Goal: Task Accomplishment & Management: Manage account settings

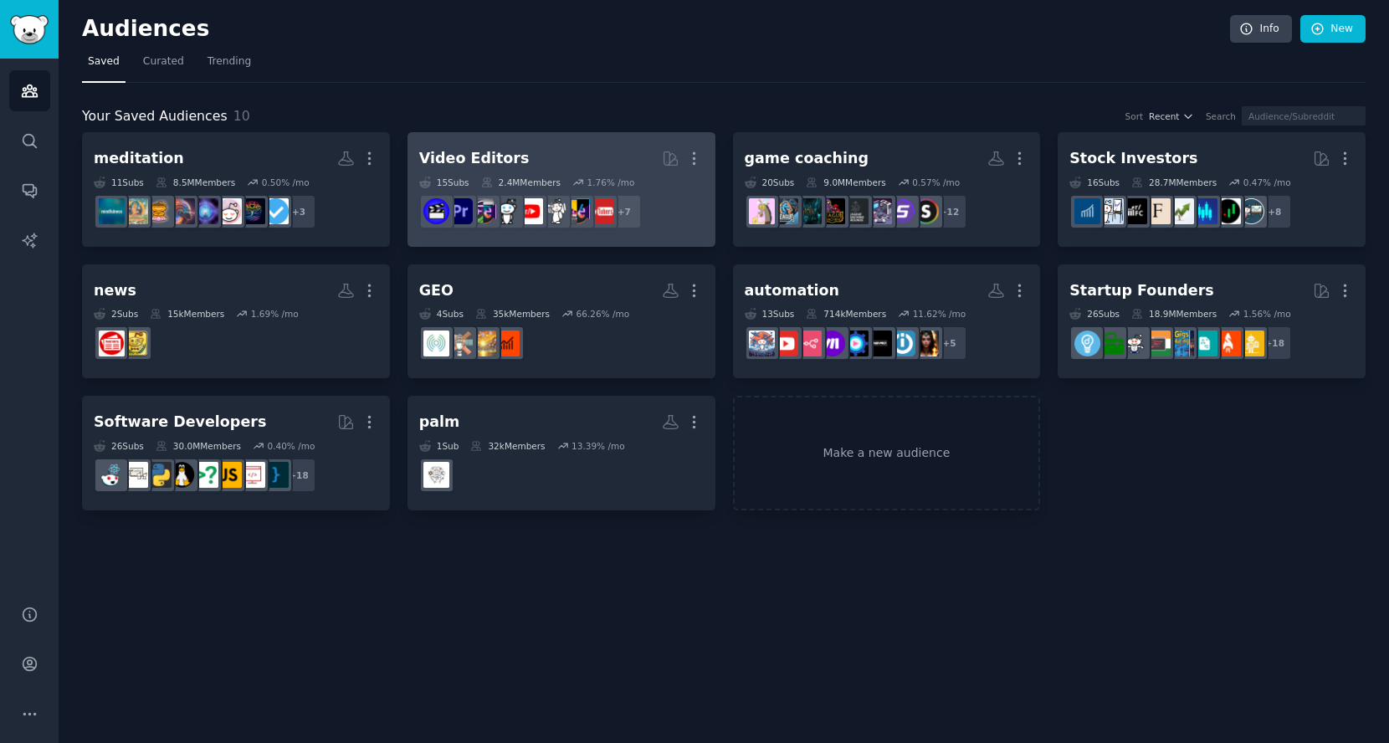
click at [573, 149] on h2 "Video Editors More" at bounding box center [561, 158] width 284 height 29
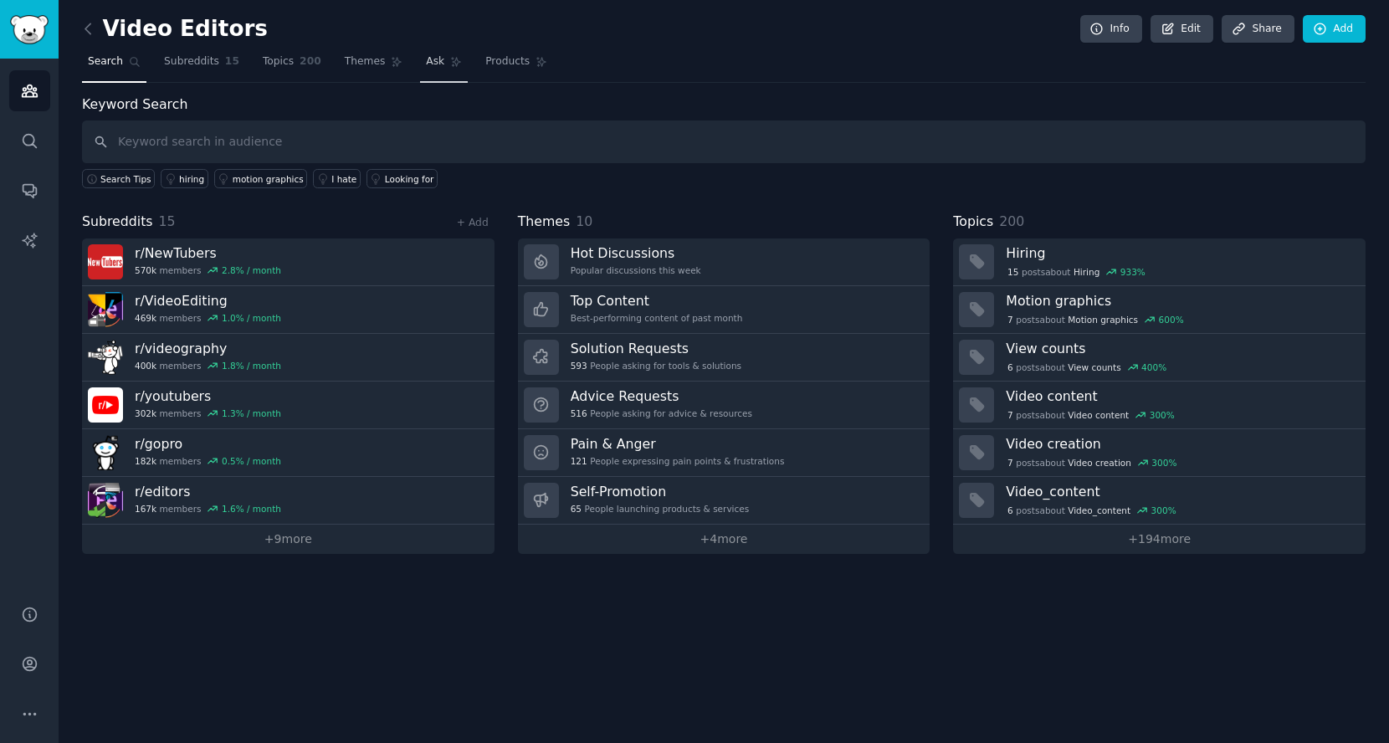
click at [426, 56] on span "Ask" at bounding box center [435, 61] width 18 height 15
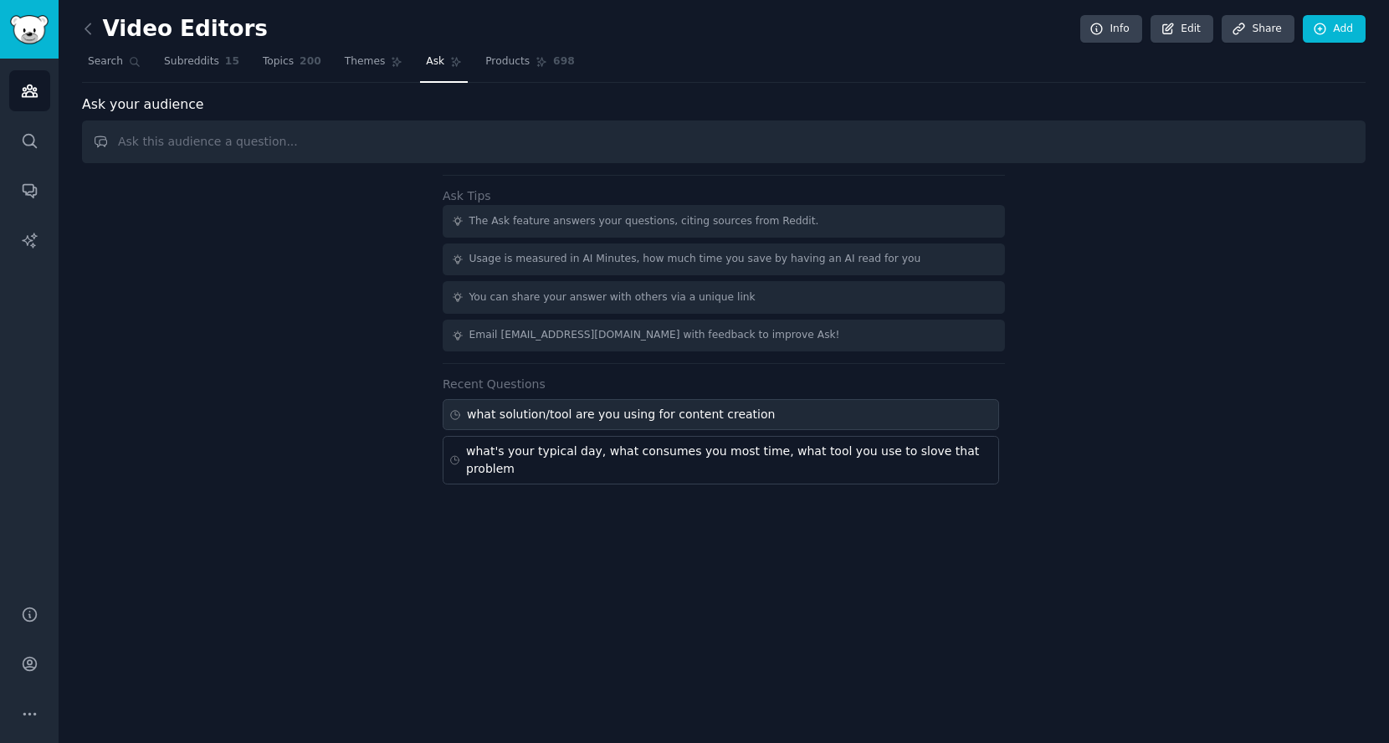
click at [741, 406] on div "what solution/tool are you using for content creation" at bounding box center [621, 415] width 308 height 18
type input "what solution/tool are you using for content creation"
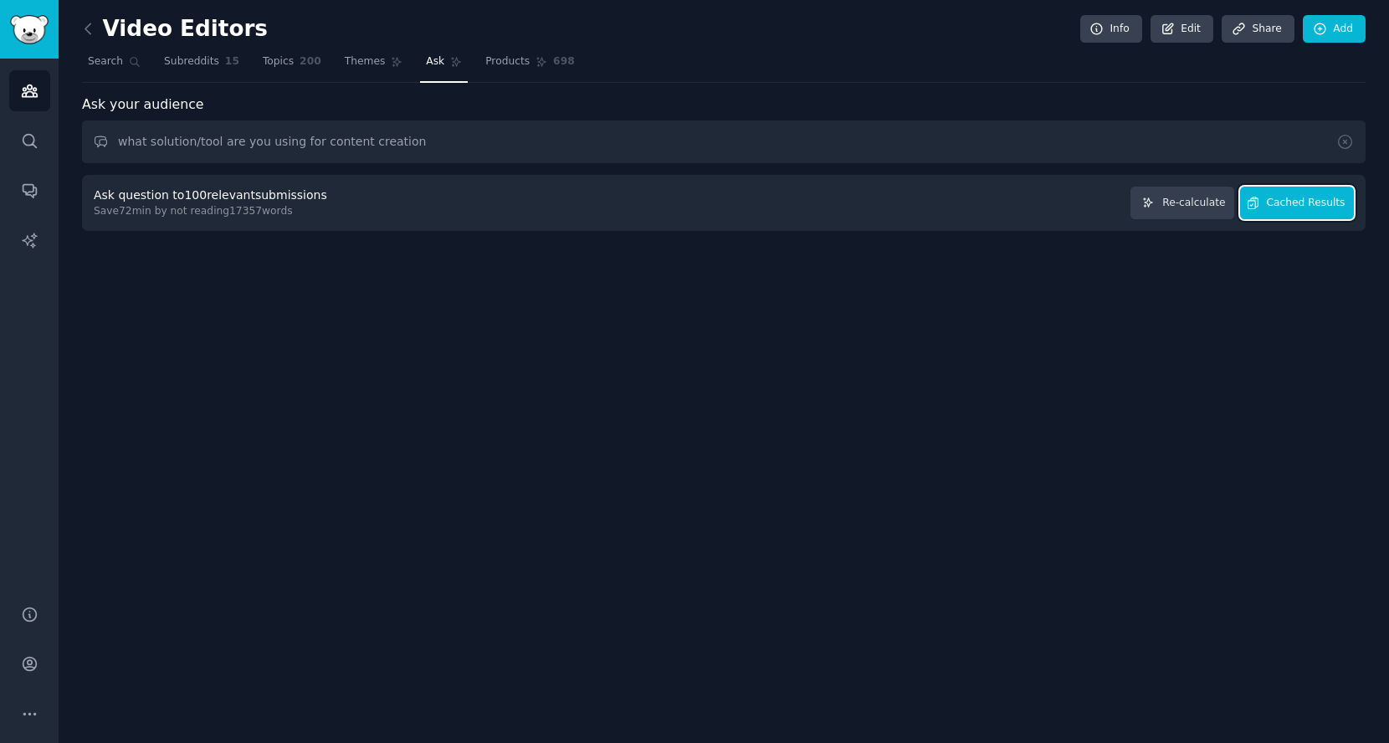
click at [1326, 209] on button "Cached Results" at bounding box center [1297, 203] width 114 height 33
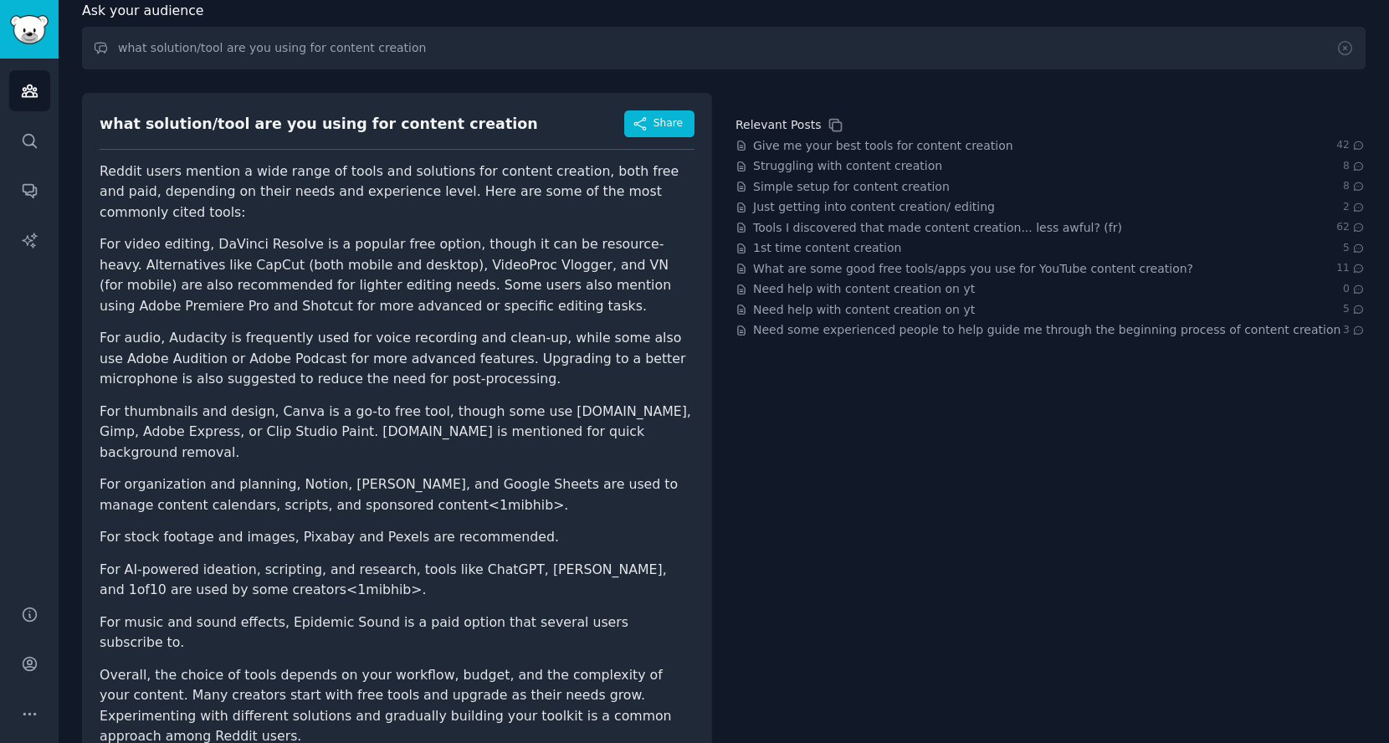
scroll to position [95, 0]
drag, startPoint x: 214, startPoint y: 243, endPoint x: 264, endPoint y: 243, distance: 49.4
click at [264, 243] on li "For video editing, DaVinci Resolve is a popular free option, though it can be r…" at bounding box center [397, 274] width 595 height 82
copy li "DaVinci"
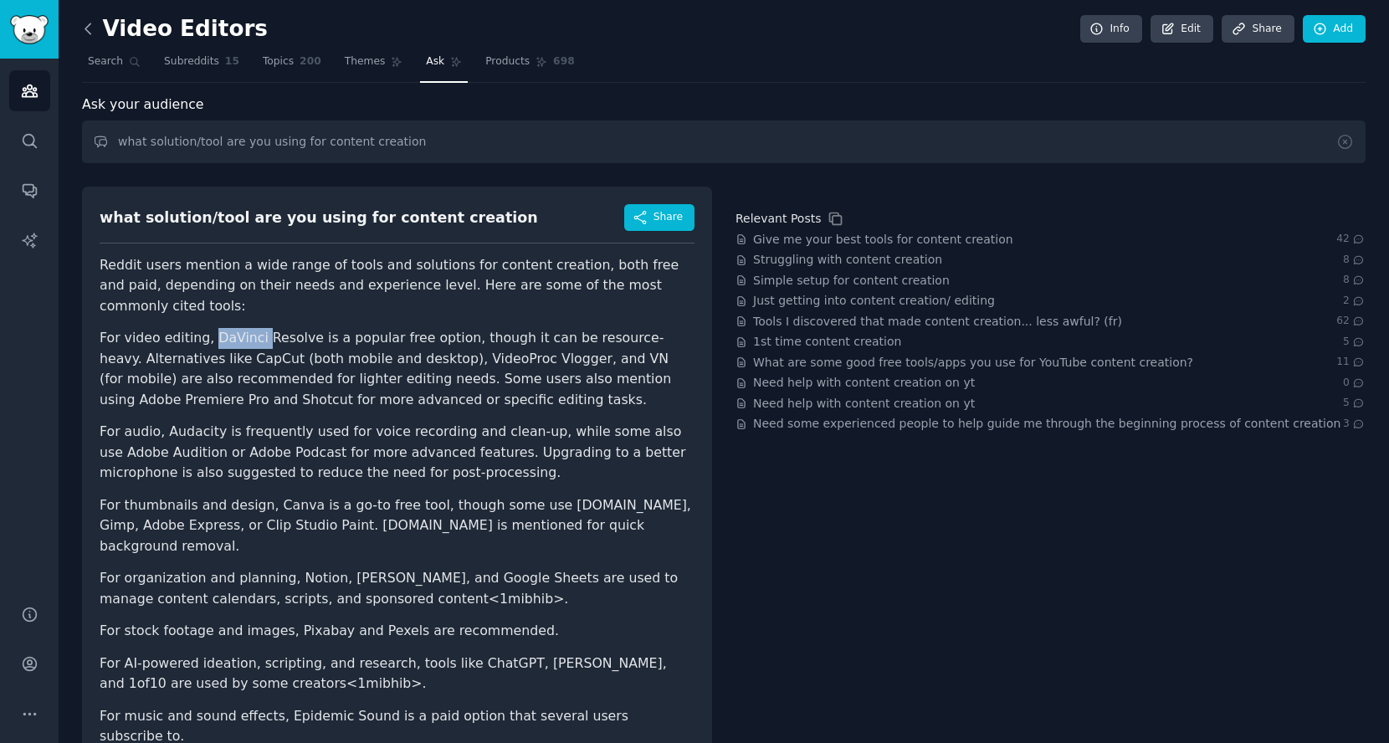
click at [95, 32] on icon at bounding box center [88, 29] width 18 height 18
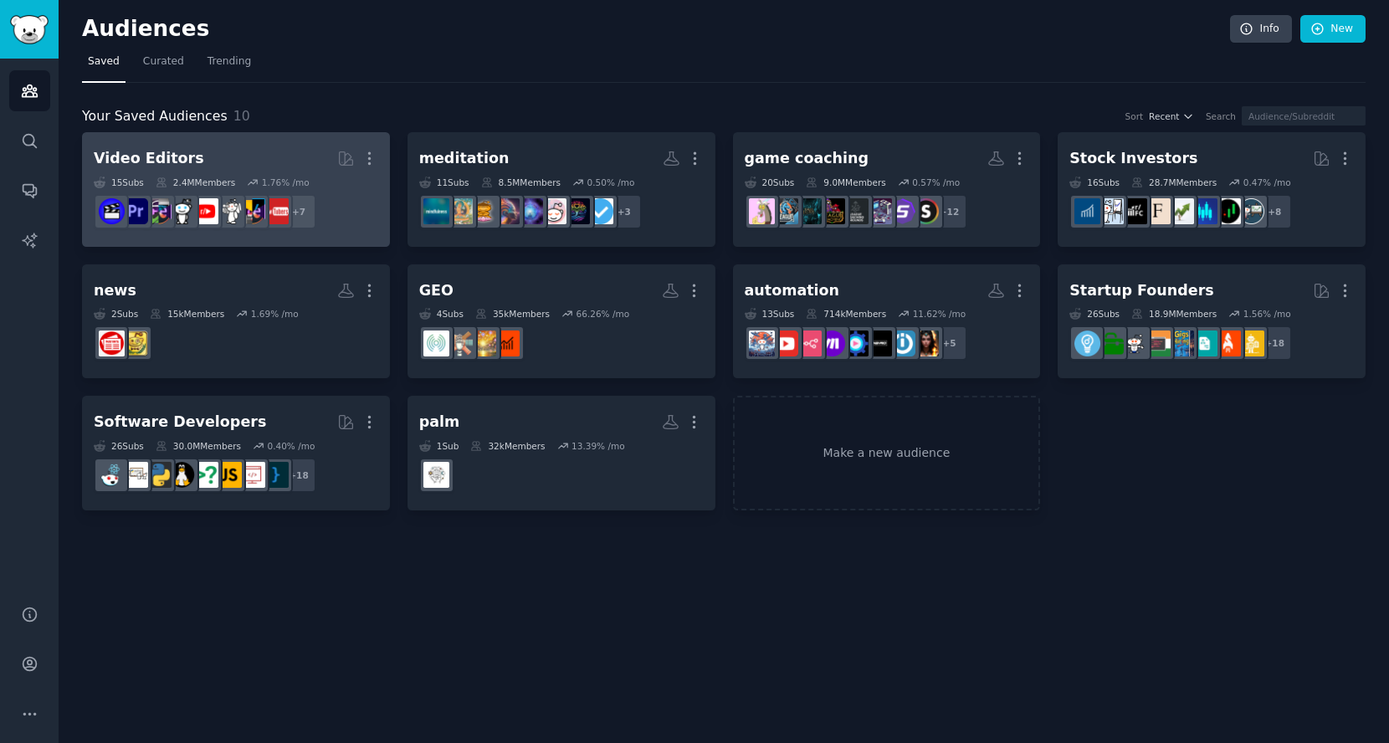
click at [291, 166] on h2 "Video Editors More" at bounding box center [236, 158] width 284 height 29
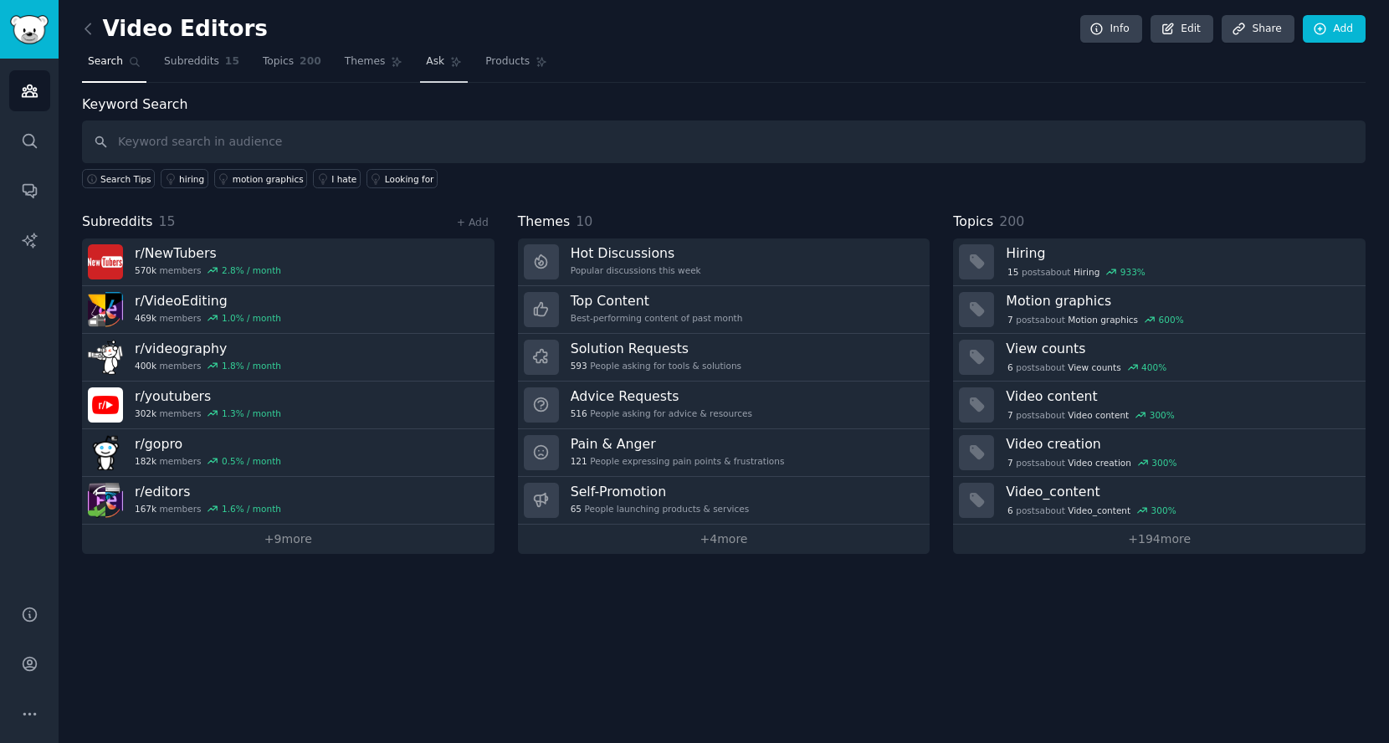
click at [423, 53] on link "Ask" at bounding box center [444, 66] width 48 height 34
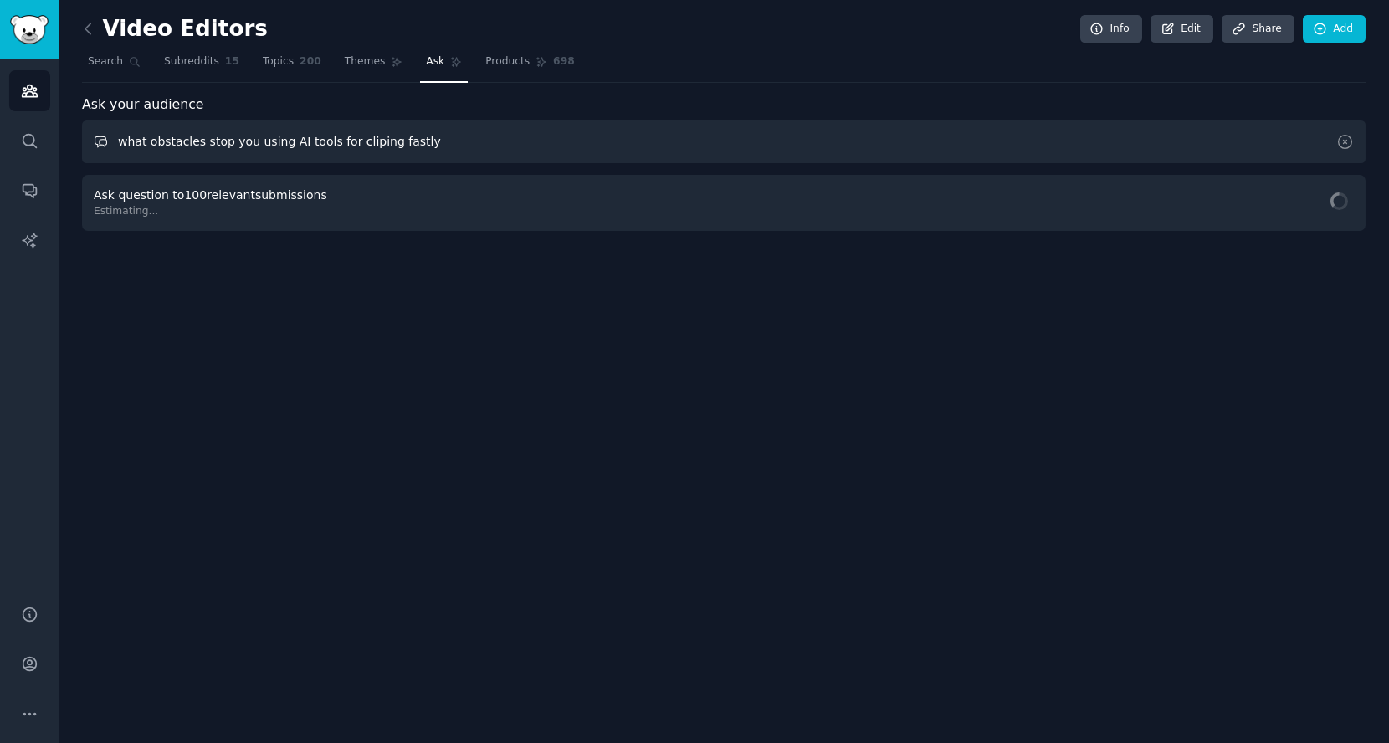
click at [443, 146] on input "what obstacles stop you using AI tools for cliping fastly" at bounding box center [724, 141] width 1284 height 43
click at [456, 150] on input "what obstacles stop you using AI tools for cliping fast" at bounding box center [724, 141] width 1284 height 43
type input "what obstacles stop you using AI tools"
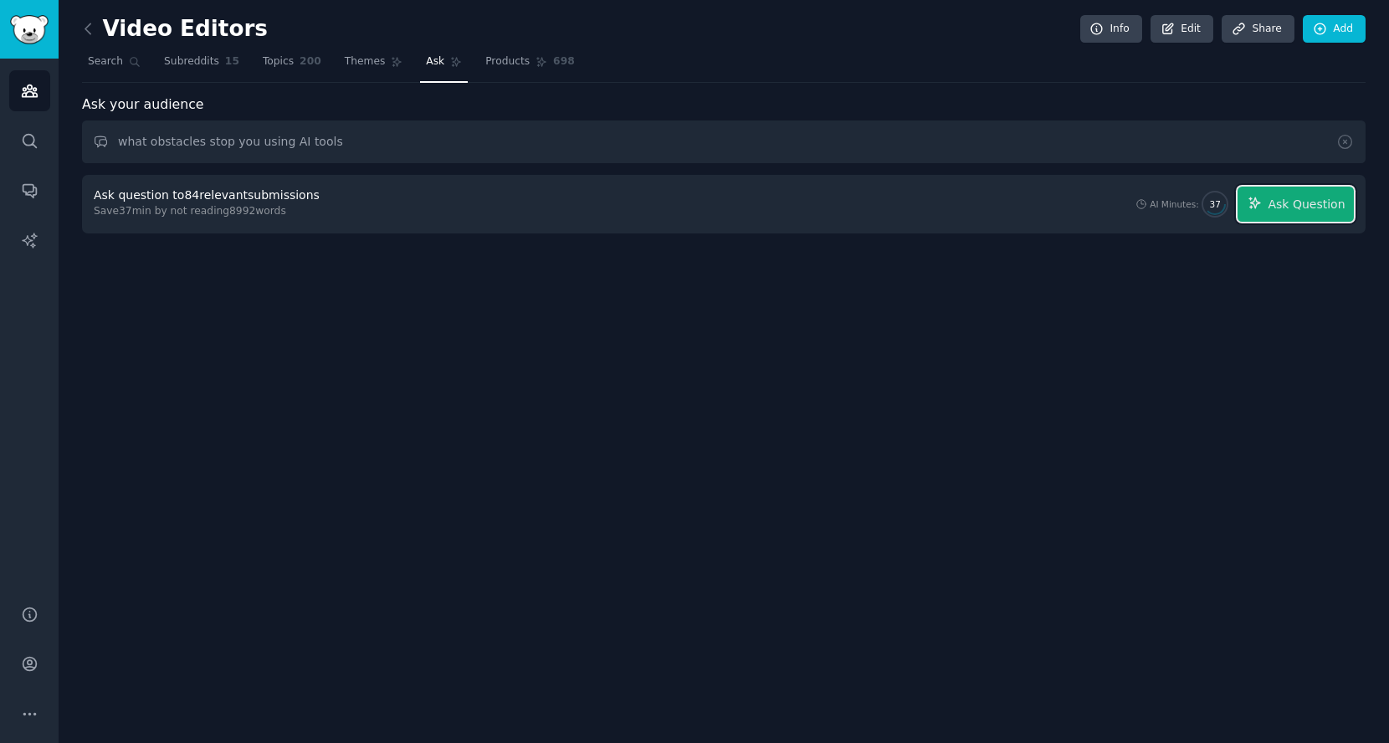
click at [1293, 191] on button "Ask Question" at bounding box center [1296, 204] width 116 height 35
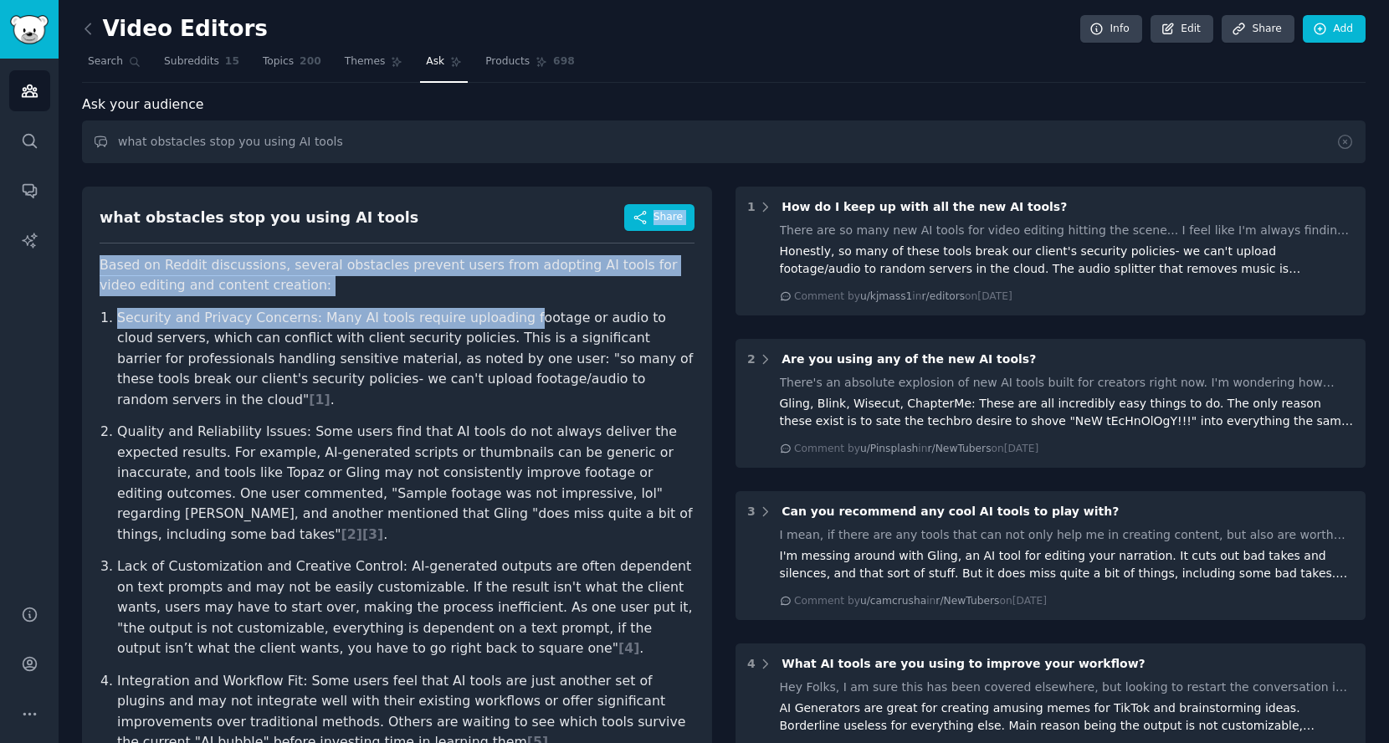
drag, startPoint x: 605, startPoint y: 231, endPoint x: 521, endPoint y: 309, distance: 114.3
click at [521, 309] on div "what obstacles stop you using AI tools Share Based on Reddit discussions, sever…" at bounding box center [397, 568] width 630 height 762
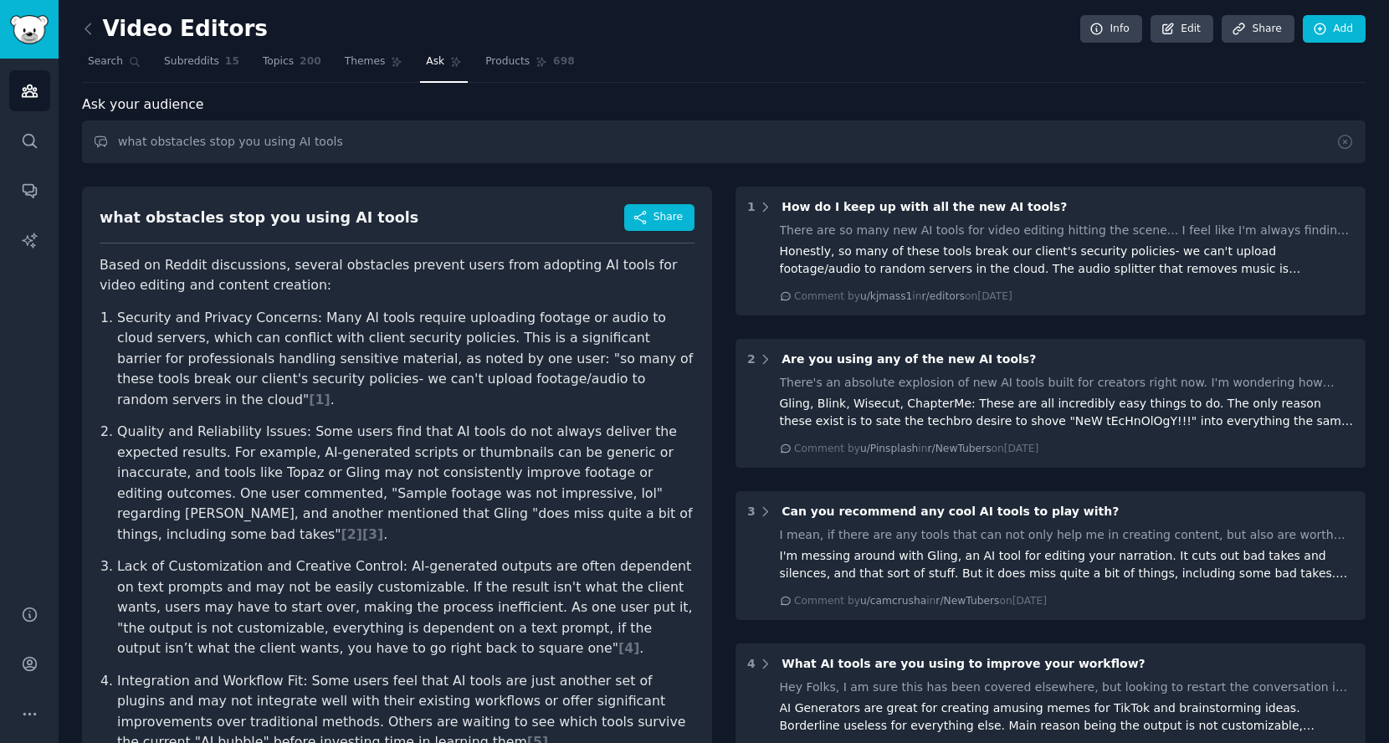
click at [471, 346] on p "Security and Privacy Concerns: Many AI tools require uploading footage or audio…" at bounding box center [405, 359] width 577 height 103
click at [92, 30] on icon at bounding box center [88, 29] width 18 height 18
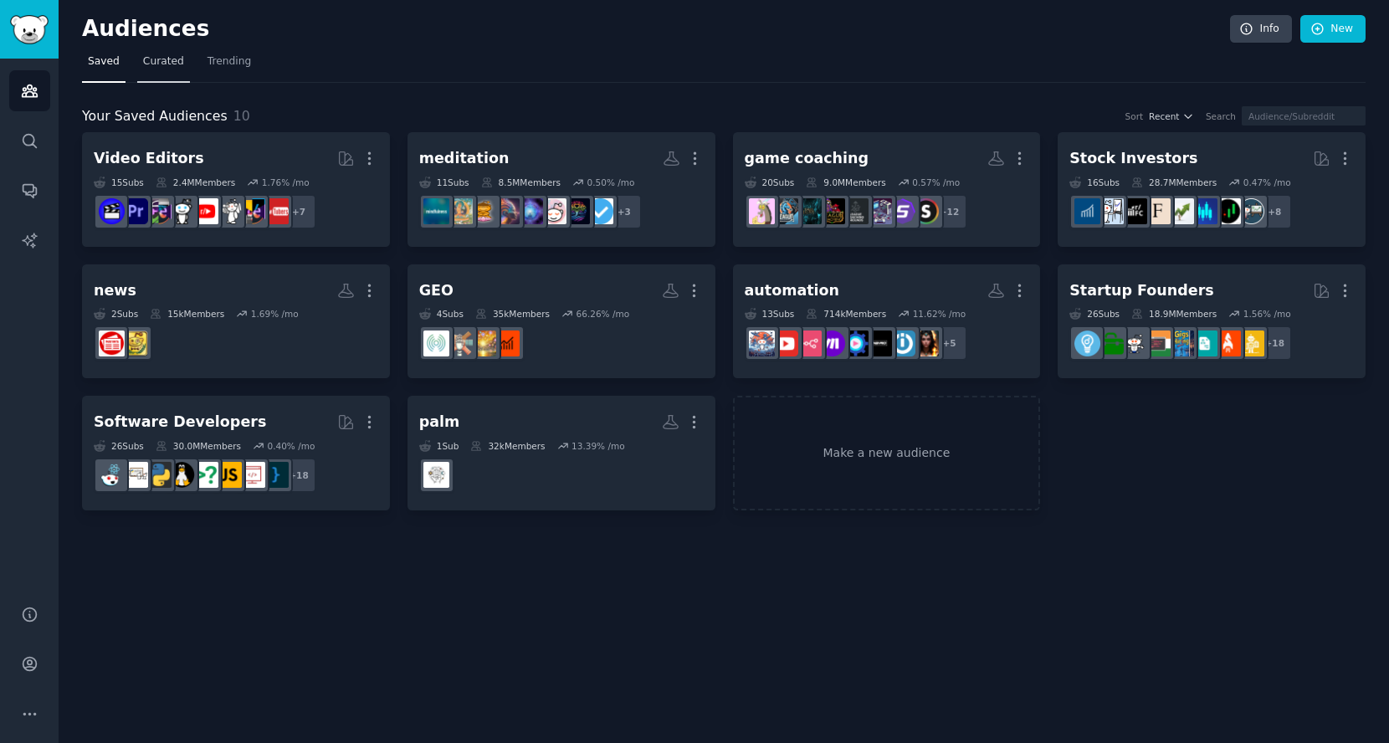
click at [179, 68] on span "Curated" at bounding box center [163, 61] width 41 height 15
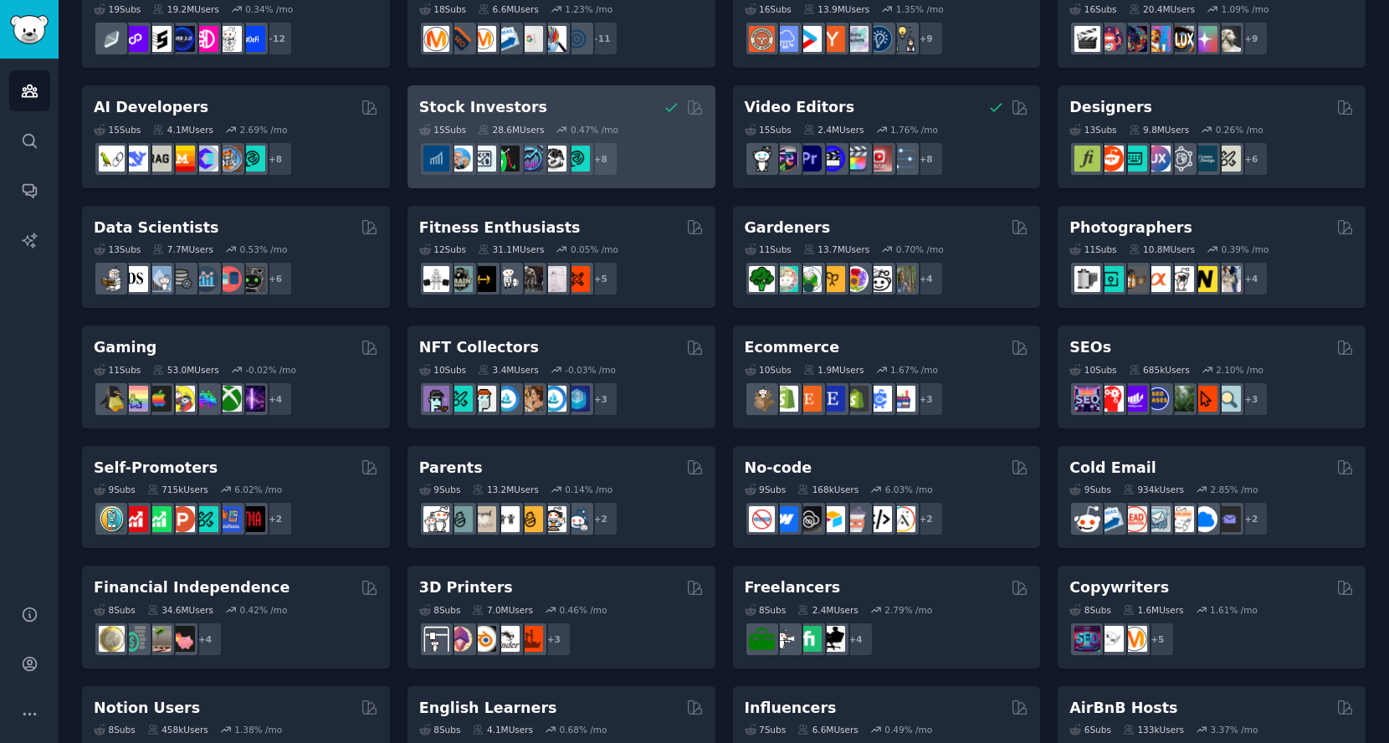
scroll to position [291, 0]
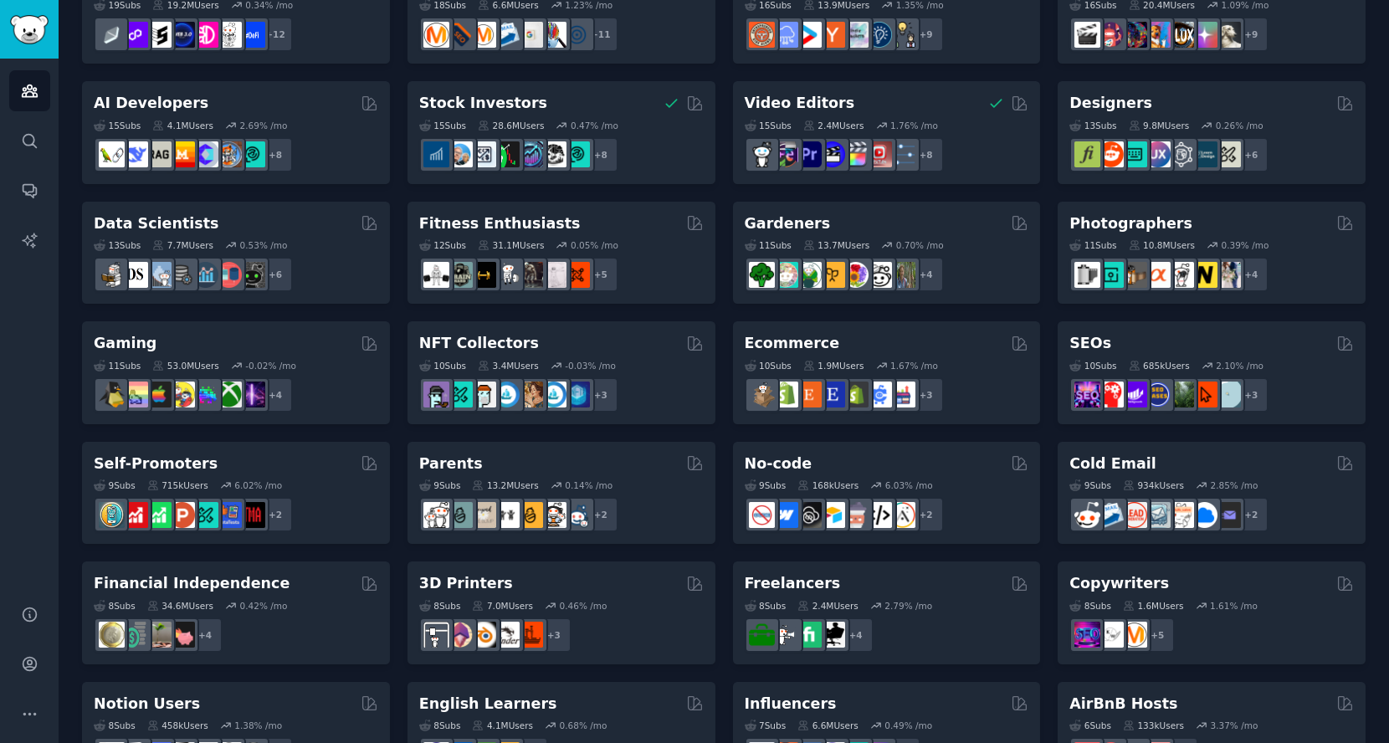
click at [577, 319] on div "Pet Lovers 31 Sub s 24.4M Users 0.75 % /mo + 24 Software Developers 26 Sub s 30…" at bounding box center [724, 432] width 1284 height 1183
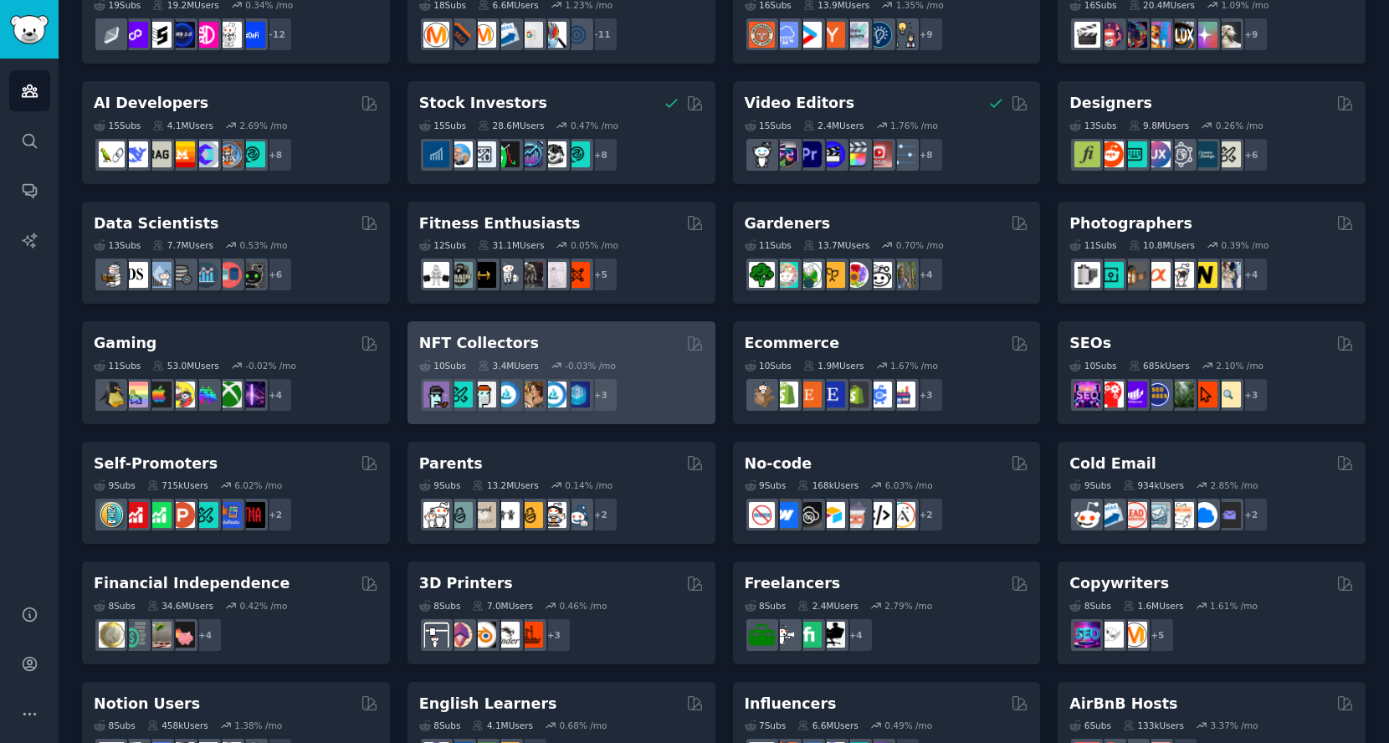
click at [571, 355] on div "10 Sub s 3.4M Users -0.03 % /mo + 3" at bounding box center [561, 383] width 284 height 59
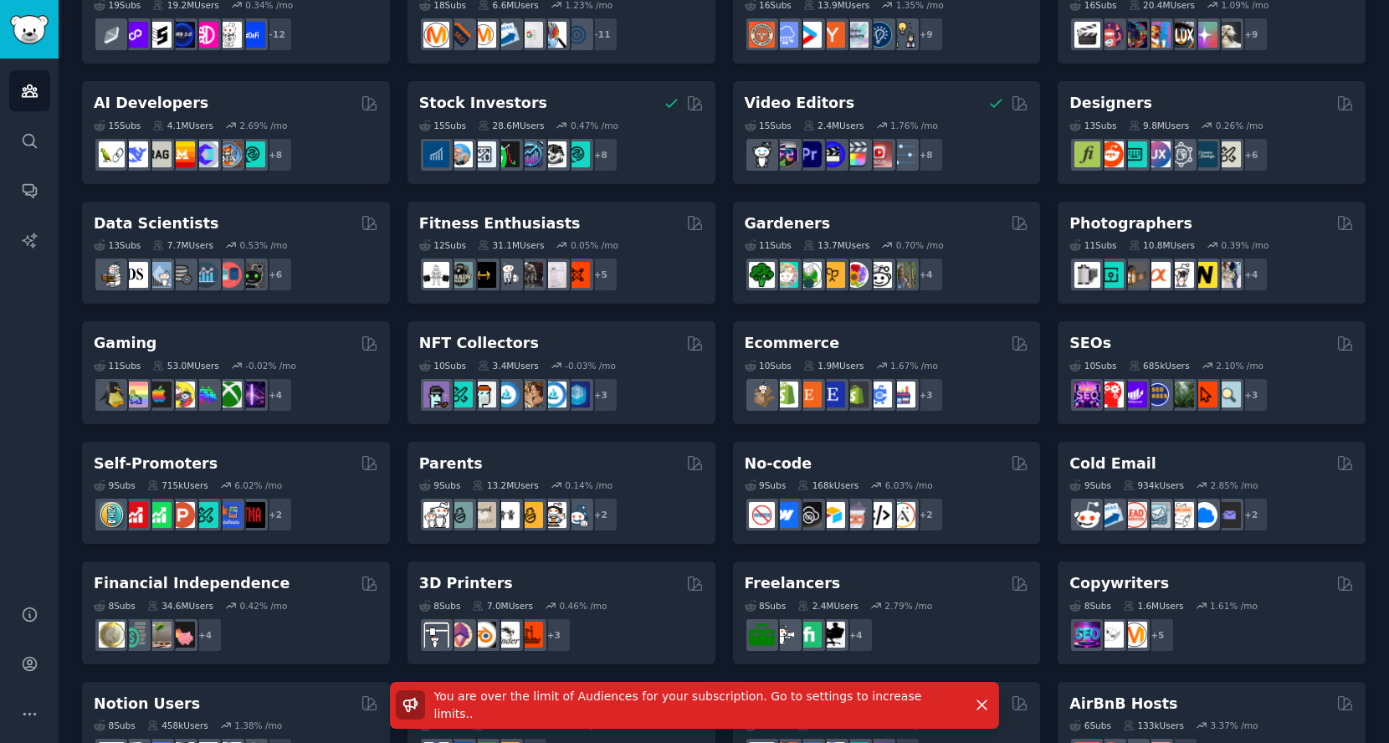
scroll to position [0, 0]
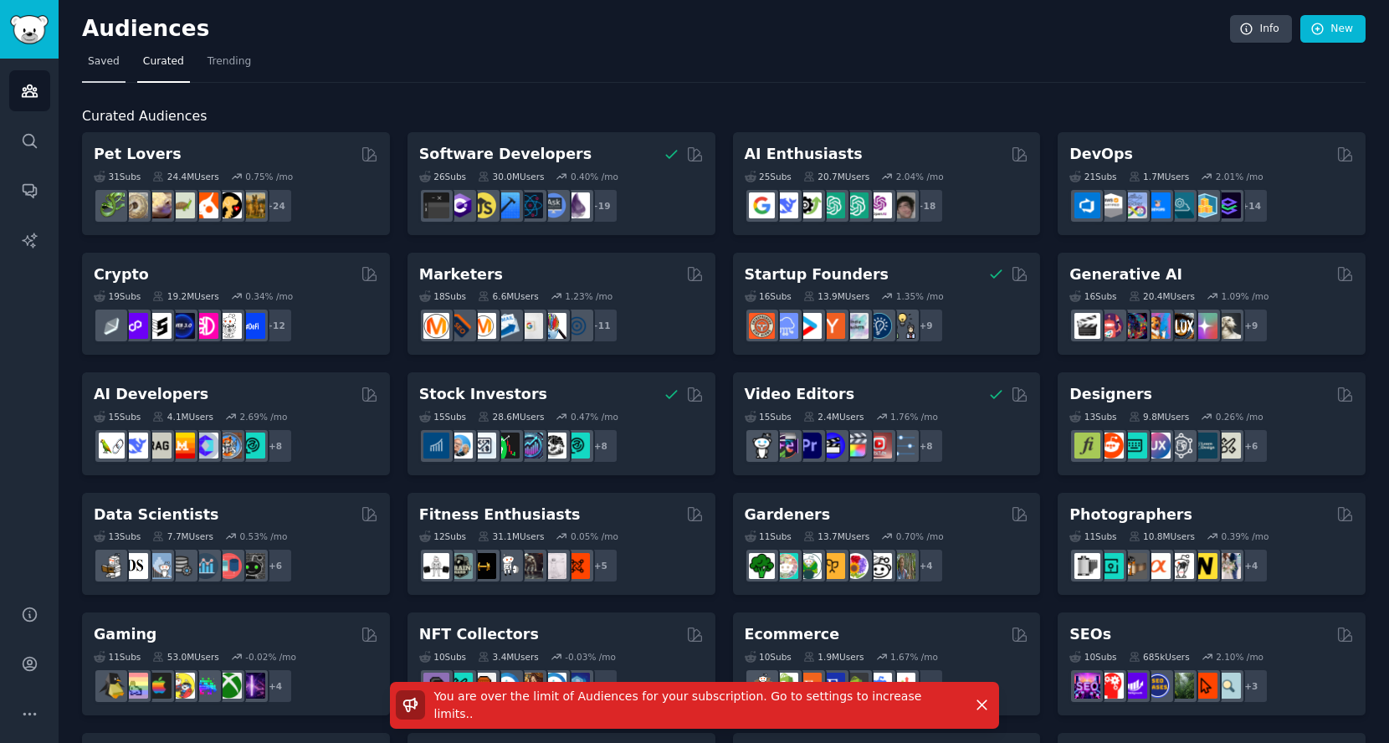
click at [108, 69] on link "Saved" at bounding box center [104, 66] width 44 height 34
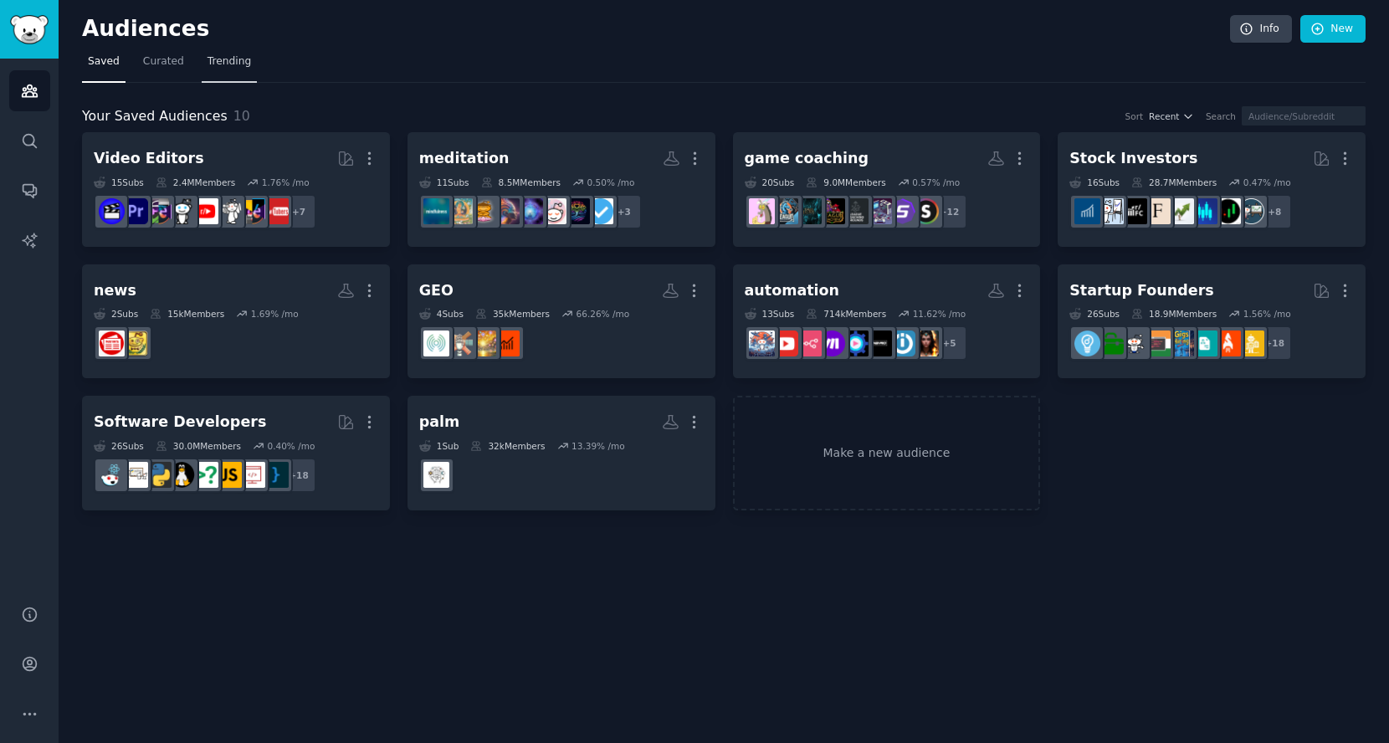
click at [233, 52] on link "Trending" at bounding box center [229, 66] width 55 height 34
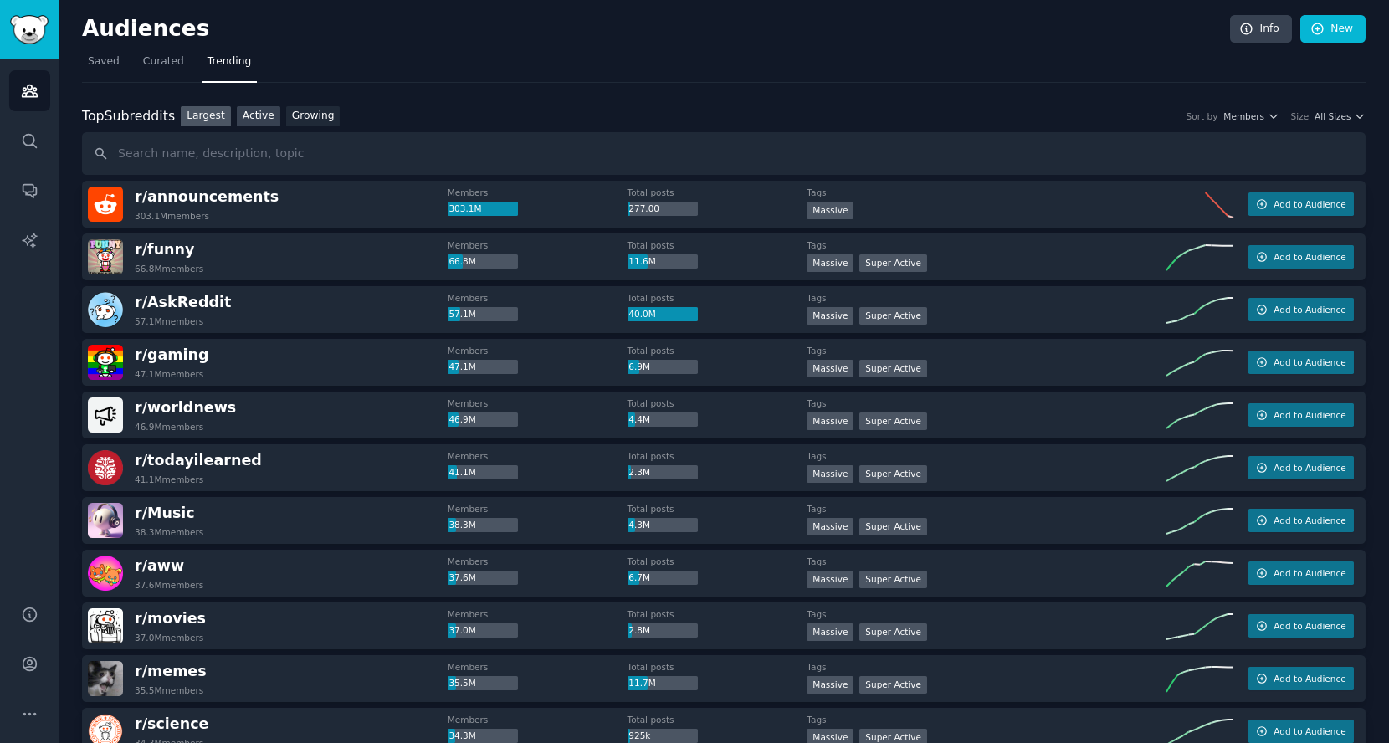
click at [260, 120] on link "Active" at bounding box center [259, 116] width 44 height 21
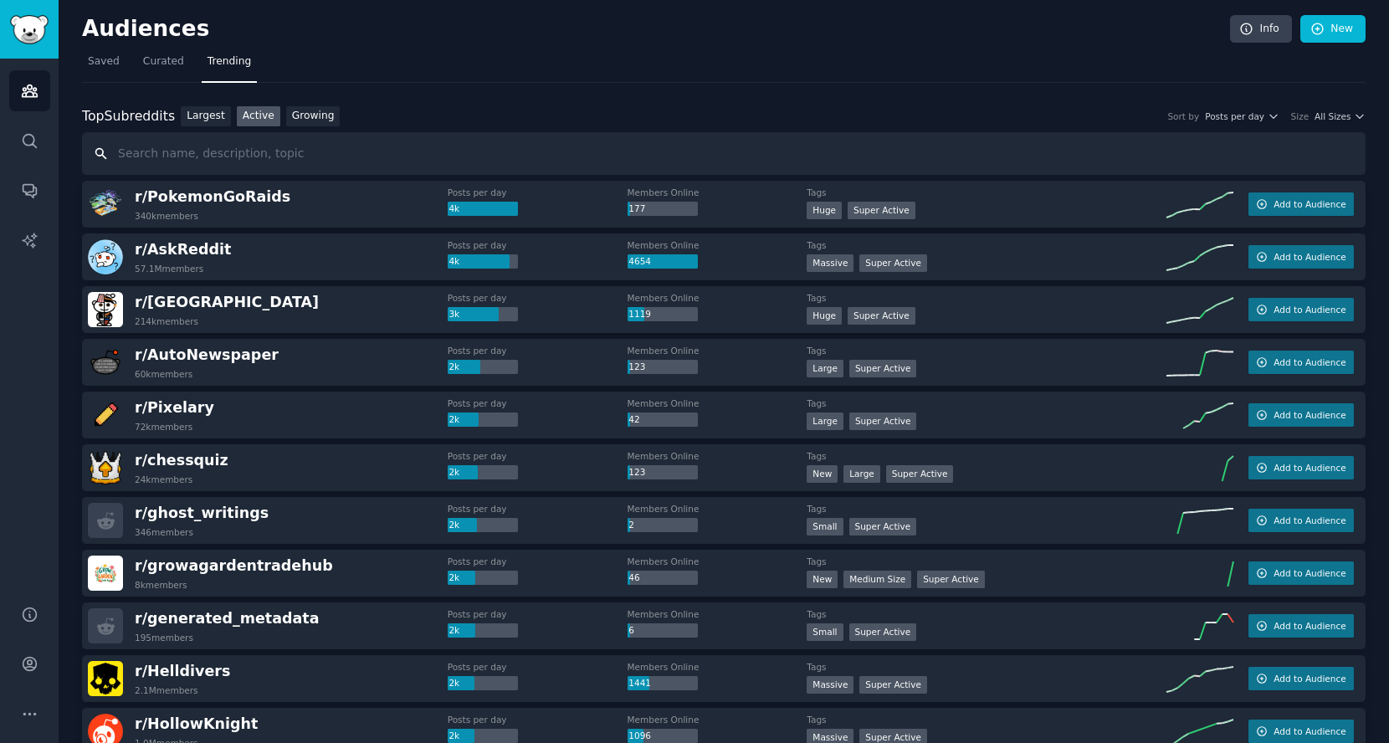
click at [396, 151] on input "text" at bounding box center [724, 153] width 1284 height 43
click at [410, 166] on input "influencer gossip" at bounding box center [724, 153] width 1284 height 43
click at [315, 111] on link "Growing" at bounding box center [313, 116] width 54 height 21
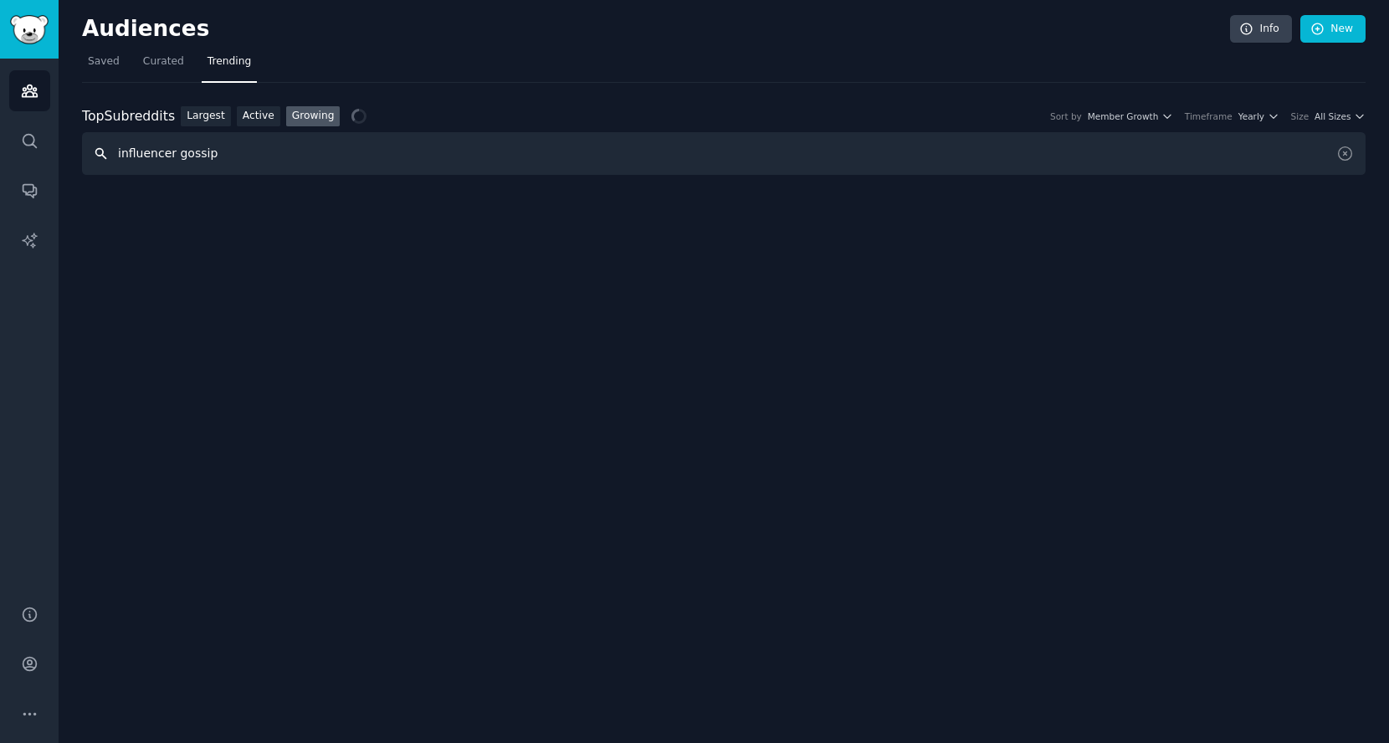
click at [325, 152] on input "influencer gossip" at bounding box center [724, 153] width 1284 height 43
click at [1253, 115] on span "Yearly" at bounding box center [1251, 116] width 26 height 12
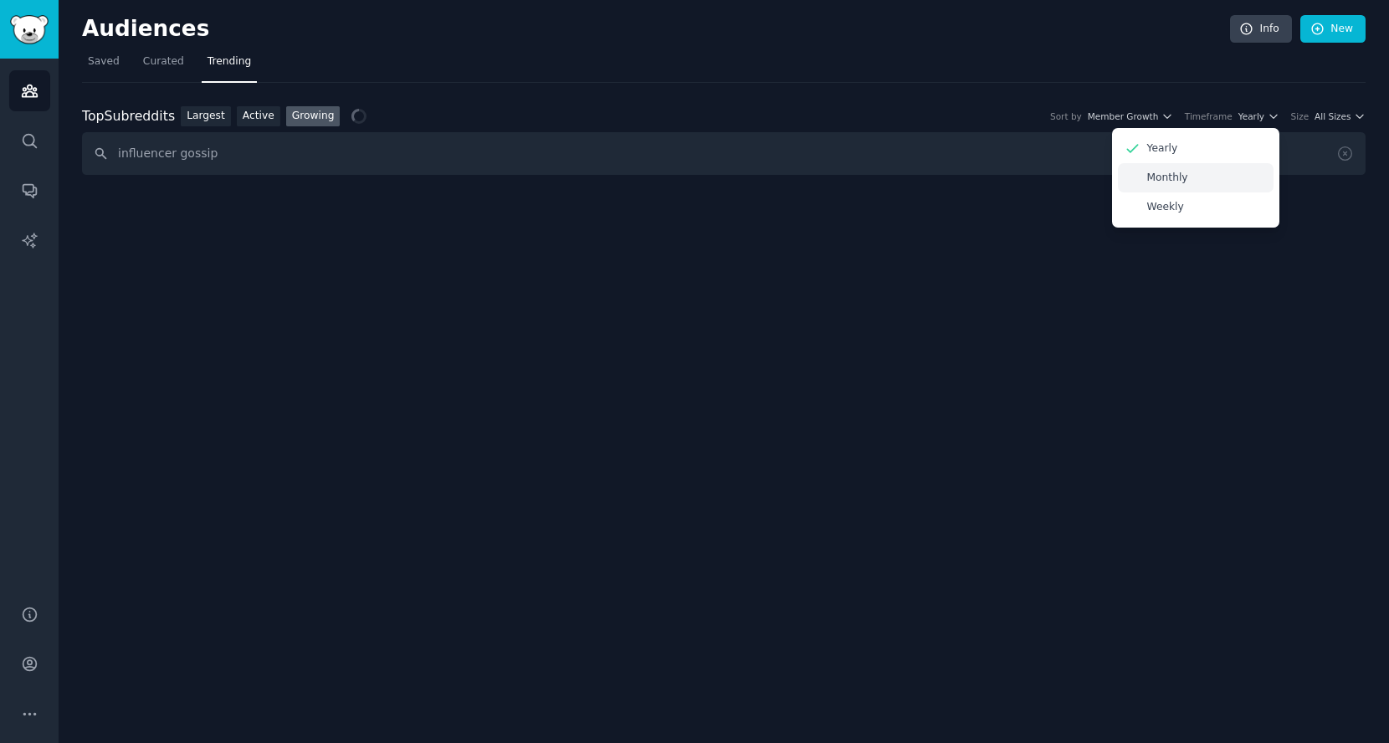
click at [1214, 174] on div "Monthly" at bounding box center [1196, 177] width 156 height 29
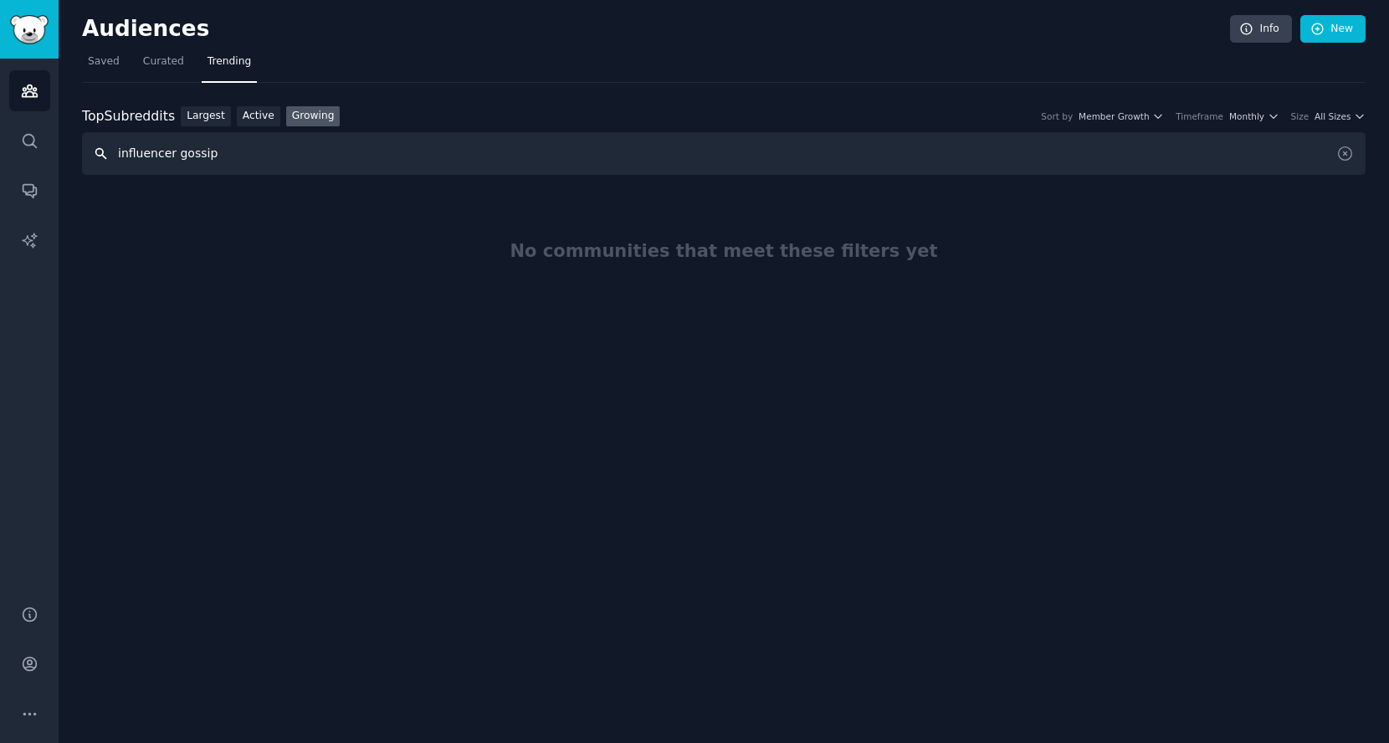
click at [566, 166] on input "influencer gossip" at bounding box center [724, 153] width 1284 height 43
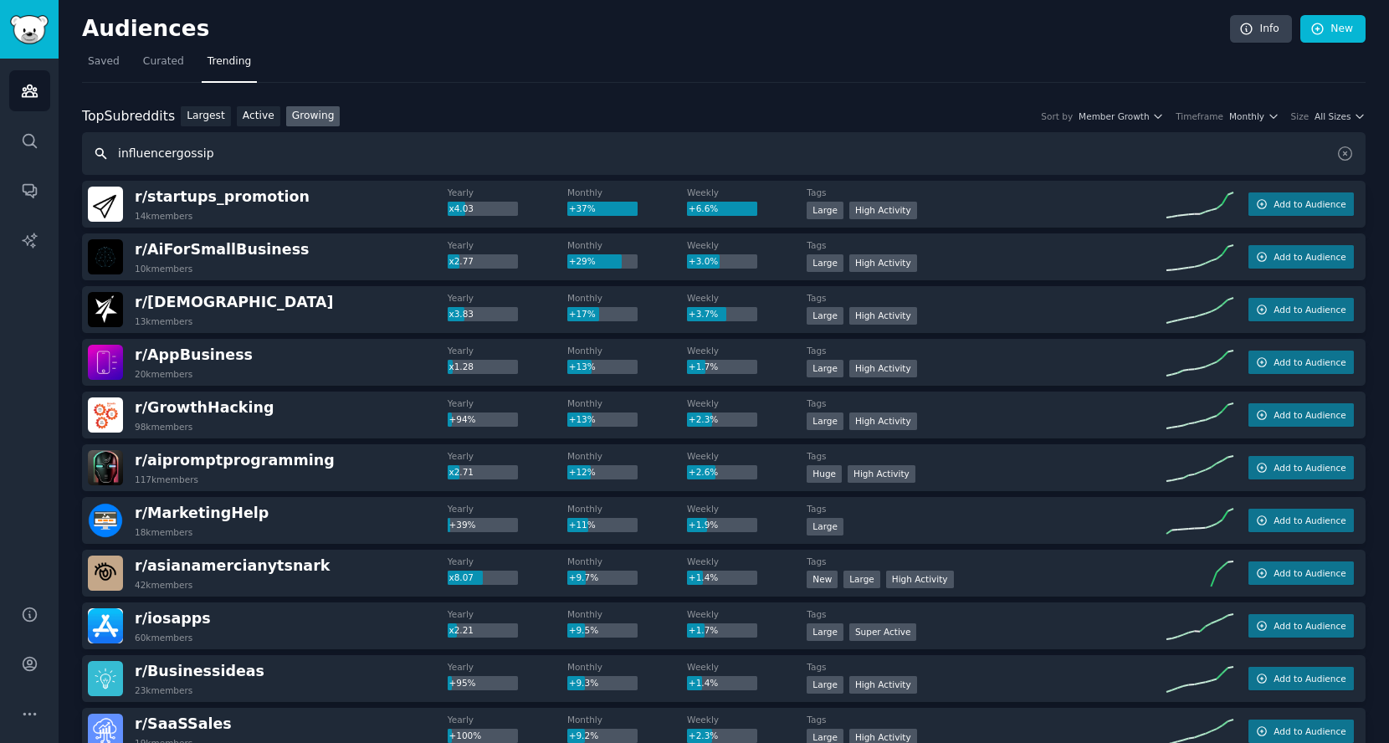
type input "influencergossip"
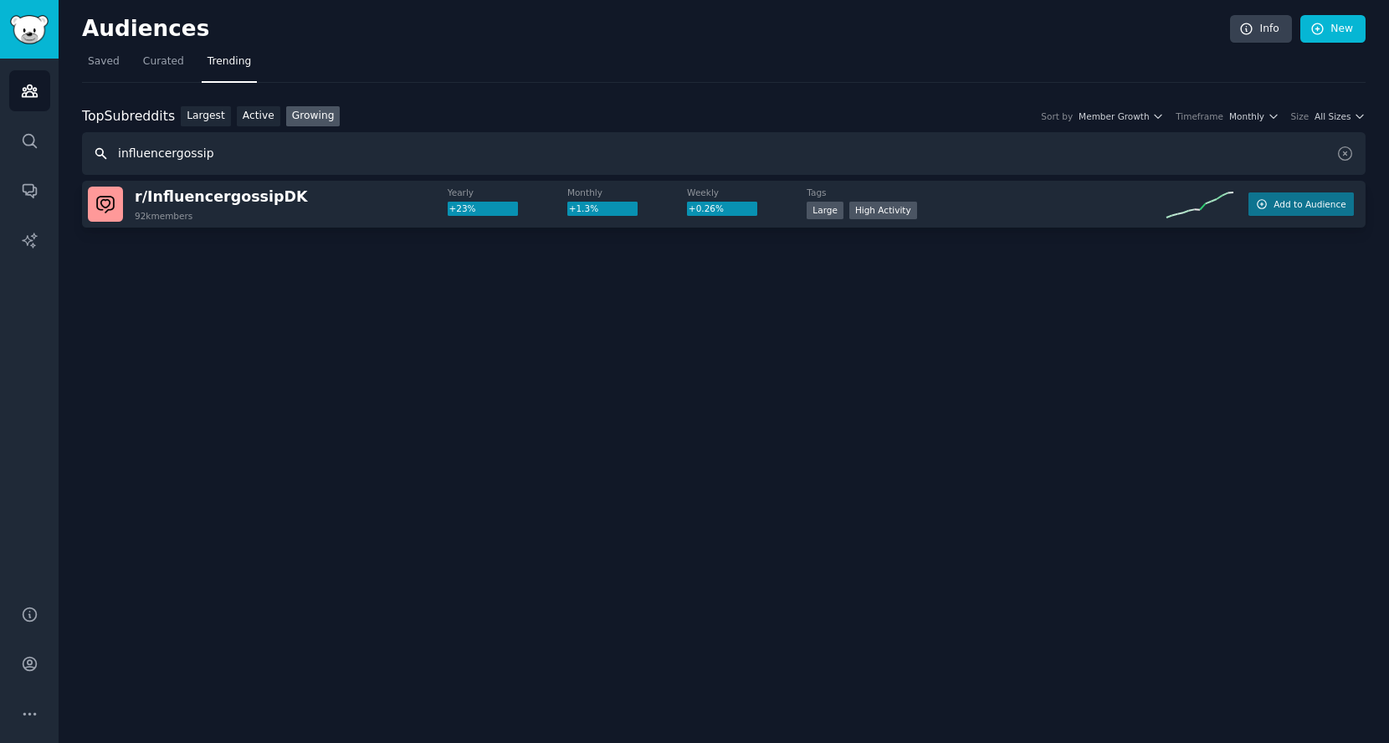
drag, startPoint x: 285, startPoint y: 154, endPoint x: 34, endPoint y: 168, distance: 251.4
click at [34, 168] on div "Audiences Search Conversations AI Reports Help Account More Audiences Info New …" at bounding box center [694, 371] width 1389 height 743
click at [202, 115] on link "Largest" at bounding box center [206, 116] width 50 height 21
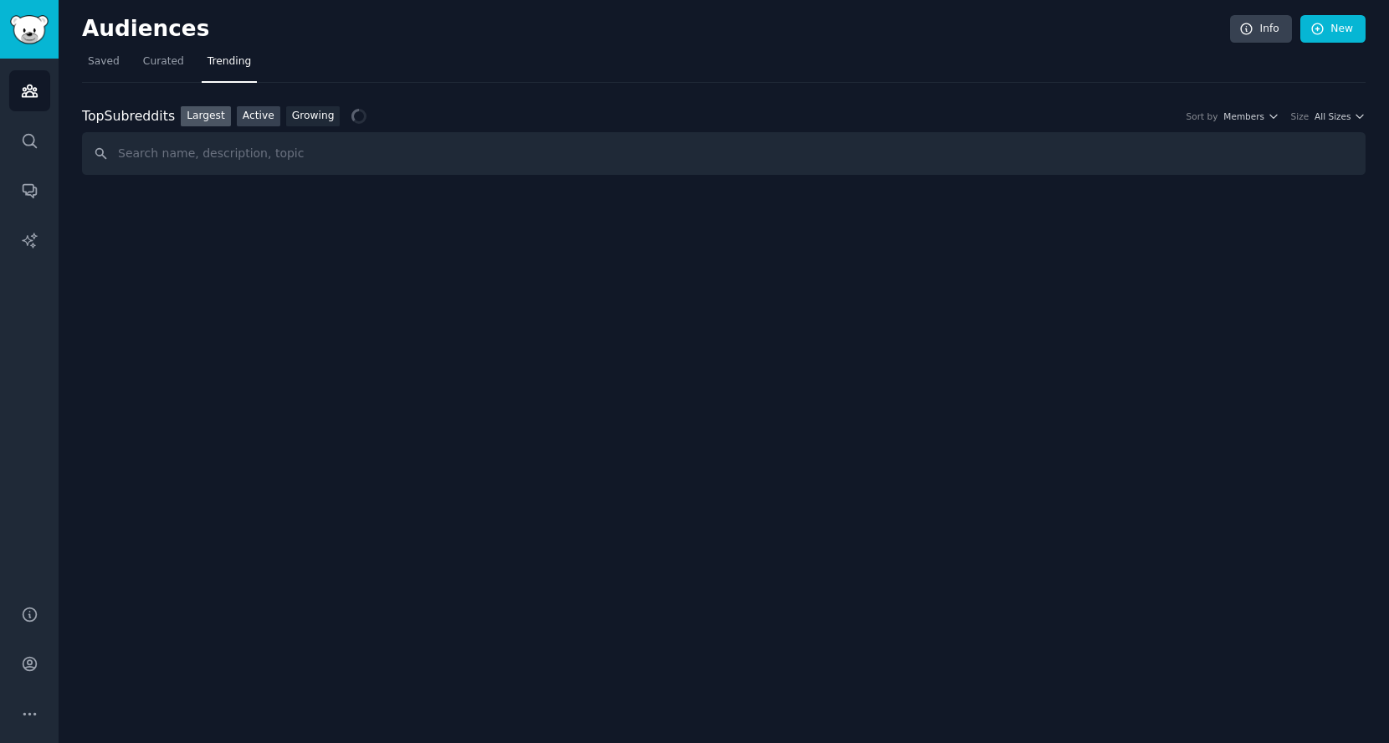
click at [254, 123] on link "Active" at bounding box center [259, 116] width 44 height 21
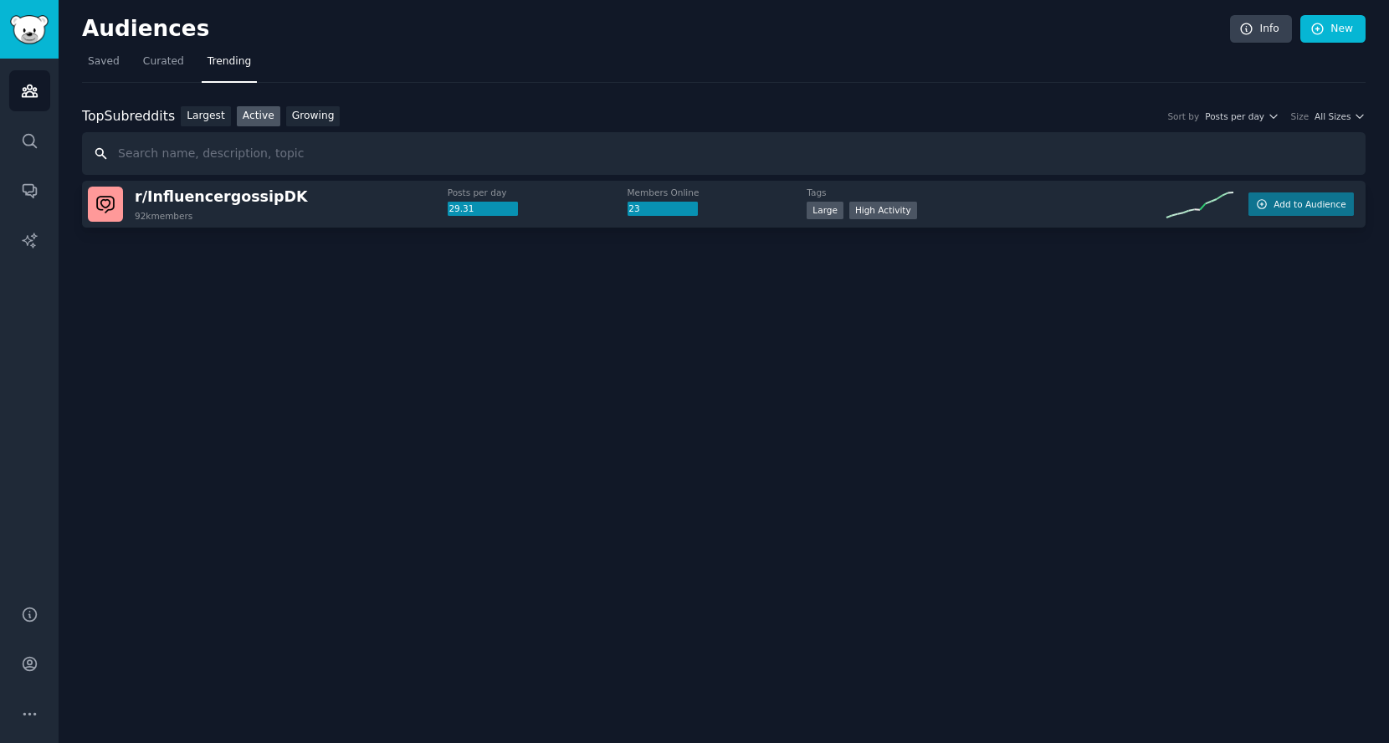
click at [954, 156] on input "text" at bounding box center [724, 153] width 1284 height 43
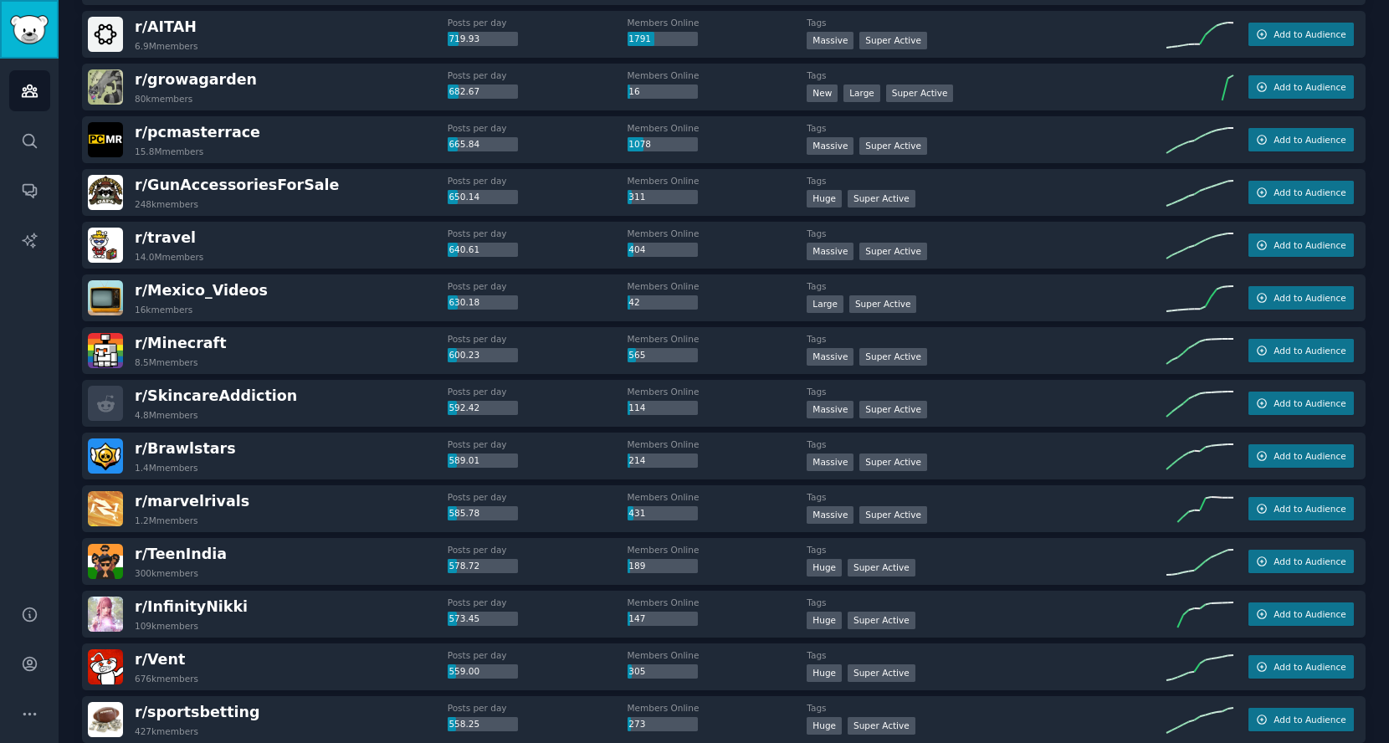
scroll to position [2179, 0]
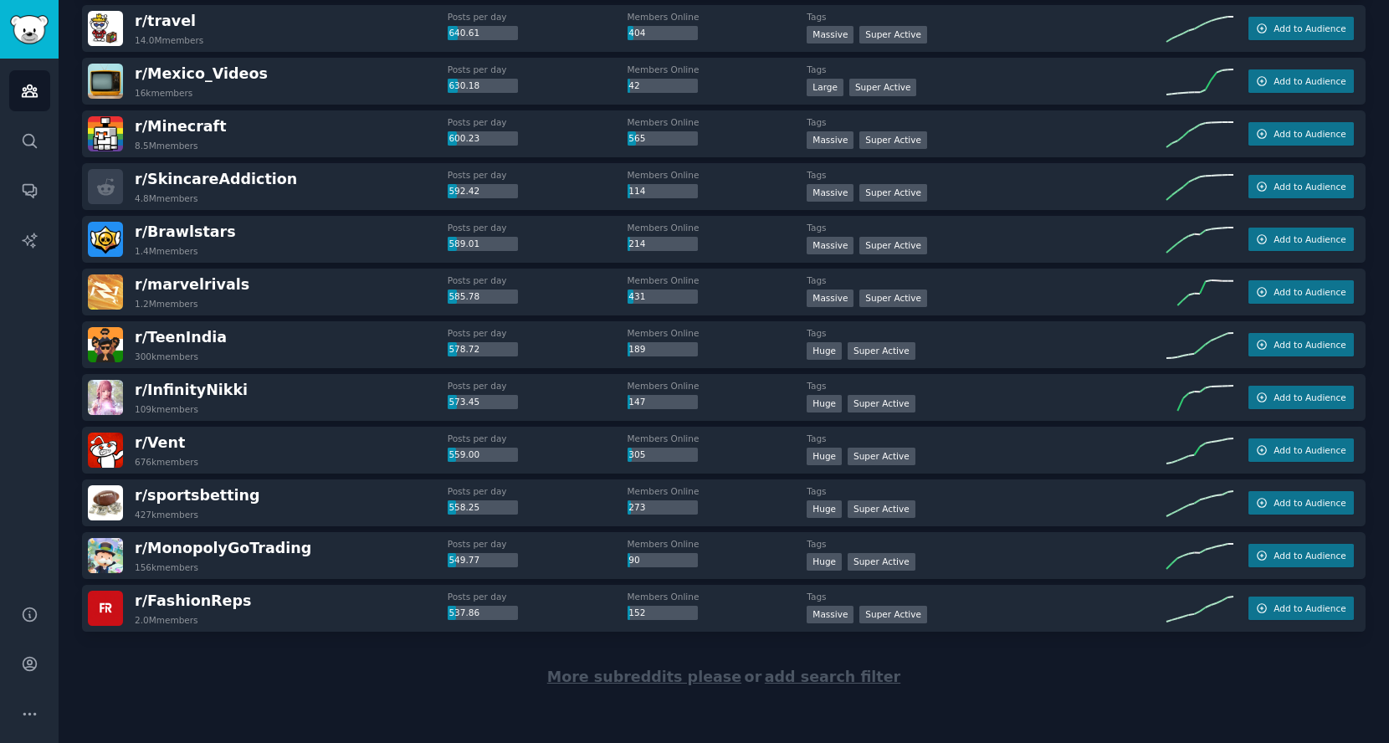
click at [678, 674] on span "More subreddits please" at bounding box center [644, 677] width 194 height 17
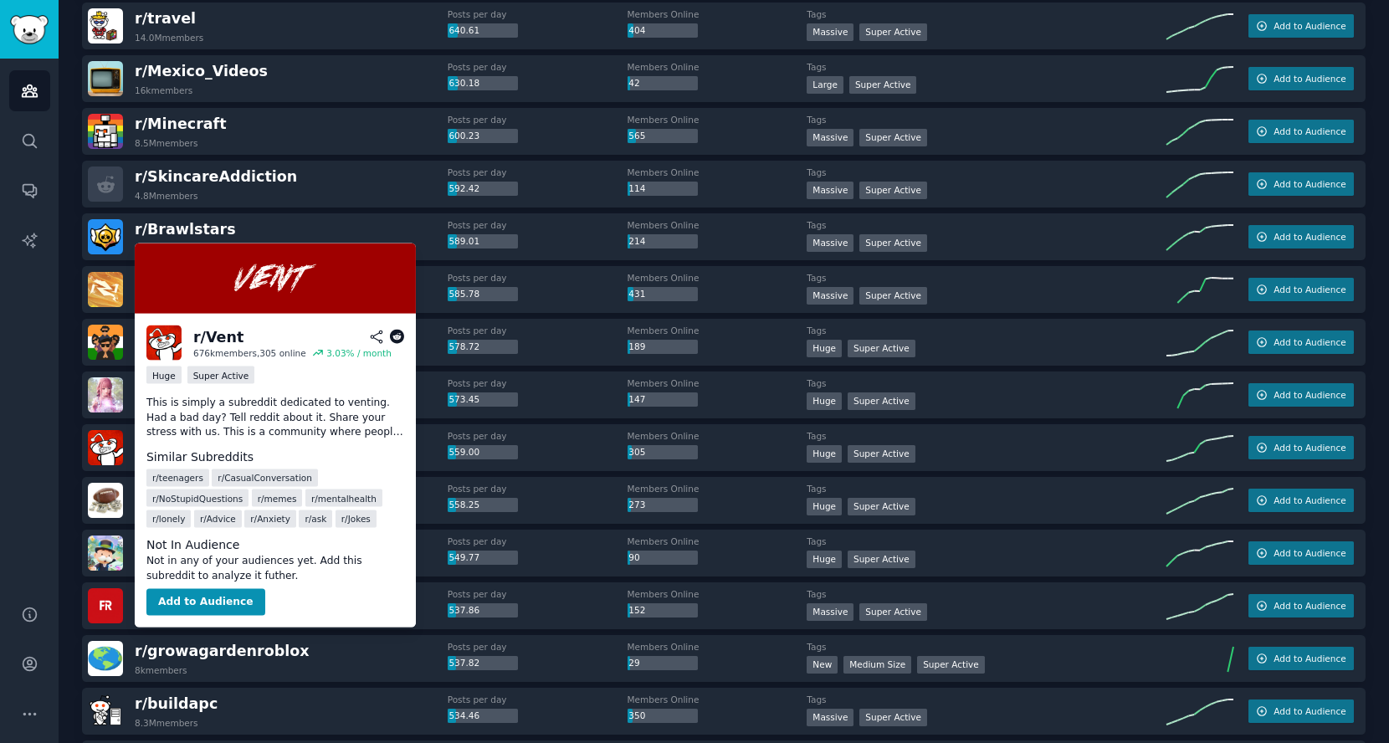
scroll to position [2442, 0]
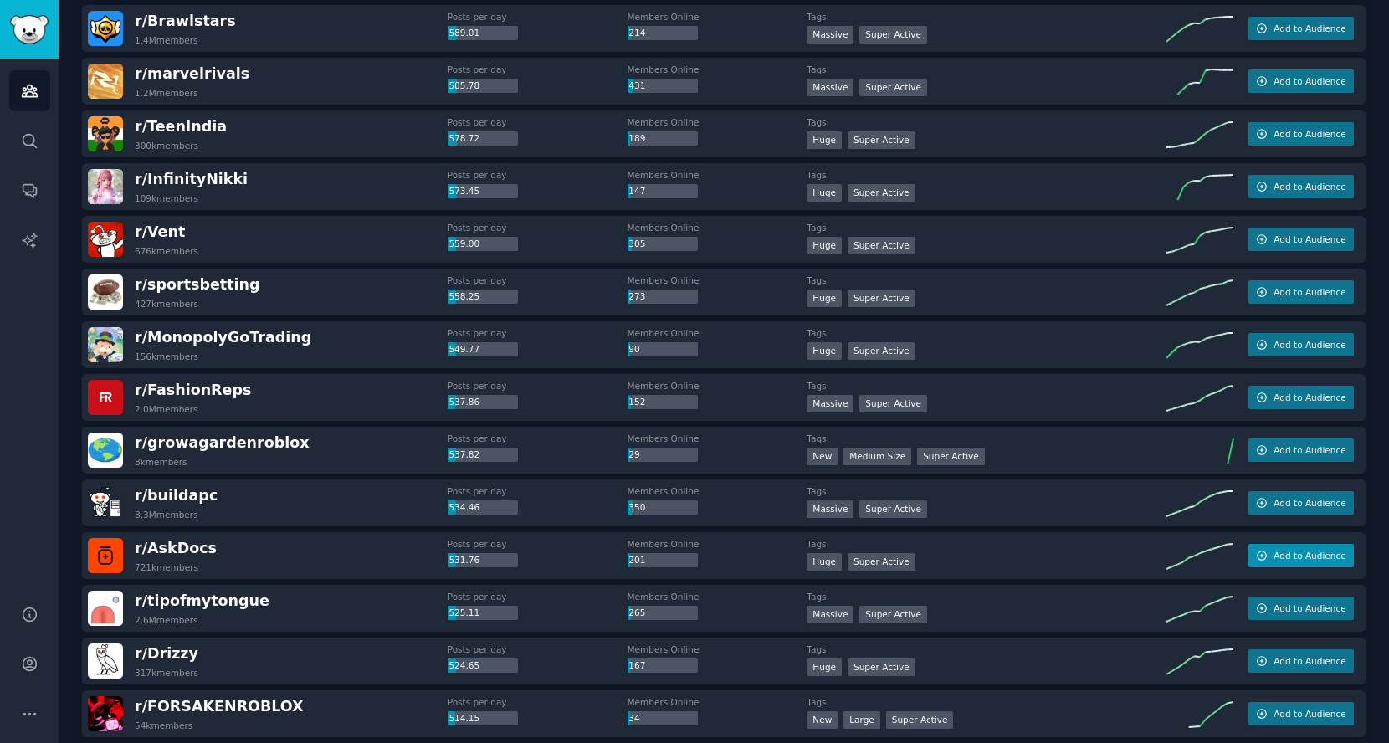
click at [1294, 550] on span "Add to Audience" at bounding box center [1310, 556] width 72 height 12
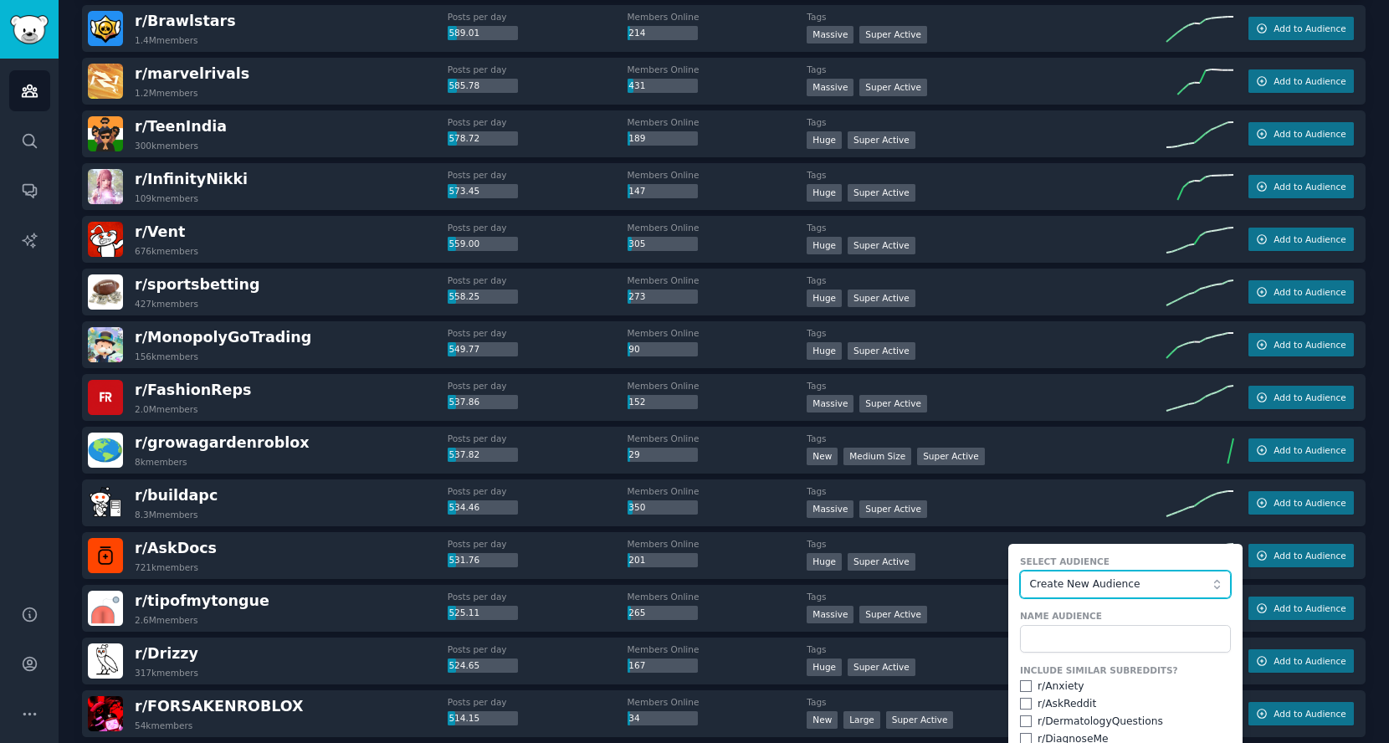
click at [1166, 571] on button "Create New Audience" at bounding box center [1125, 585] width 211 height 28
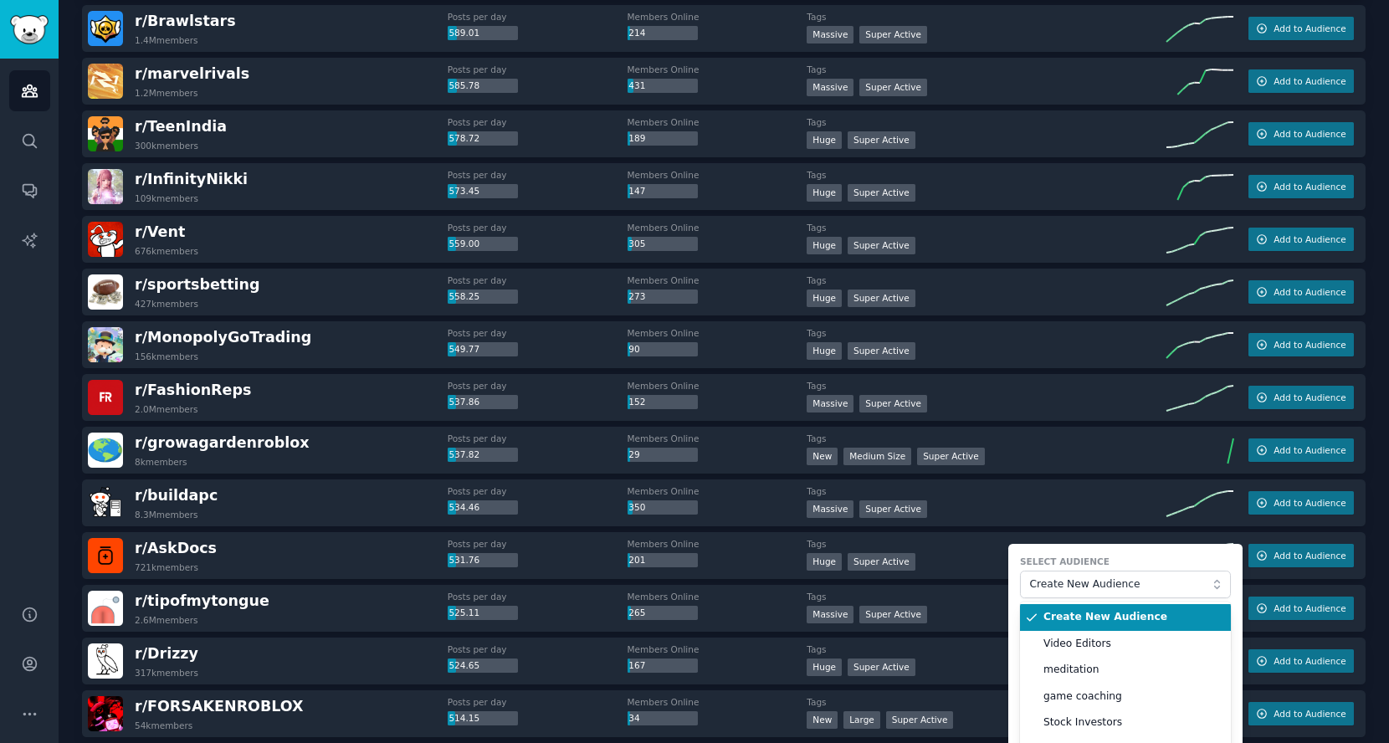
click at [1156, 618] on span "Create New Audience" at bounding box center [1131, 617] width 176 height 15
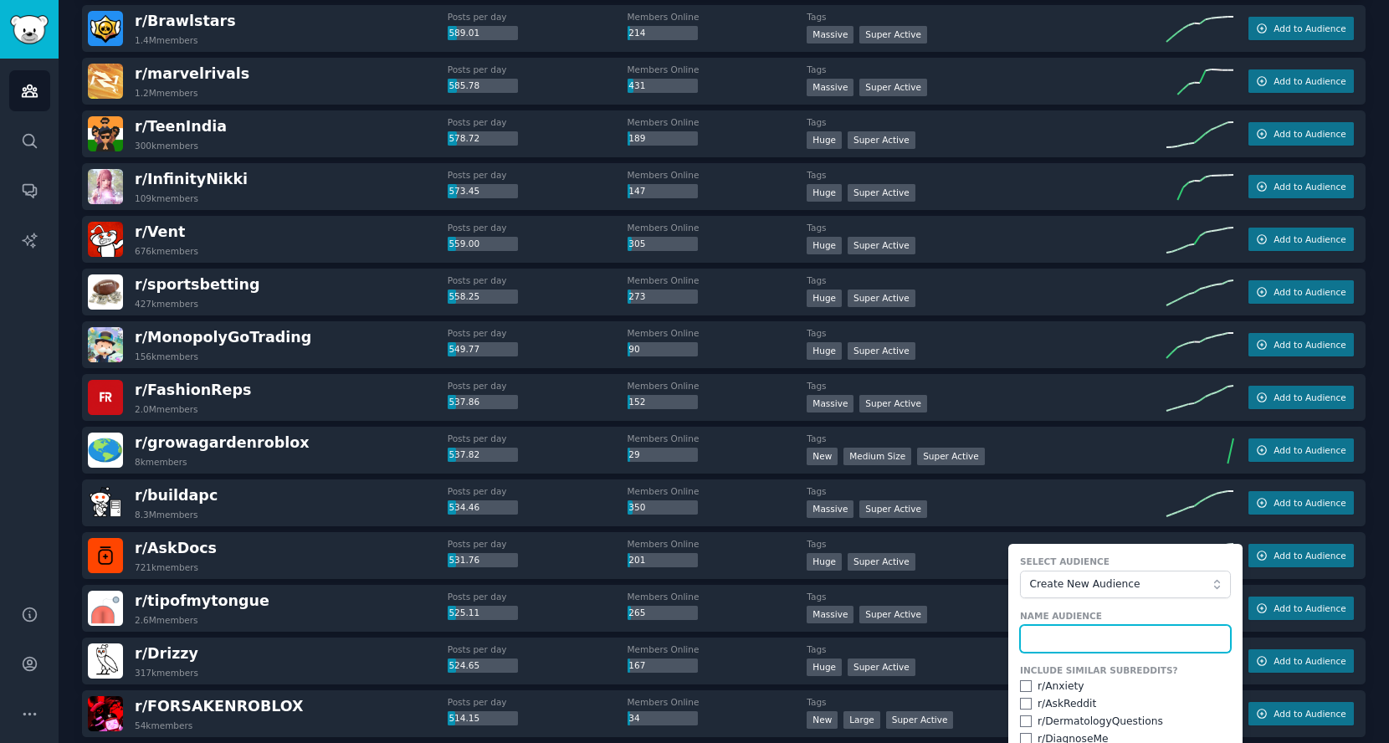
click at [1125, 633] on input "text" at bounding box center [1125, 639] width 211 height 28
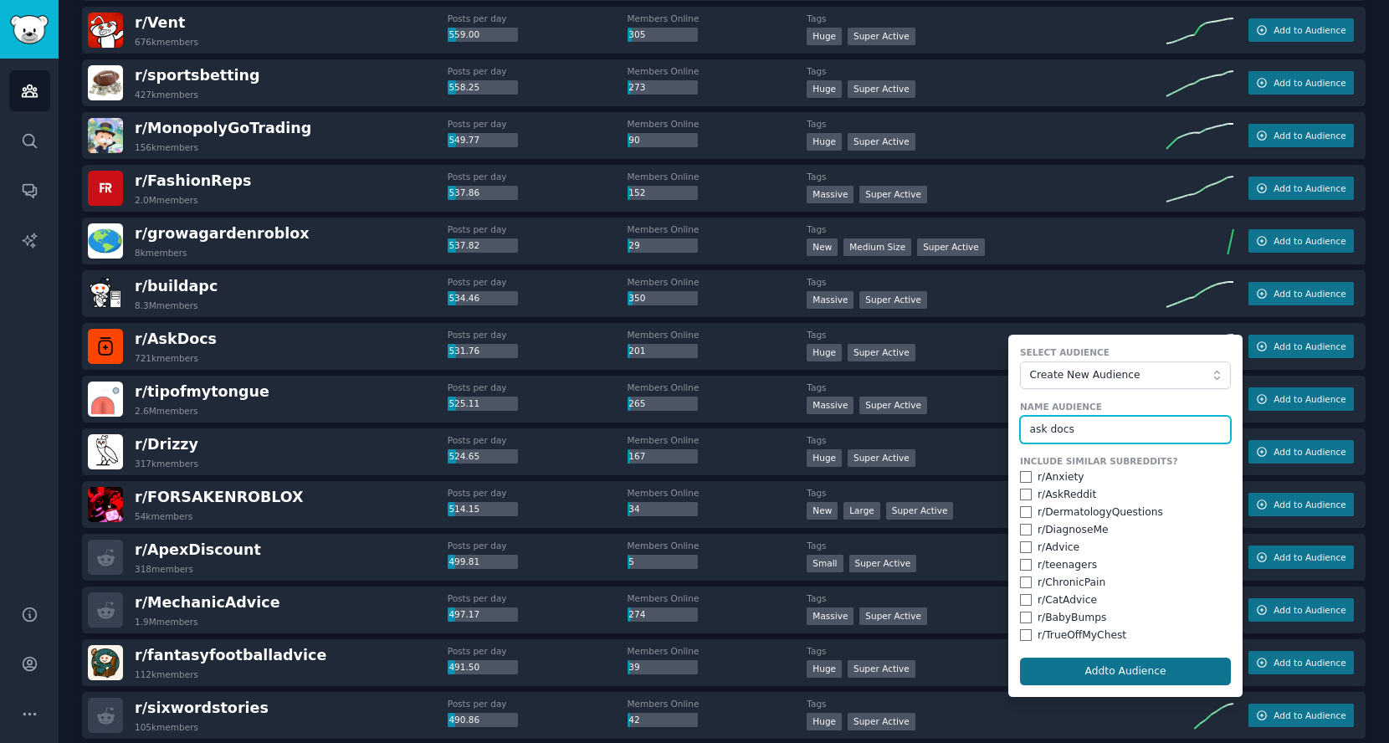
type input "ask docs"
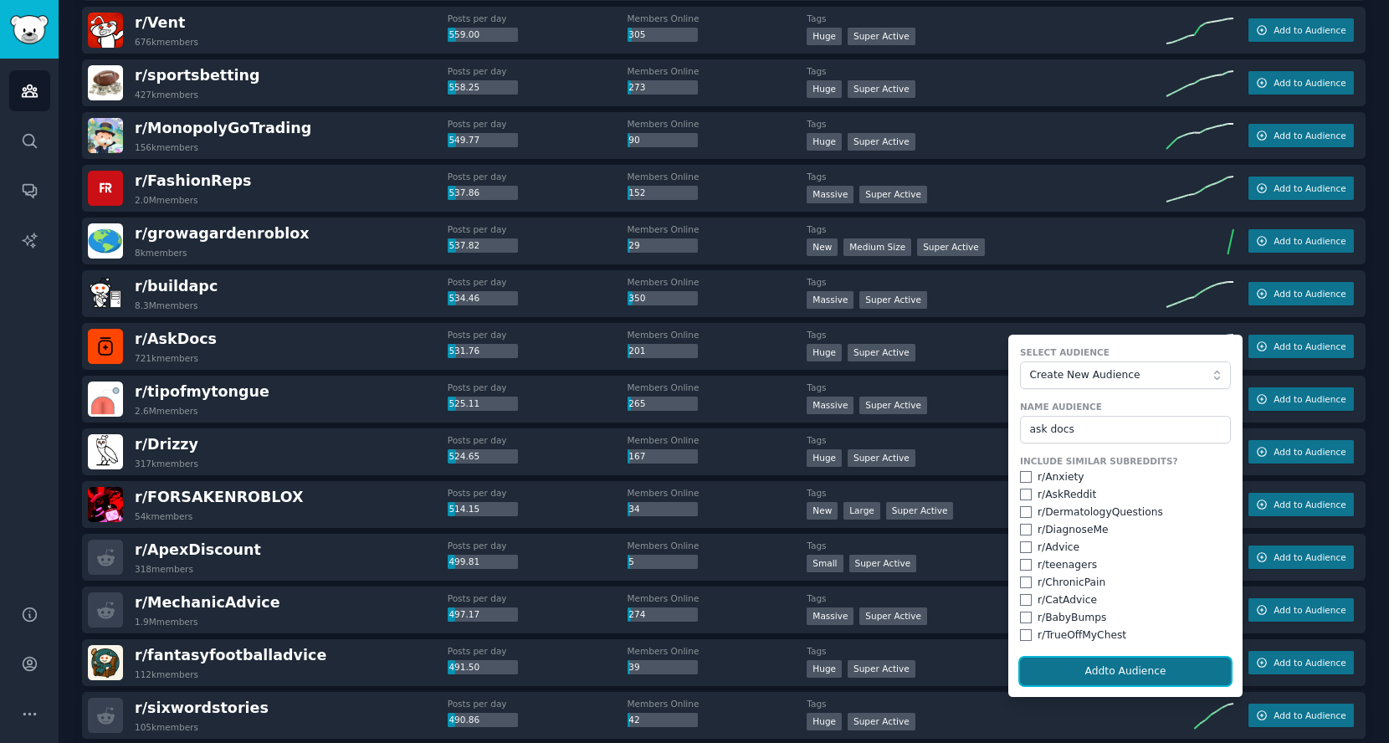
click at [1119, 664] on button "Add to Audience" at bounding box center [1125, 672] width 211 height 28
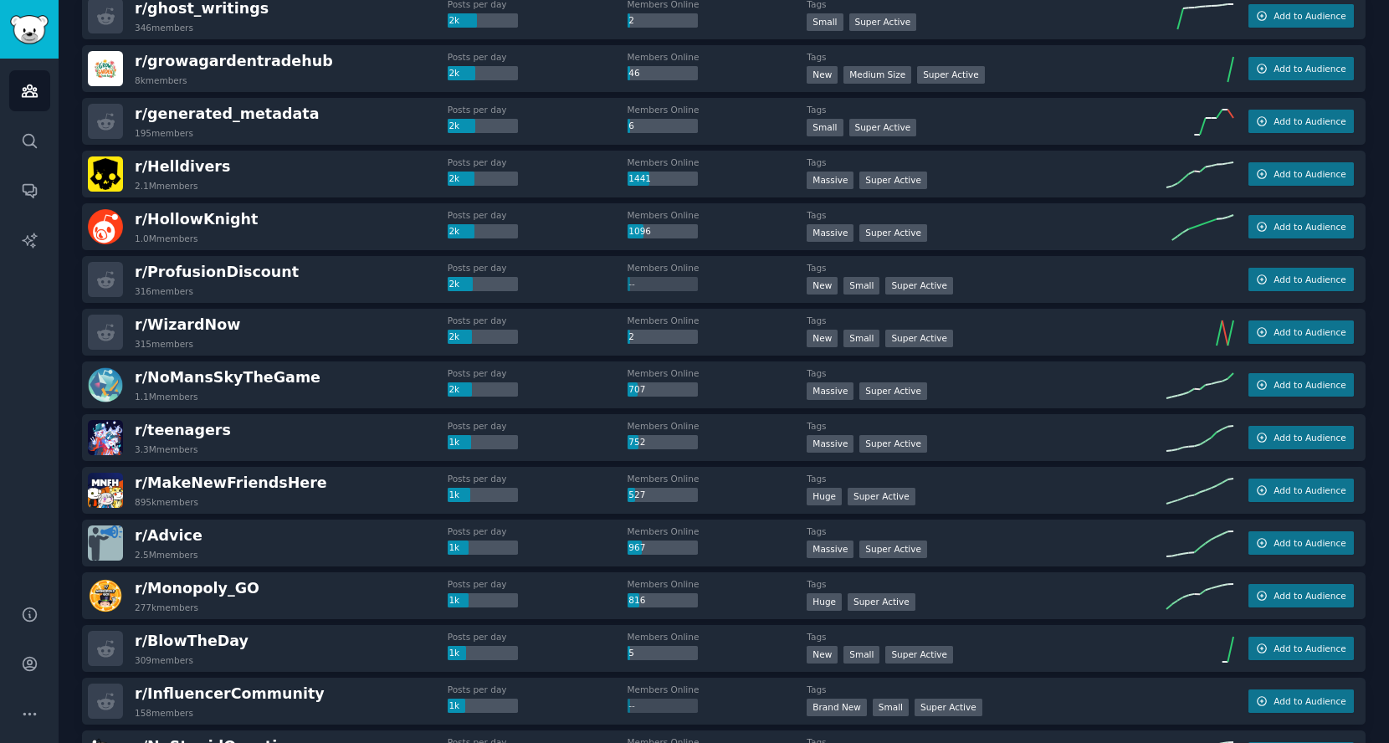
scroll to position [0, 0]
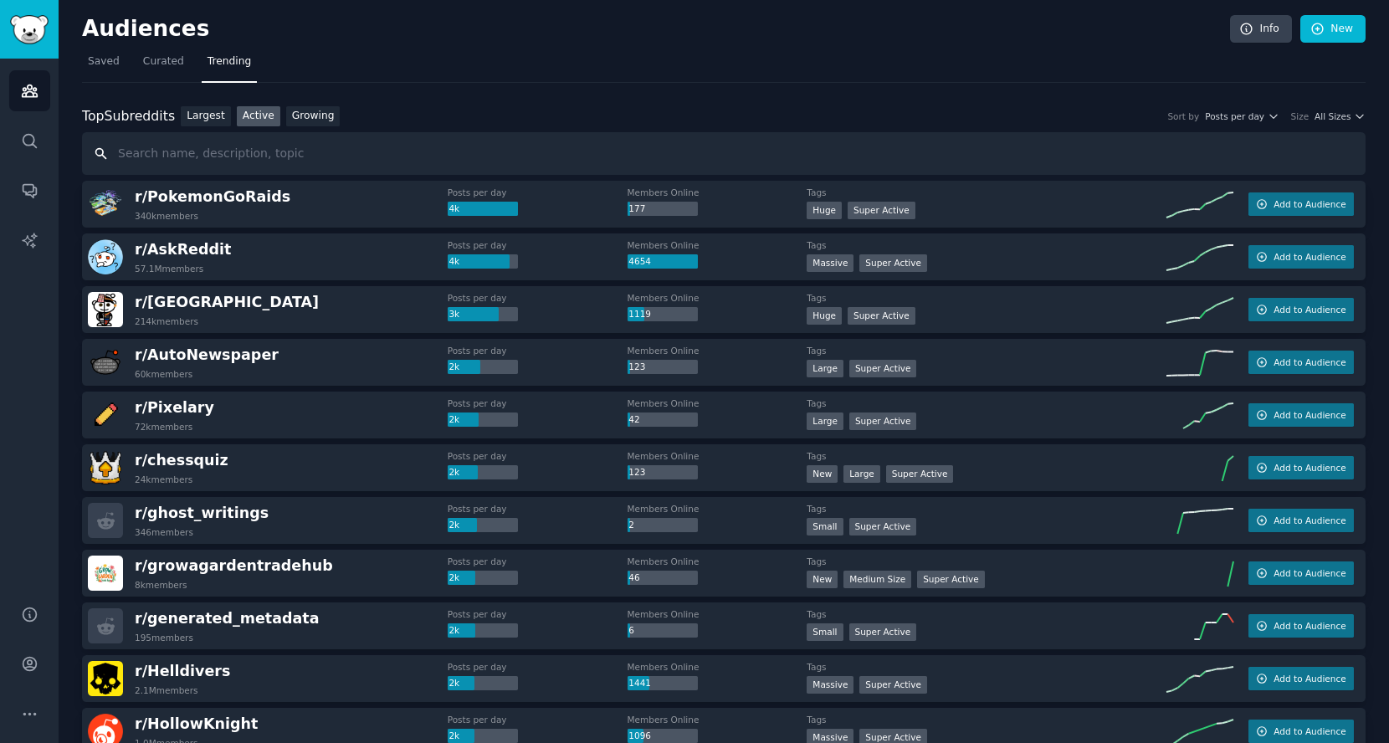
click at [288, 157] on input "text" at bounding box center [724, 153] width 1284 height 43
type input "doctor"
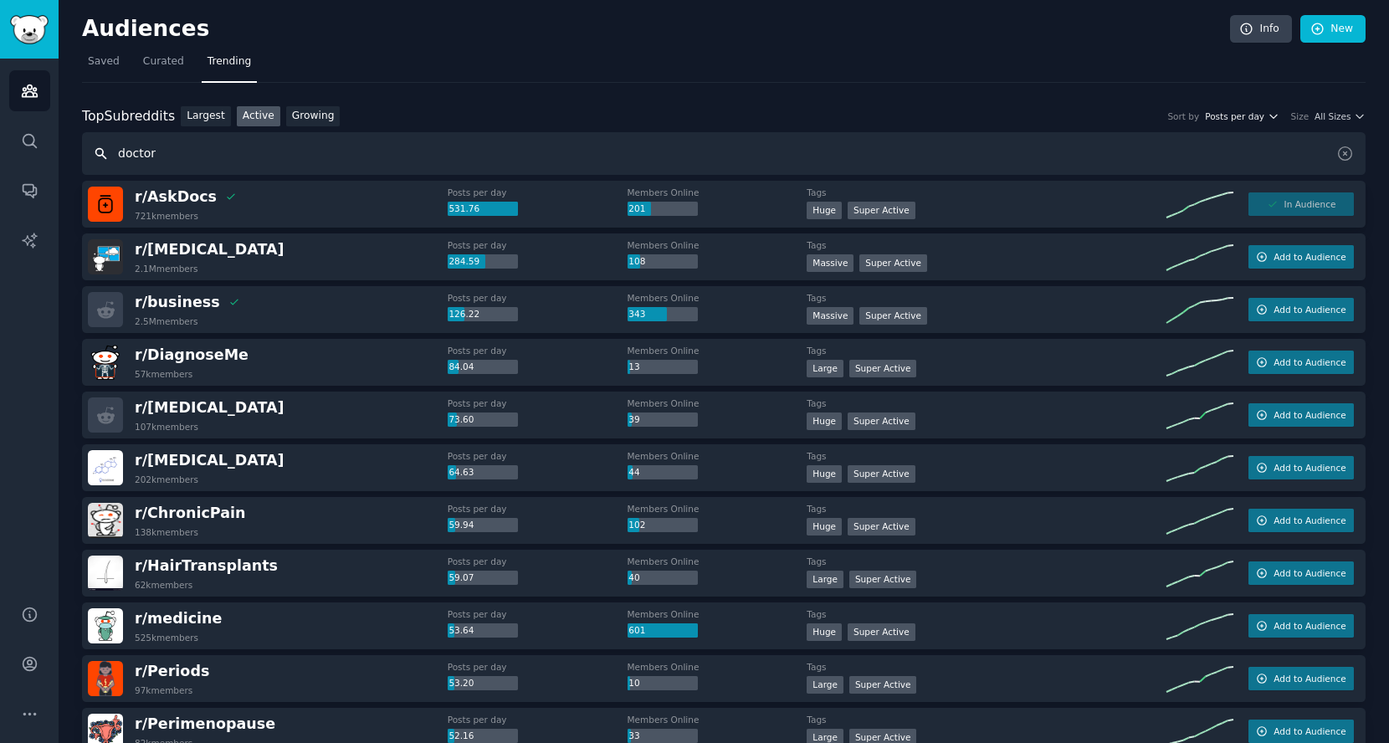
click at [1244, 110] on span "Posts per day" at bounding box center [1234, 116] width 59 height 12
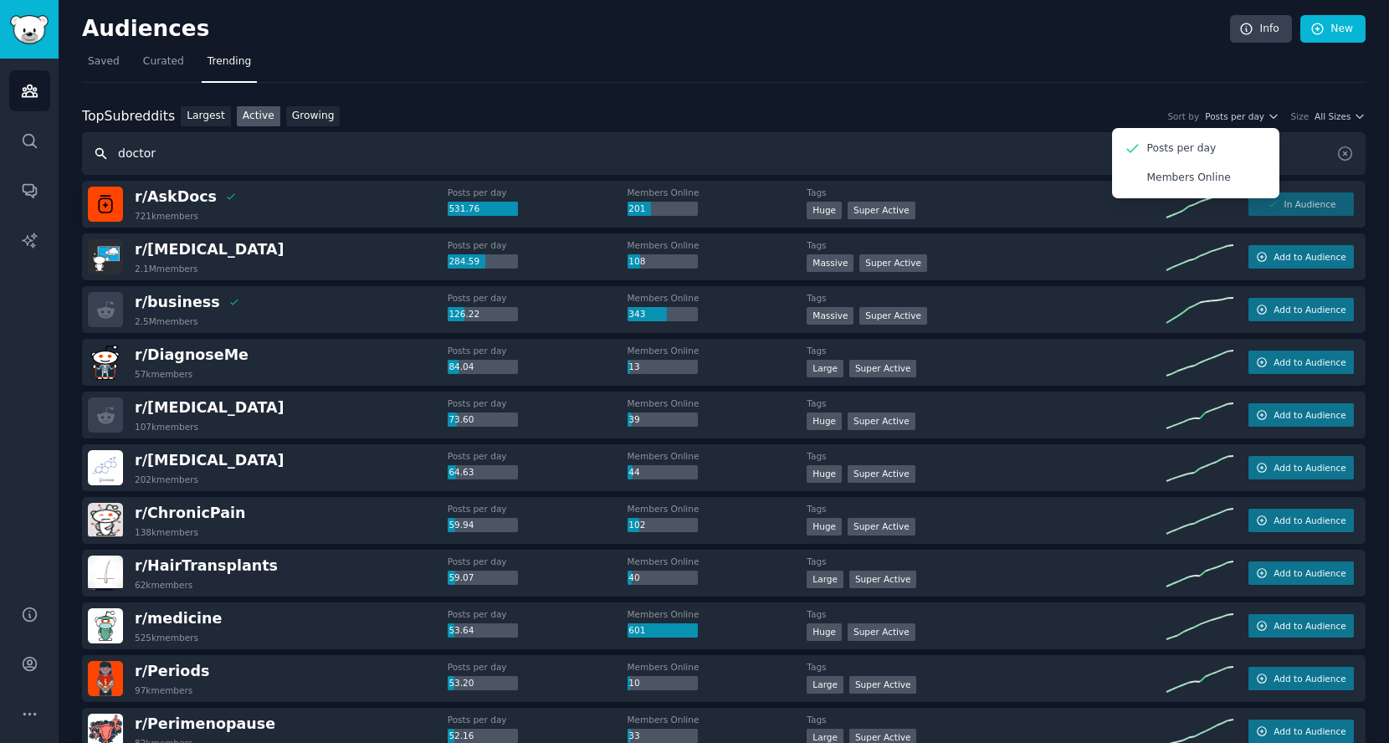
click at [1058, 132] on input "doctor" at bounding box center [724, 153] width 1284 height 43
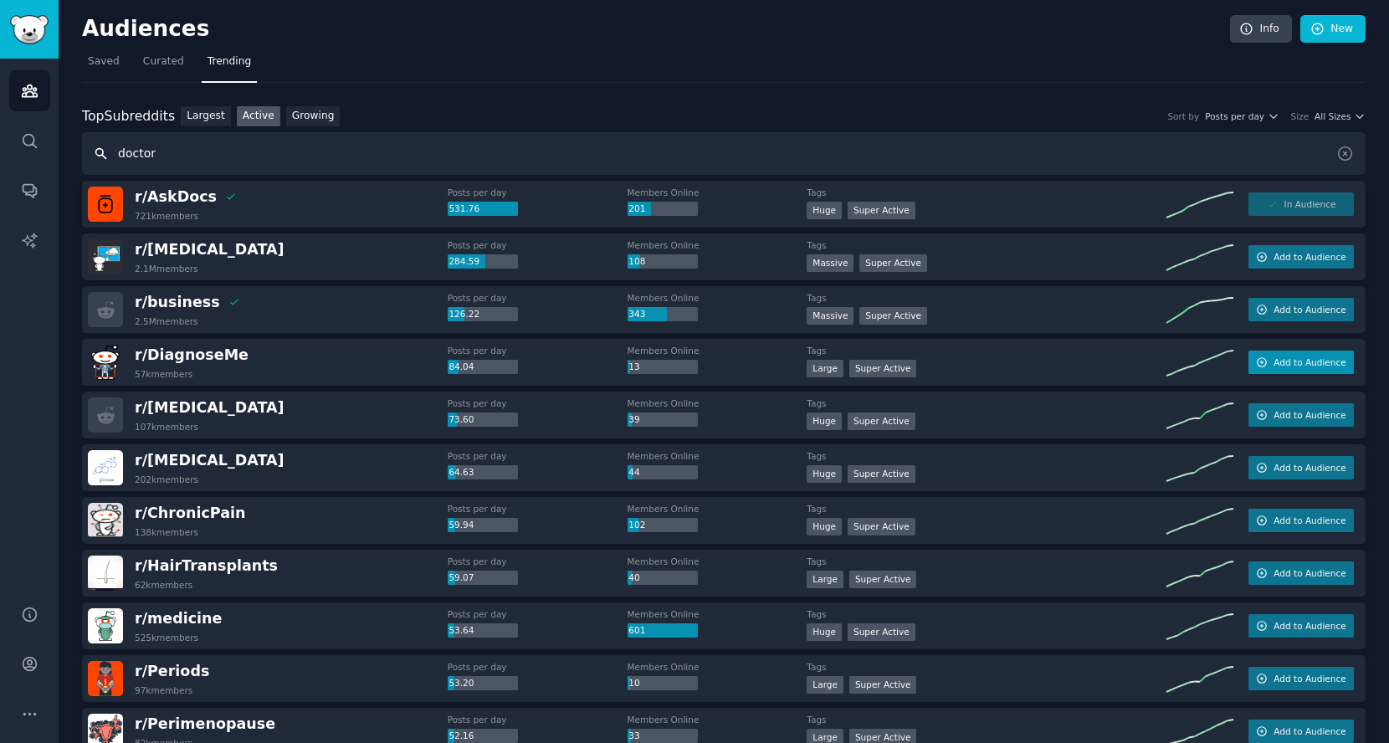
click at [1270, 369] on button "Add to Audience" at bounding box center [1300, 362] width 105 height 23
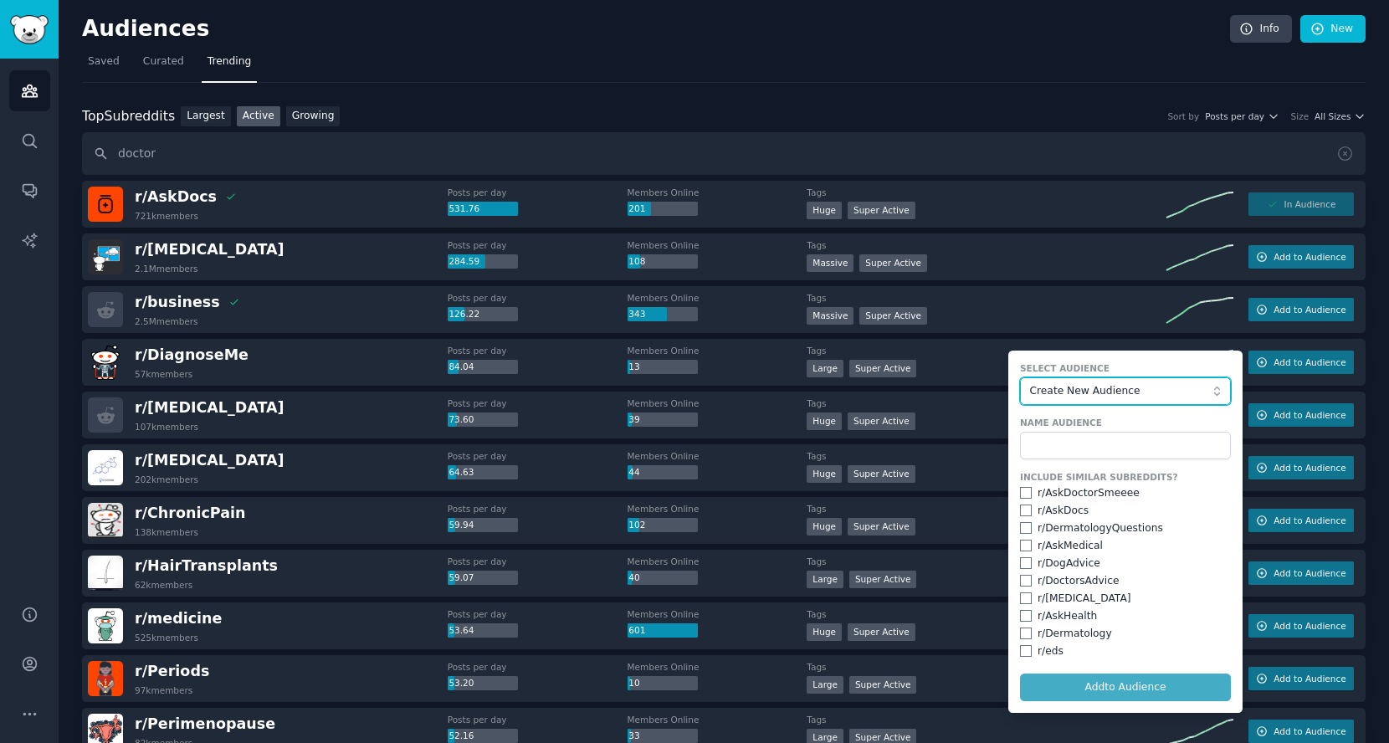
click at [1151, 390] on span "Create New Audience" at bounding box center [1121, 391] width 183 height 15
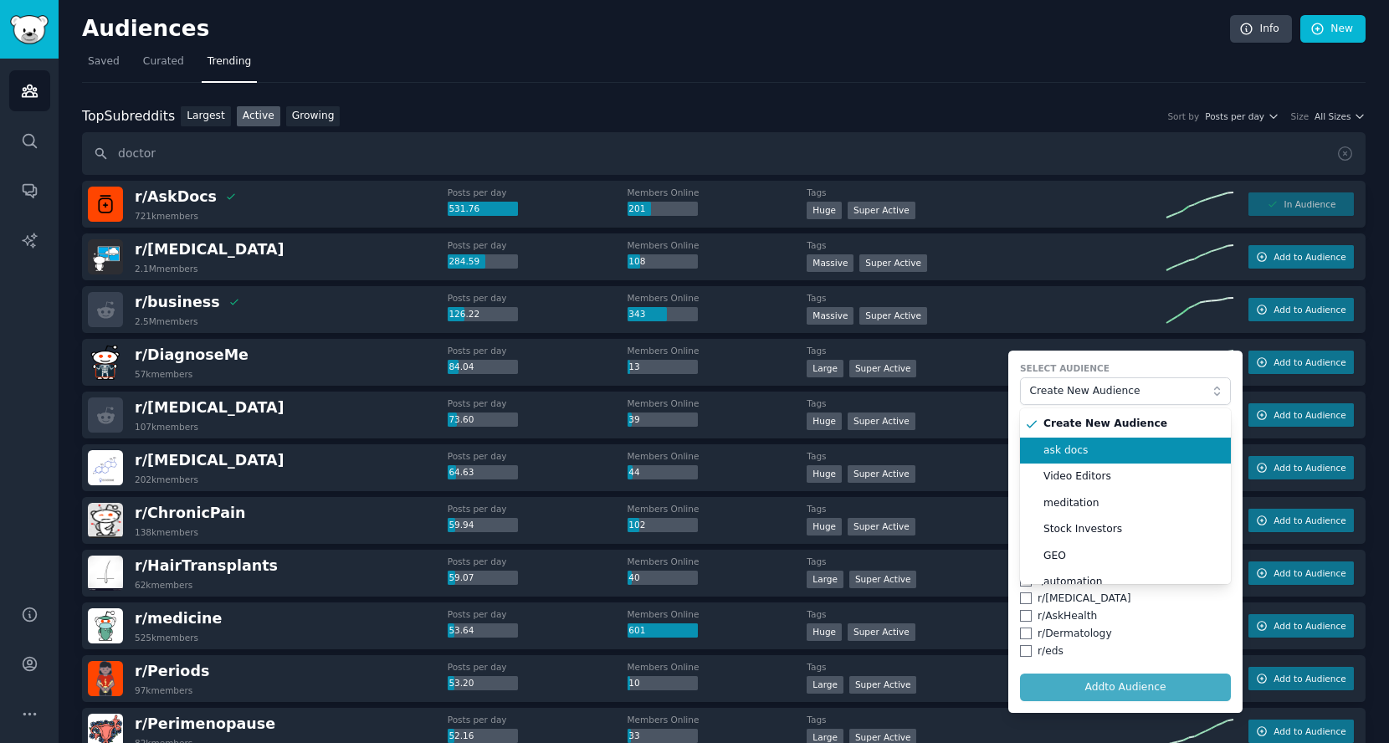
click at [1121, 443] on span "ask docs" at bounding box center [1131, 450] width 176 height 15
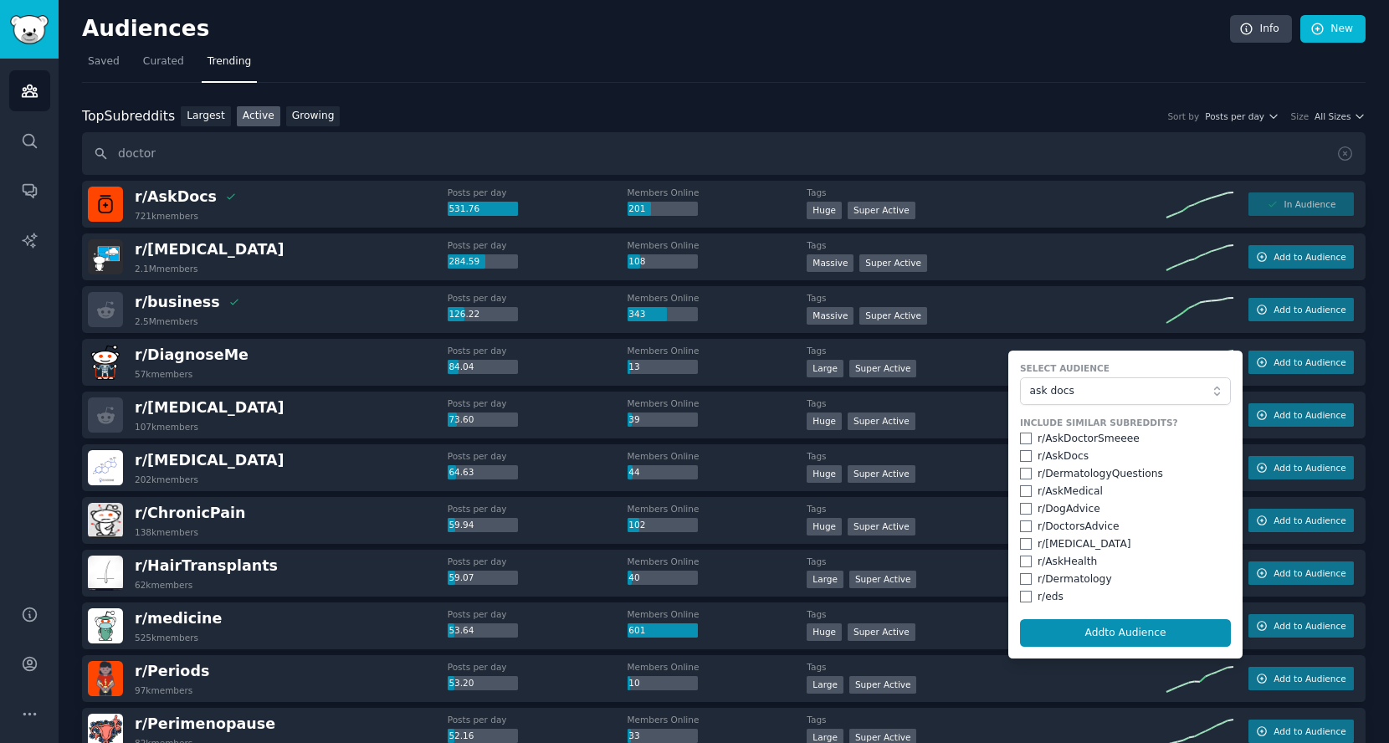
click at [1013, 433] on form "Select Audience ask docs Include Similar Subreddits? r/ AskDoctorSmeeee r/ AskD…" at bounding box center [1125, 505] width 234 height 308
click at [1022, 438] on input "checkbox" at bounding box center [1026, 439] width 12 height 12
checkbox input "true"
click at [1022, 455] on input "checkbox" at bounding box center [1026, 456] width 12 height 12
checkbox input "true"
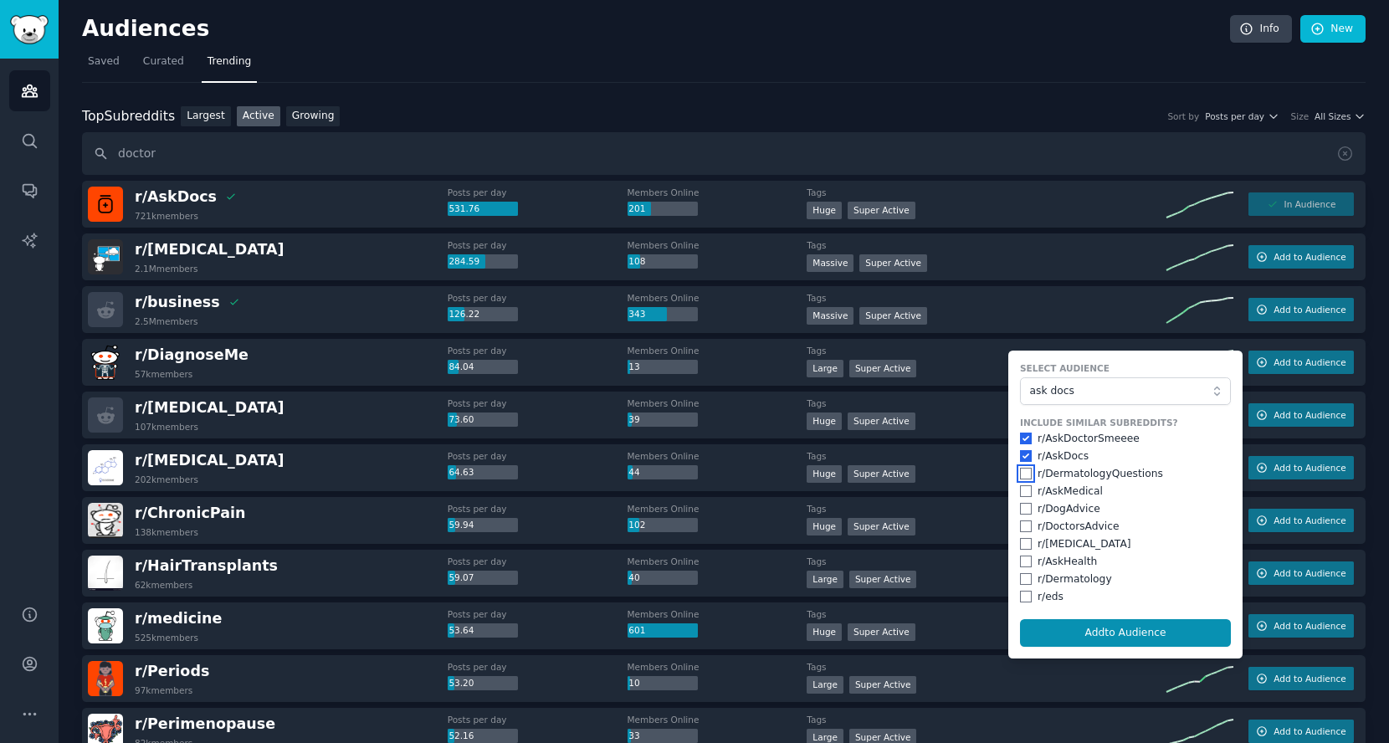
click at [1022, 475] on input "checkbox" at bounding box center [1026, 474] width 12 height 12
checkbox input "true"
click at [1022, 485] on input "checkbox" at bounding box center [1026, 491] width 12 height 12
checkbox input "true"
click at [1022, 507] on input "checkbox" at bounding box center [1026, 509] width 12 height 12
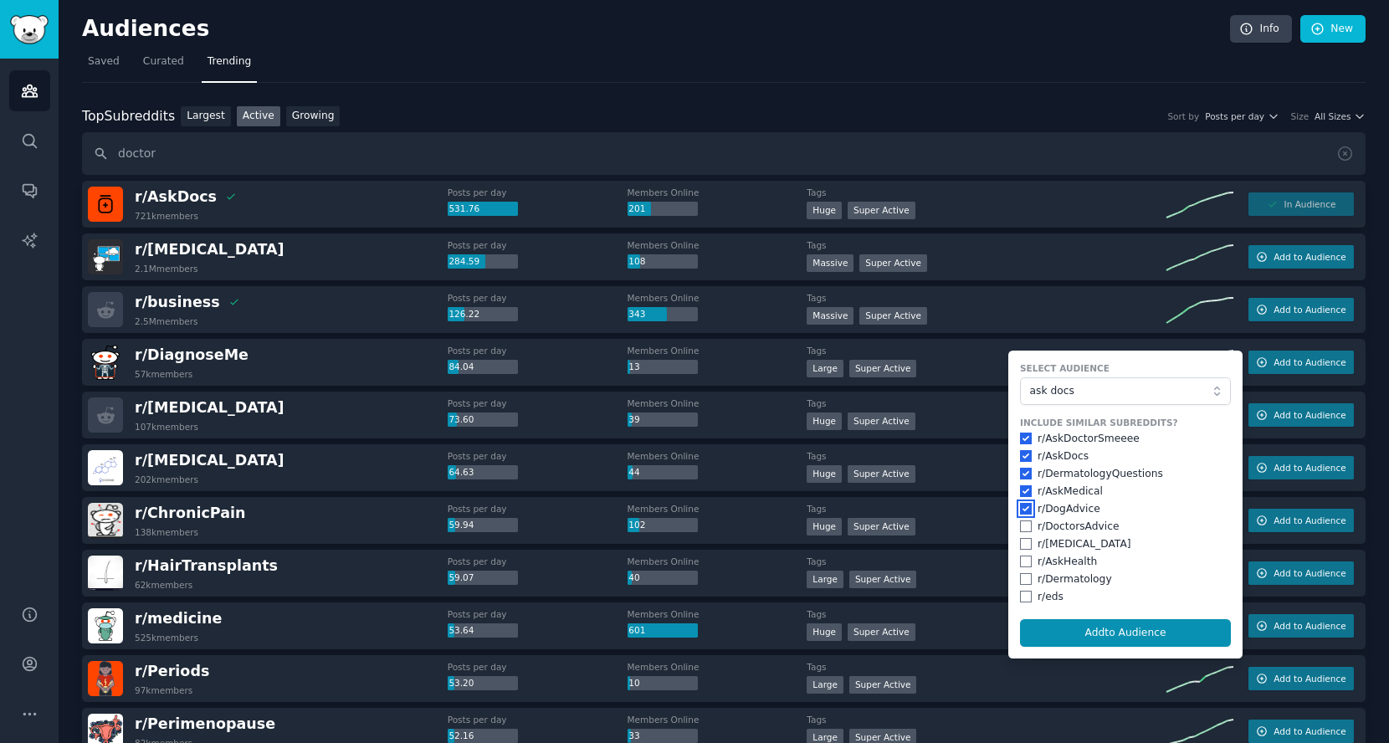
click at [1022, 503] on input "checkbox" at bounding box center [1026, 509] width 12 height 12
checkbox input "false"
click at [1022, 526] on input "checkbox" at bounding box center [1026, 526] width 12 height 12
checkbox input "true"
click at [1022, 558] on input "checkbox" at bounding box center [1026, 562] width 12 height 12
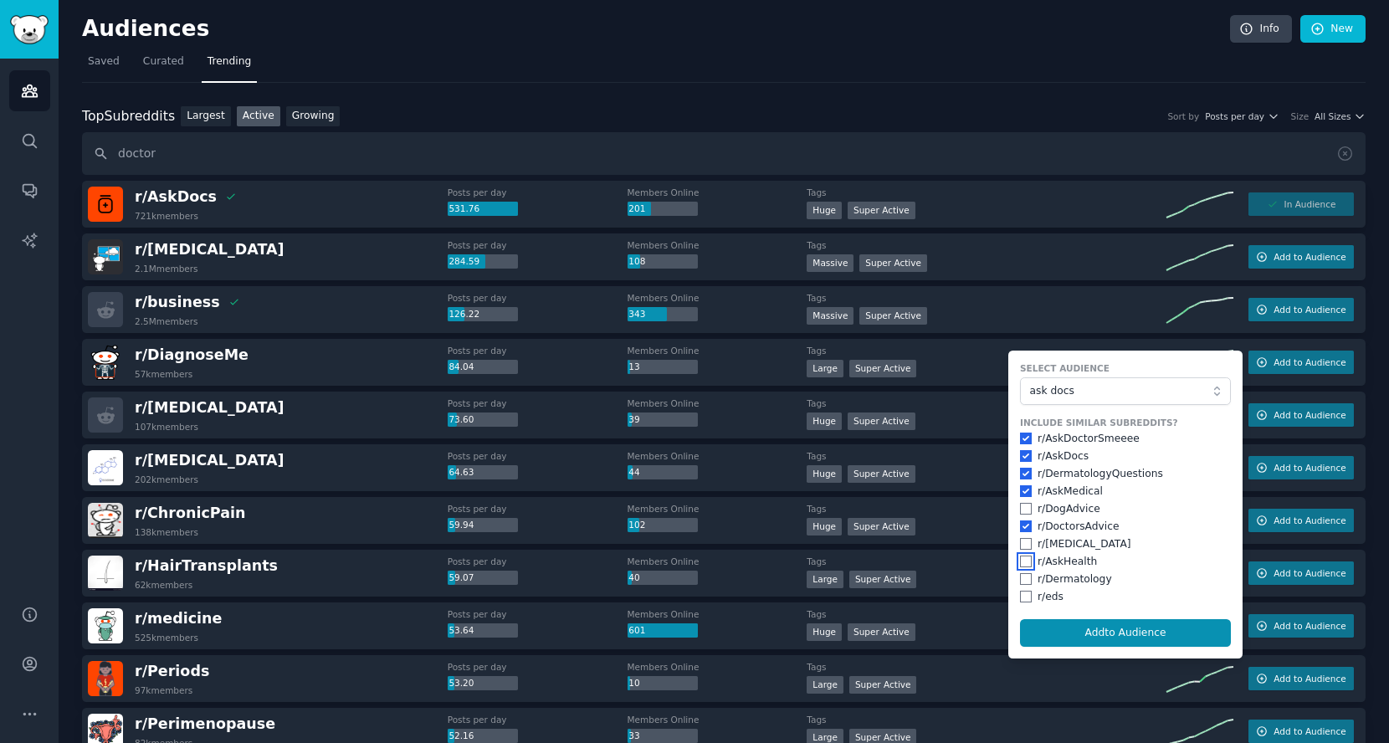
checkbox input "true"
click at [1047, 625] on button "Add to Audience" at bounding box center [1125, 633] width 211 height 28
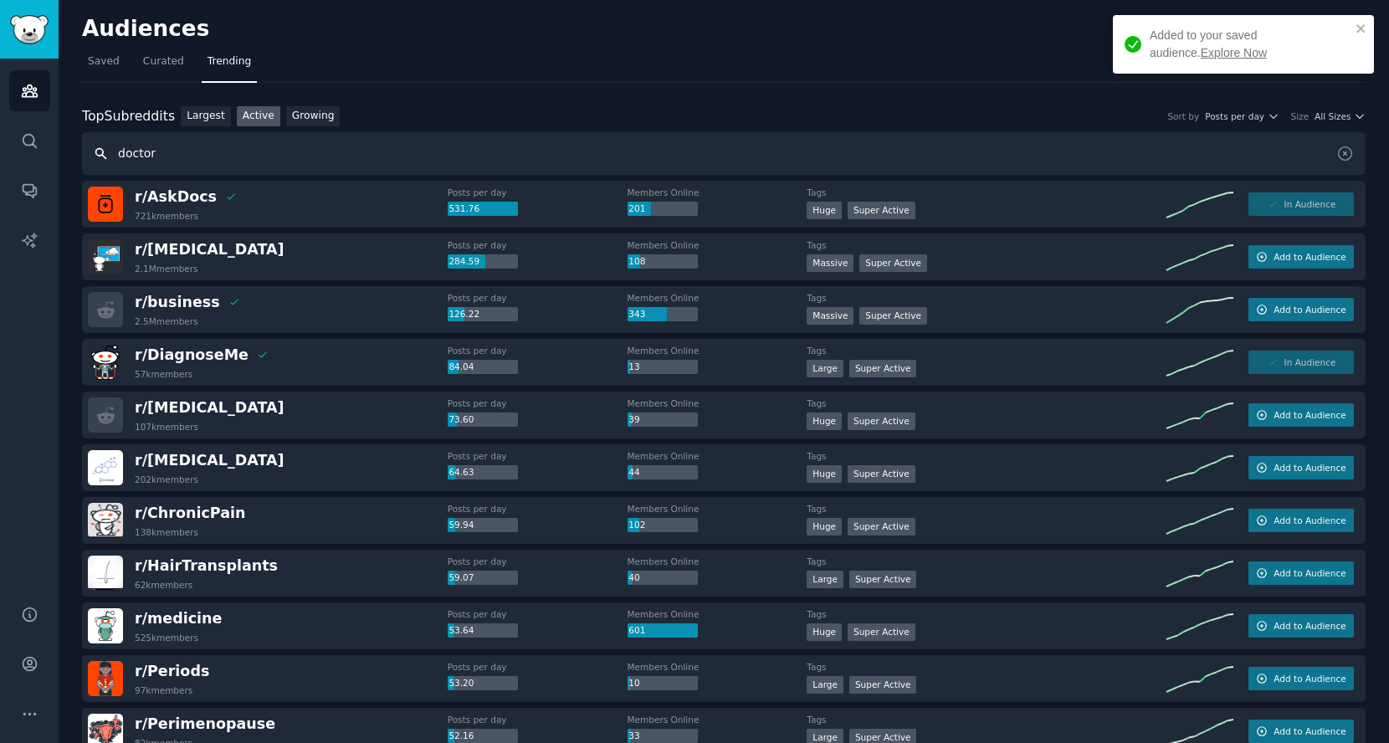
drag, startPoint x: 616, startPoint y: 154, endPoint x: 0, endPoint y: 137, distance: 616.1
click at [0, 137] on div "Audiences Search Conversations AI Reports Help Account More Audiences Info New …" at bounding box center [694, 371] width 1389 height 743
click at [336, 150] on input "doctor" at bounding box center [724, 153] width 1284 height 43
type input "d"
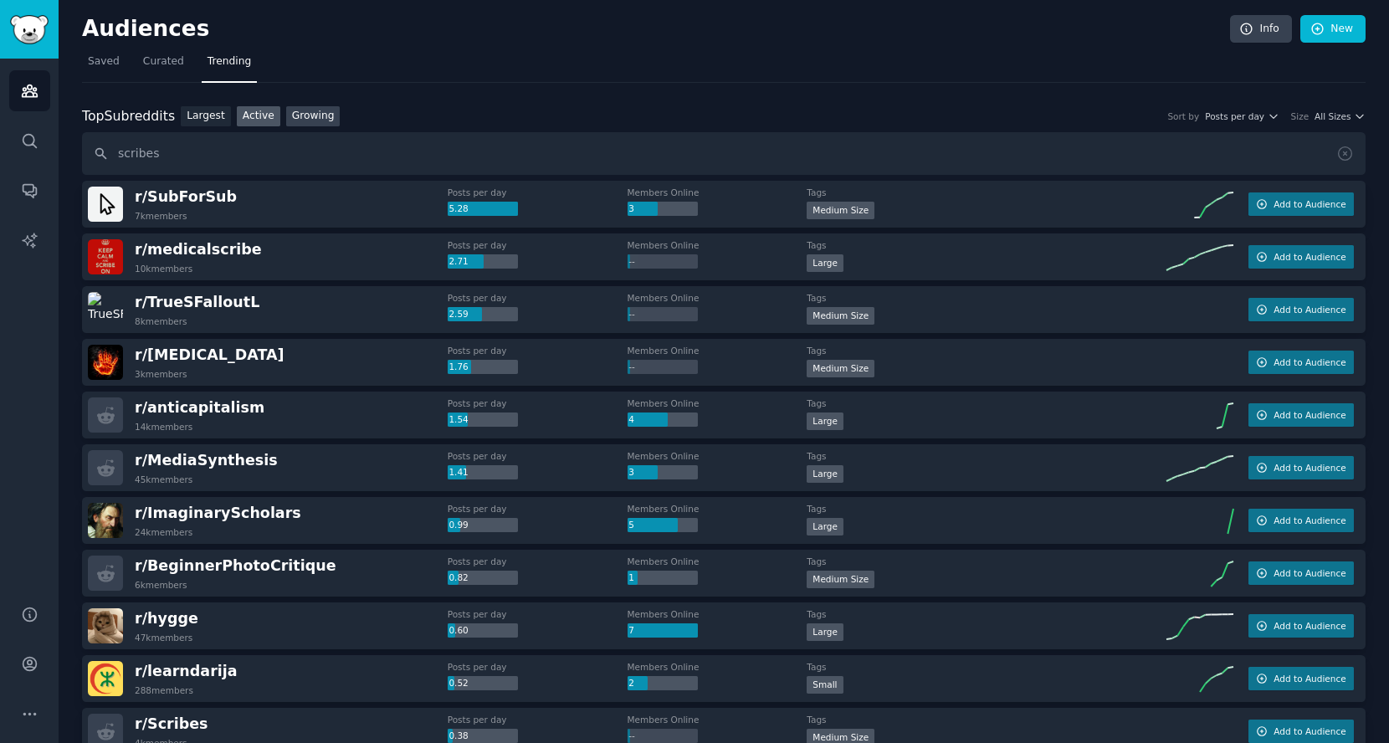
click at [322, 119] on link "Growing" at bounding box center [313, 116] width 54 height 21
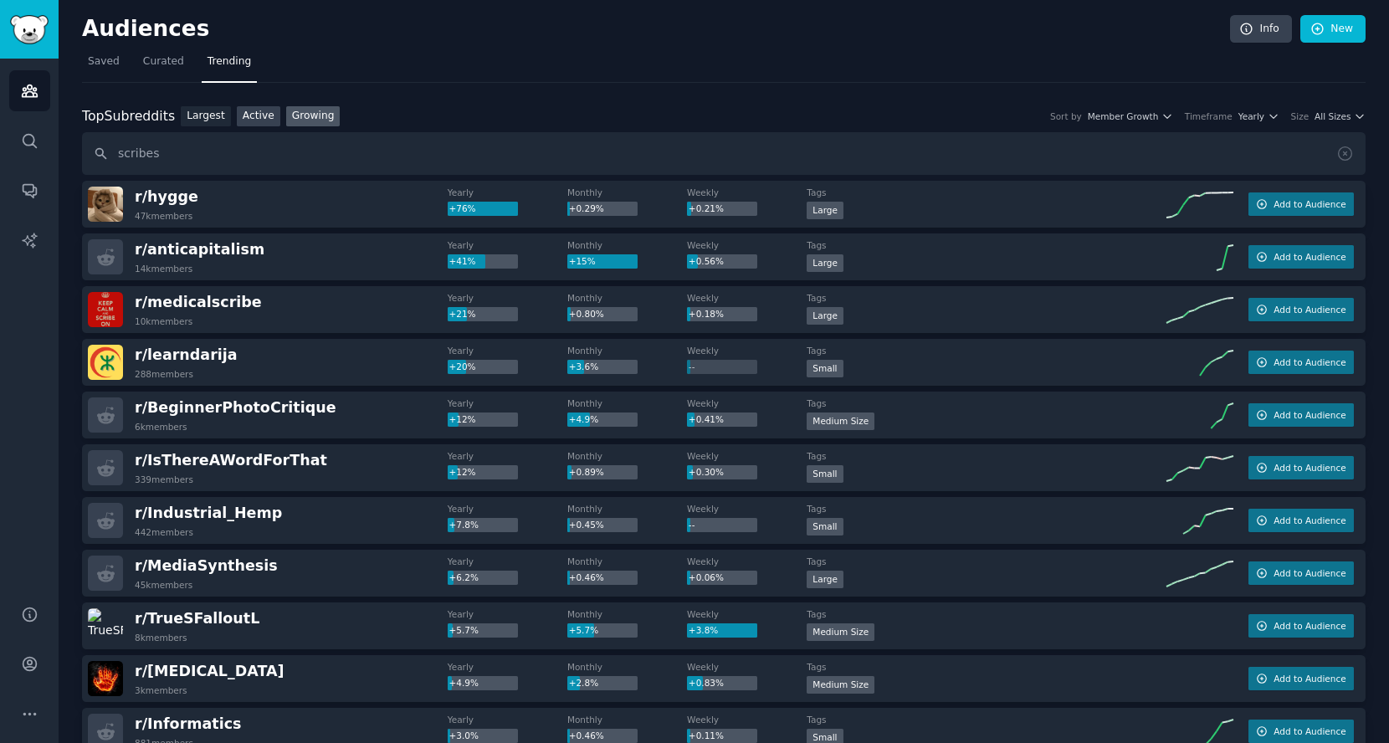
click at [257, 120] on link "Active" at bounding box center [259, 116] width 44 height 21
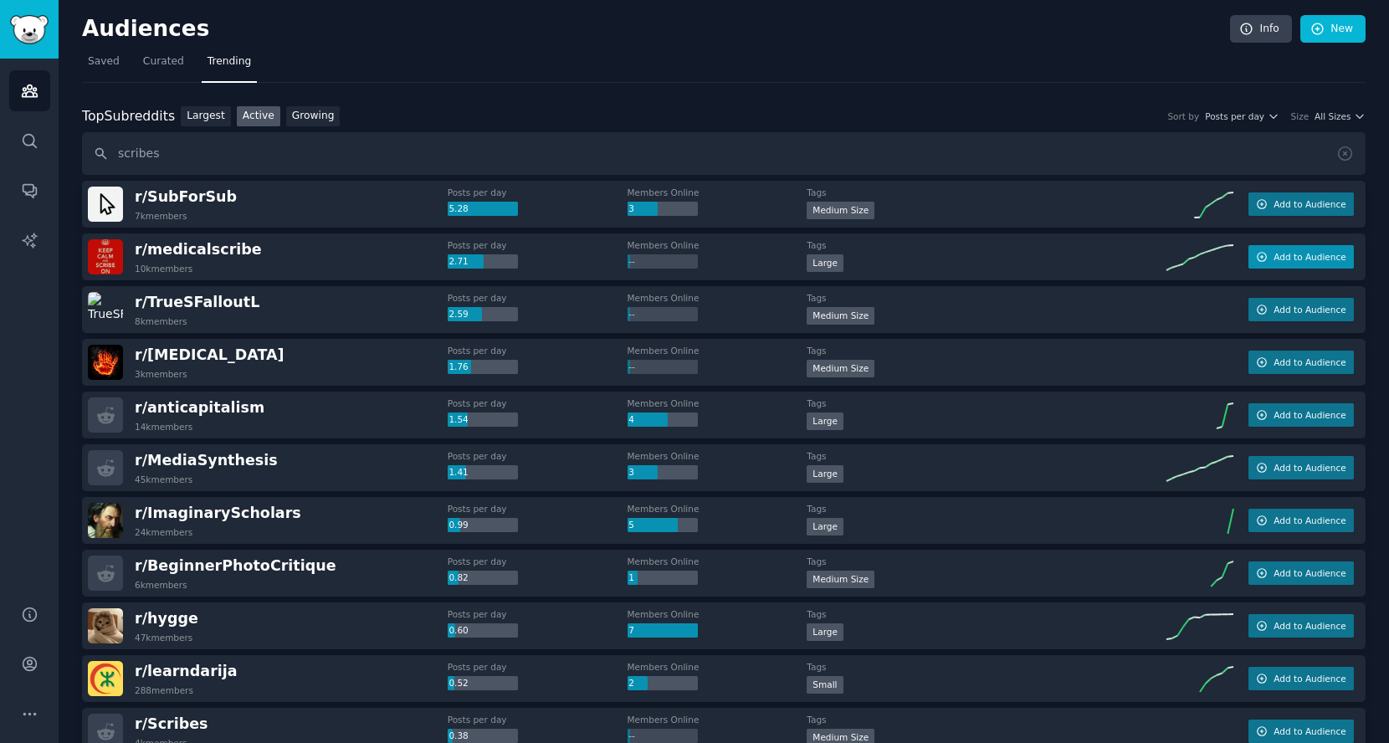
click at [1277, 254] on span "Add to Audience" at bounding box center [1310, 257] width 72 height 12
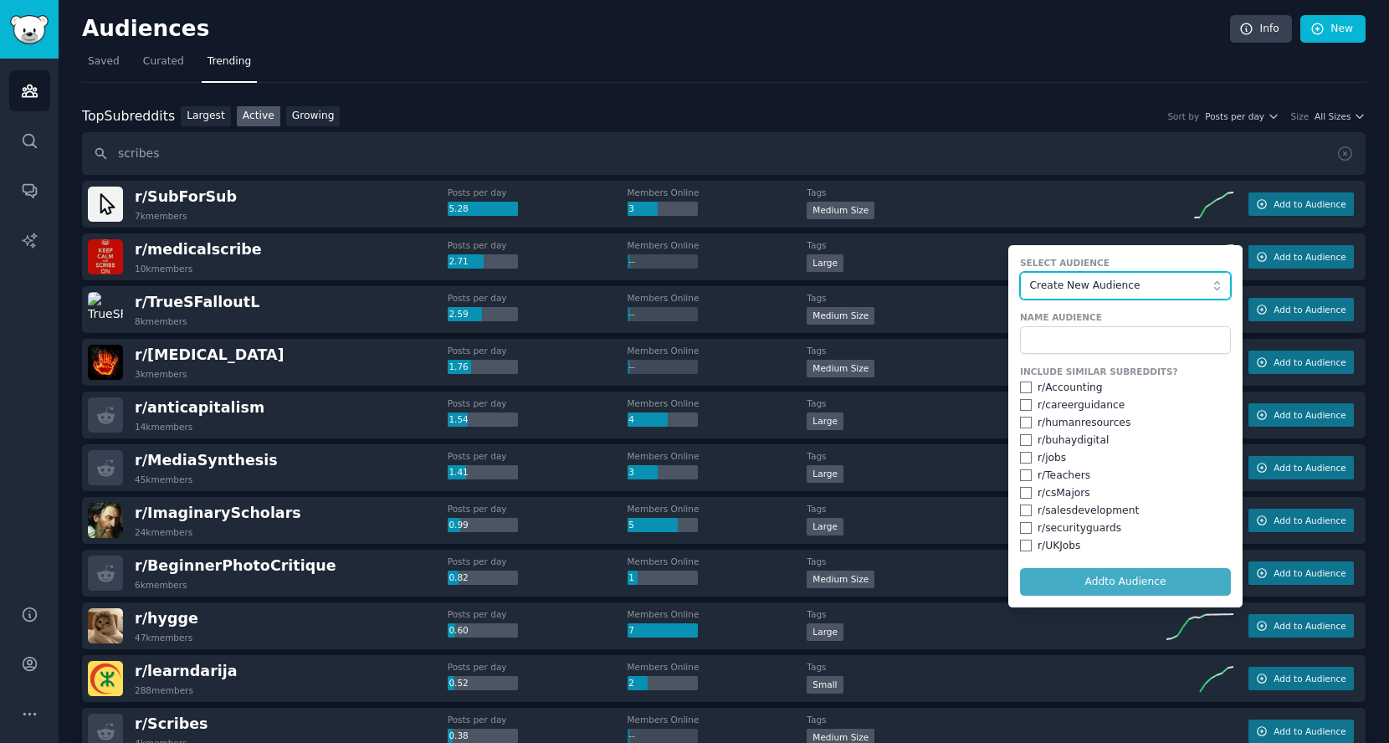
click at [1147, 290] on span "Create New Audience" at bounding box center [1121, 286] width 183 height 15
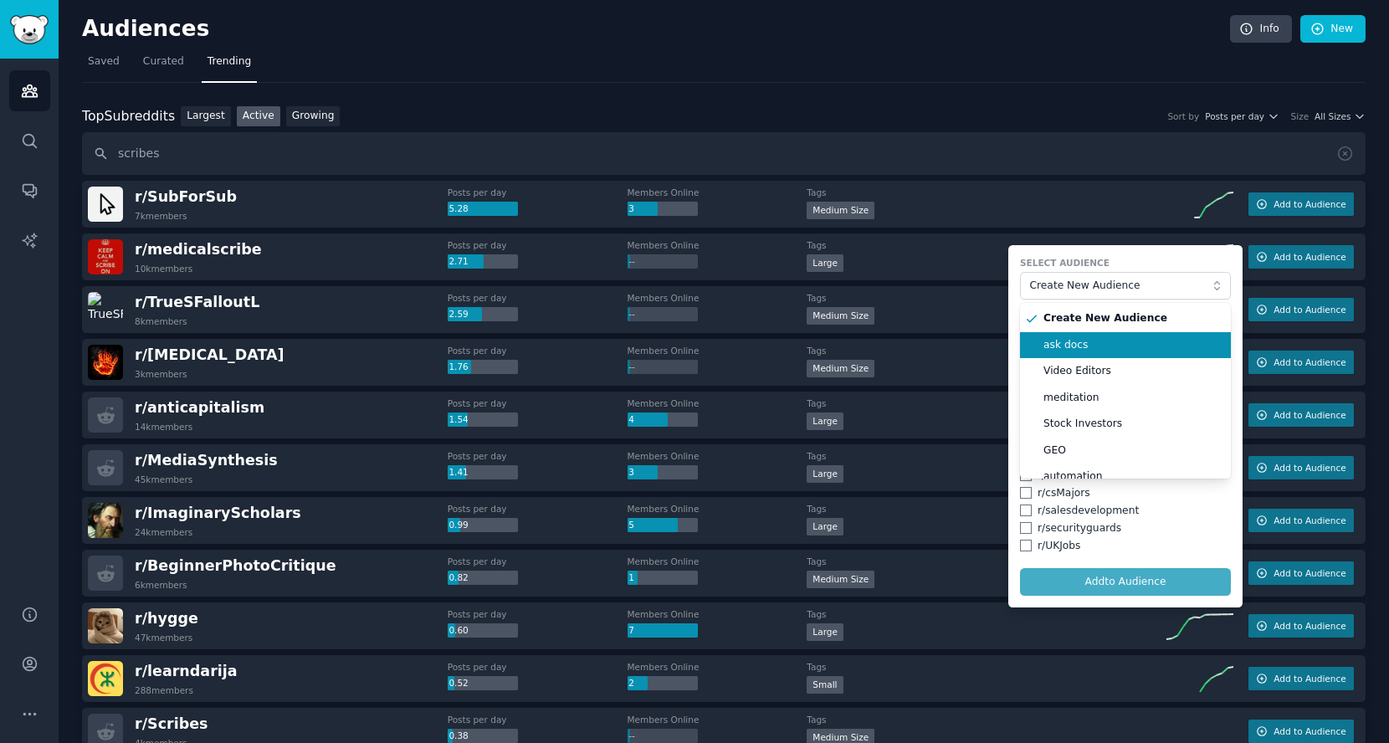
click at [1128, 340] on span "ask docs" at bounding box center [1131, 345] width 176 height 15
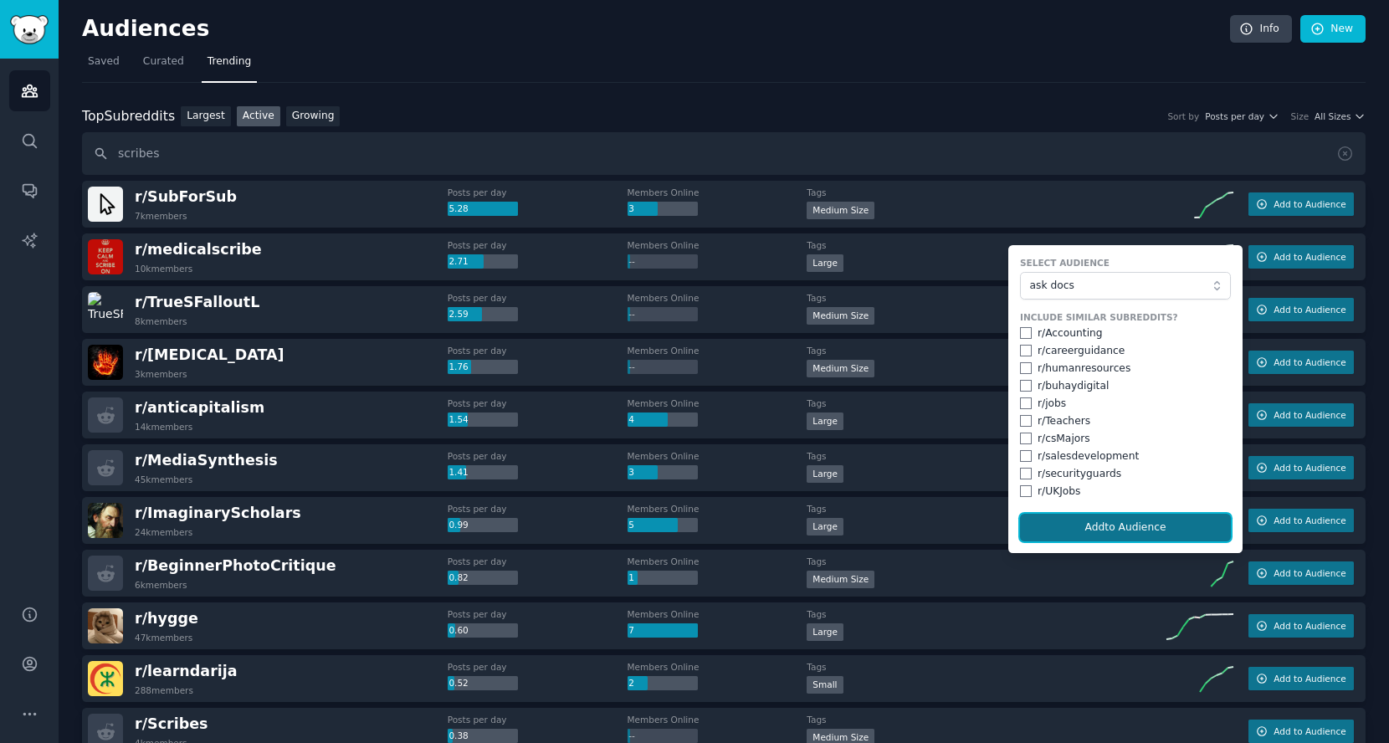
click at [1109, 522] on button "Add to Audience" at bounding box center [1125, 528] width 211 height 28
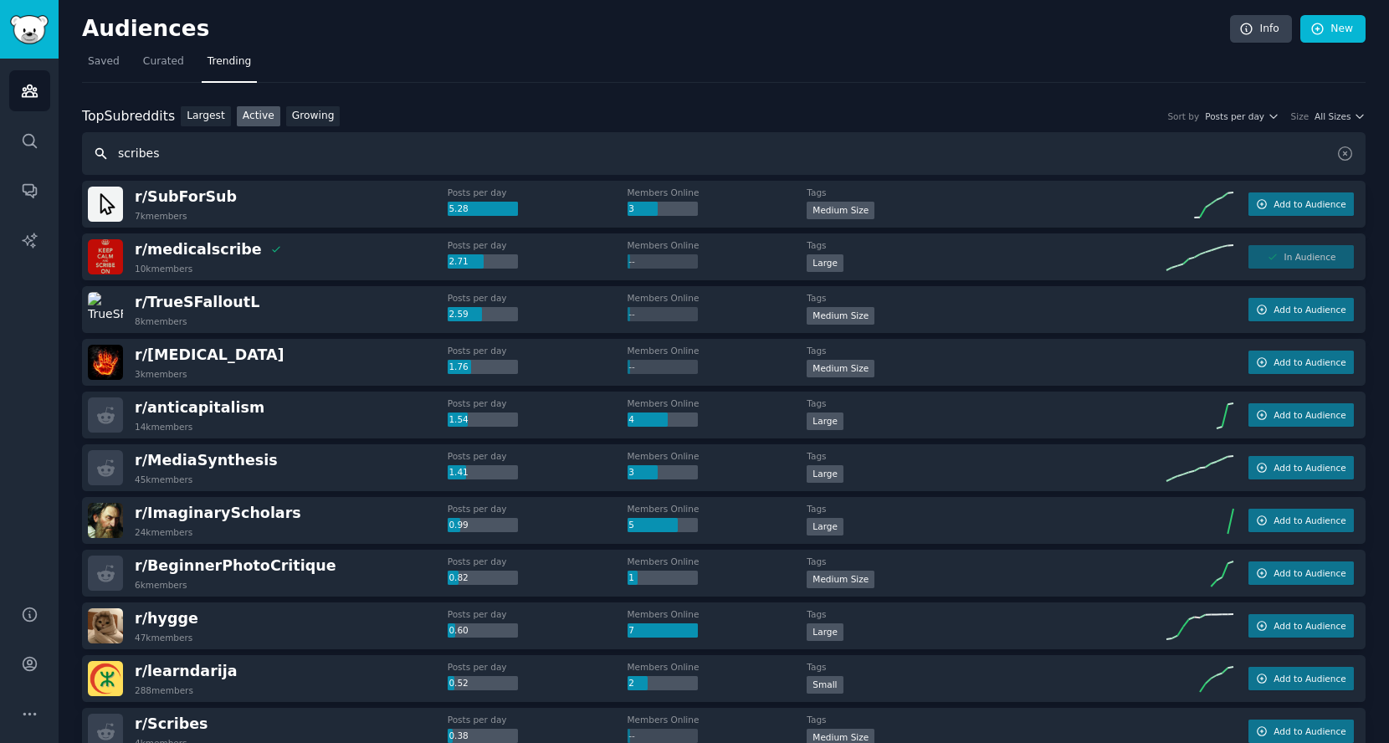
click at [602, 171] on input "scribes" at bounding box center [724, 153] width 1284 height 43
type input "medicalscribes"
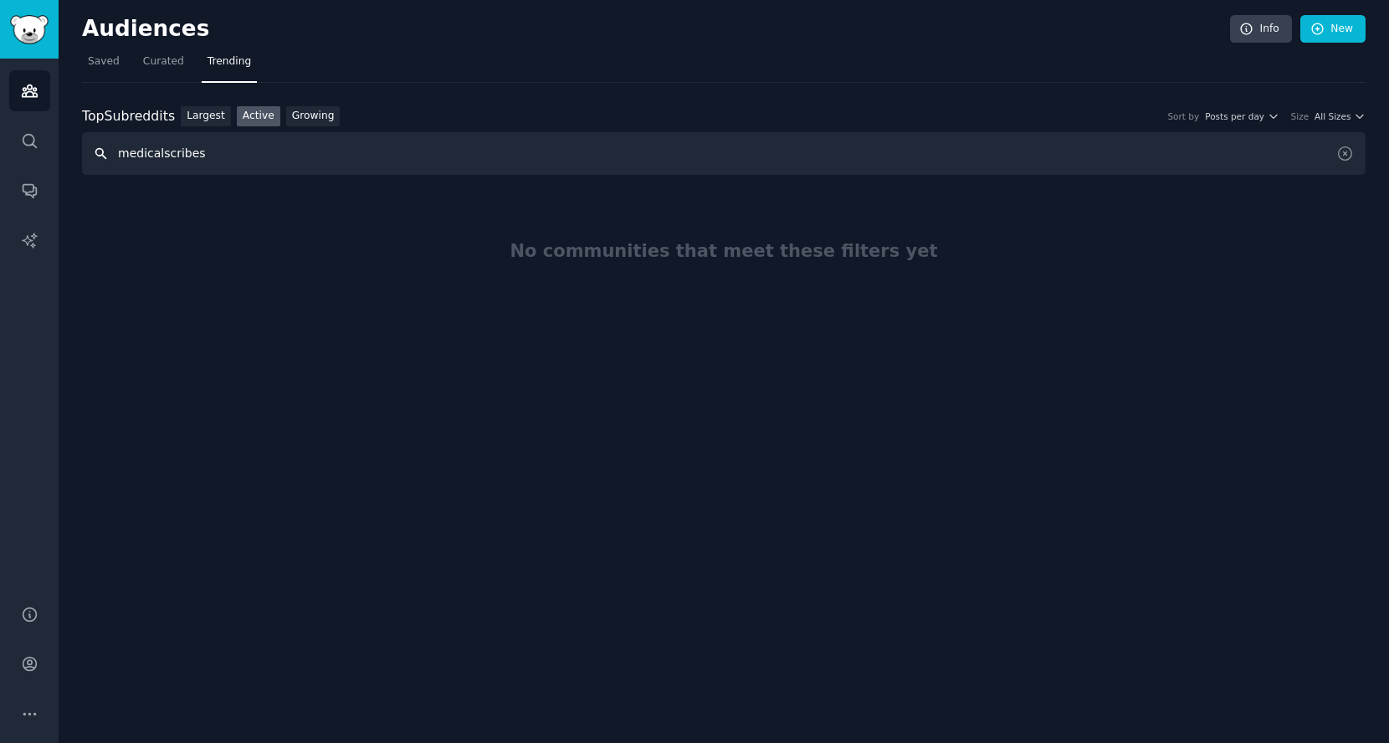
drag, startPoint x: 236, startPoint y: 149, endPoint x: 0, endPoint y: 209, distance: 243.5
click at [0, 209] on div "Audiences Audiences Search Conversations AI Reports Help Account More Audiences…" at bounding box center [694, 371] width 1389 height 743
click at [260, 120] on link "Active" at bounding box center [259, 116] width 44 height 21
click at [269, 149] on input "text" at bounding box center [724, 153] width 1284 height 43
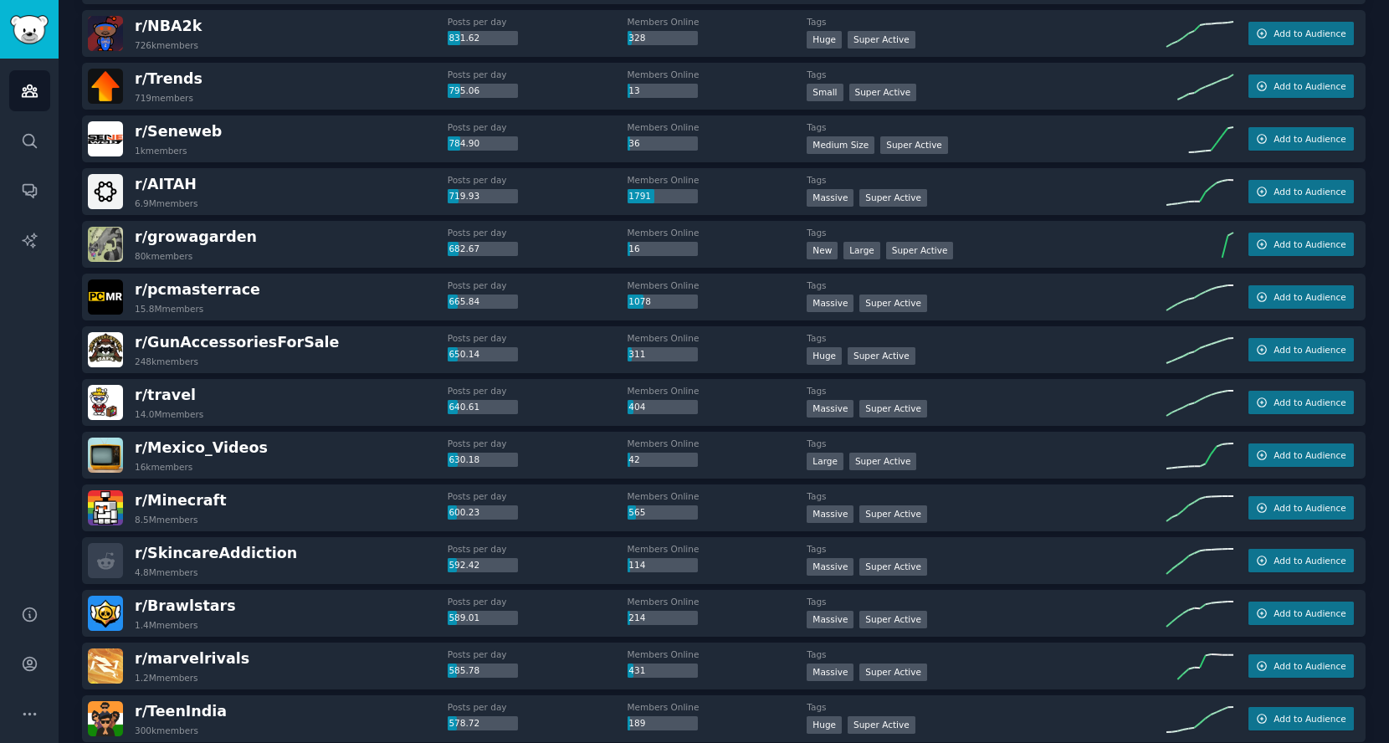
scroll to position [2179, 0]
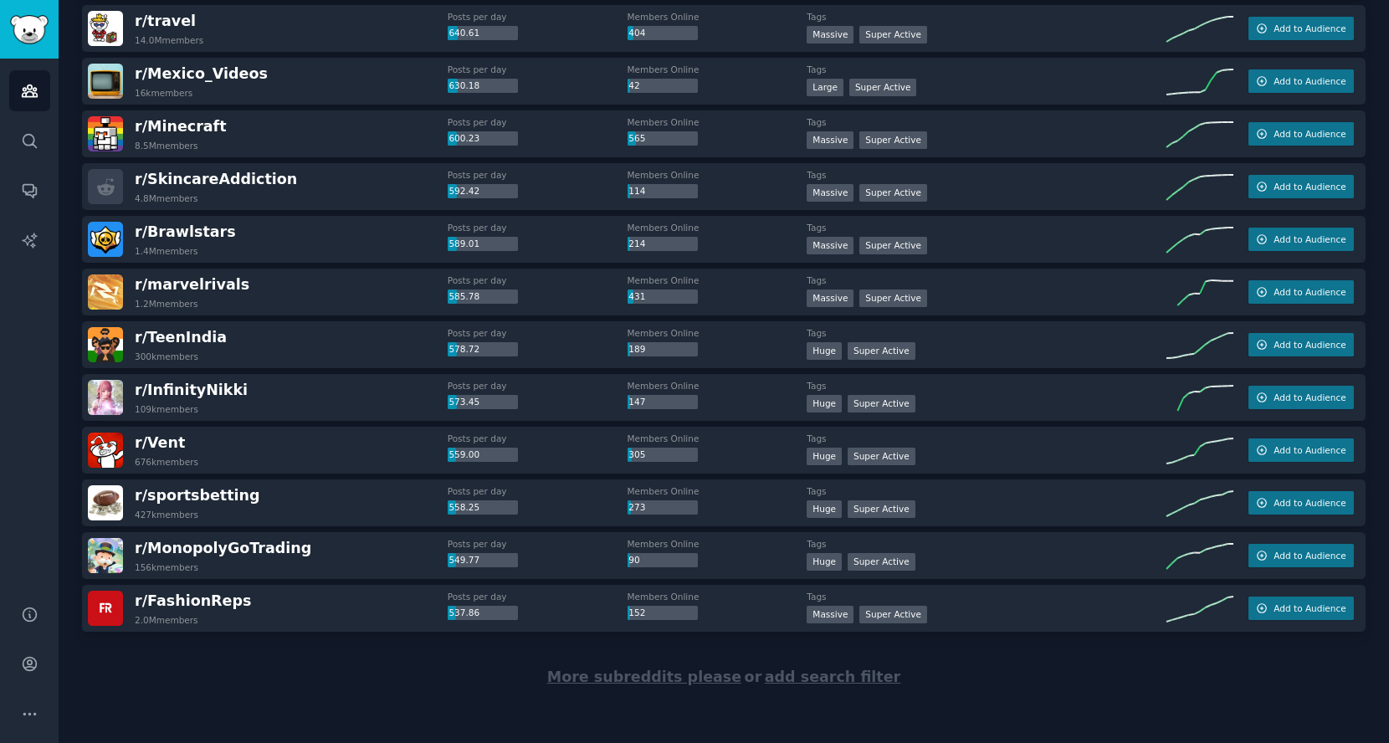
click at [693, 678] on span "More subreddits please" at bounding box center [644, 677] width 194 height 17
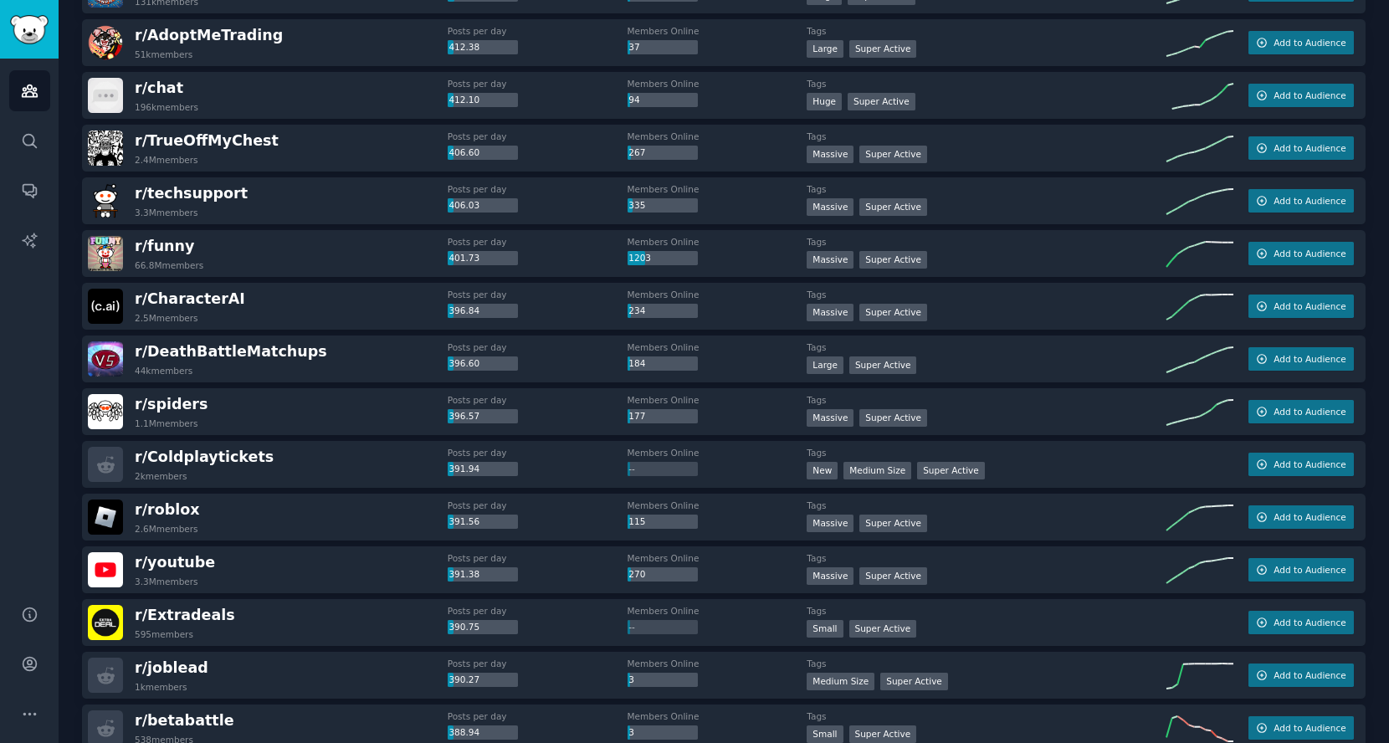
scroll to position [4813, 0]
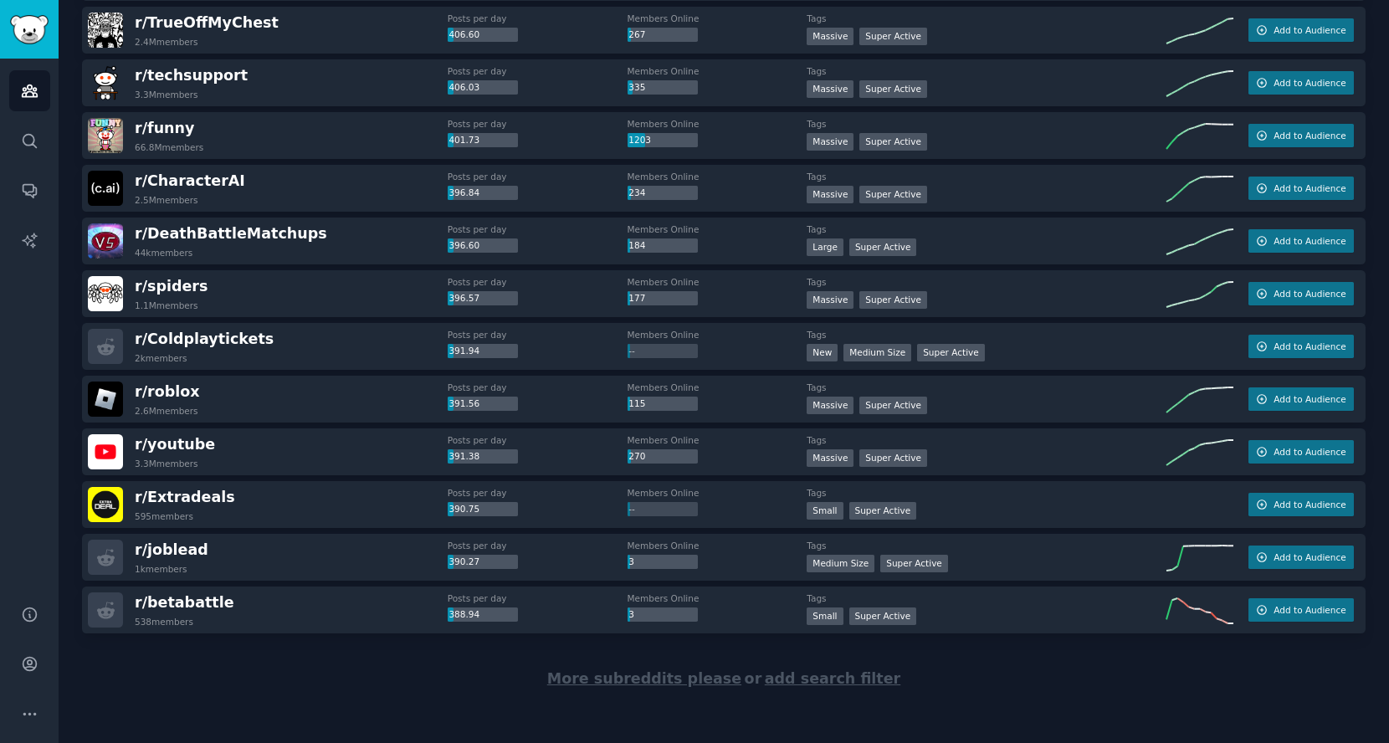
click at [648, 673] on span "More subreddits please" at bounding box center [644, 678] width 194 height 17
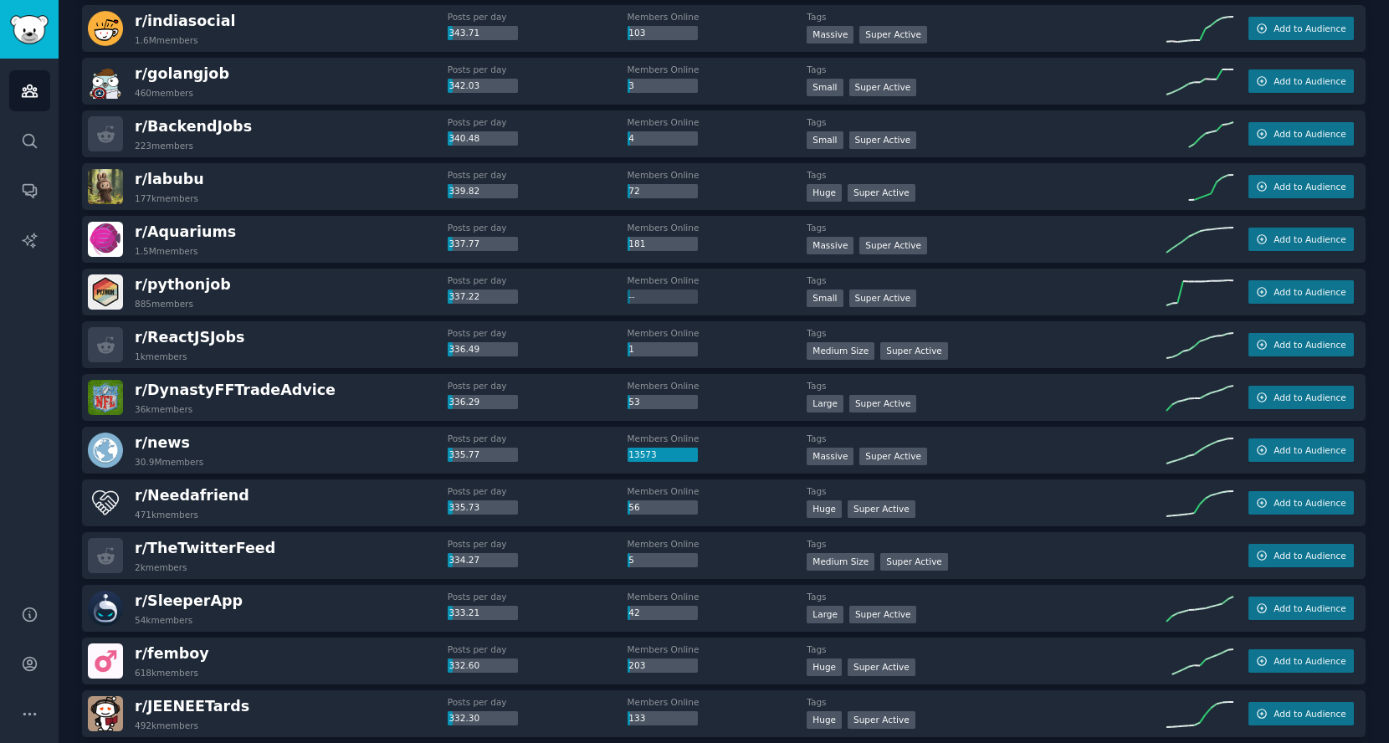
scroll to position [7448, 0]
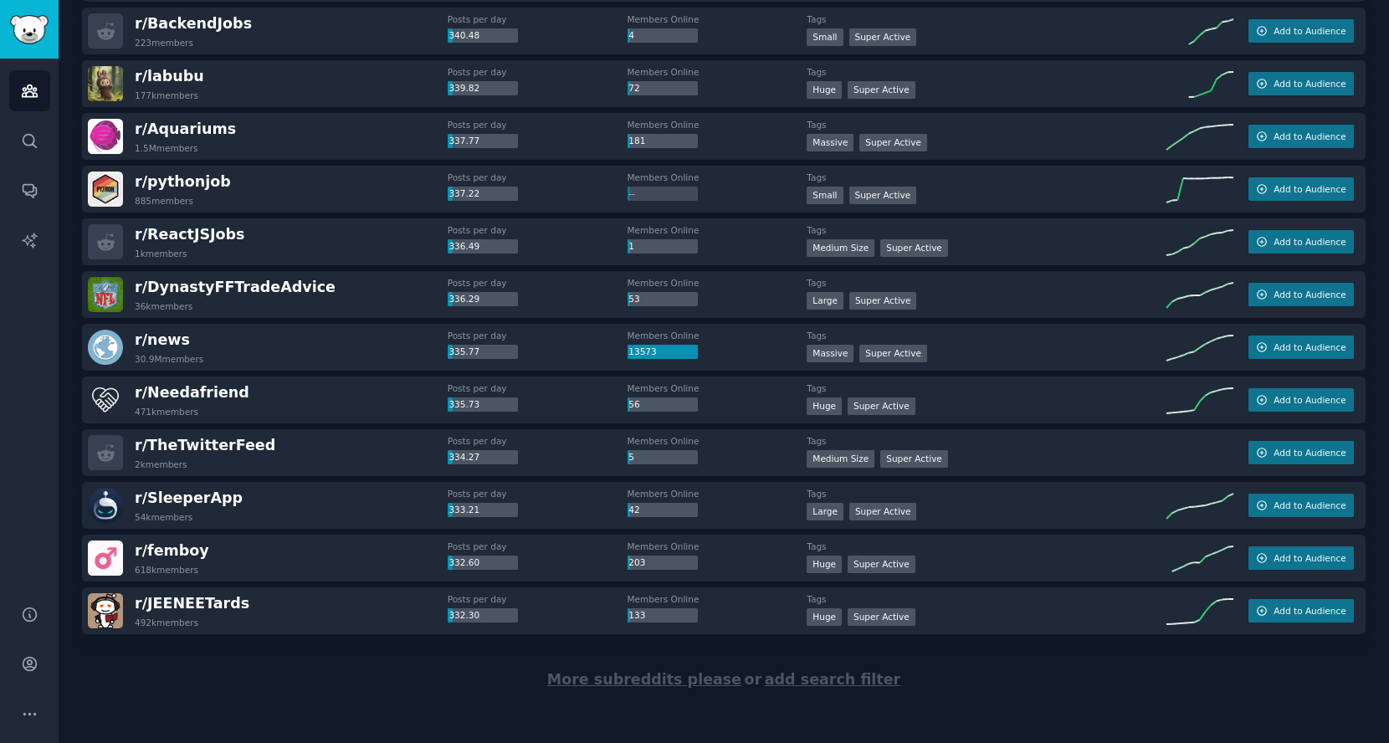
click at [587, 671] on span "More subreddits please" at bounding box center [644, 679] width 194 height 17
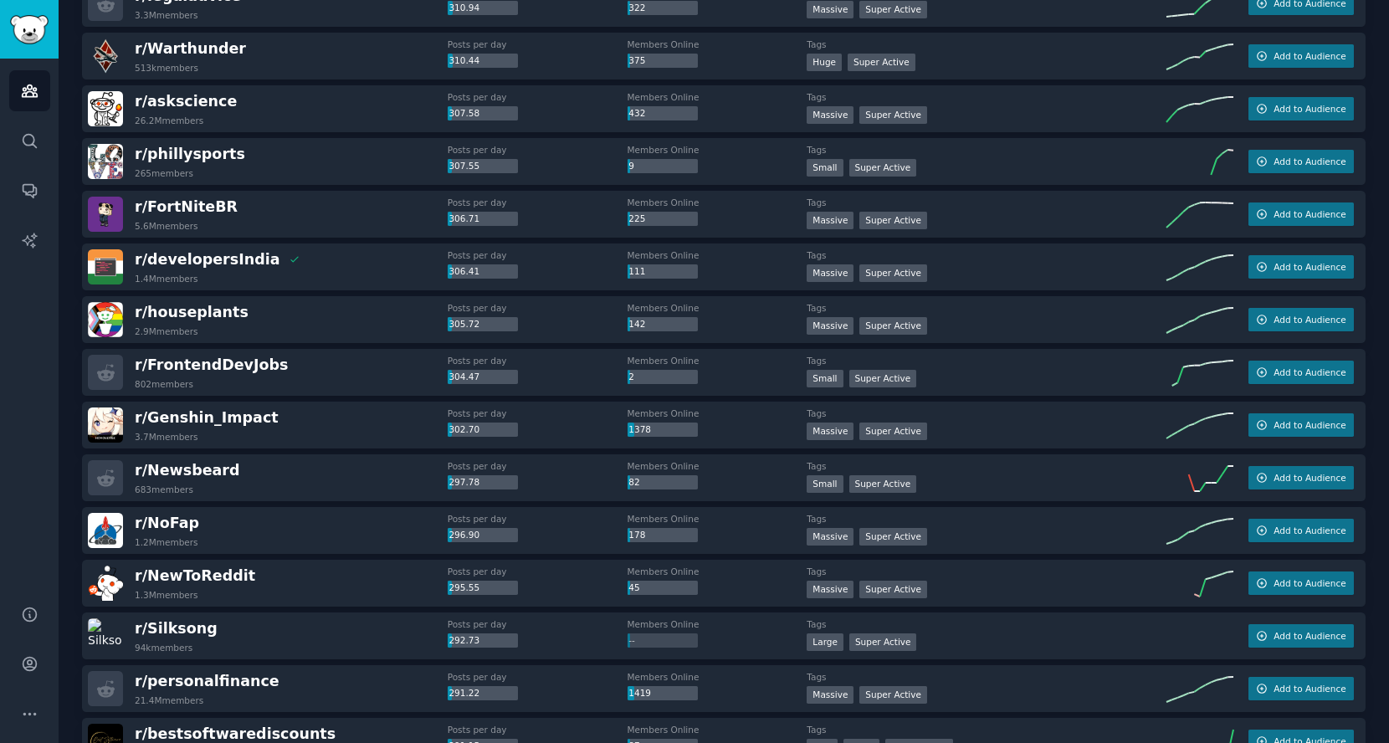
scroll to position [9206, 0]
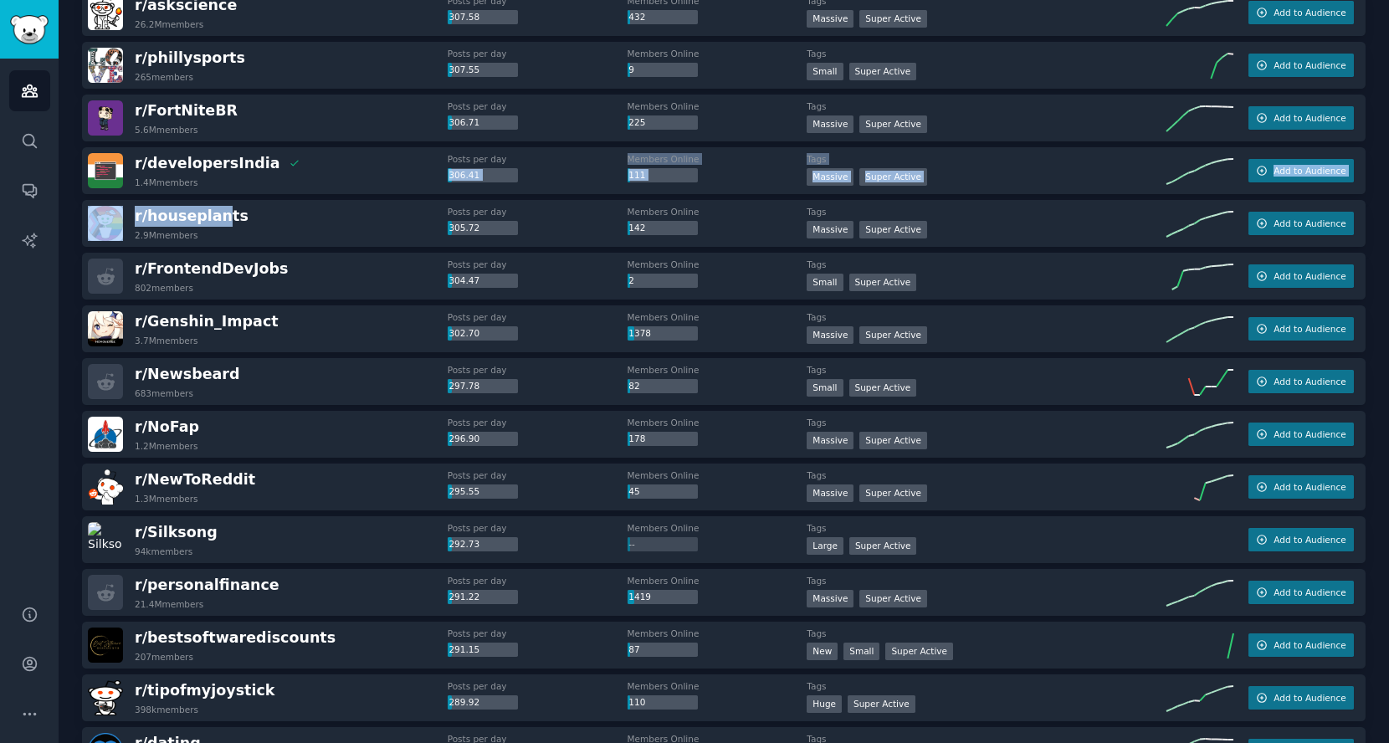
drag, startPoint x: 221, startPoint y: 204, endPoint x: 559, endPoint y: 154, distance: 341.7
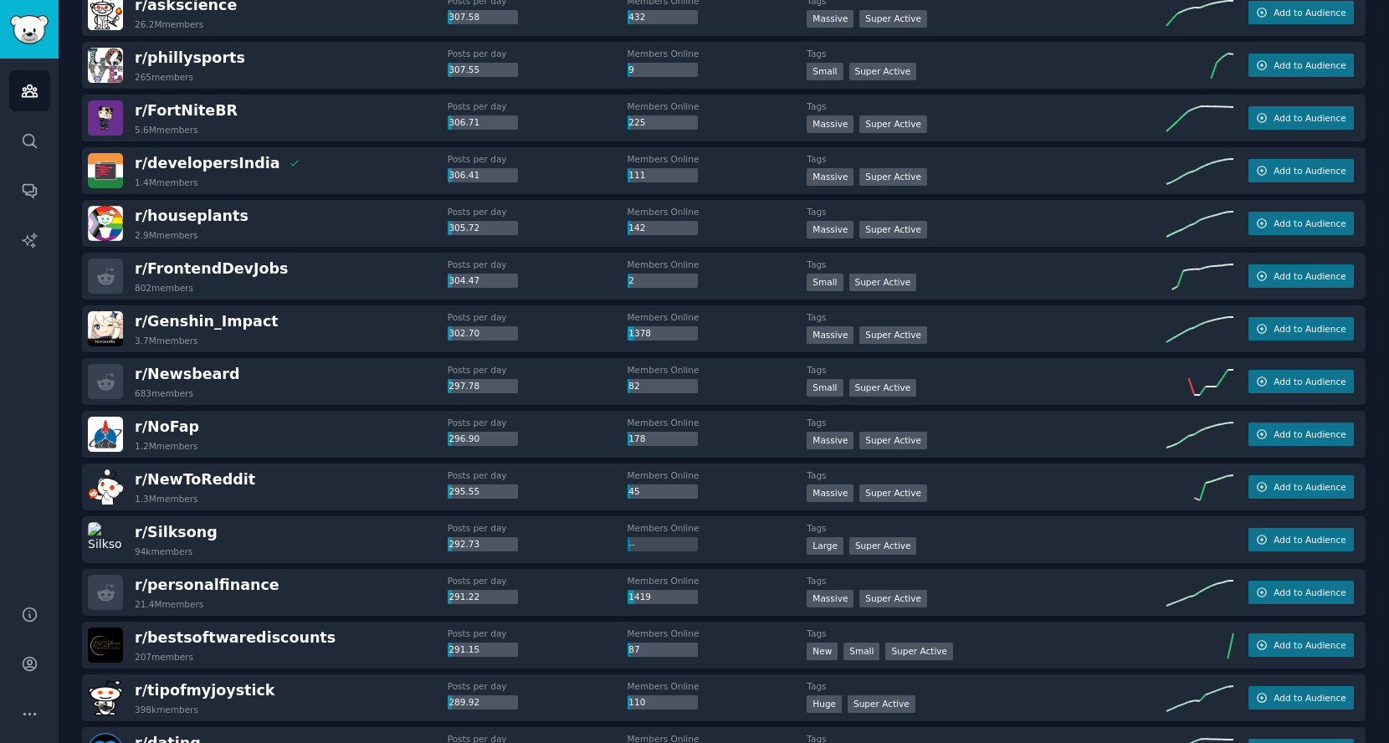
click at [274, 200] on div "r/ houseplants 2.9M members Posts per day 305.72 Members Online 142 Tags Massiv…" at bounding box center [724, 223] width 1284 height 47
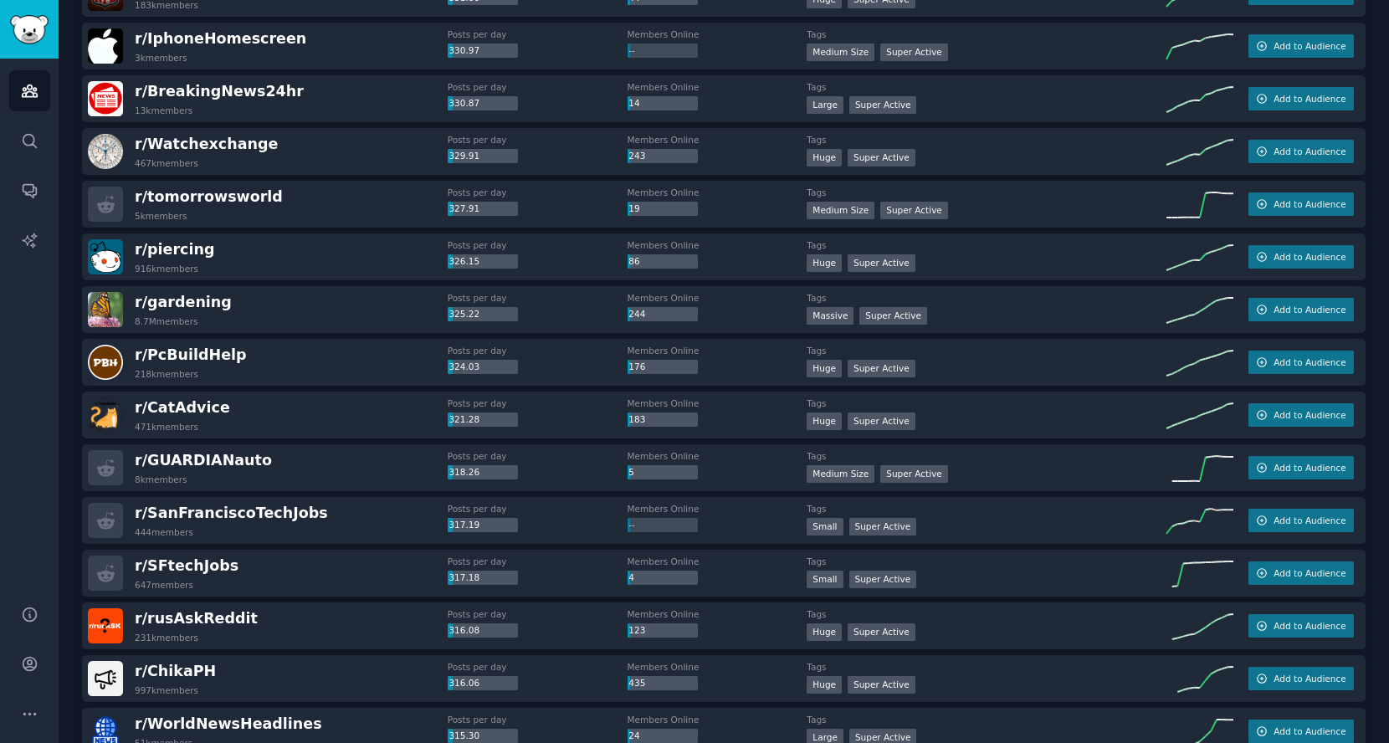
drag, startPoint x: 190, startPoint y: 204, endPoint x: 440, endPoint y: 328, distance: 279.2
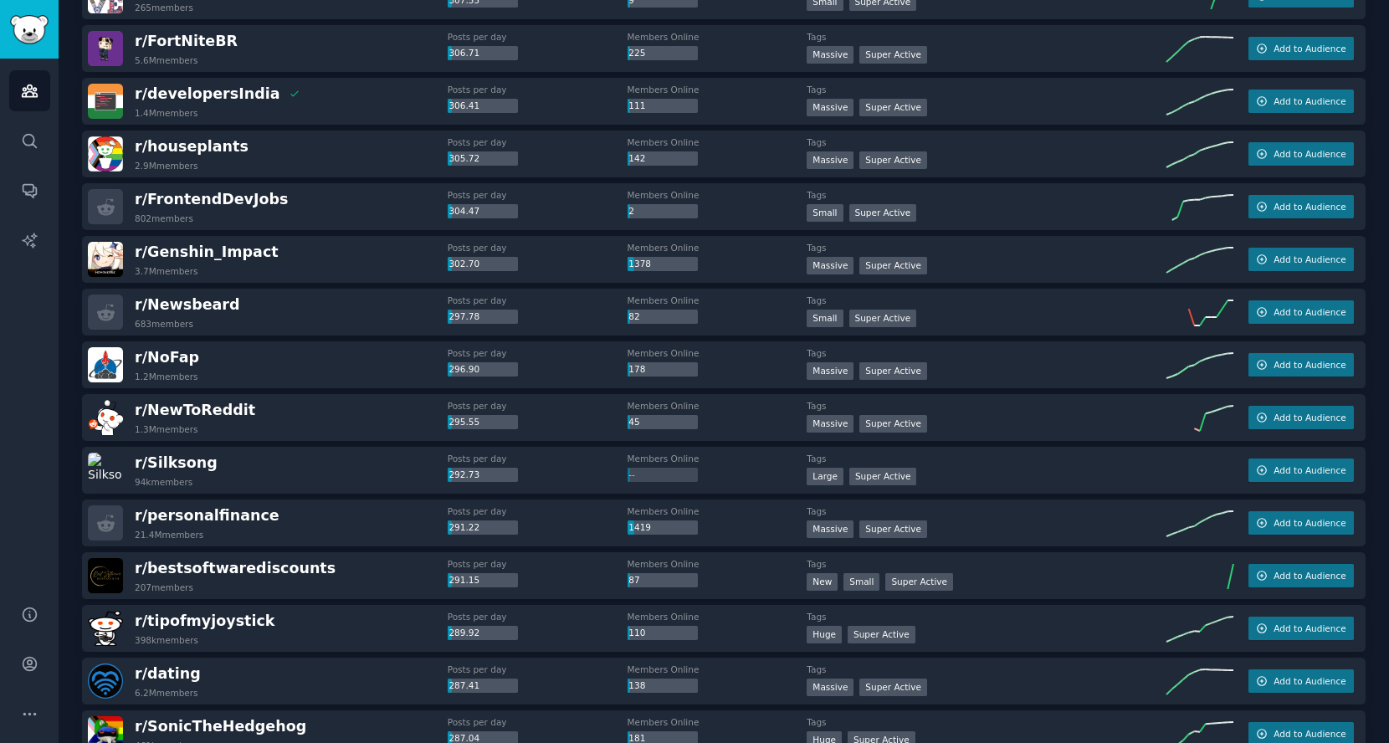
scroll to position [9276, 0]
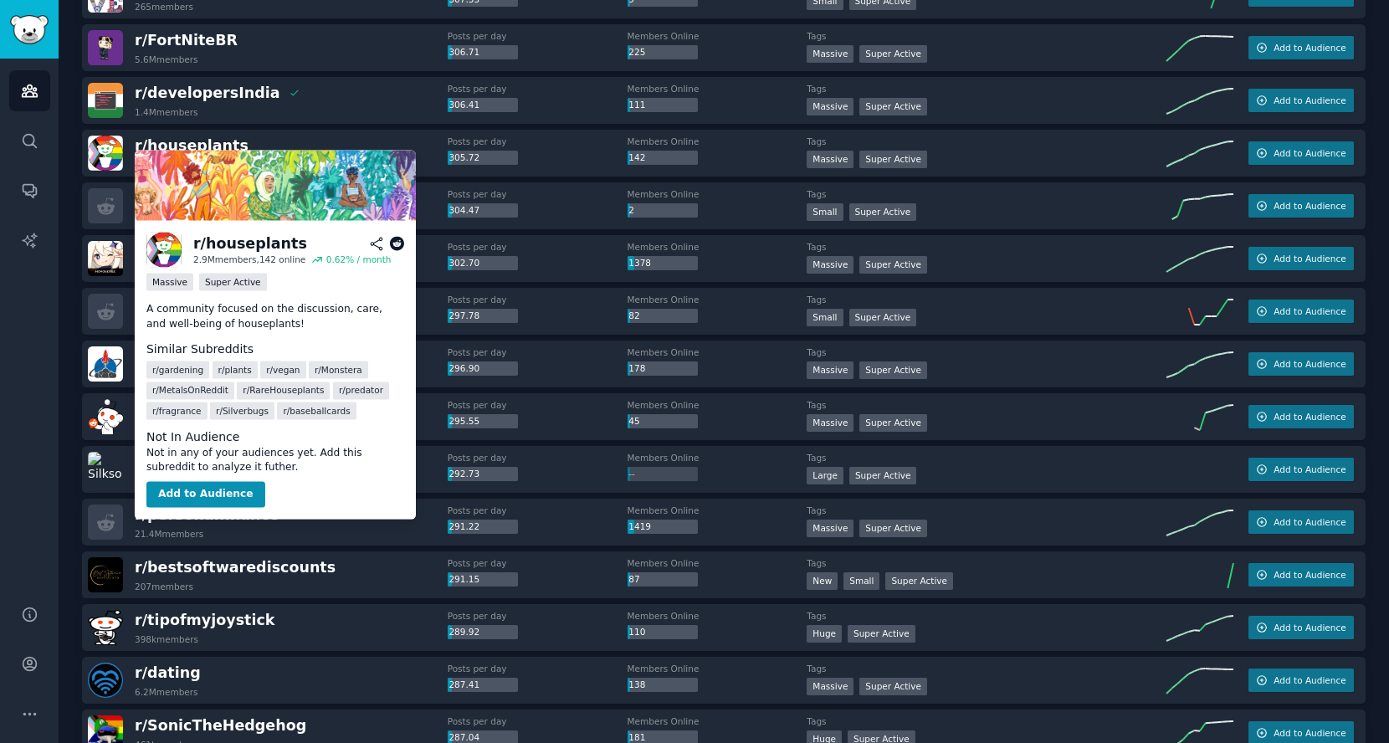
drag, startPoint x: 182, startPoint y: 142, endPoint x: 754, endPoint y: 151, distance: 572.4
click at [754, 150] on div "Members Online 142" at bounding box center [718, 150] width 180 height 29
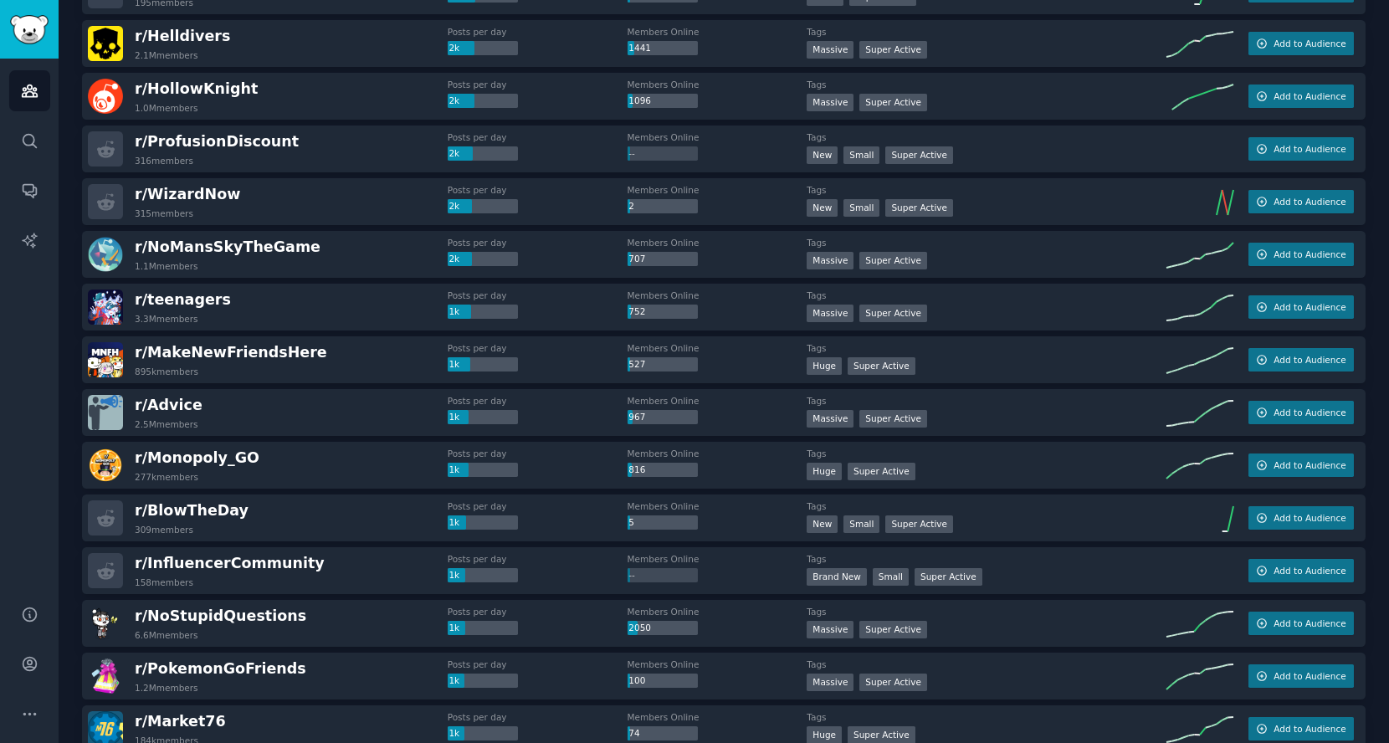
scroll to position [0, 0]
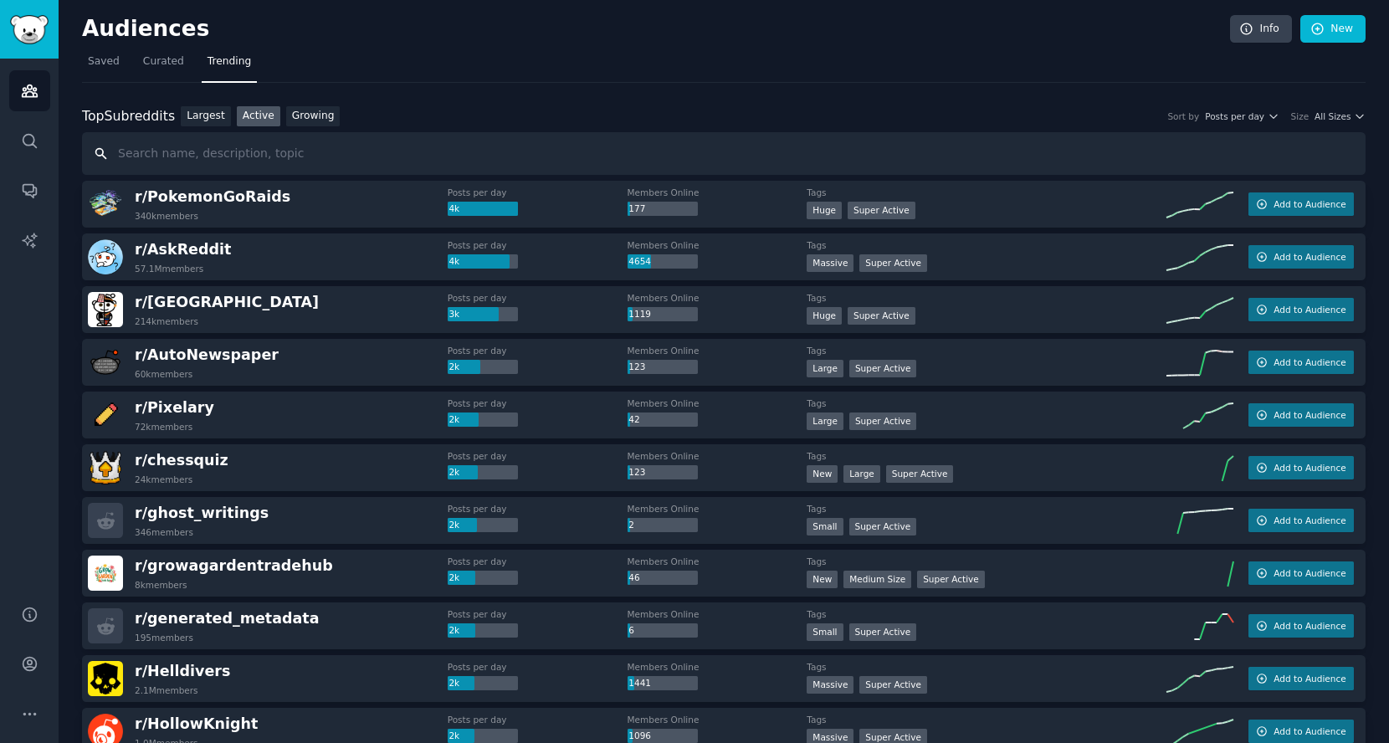
click at [274, 136] on input "text" at bounding box center [724, 153] width 1284 height 43
type input "plants"
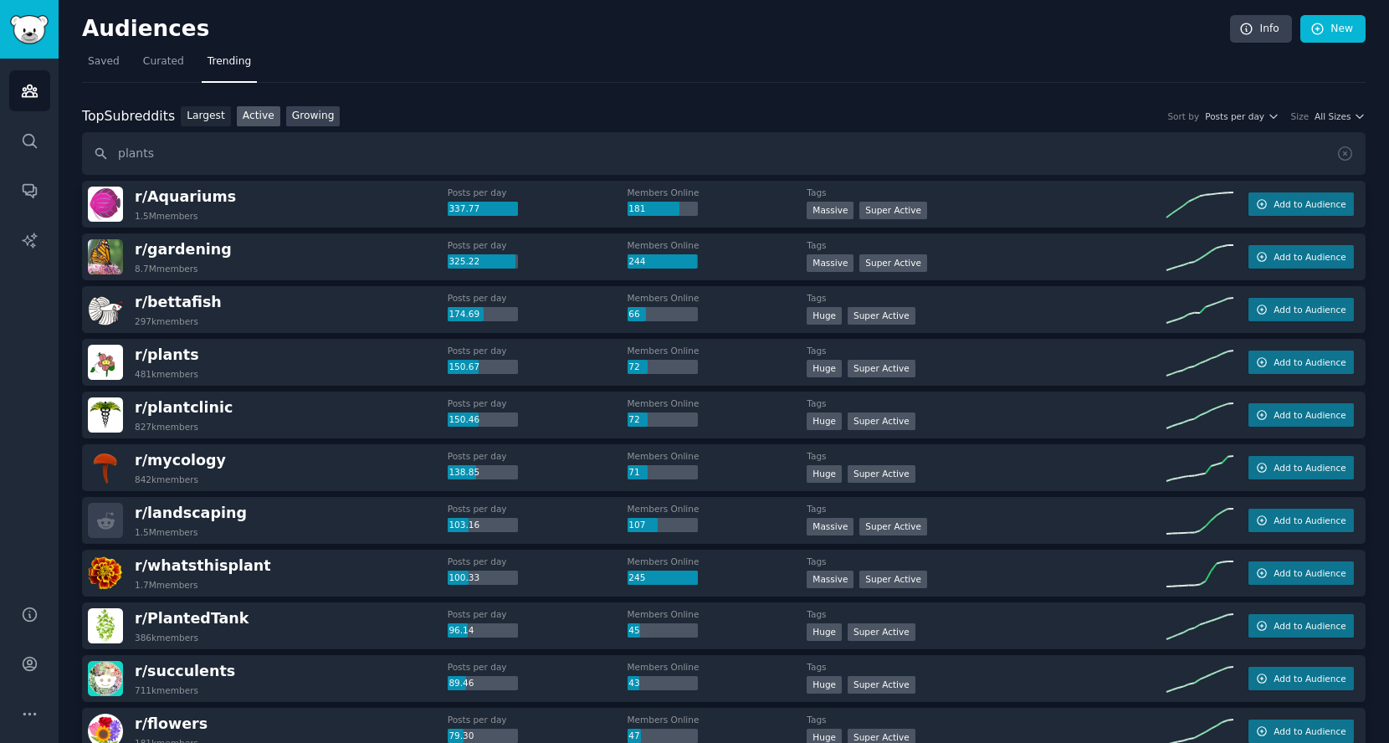
click at [322, 112] on link "Growing" at bounding box center [313, 116] width 54 height 21
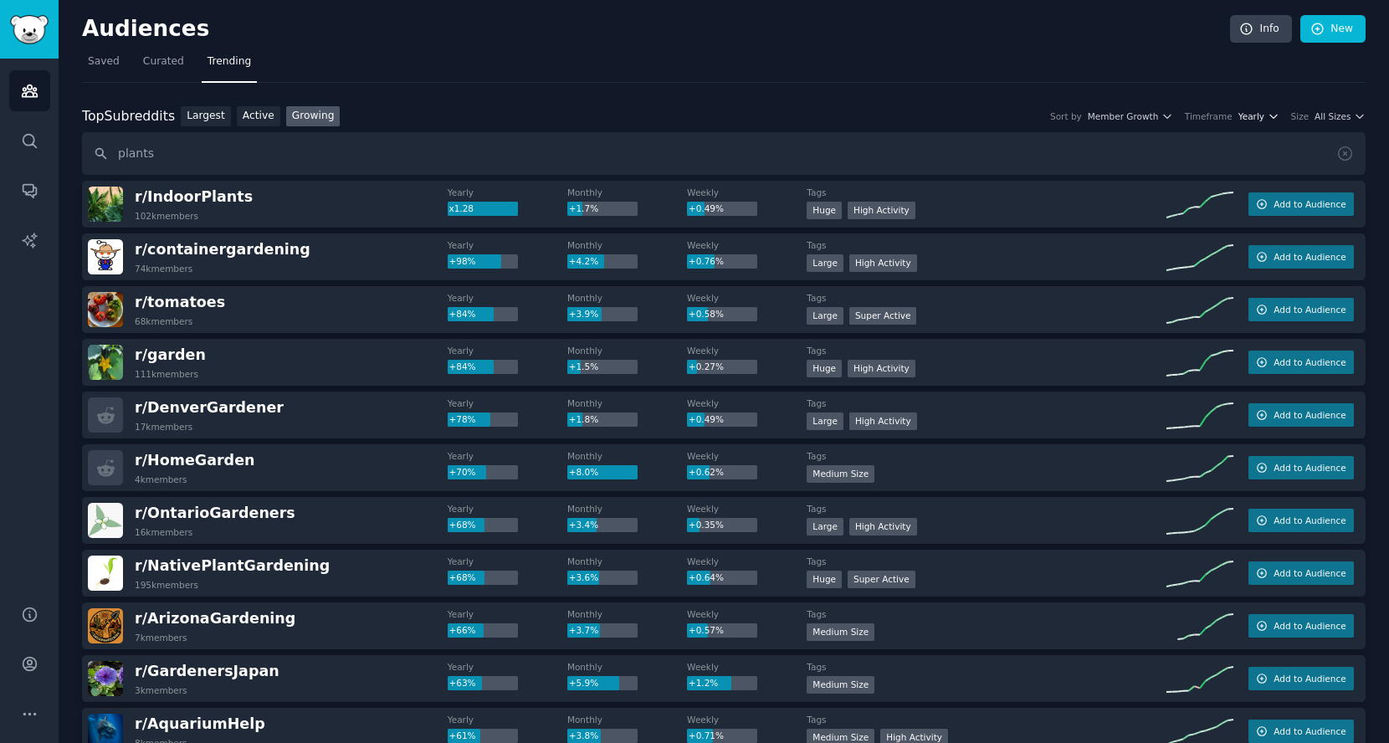
click at [1248, 113] on span "Yearly" at bounding box center [1251, 116] width 26 height 12
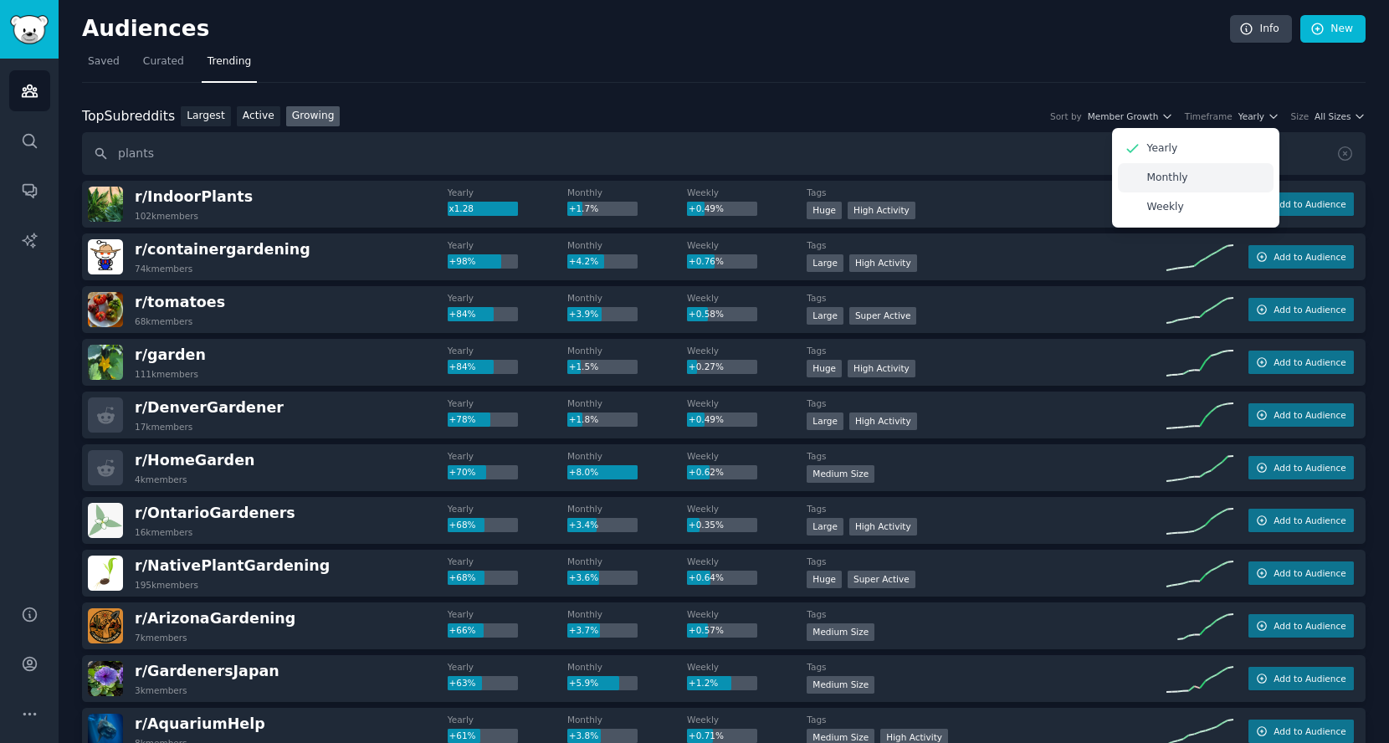
click at [1220, 176] on div "Monthly" at bounding box center [1196, 177] width 156 height 29
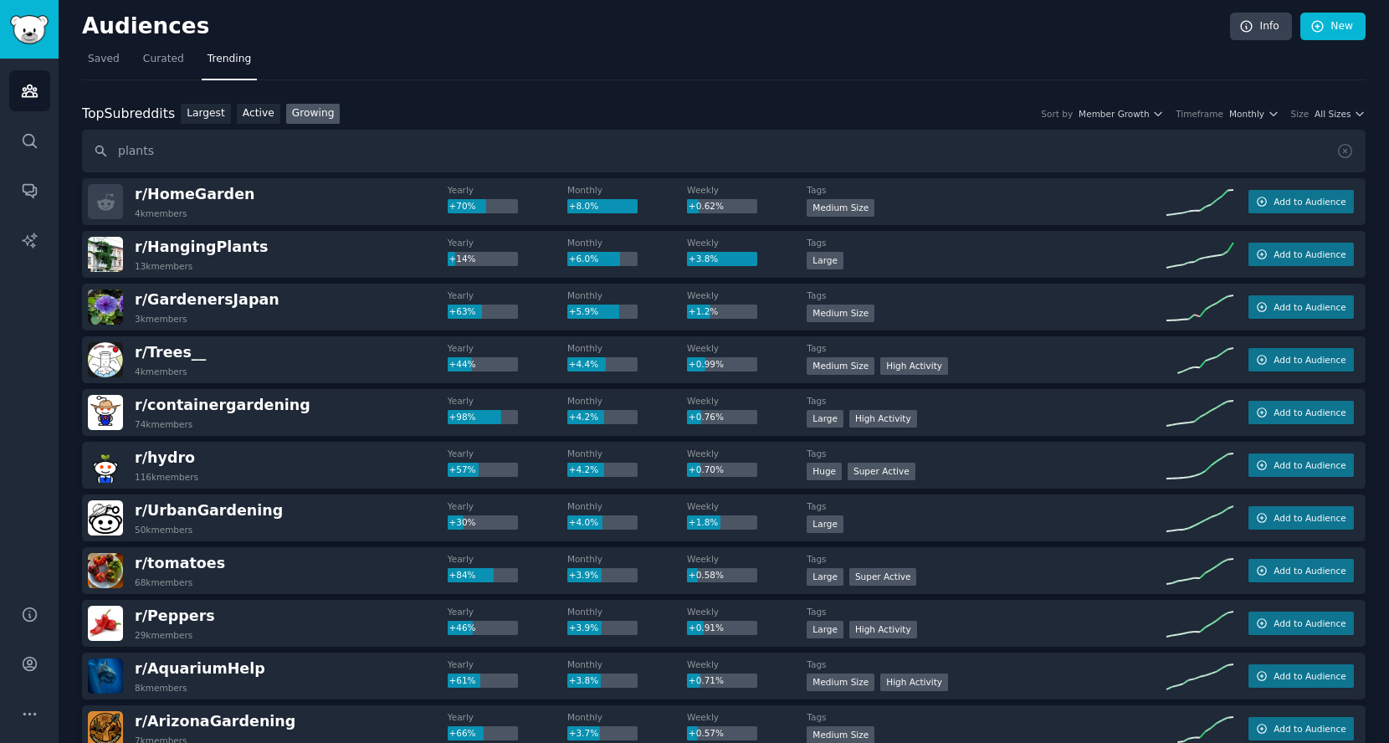
scroll to position [57, 0]
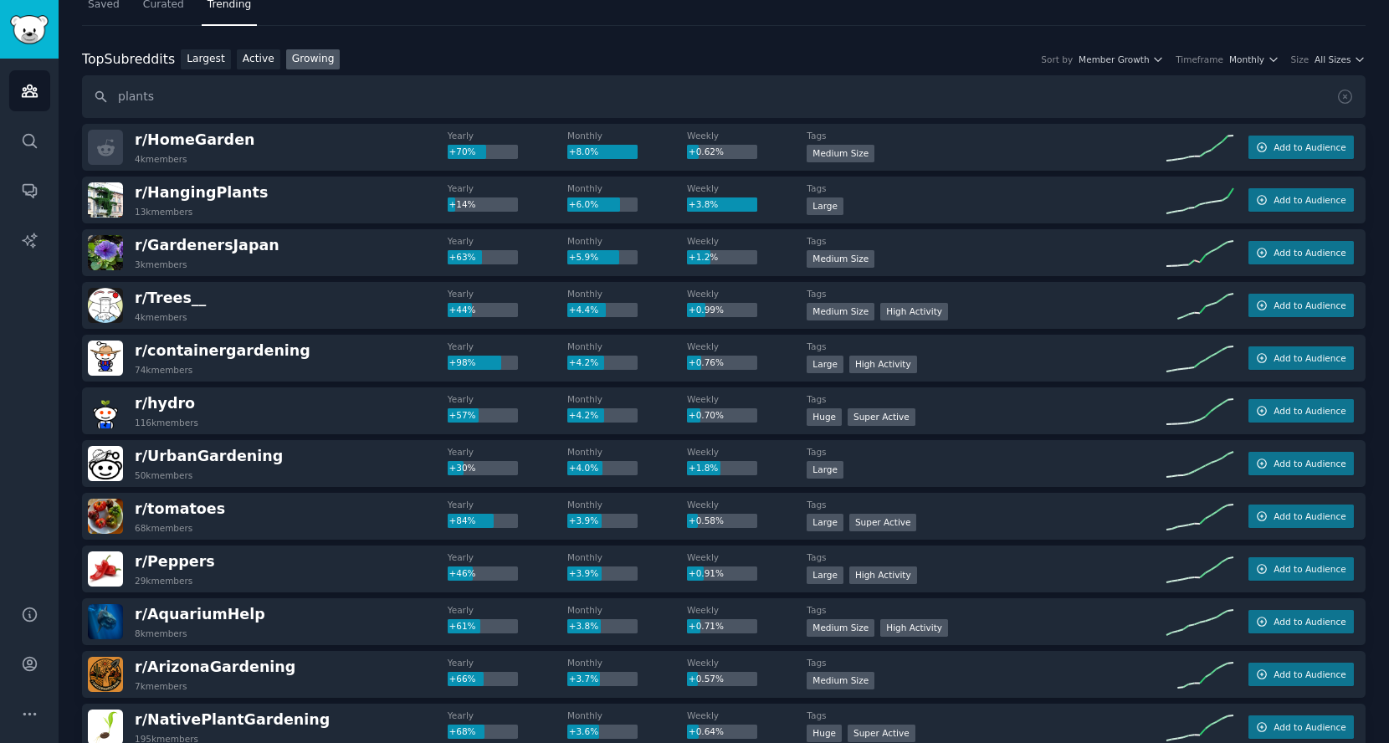
click at [167, 9] on span "Curated" at bounding box center [163, 4] width 41 height 15
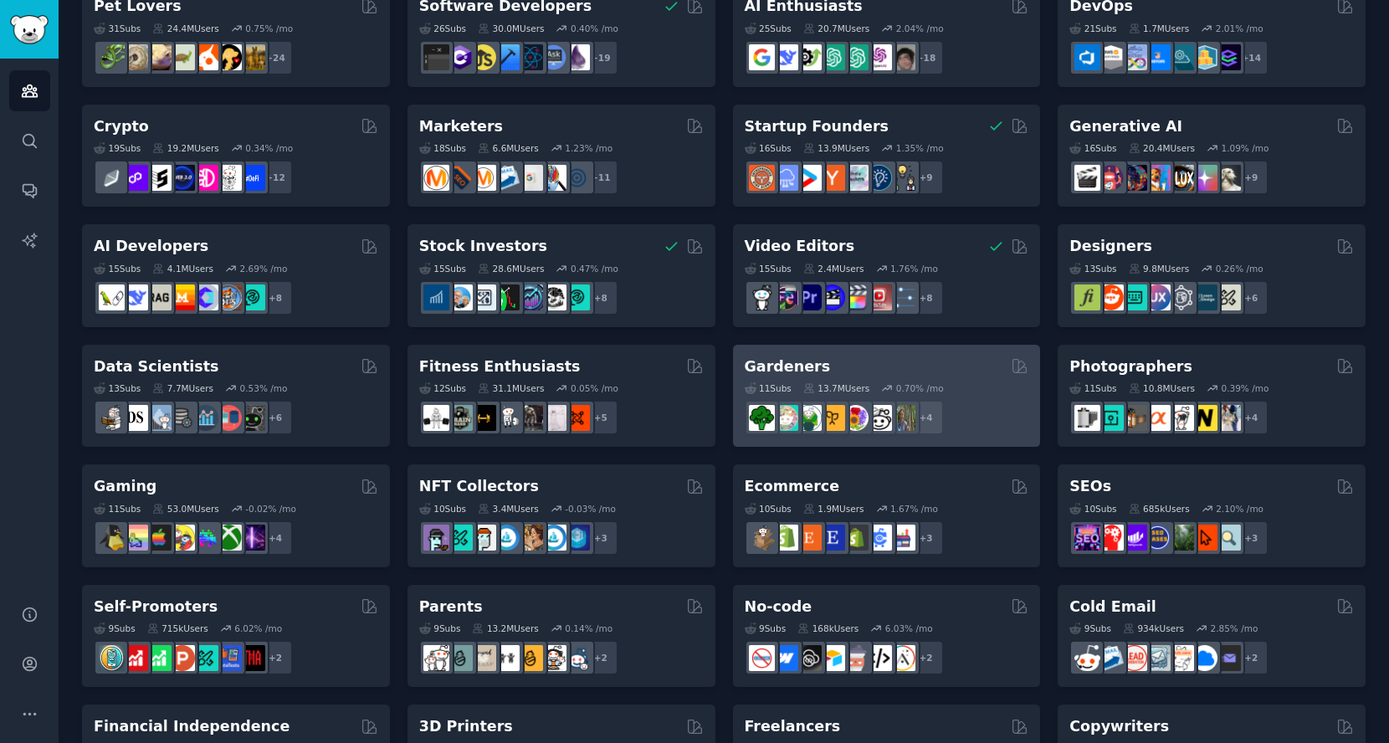
scroll to position [146, 0]
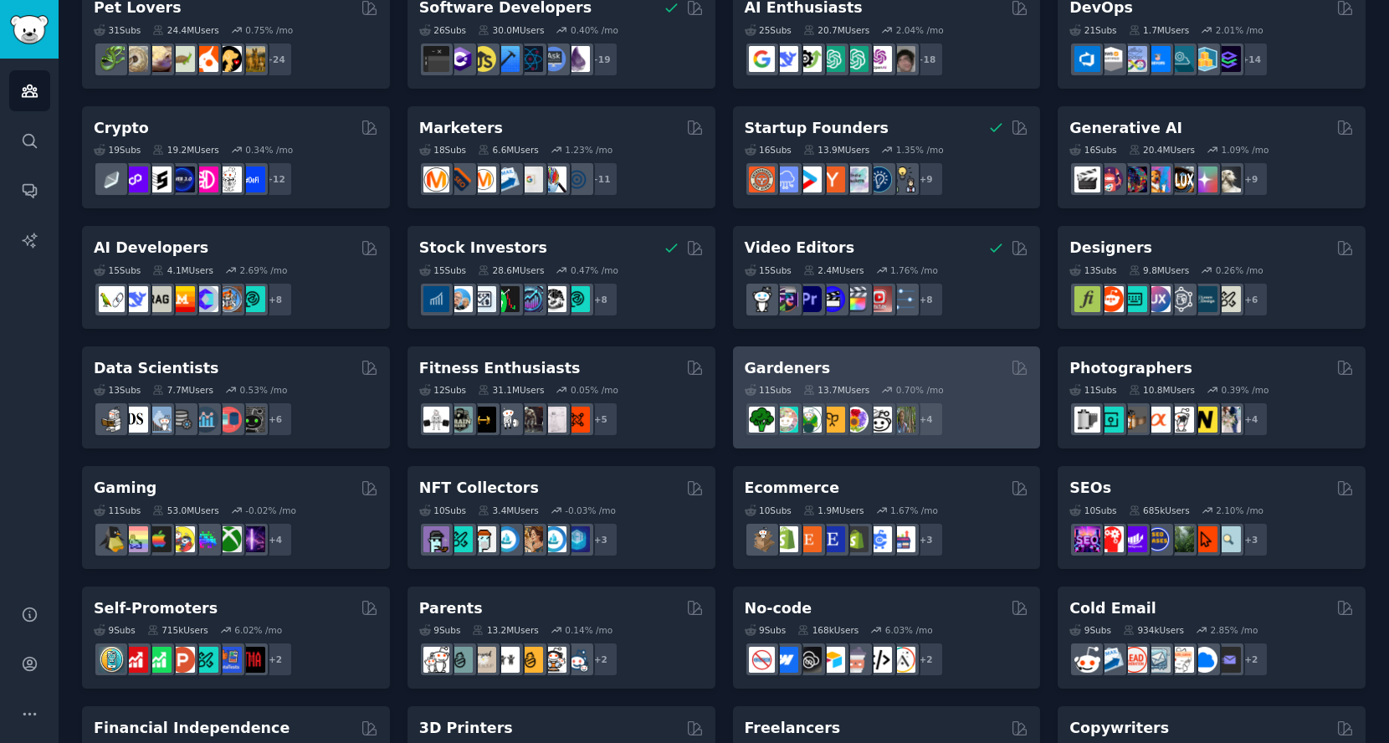
click at [951, 378] on div "11 Sub s 13.7M Users 0.70 % /mo + 4" at bounding box center [887, 407] width 284 height 59
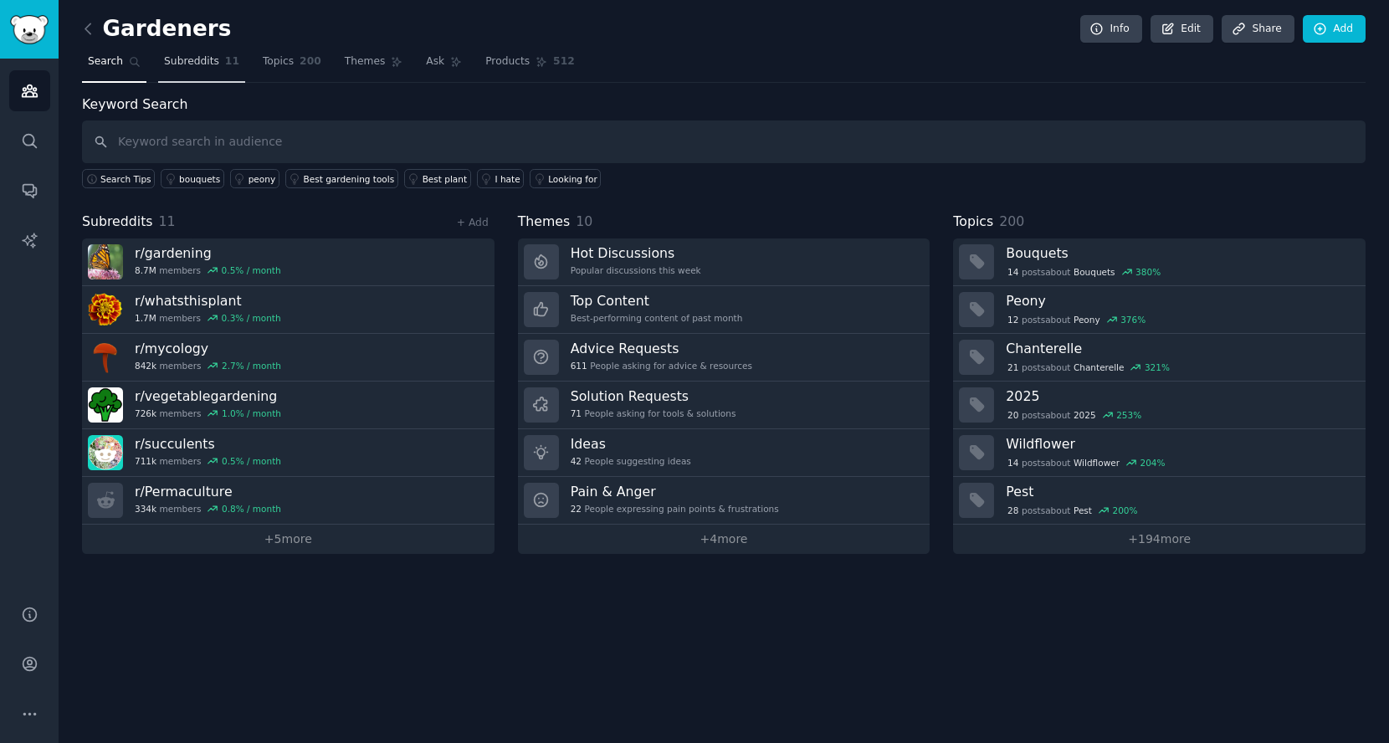
click at [187, 68] on span "Subreddits" at bounding box center [191, 61] width 55 height 15
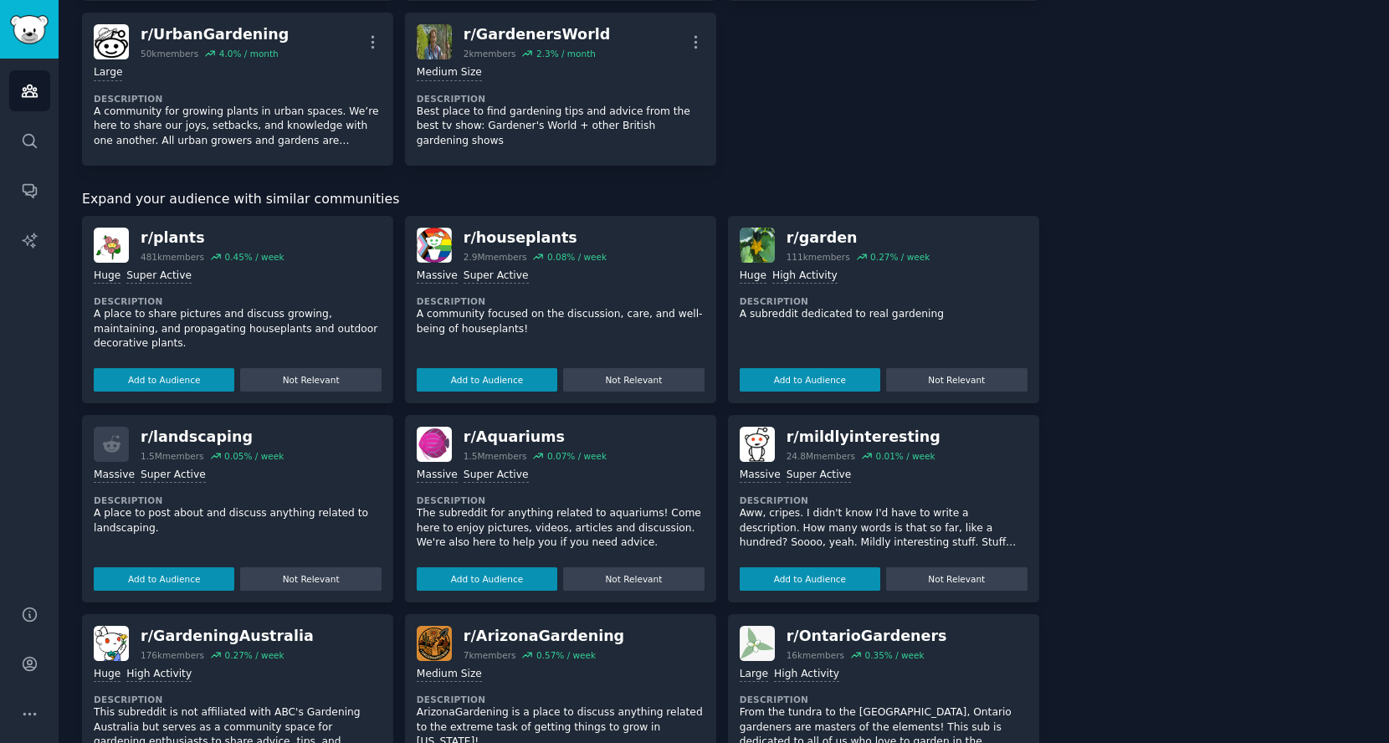
scroll to position [602, 0]
click at [497, 369] on button "Add to Audience" at bounding box center [487, 379] width 141 height 23
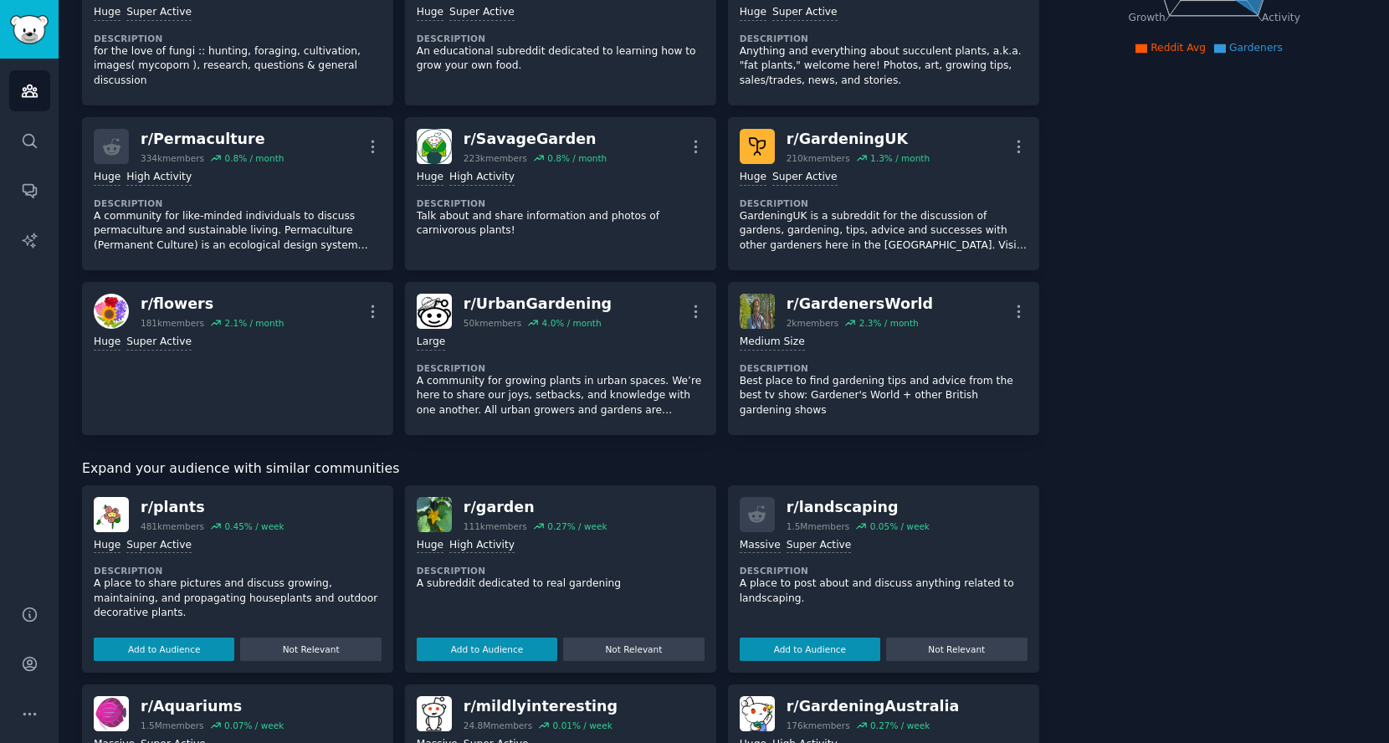
scroll to position [0, 0]
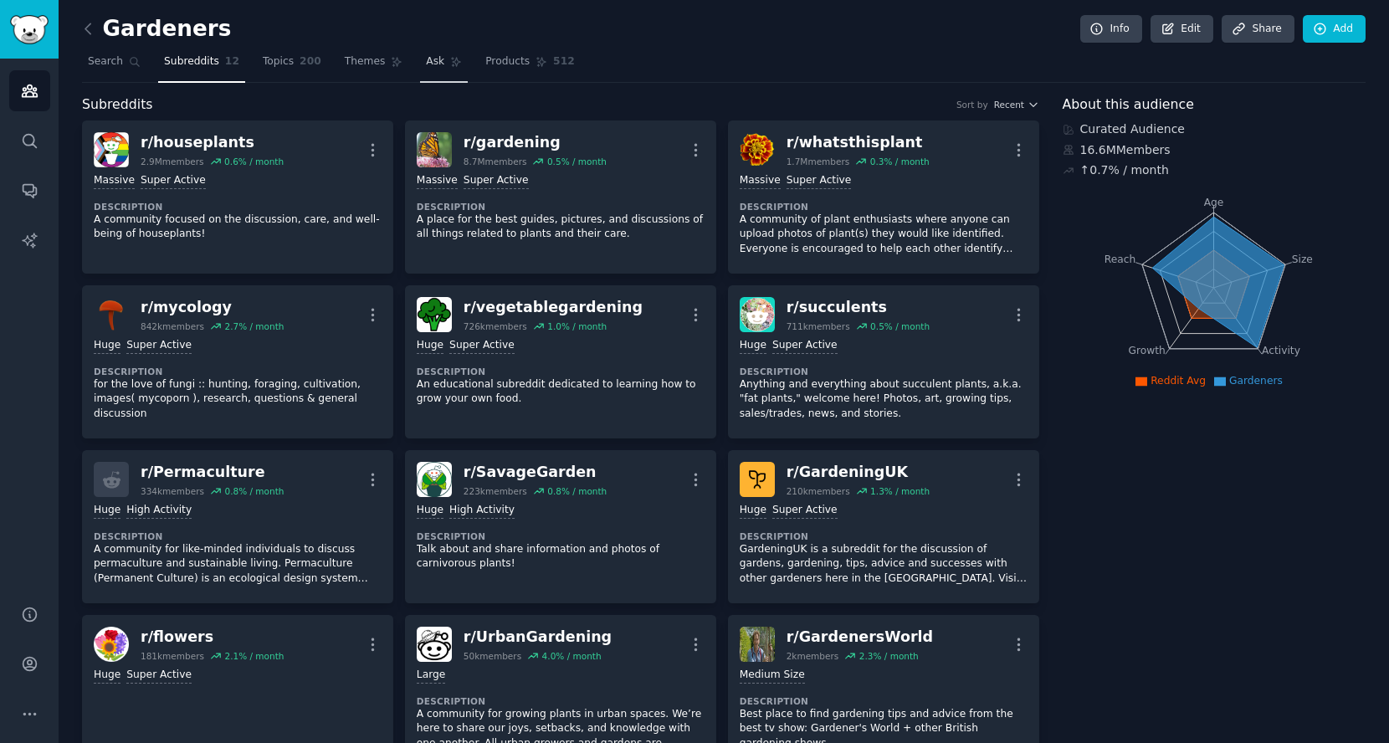
drag, startPoint x: 285, startPoint y: 53, endPoint x: 408, endPoint y: 49, distance: 123.1
click at [285, 53] on link "Topics 200" at bounding box center [292, 66] width 70 height 34
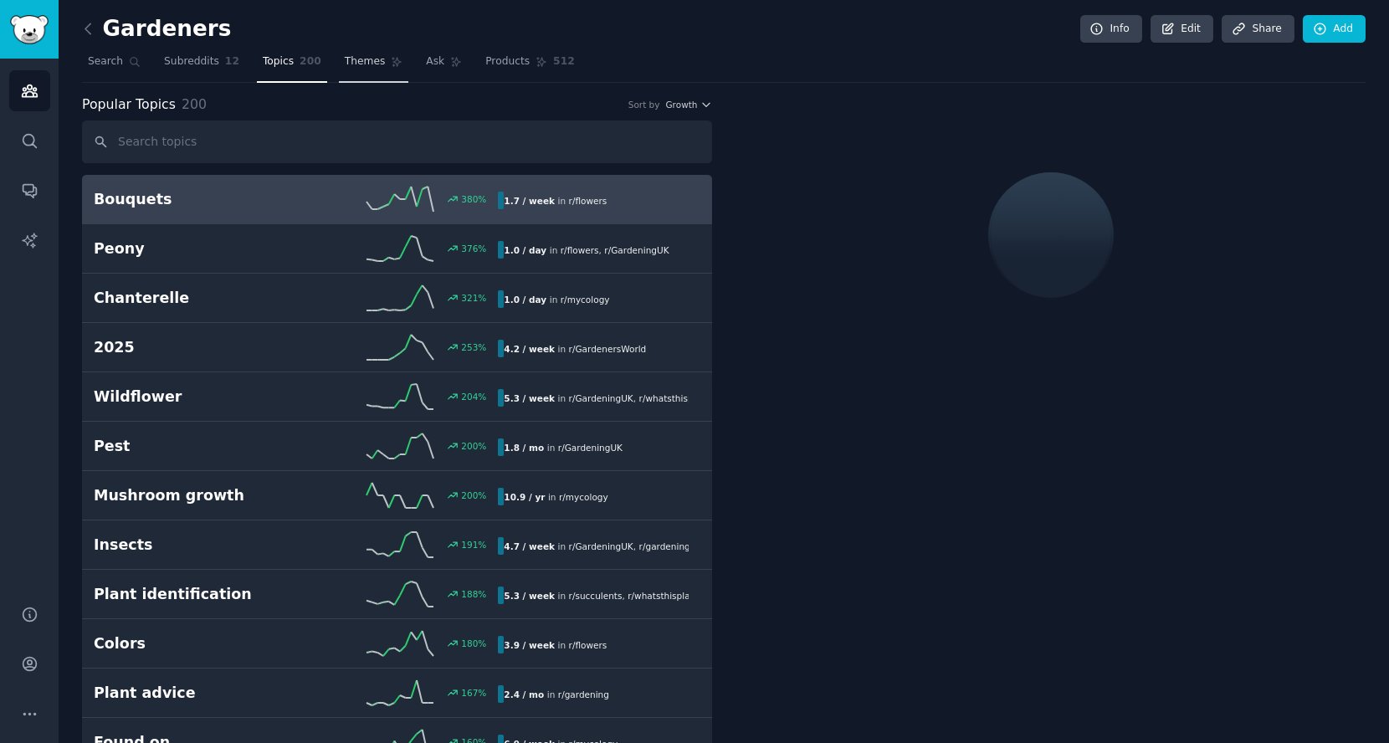
click at [366, 63] on span "Themes" at bounding box center [365, 61] width 41 height 15
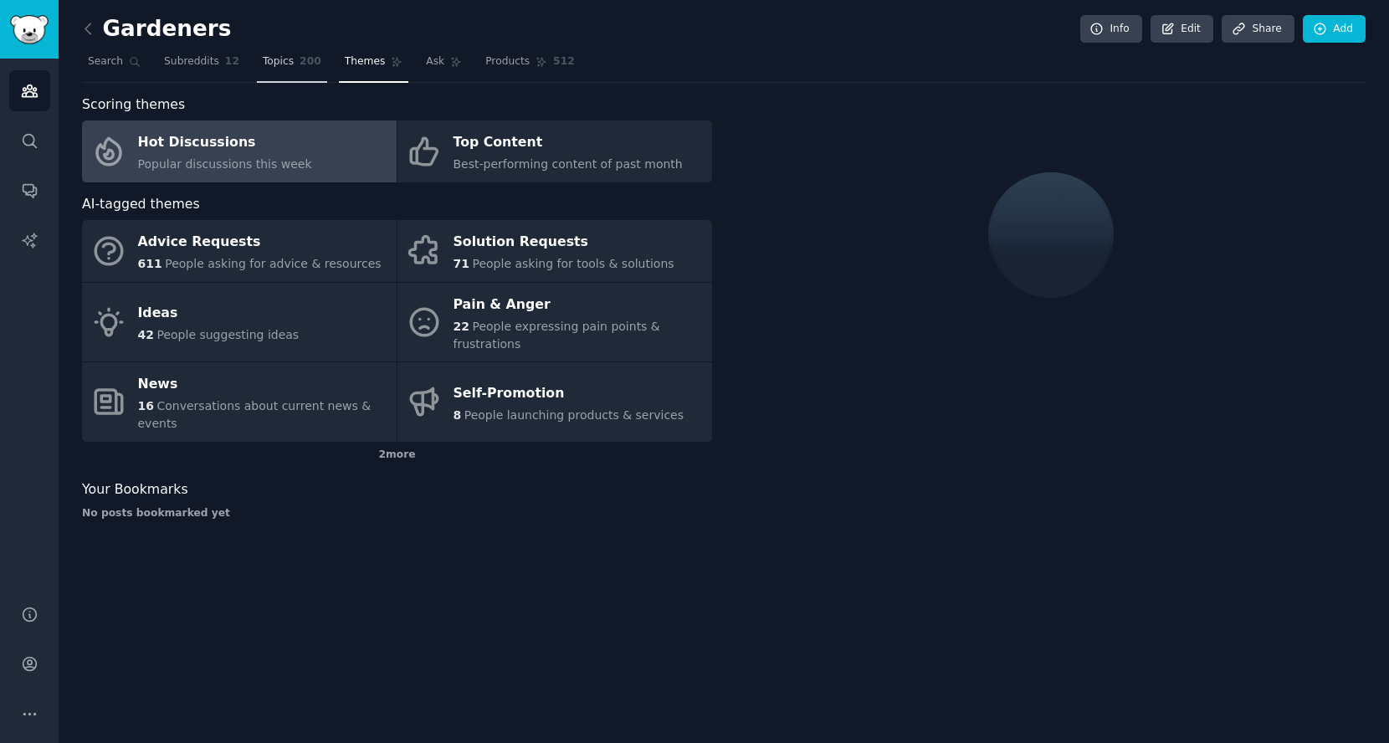
click at [263, 71] on link "Topics 200" at bounding box center [292, 66] width 70 height 34
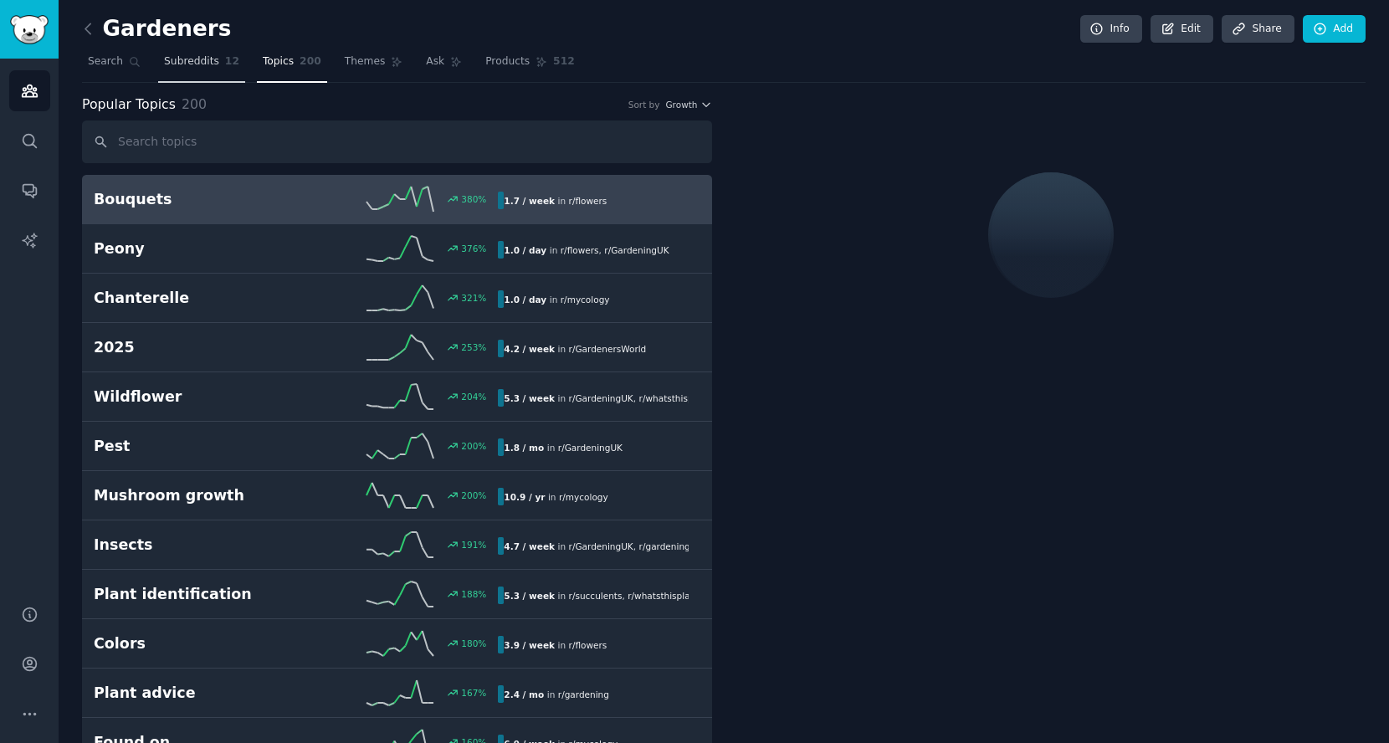
click at [191, 67] on span "Subreddits" at bounding box center [191, 61] width 55 height 15
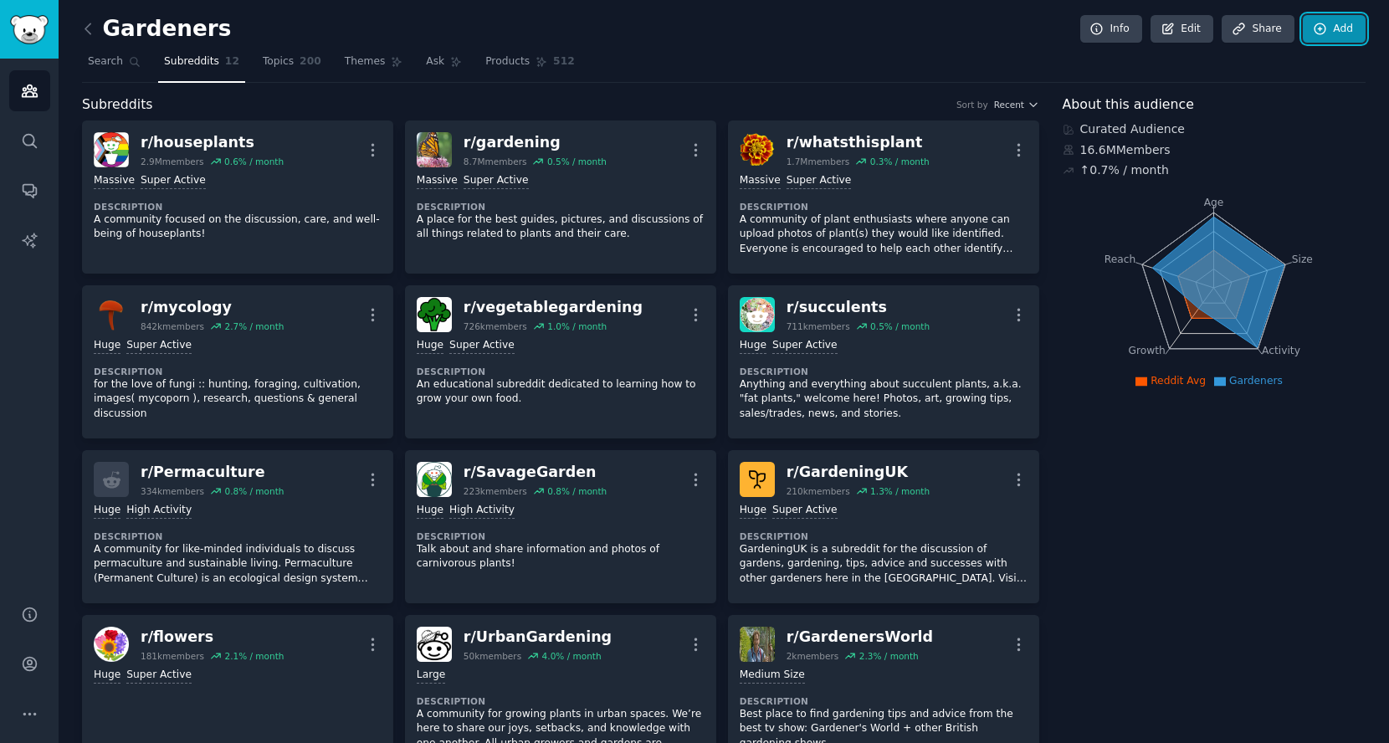
click at [1342, 23] on link "Add" at bounding box center [1334, 29] width 63 height 28
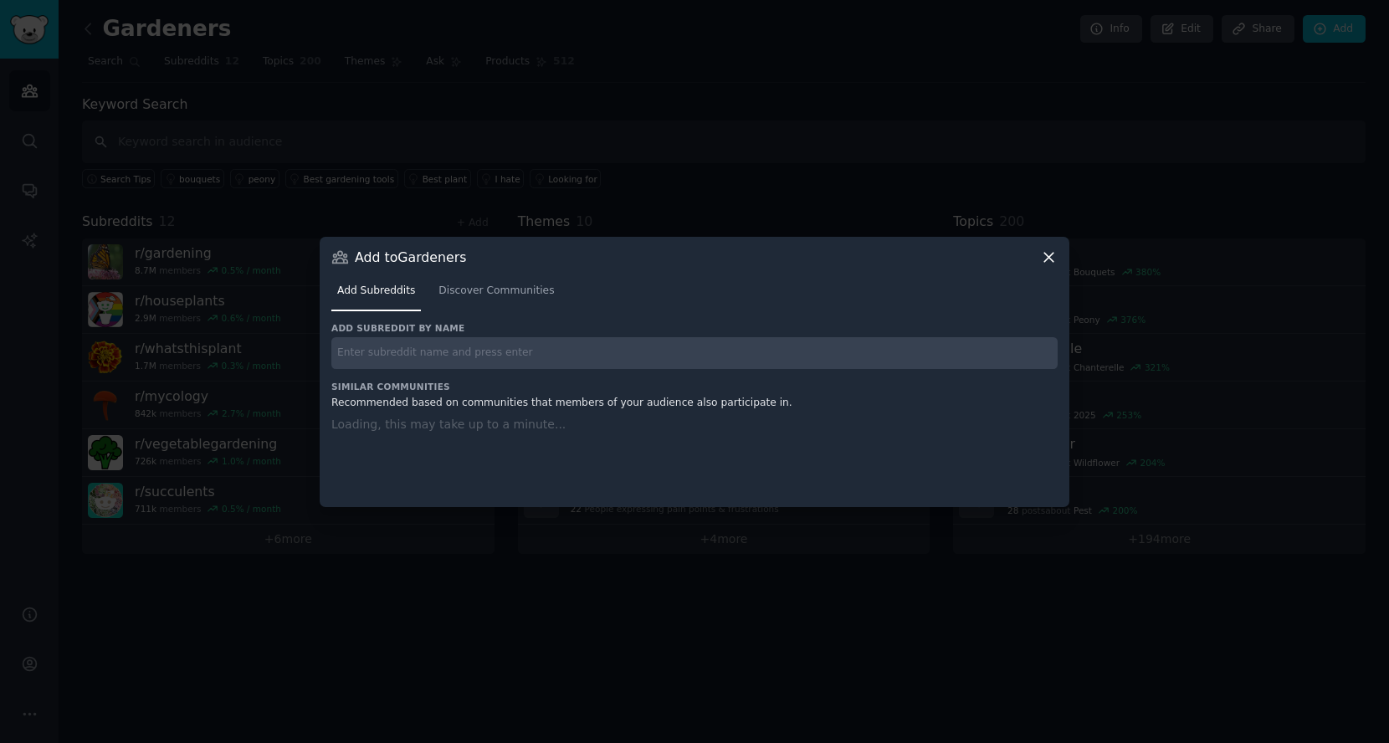
click at [623, 348] on input "text" at bounding box center [694, 353] width 726 height 33
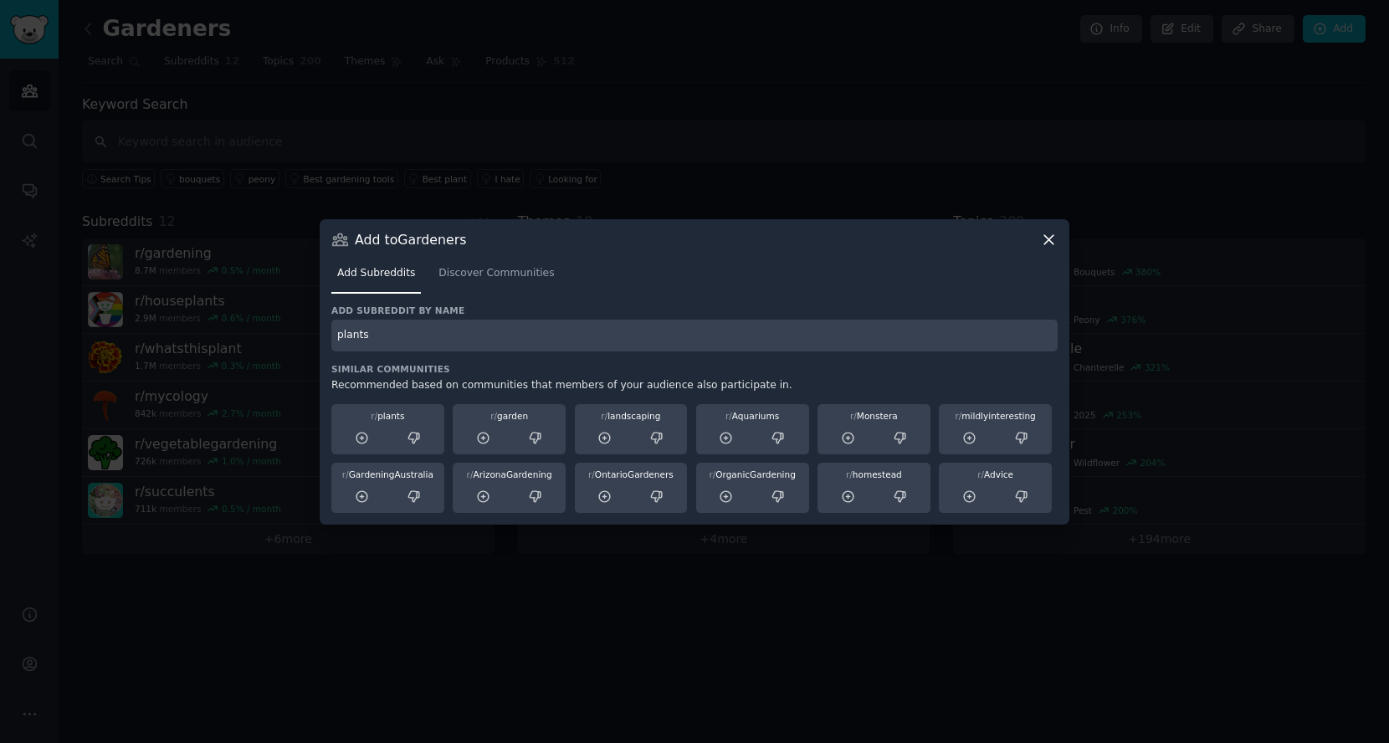
type input "plants"
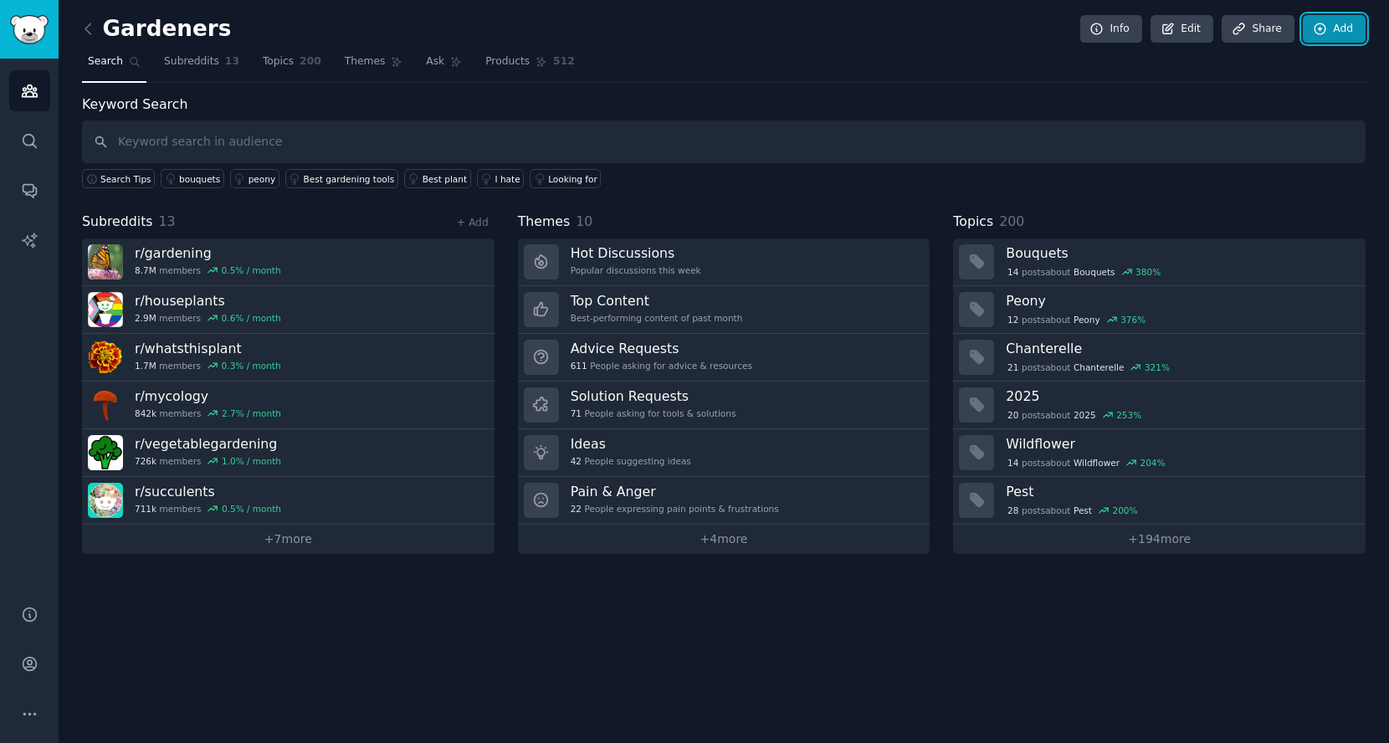
click at [1329, 32] on link "Add" at bounding box center [1334, 29] width 63 height 28
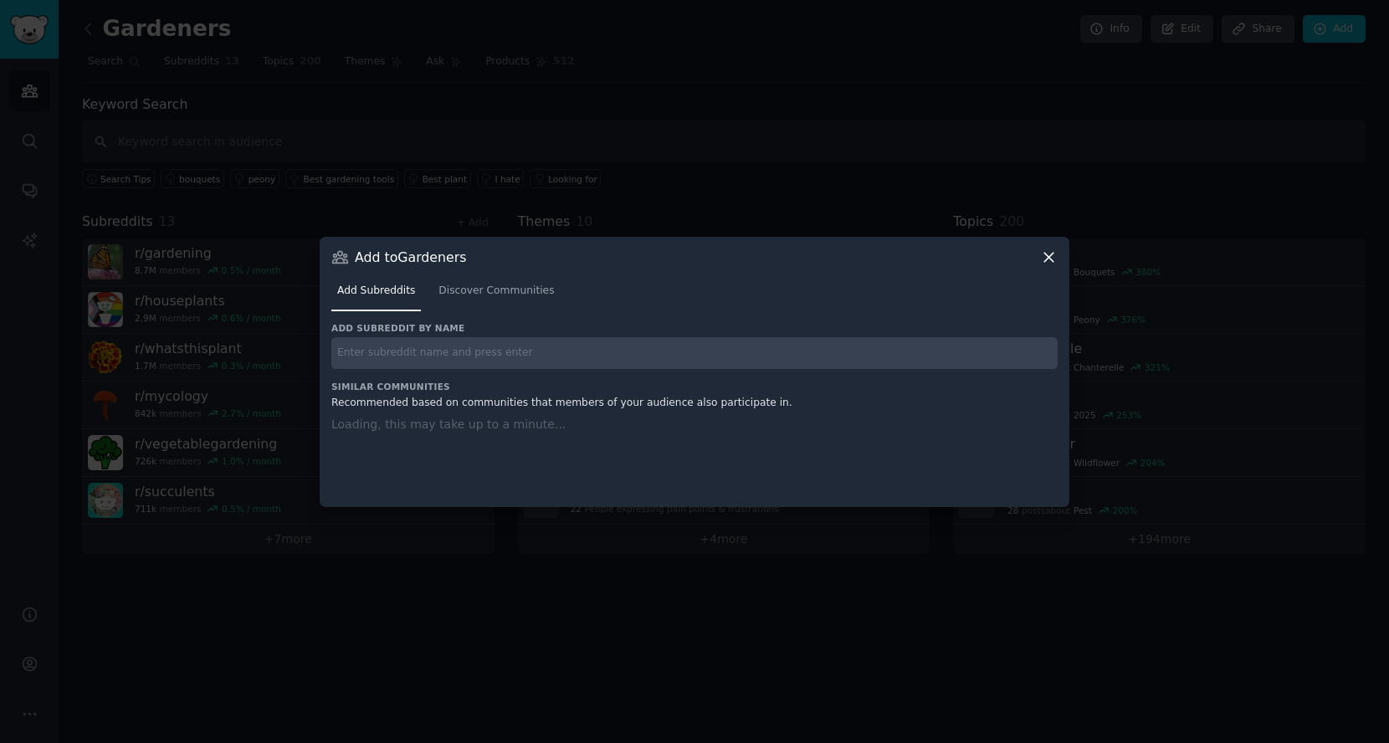
click at [805, 325] on h3 "Add subreddit by name" at bounding box center [694, 328] width 726 height 12
click at [792, 352] on input "text" at bounding box center [694, 353] width 726 height 33
click at [483, 296] on span "Discover Communities" at bounding box center [495, 291] width 115 height 15
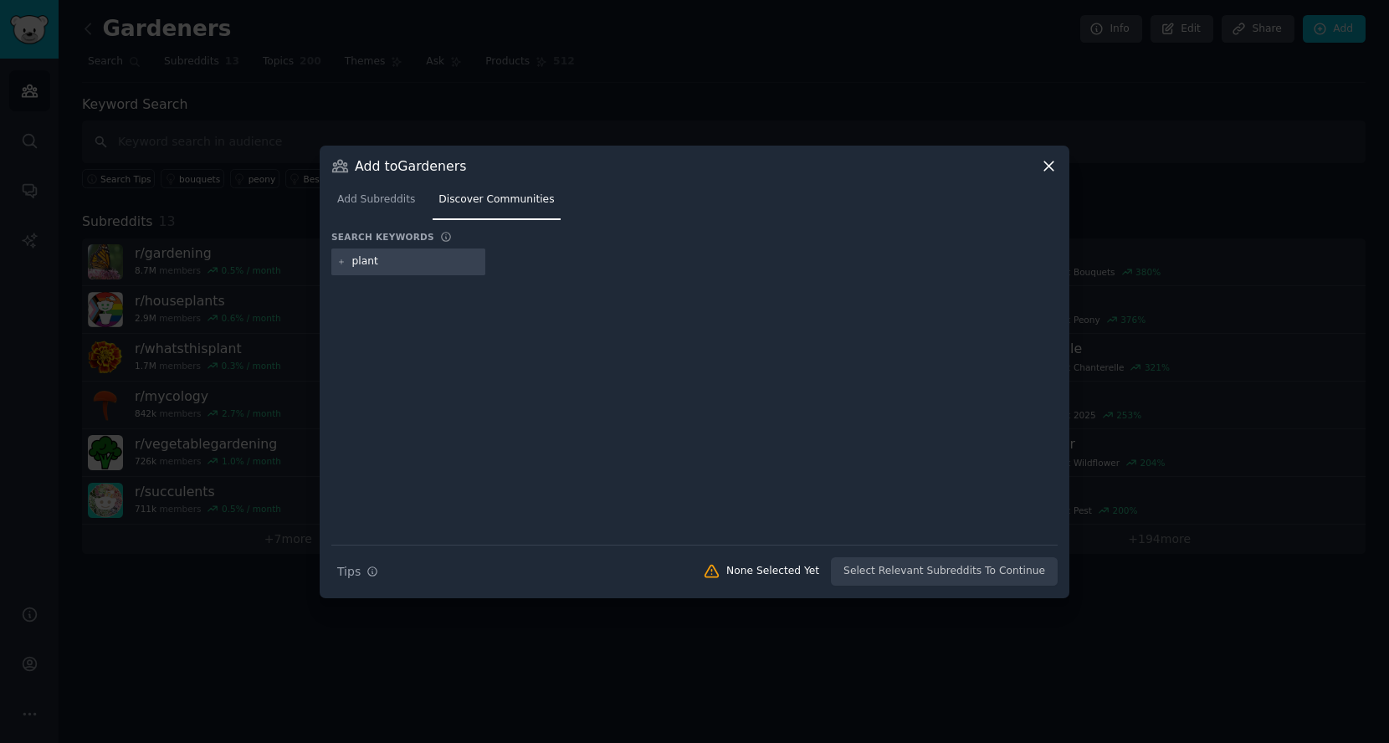
type input "plants"
type input "hydro"
click at [623, 261] on input "text" at bounding box center [645, 261] width 127 height 15
type input "i"
type input "seed"
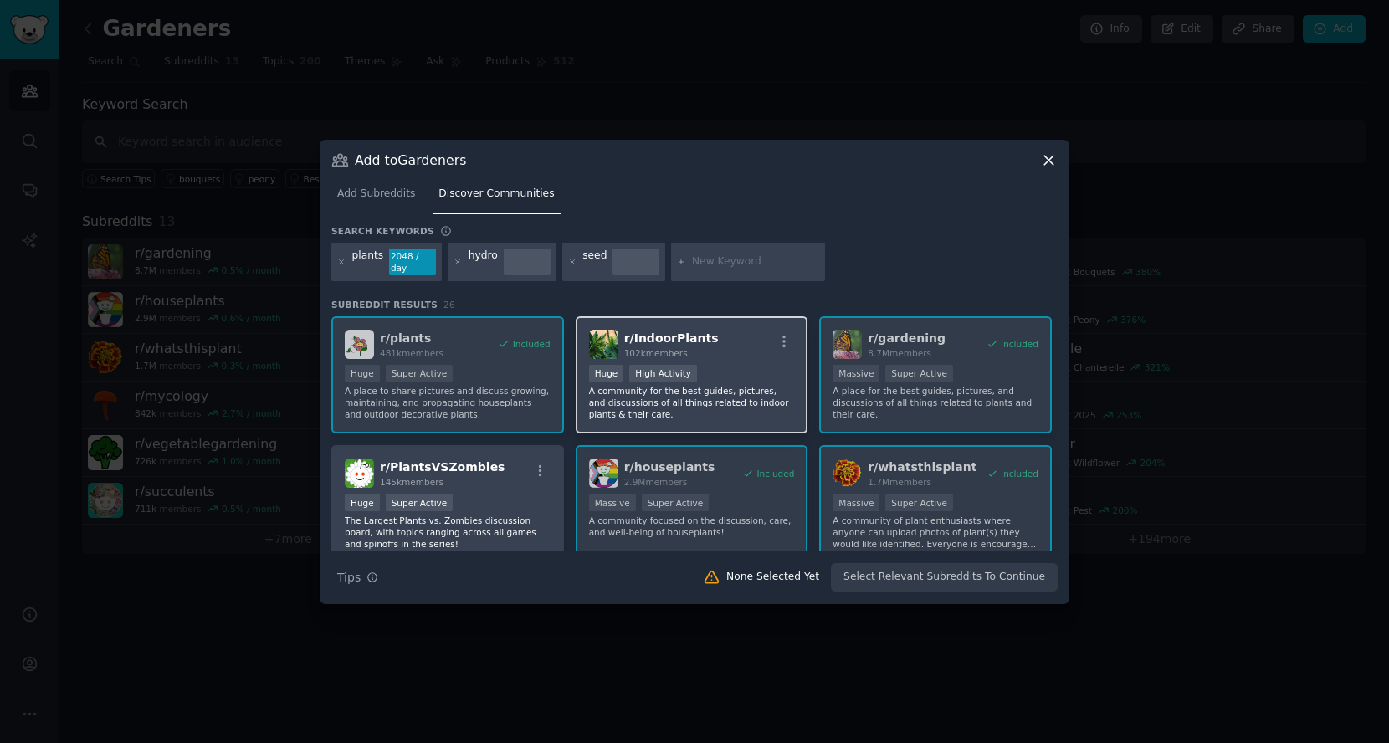
click at [751, 405] on p "A community for the best guides, pictures, and discussions of all things relate…" at bounding box center [692, 402] width 206 height 35
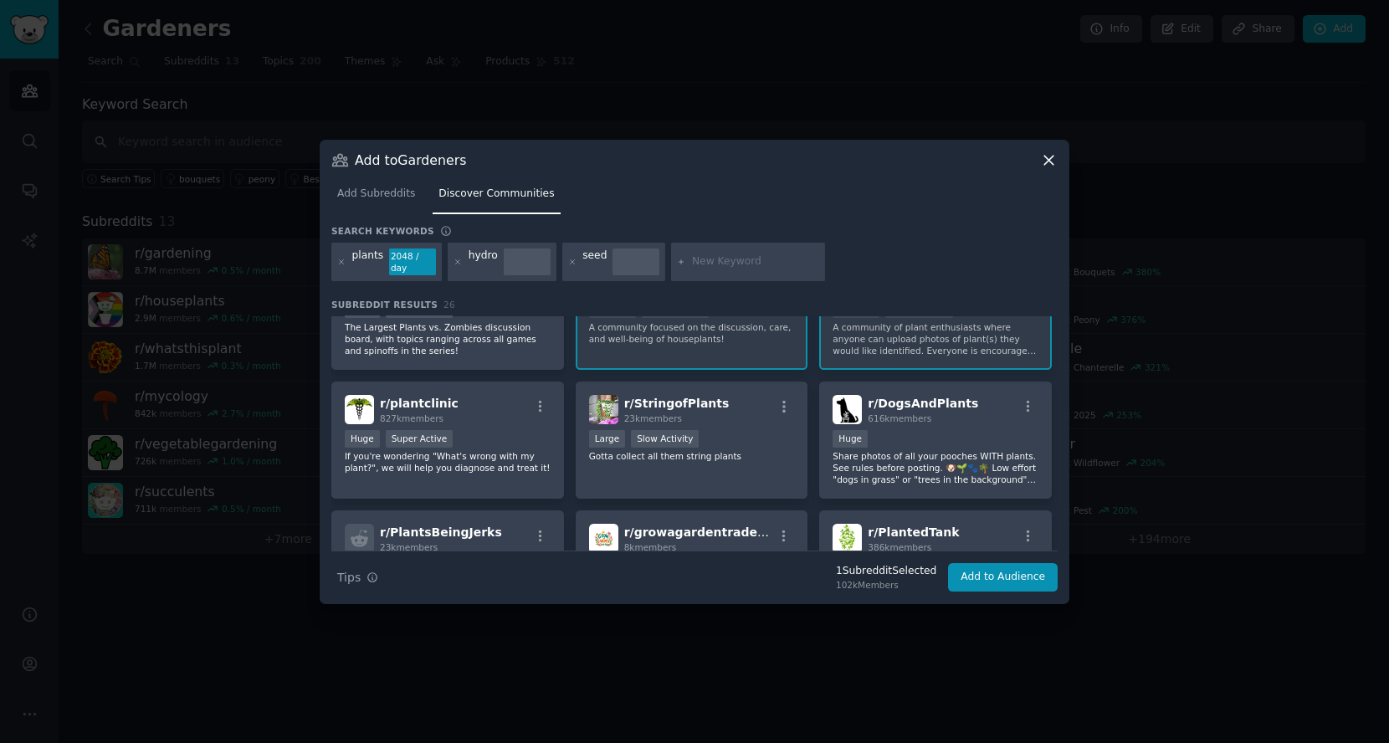
scroll to position [195, 0]
click at [480, 461] on p "If you're wondering "What's wrong with my plant?", we will help you diagnose an…" at bounding box center [448, 459] width 206 height 23
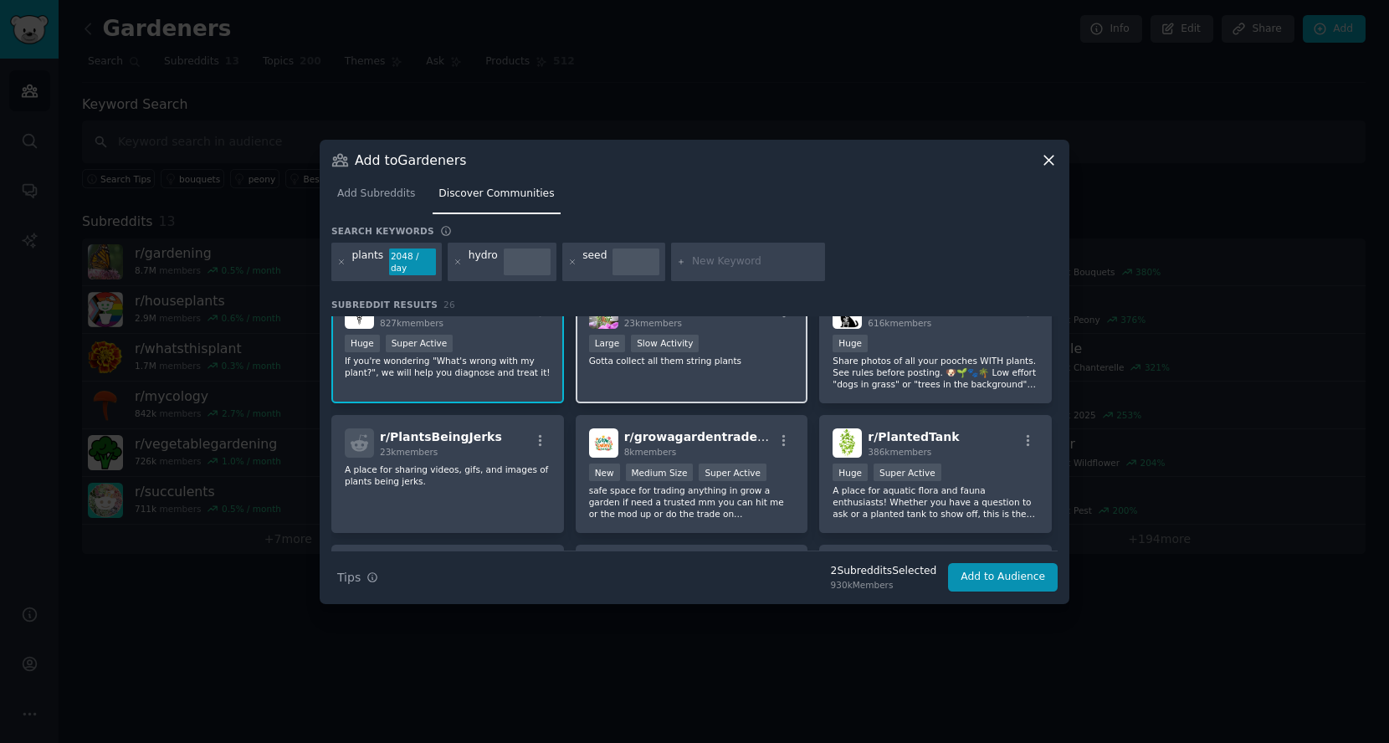
scroll to position [290, 0]
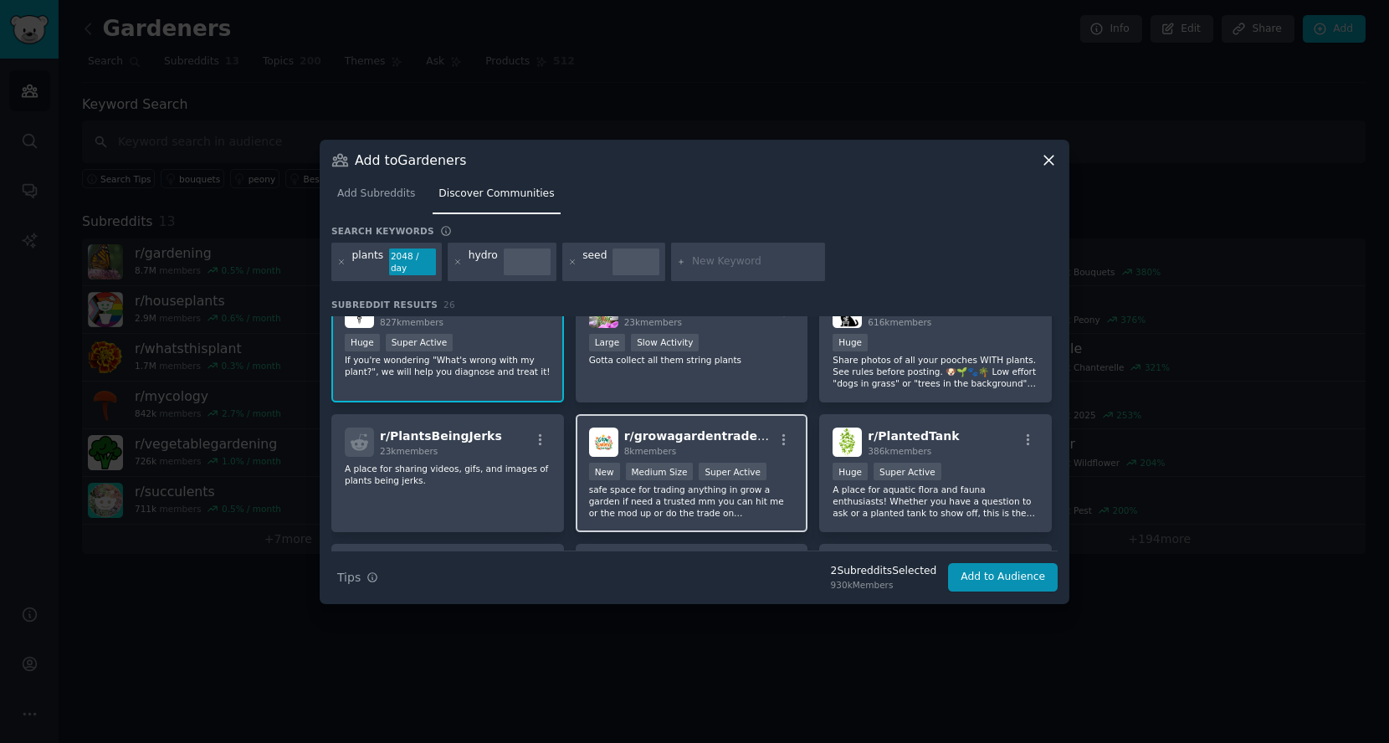
click at [623, 497] on p "safe space for trading anything in grow a garden if need a trusted mm you can h…" at bounding box center [692, 501] width 206 height 35
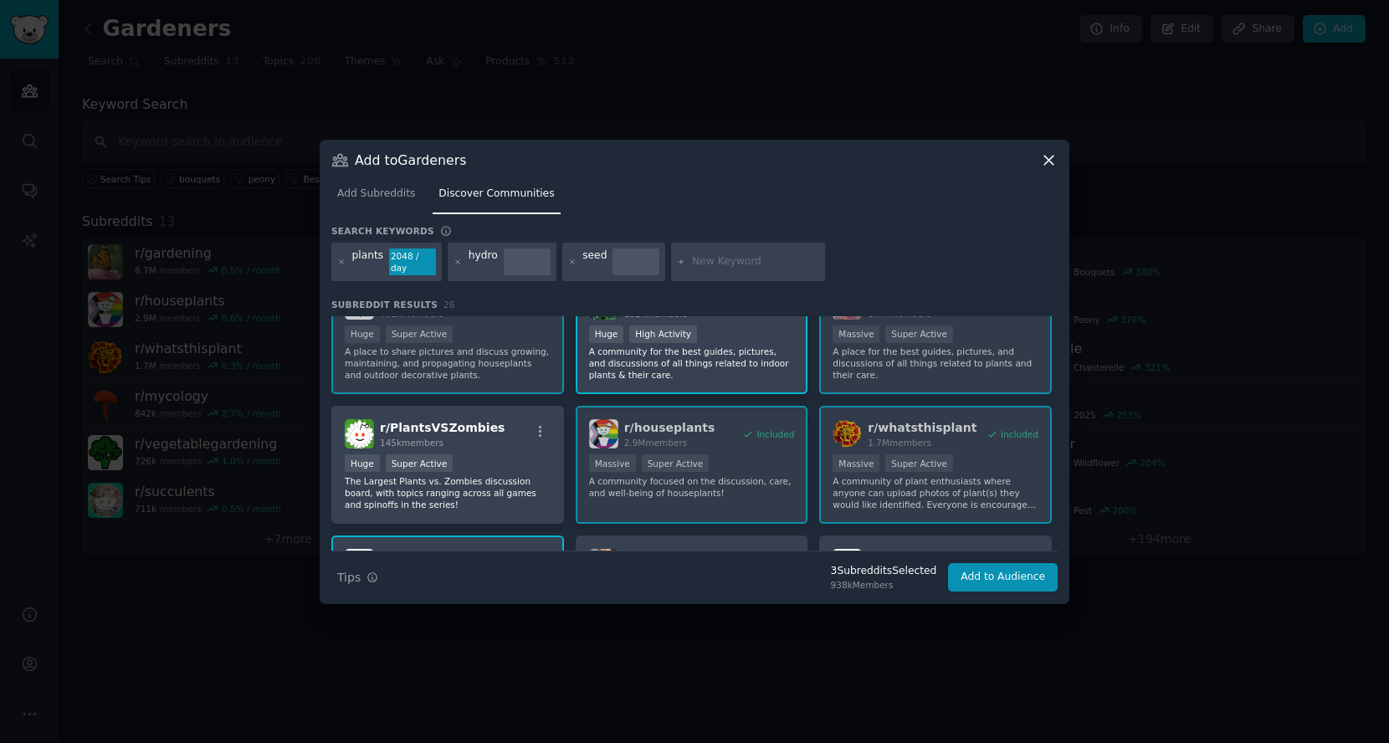
scroll to position [0, 0]
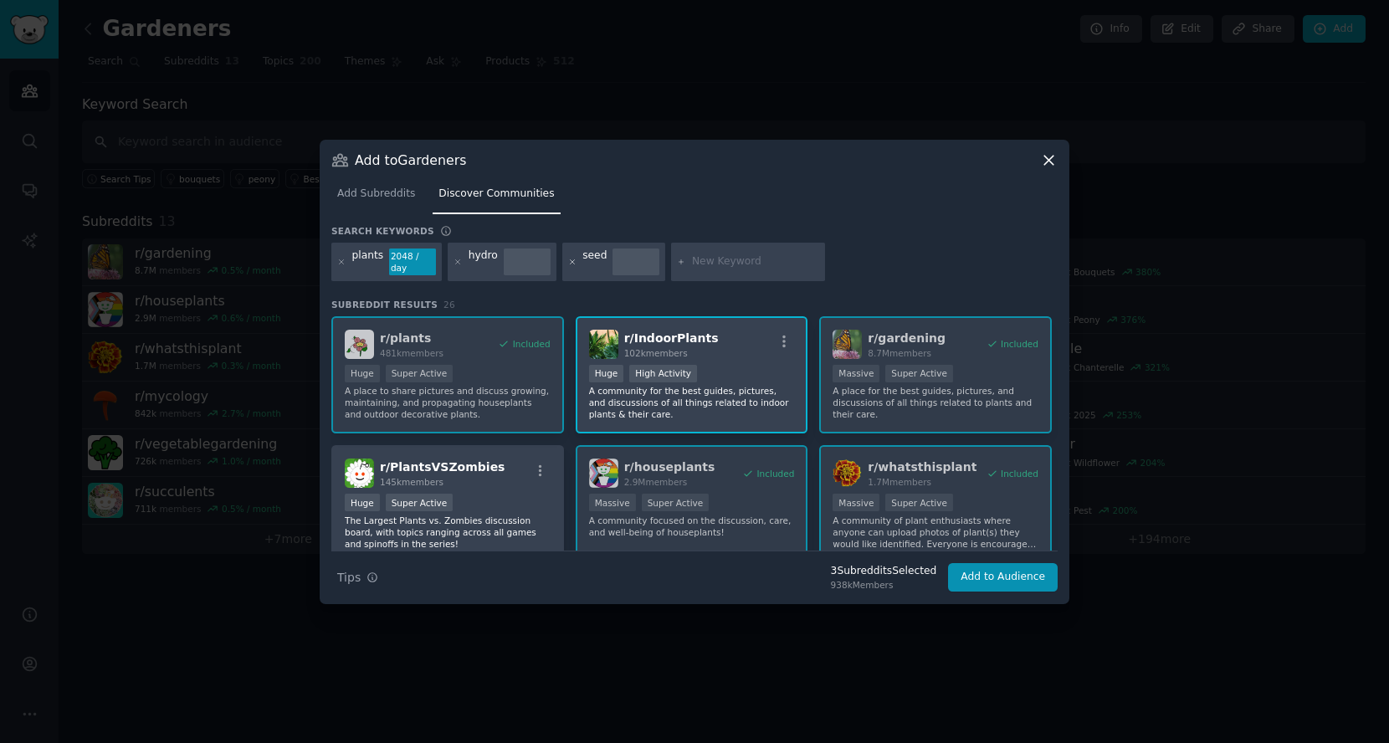
click at [568, 261] on icon at bounding box center [572, 262] width 9 height 9
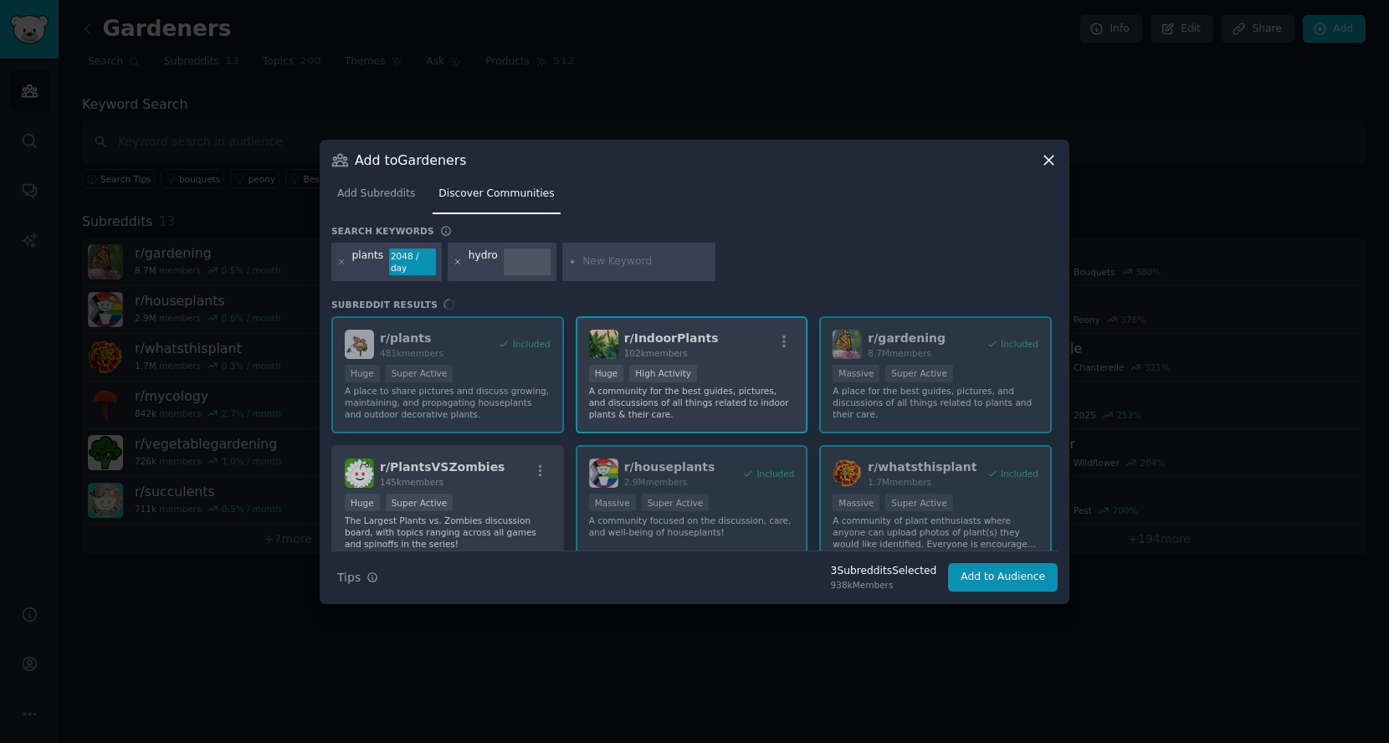
click at [456, 261] on icon at bounding box center [458, 261] width 4 height 4
click at [484, 264] on input "text" at bounding box center [532, 261] width 127 height 15
click at [981, 571] on button "Add to Audience" at bounding box center [1003, 577] width 110 height 28
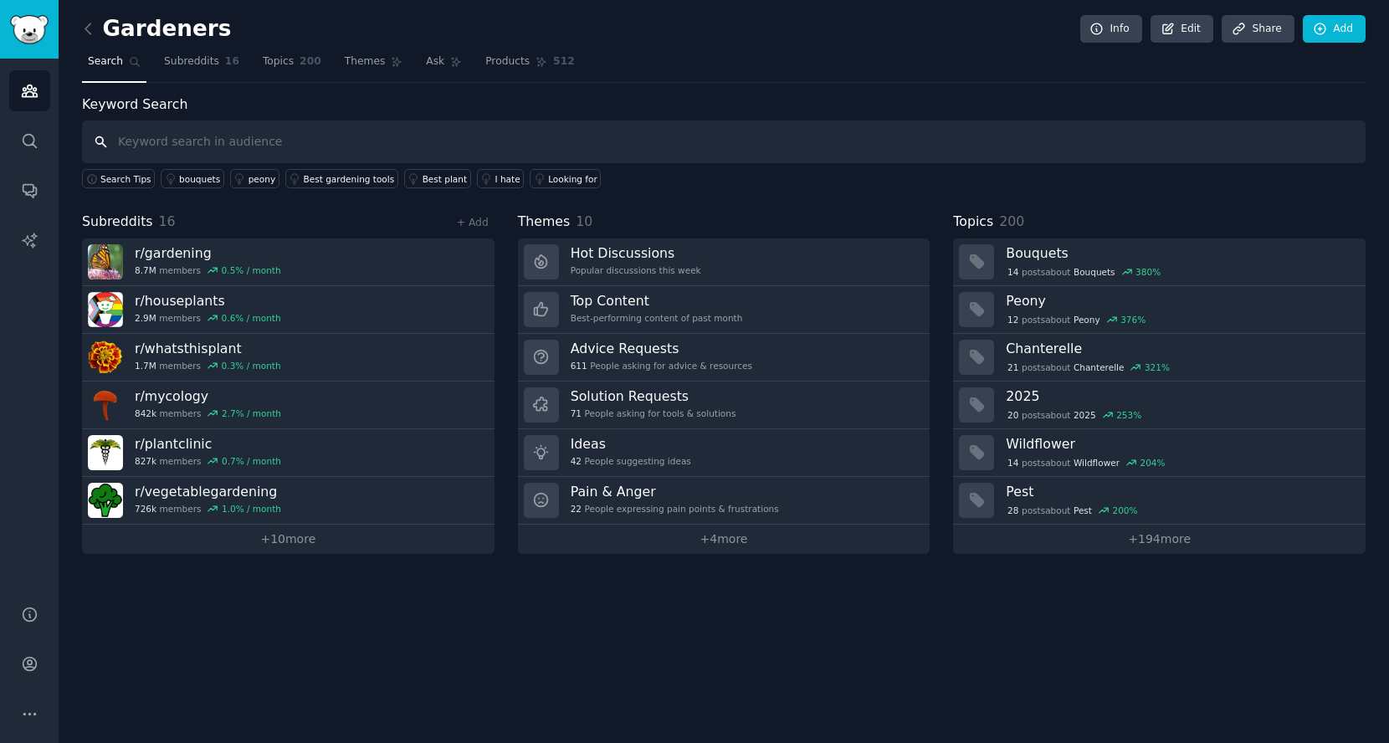
click at [284, 138] on input "text" at bounding box center [724, 141] width 1284 height 43
click at [420, 55] on link "Ask" at bounding box center [444, 66] width 48 height 34
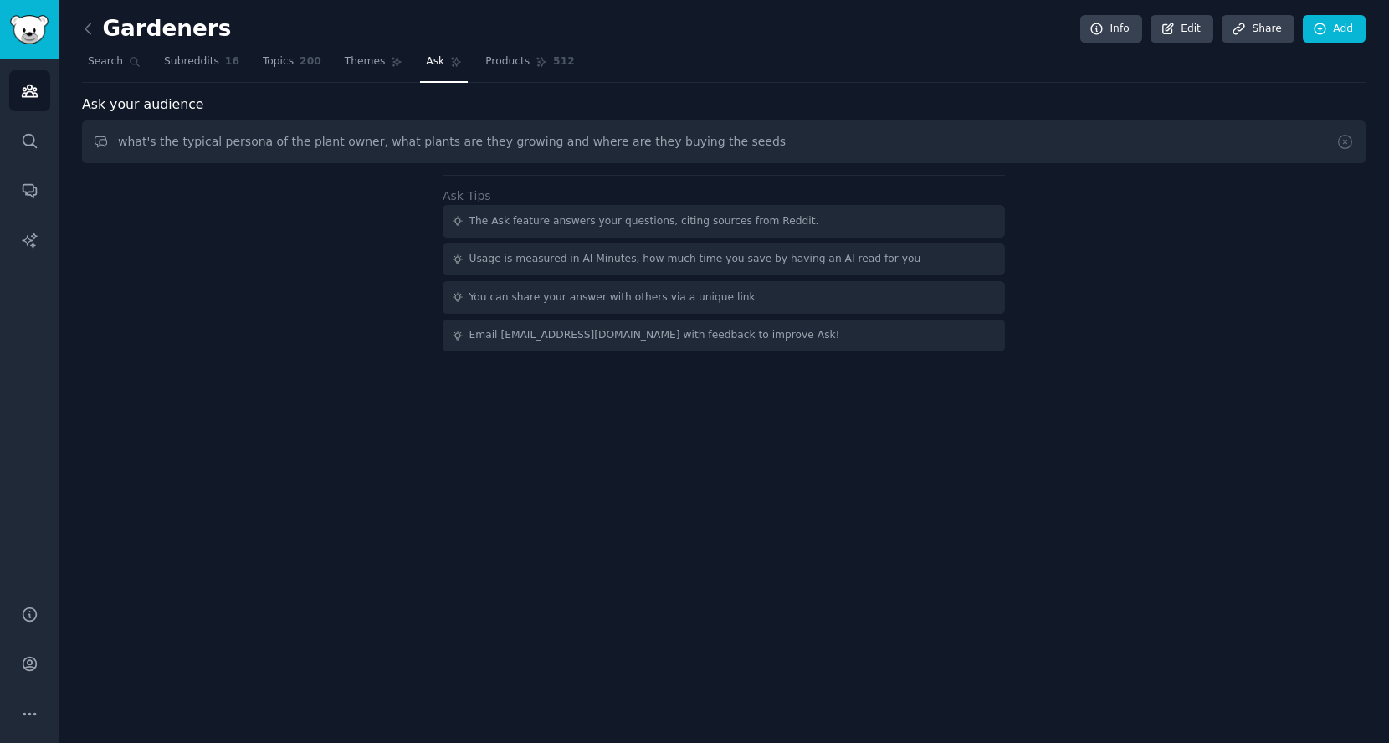
type input "what's the typical persona of the plant owner, what plants are they growing and…"
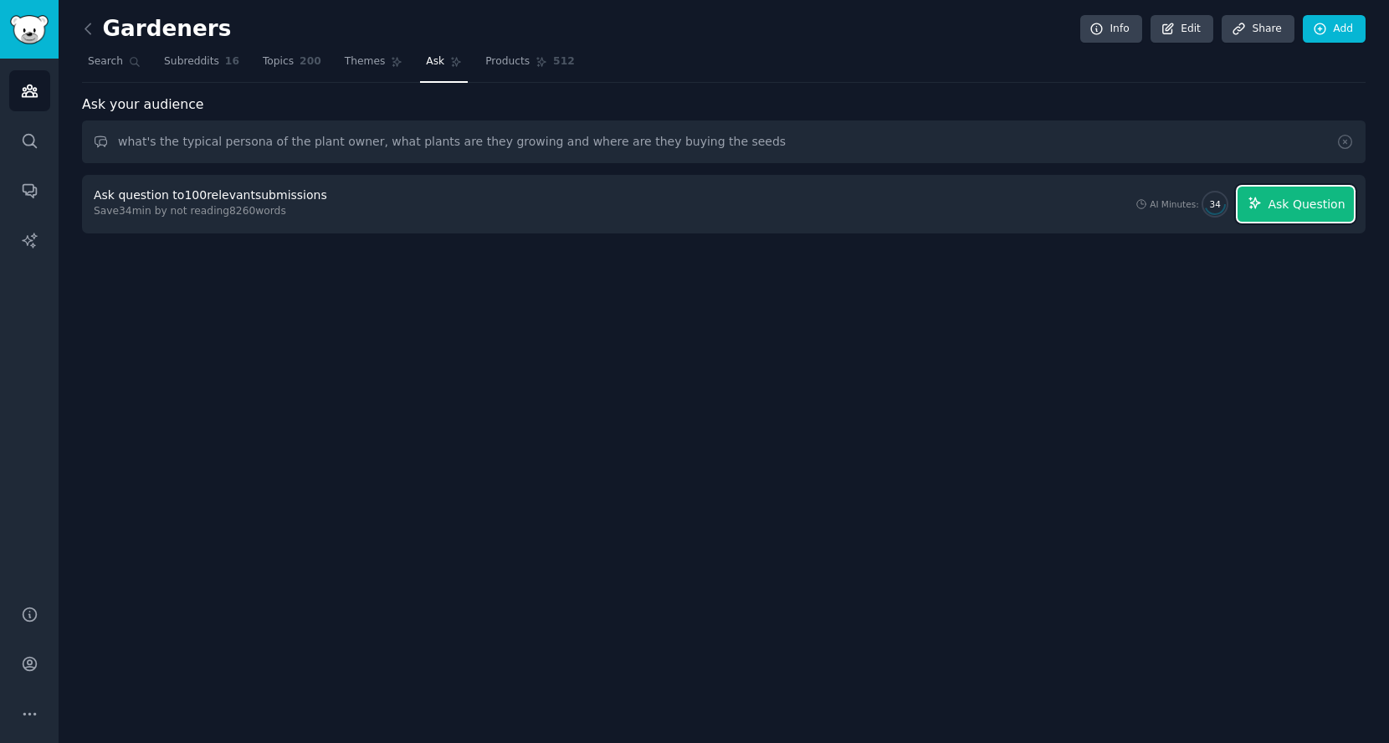
click at [1292, 206] on span "Ask Question" at bounding box center [1306, 205] width 77 height 18
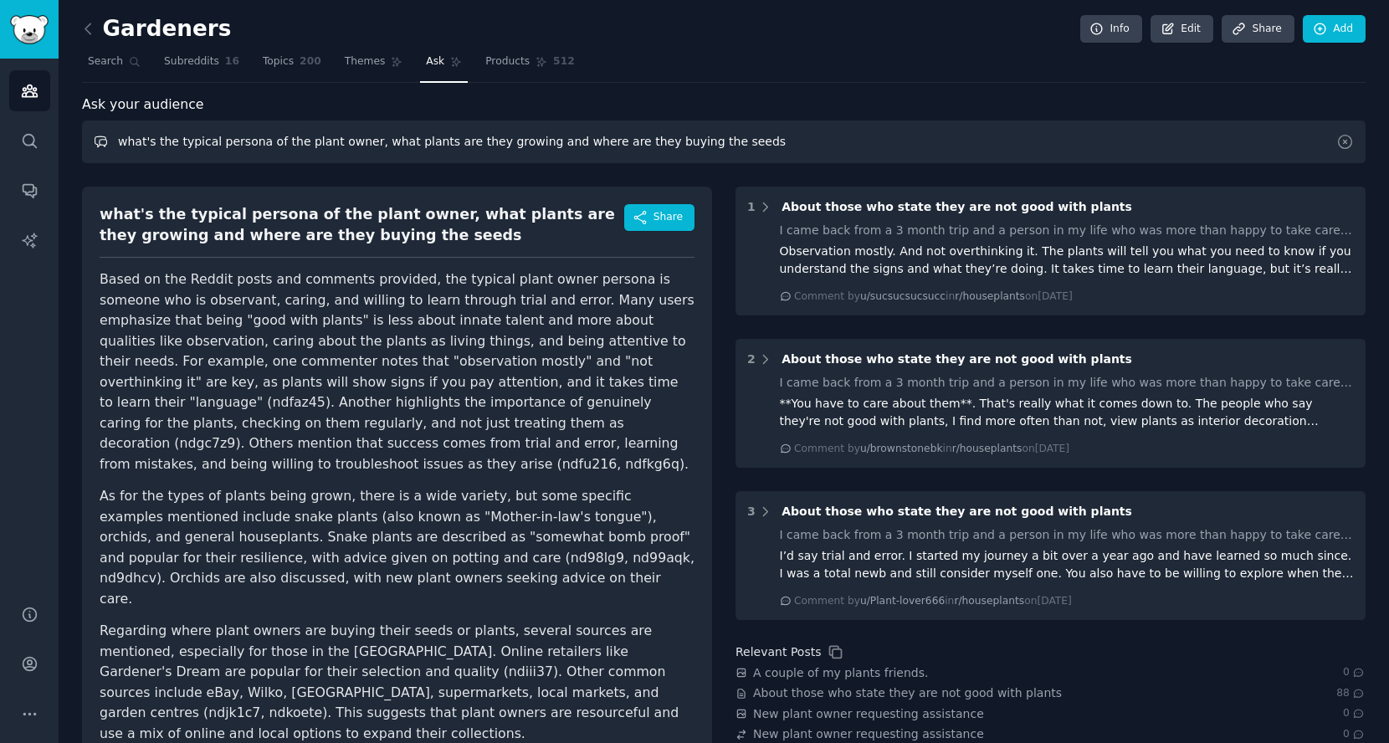
drag, startPoint x: 766, startPoint y: 130, endPoint x: 82, endPoint y: 128, distance: 683.6
click at [82, 128] on input "what's the typical persona of the plant owner, what plants are they growing and…" at bounding box center [724, 141] width 1284 height 43
drag, startPoint x: 495, startPoint y: 68, endPoint x: 479, endPoint y: 90, distance: 27.4
click at [495, 68] on span "Products" at bounding box center [507, 61] width 44 height 15
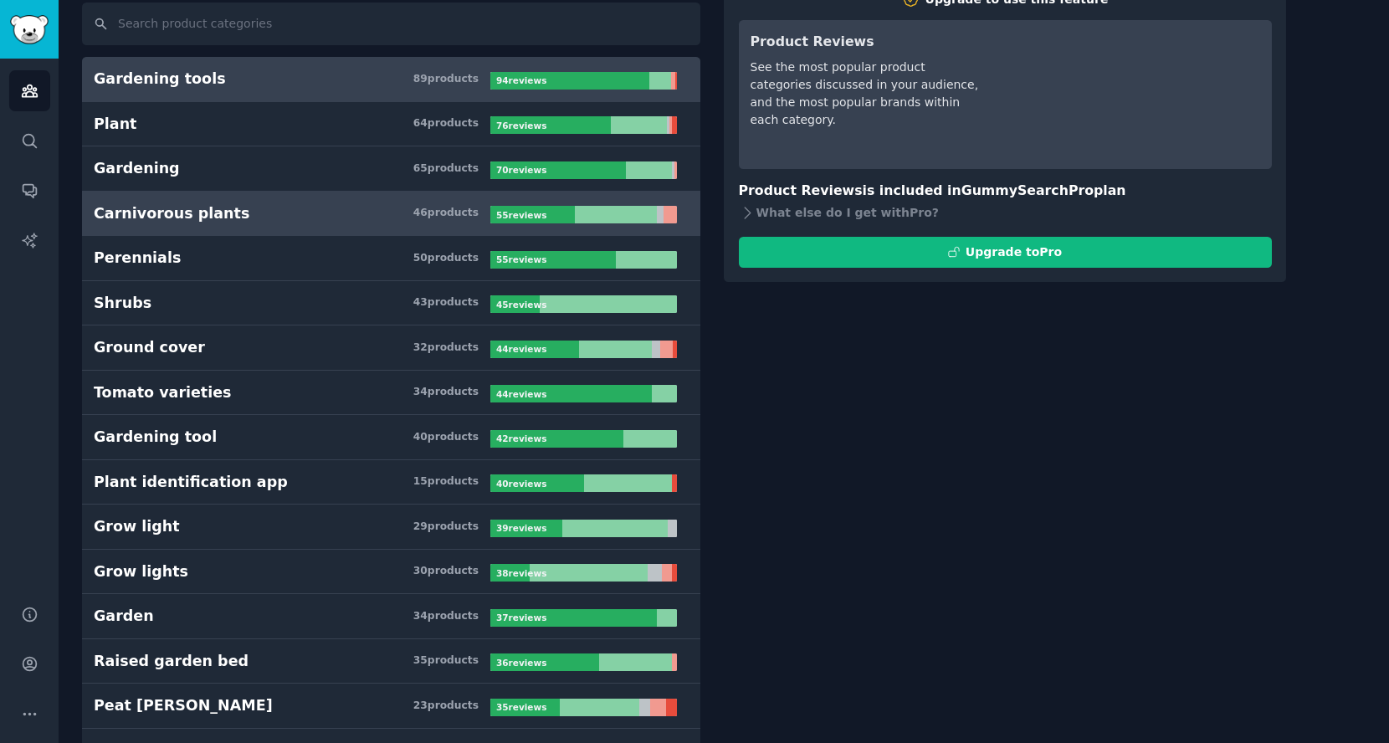
scroll to position [119, 0]
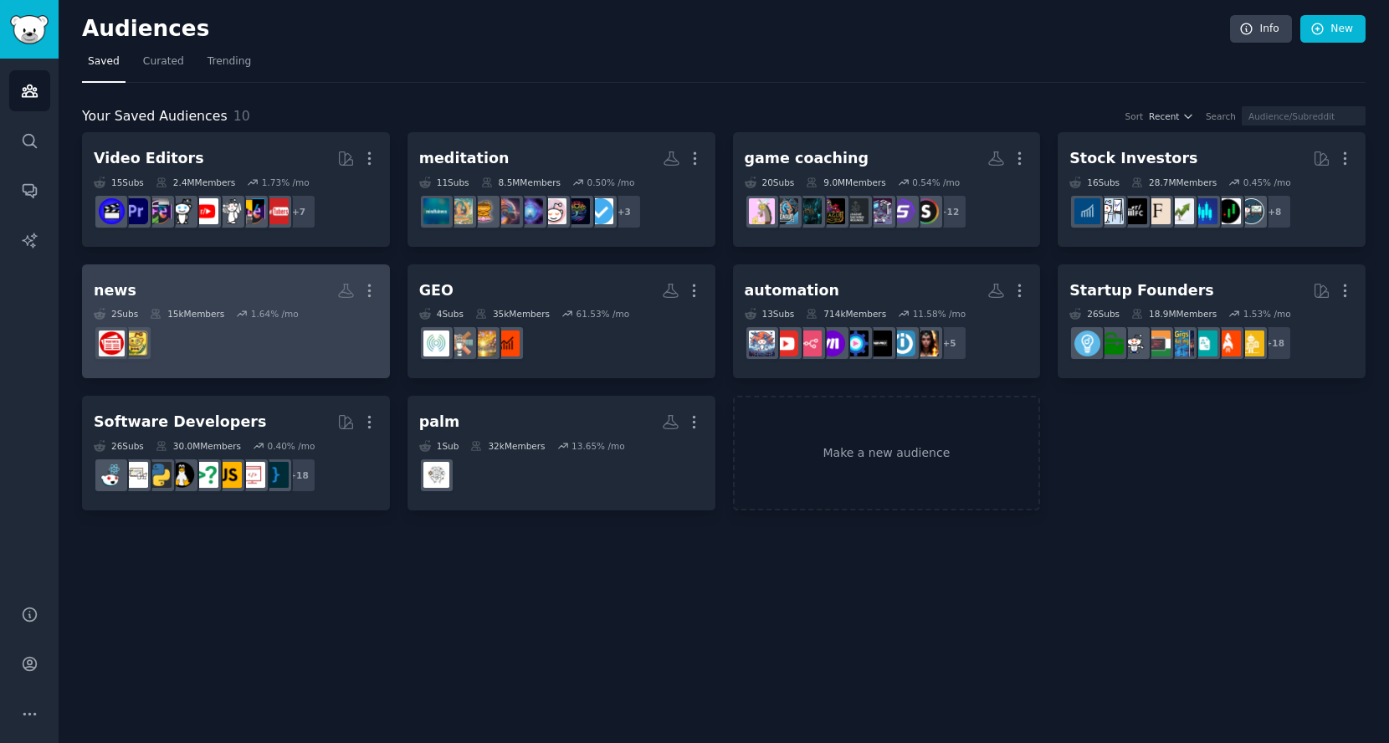
click at [244, 286] on h2 "news Custom Audience More" at bounding box center [236, 290] width 284 height 29
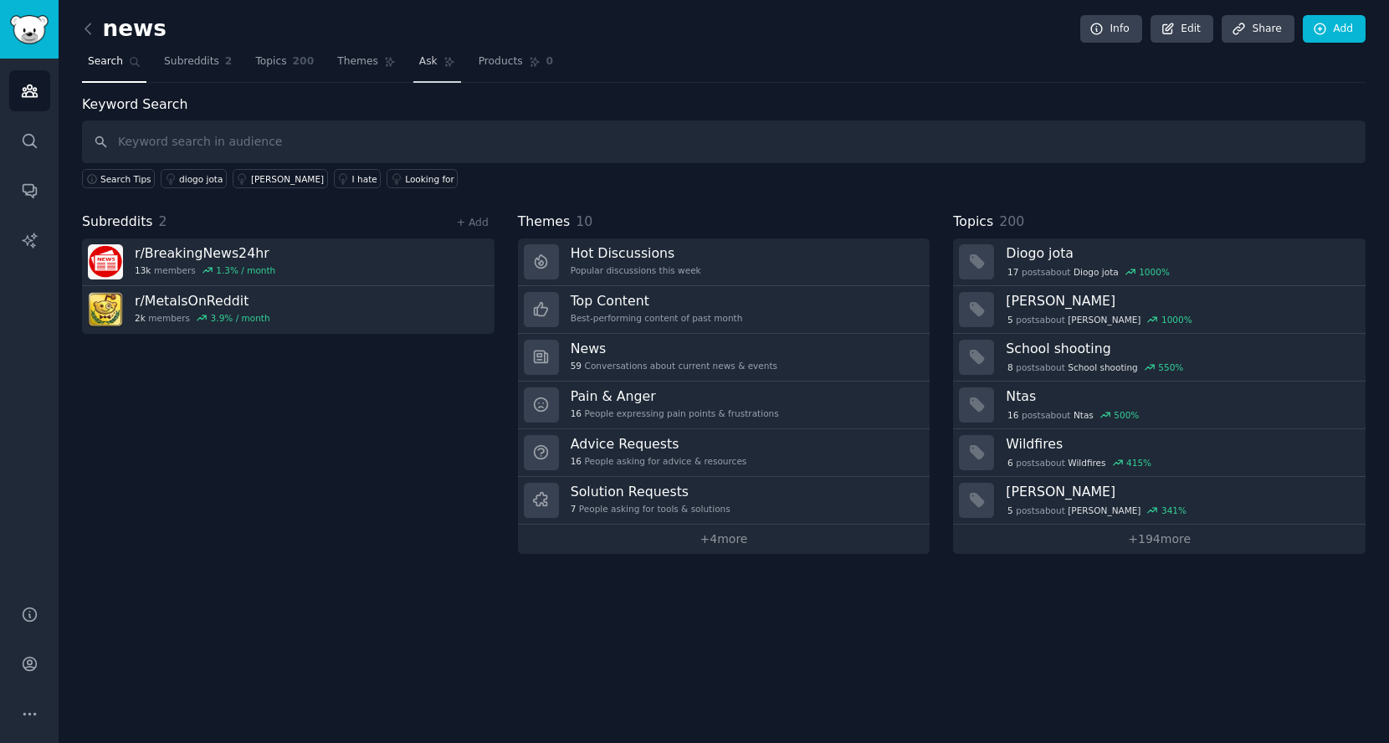
click at [419, 59] on span "Ask" at bounding box center [428, 61] width 18 height 15
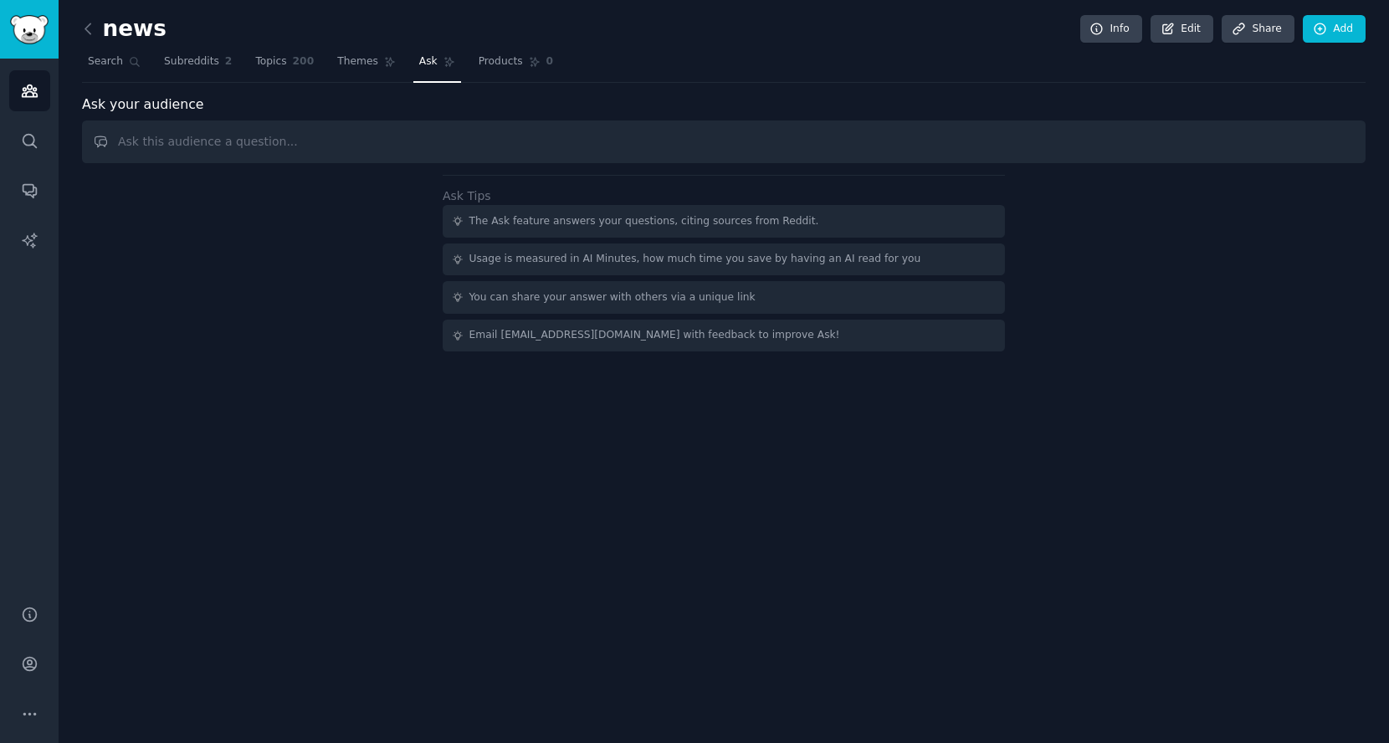
click at [707, 310] on div "You can share your answer with others via a unique link" at bounding box center [724, 297] width 562 height 33
click at [208, 58] on span "Subreddits" at bounding box center [191, 61] width 55 height 15
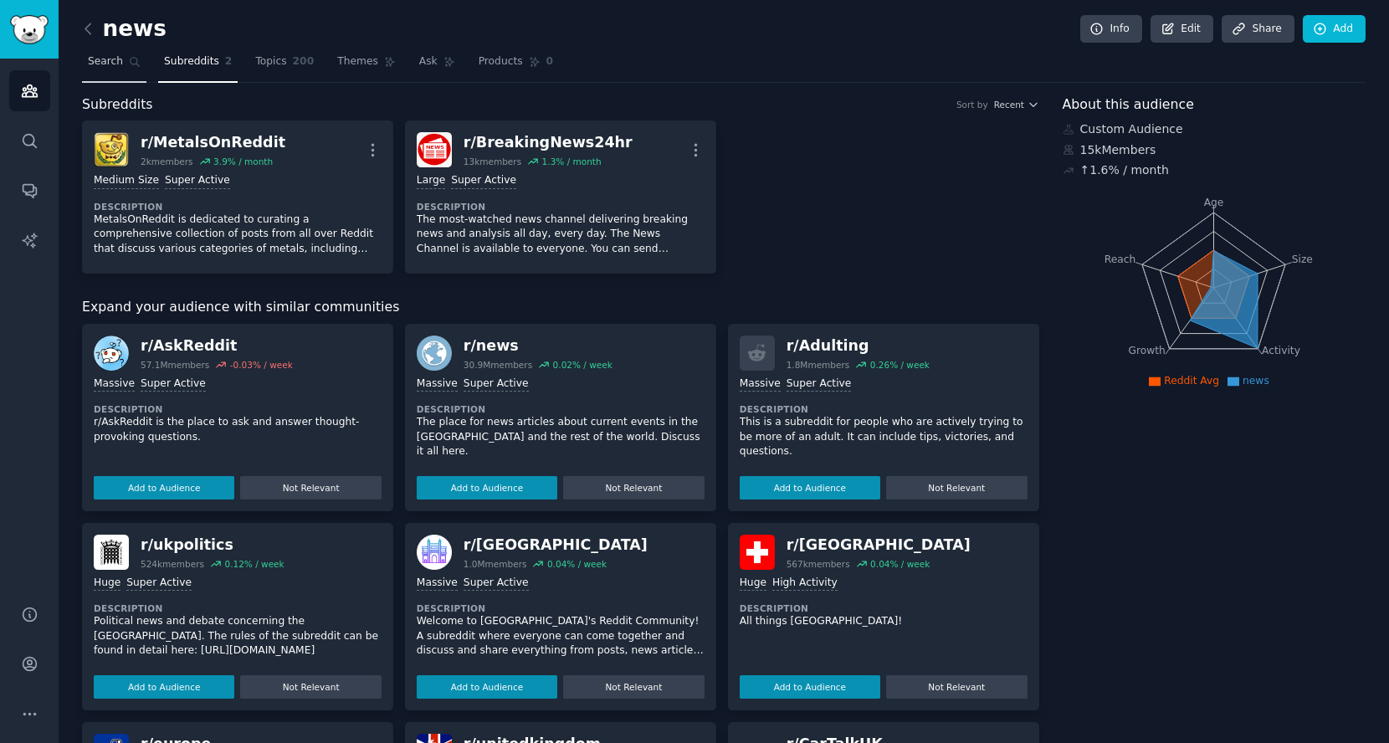
click at [115, 59] on span "Search" at bounding box center [105, 61] width 35 height 15
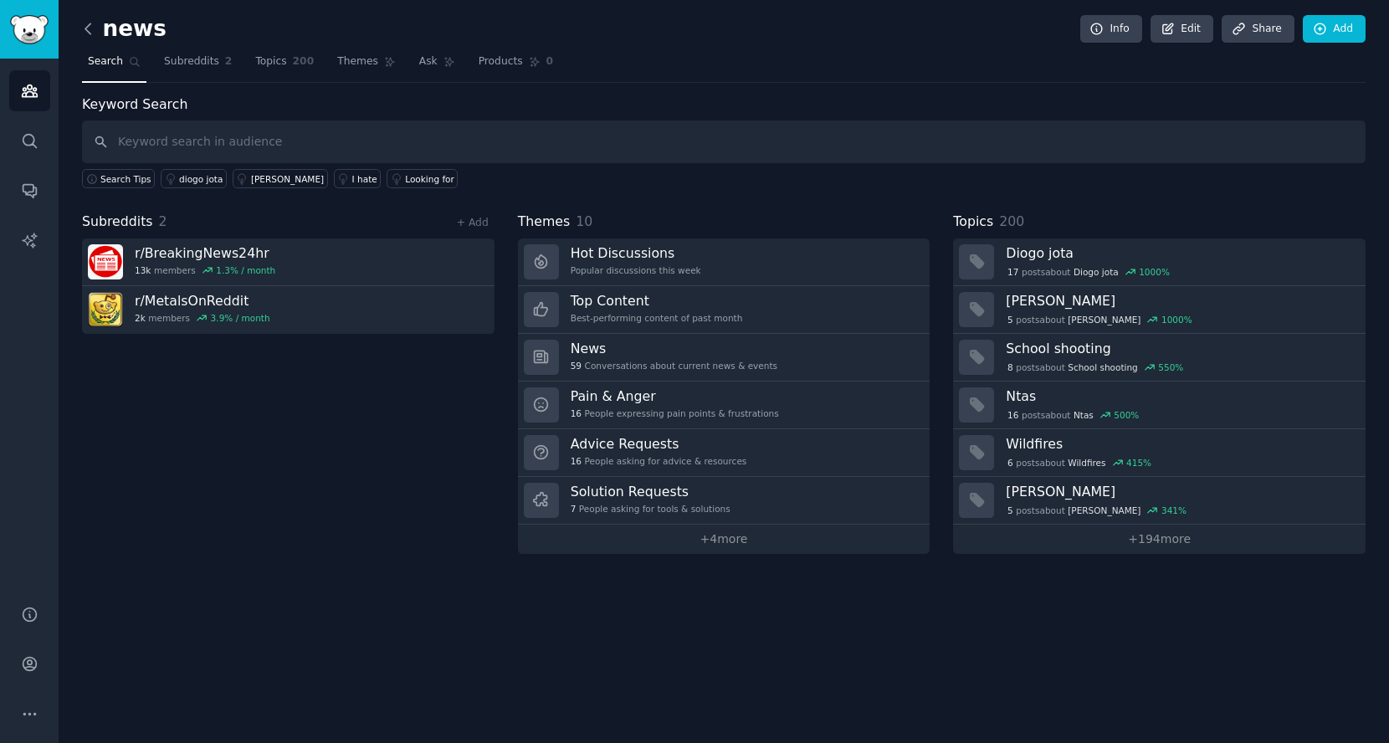
click at [93, 35] on icon at bounding box center [88, 29] width 18 height 18
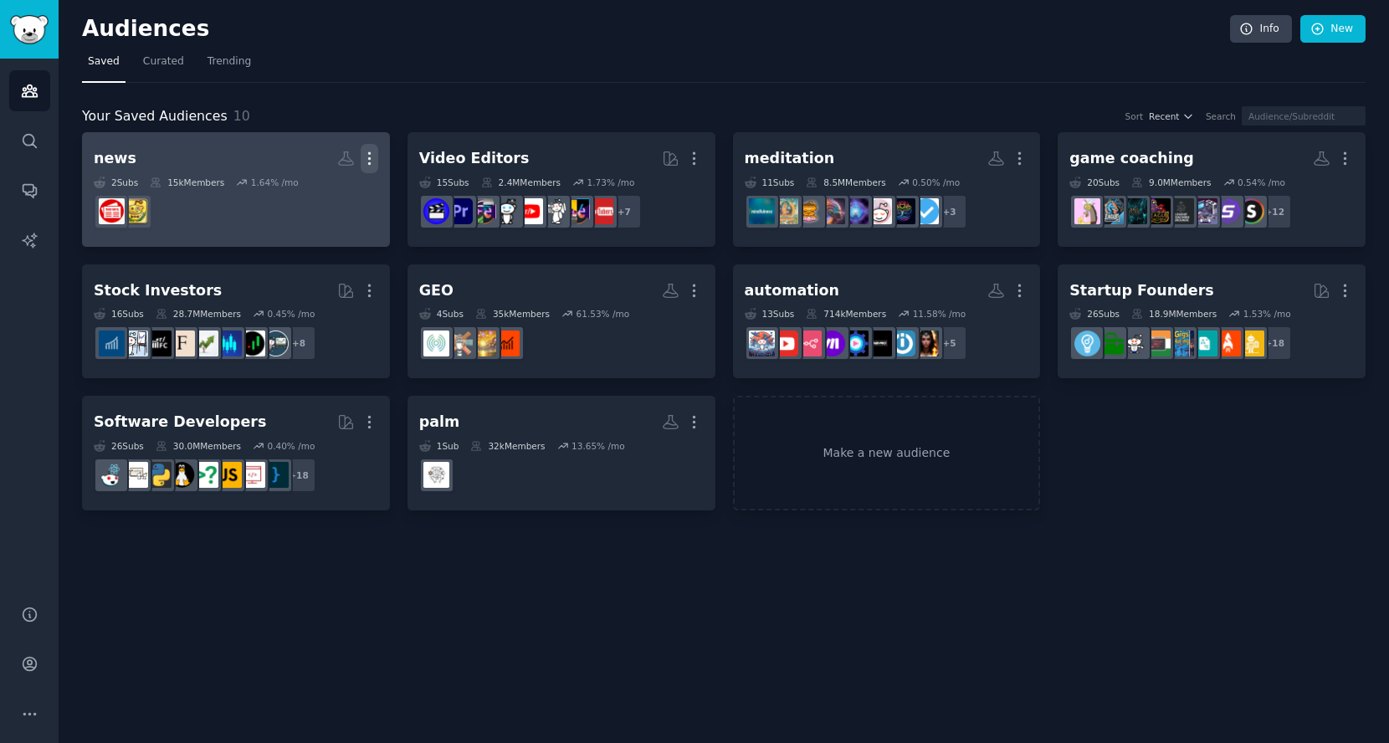
click at [370, 160] on icon "button" at bounding box center [370, 159] width 18 height 18
click at [336, 189] on p "Delete" at bounding box center [324, 194] width 38 height 18
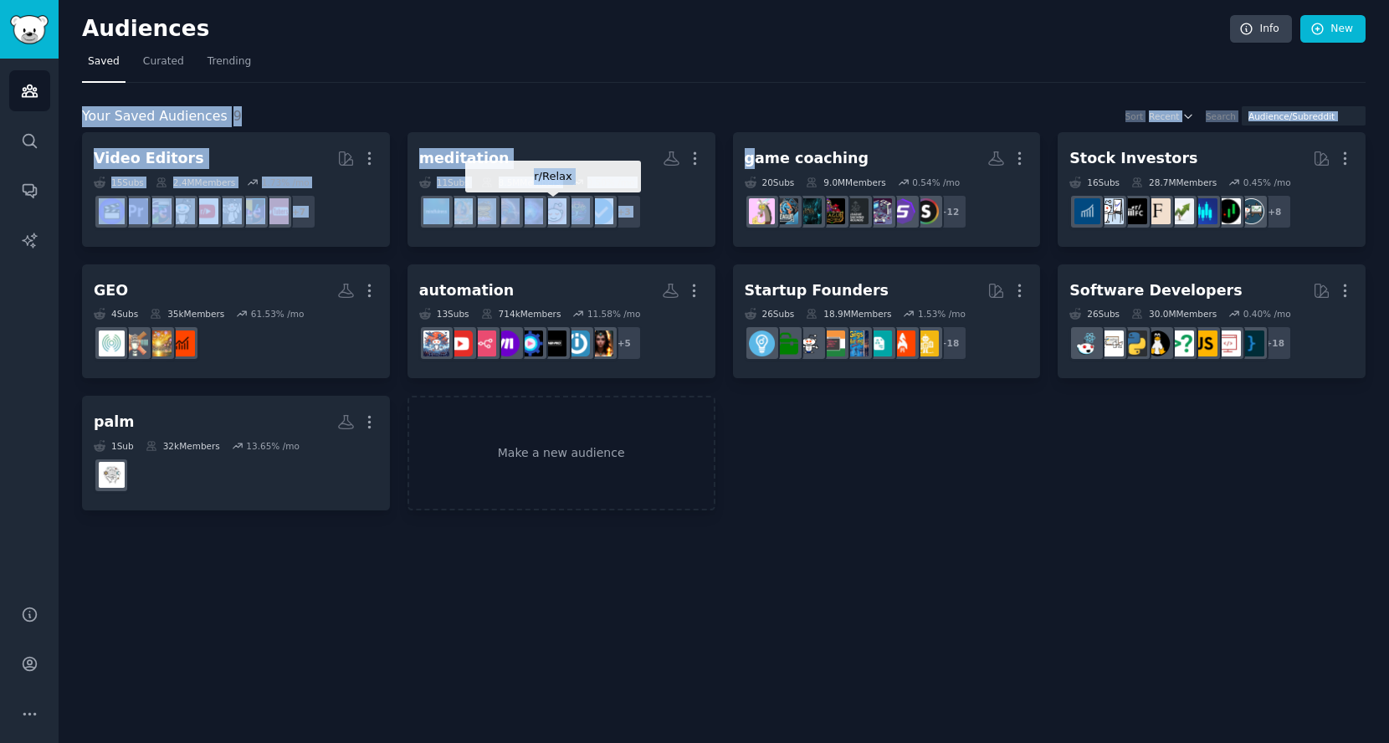
drag, startPoint x: 492, startPoint y: 77, endPoint x: 764, endPoint y: 126, distance: 276.4
click at [764, 126] on div "Audiences Info New Saved Curated Trending Your Saved Audiences 9 Sort Recent Se…" at bounding box center [724, 266] width 1284 height 487
click at [433, 86] on div "Your Saved Audiences 9 Sort Recent Search Video Editors More 15 Sub s 2.4M Memb…" at bounding box center [724, 297] width 1284 height 428
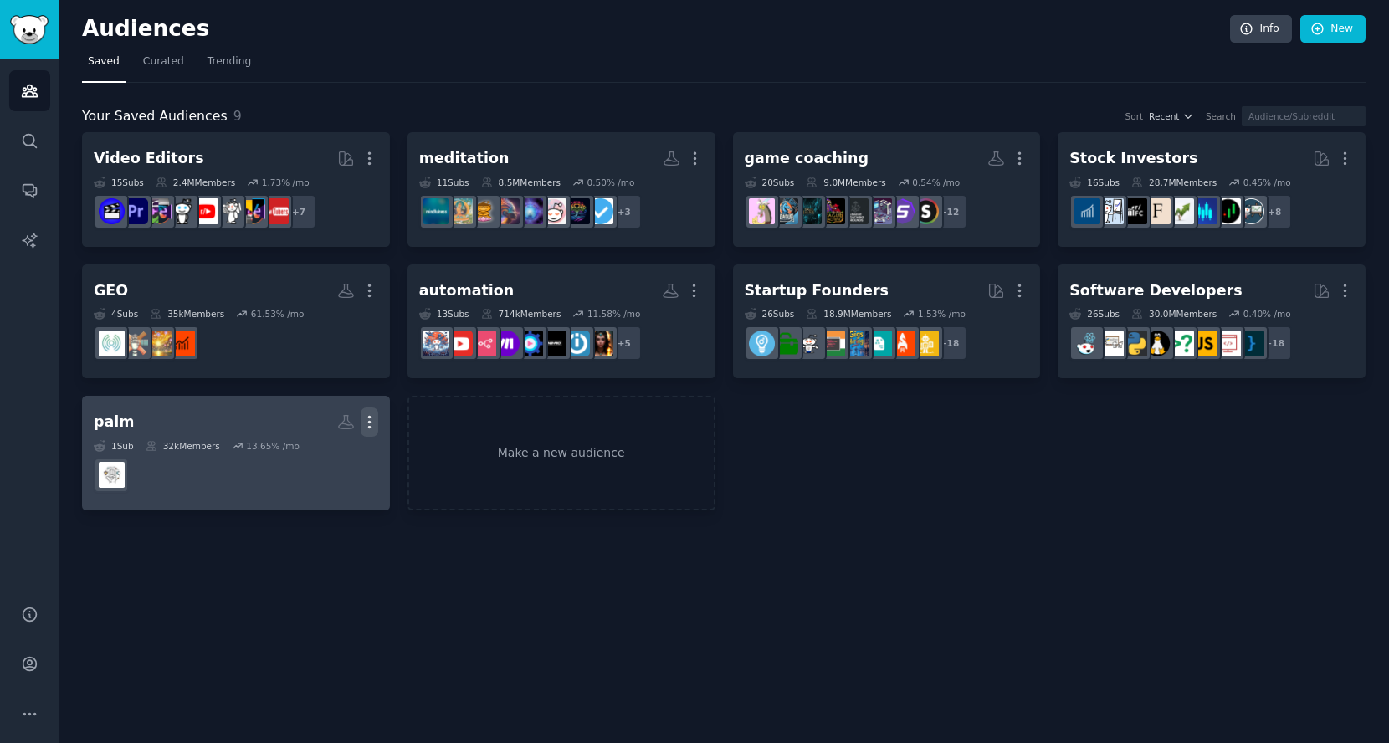
click at [369, 422] on icon "button" at bounding box center [369, 423] width 2 height 12
click at [299, 458] on icon at bounding box center [290, 457] width 18 height 18
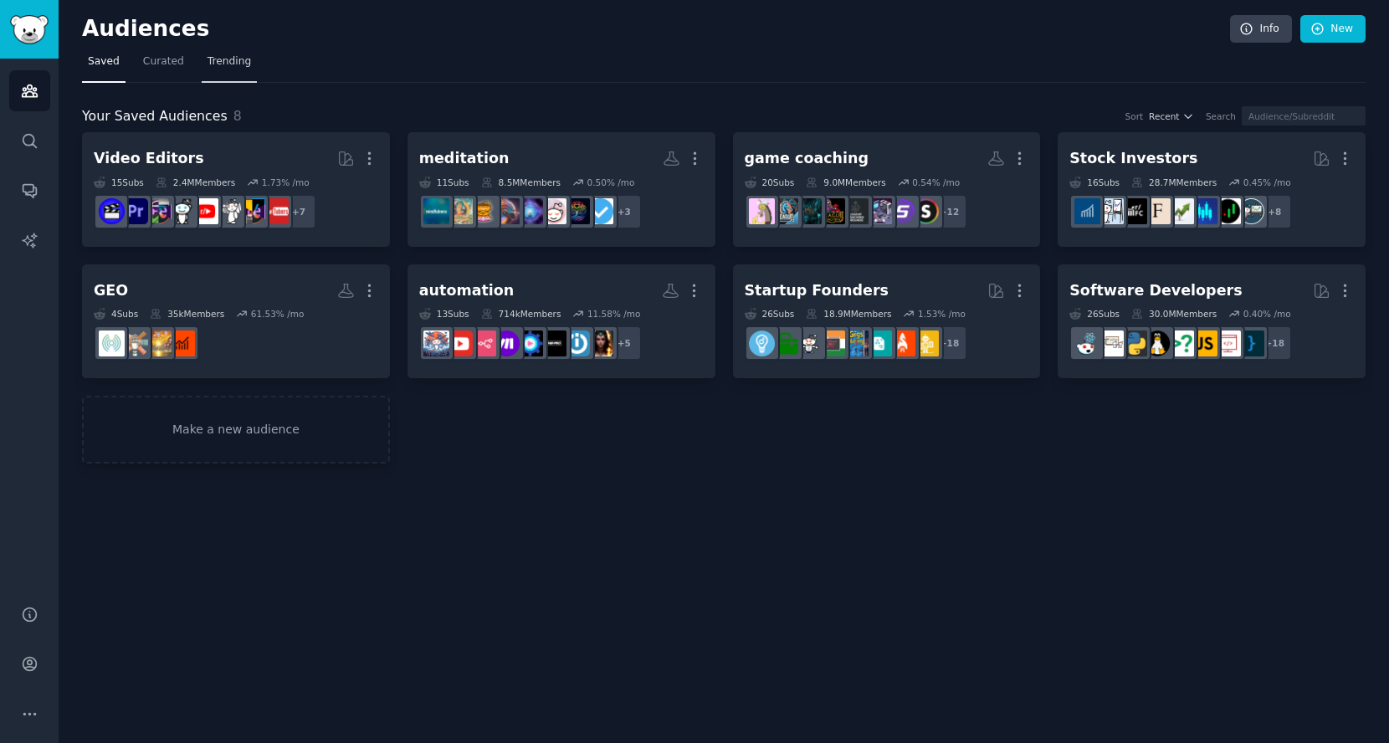
click at [202, 66] on link "Trending" at bounding box center [229, 66] width 55 height 34
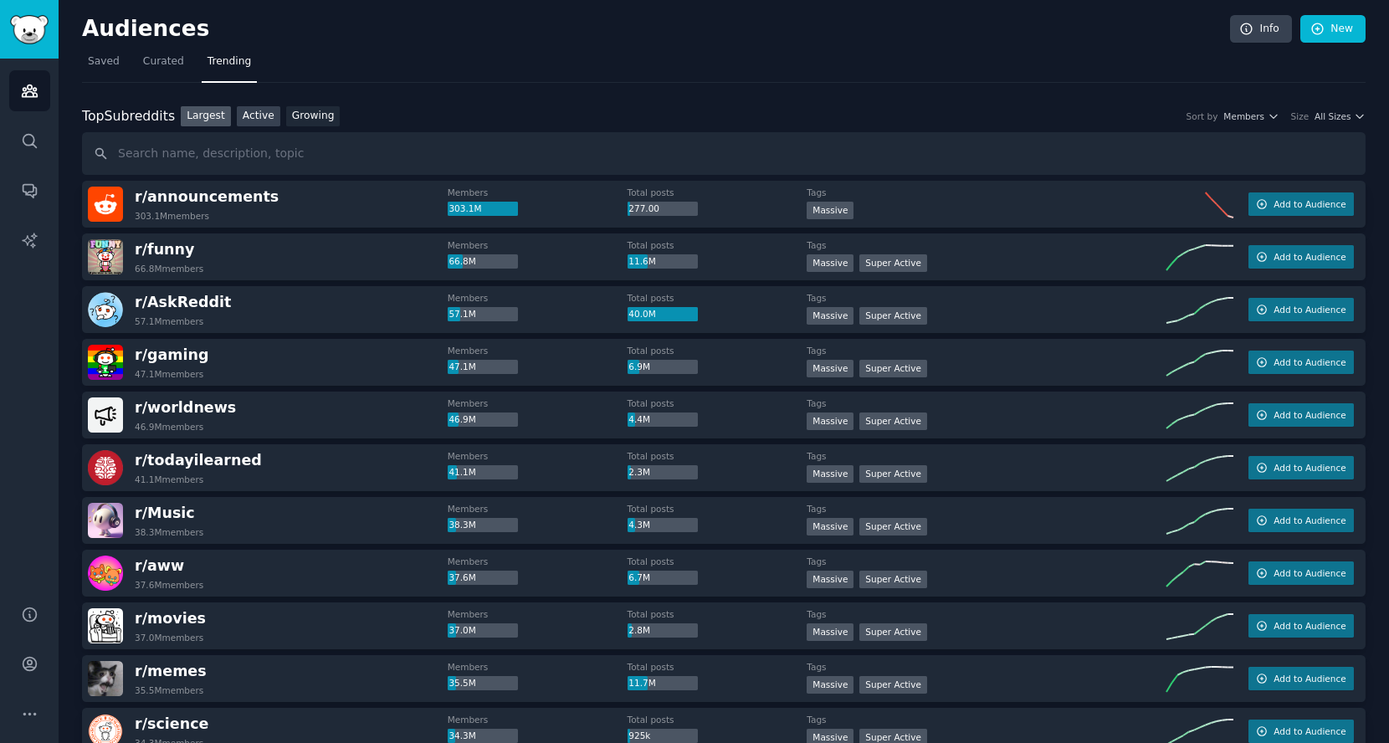
click at [249, 115] on link "Active" at bounding box center [259, 116] width 44 height 21
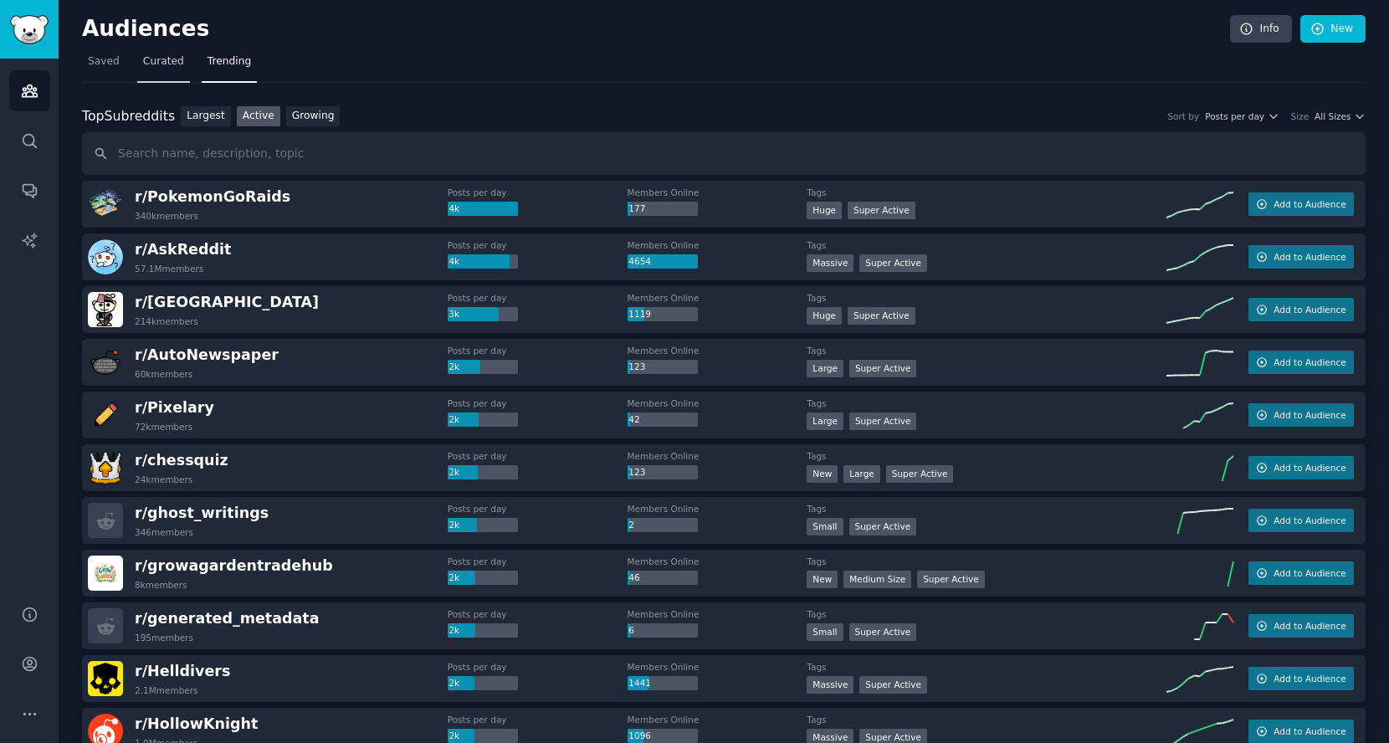
click at [175, 63] on span "Curated" at bounding box center [163, 61] width 41 height 15
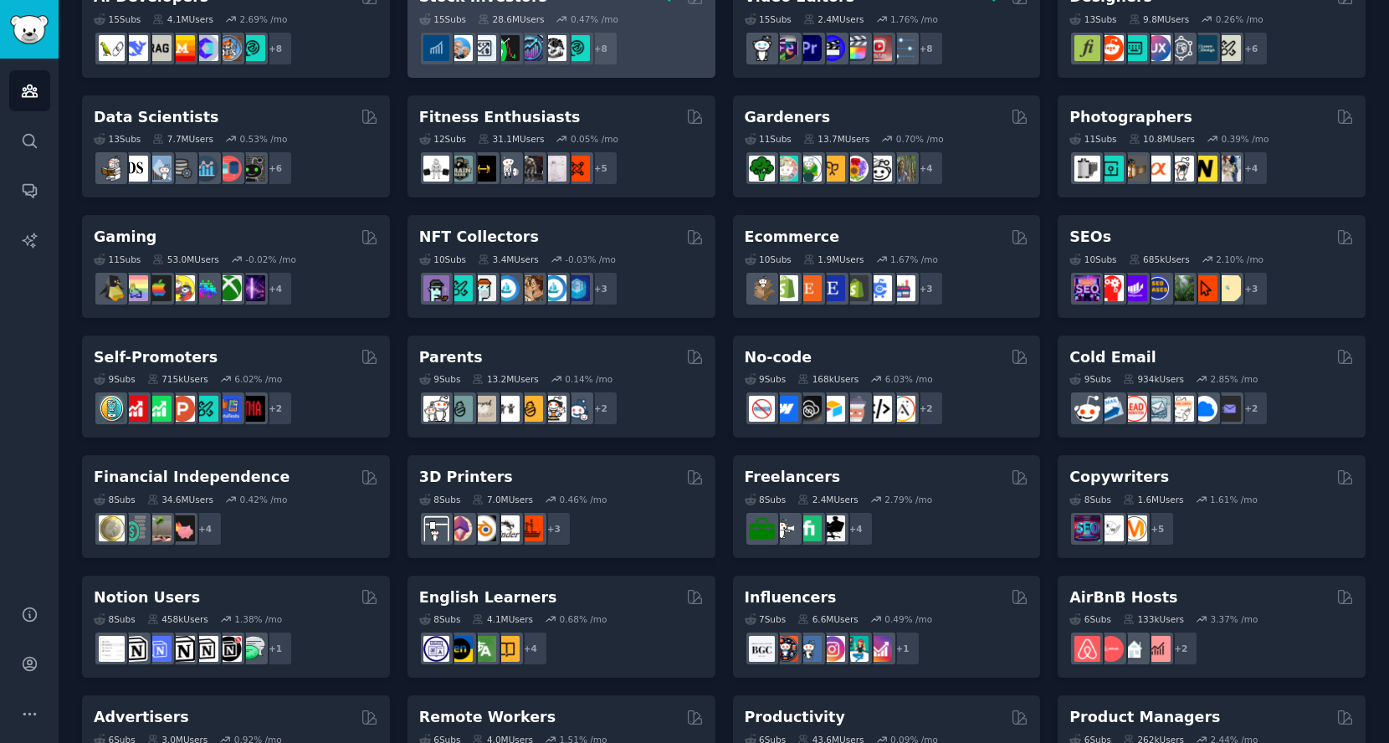
scroll to position [594, 0]
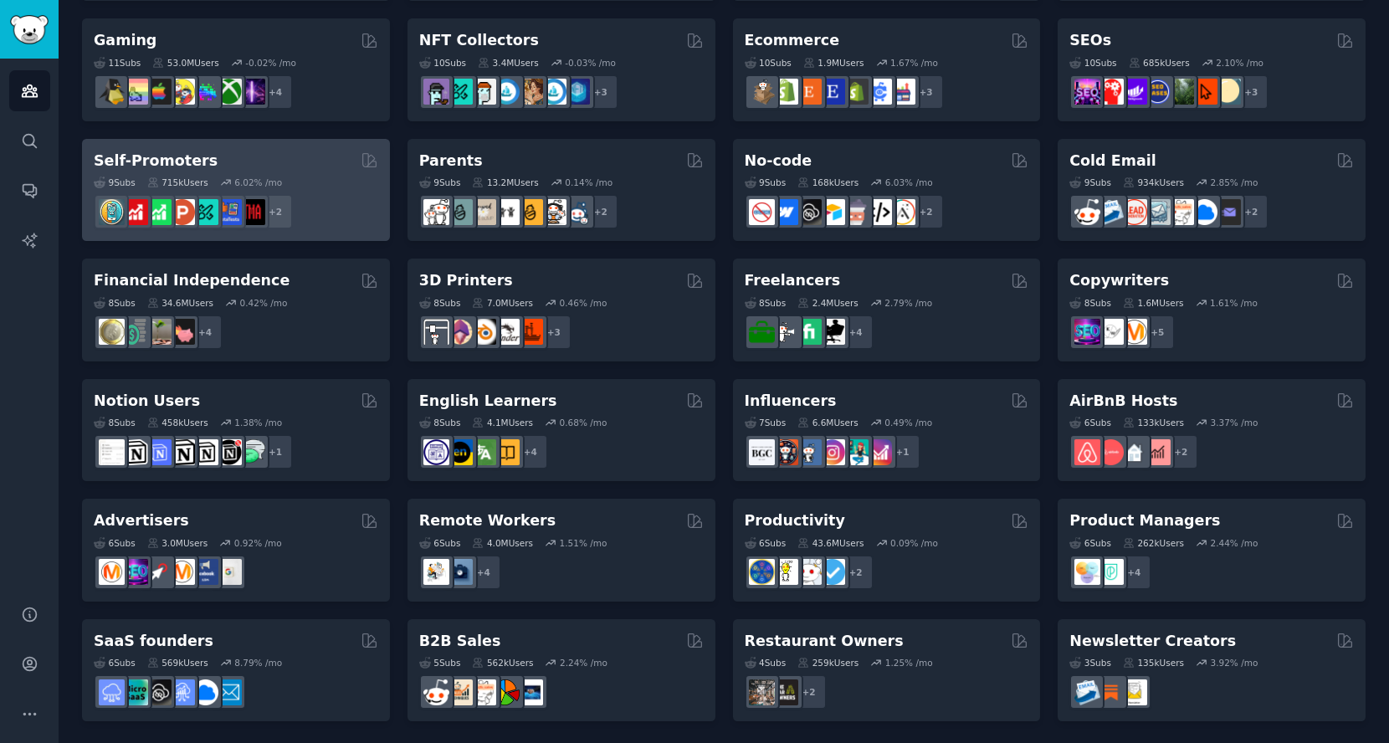
click at [312, 154] on div "Self-Promoters" at bounding box center [236, 161] width 284 height 21
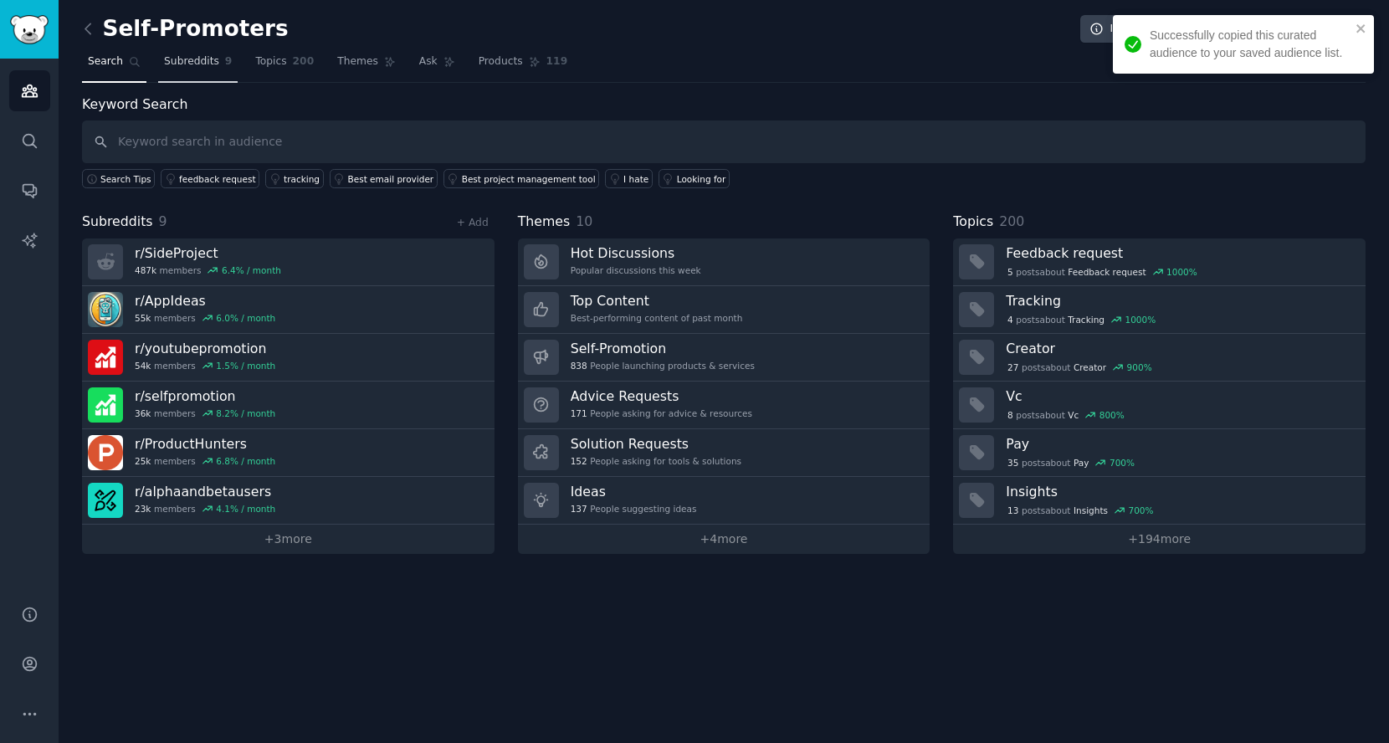
click at [193, 68] on span "Subreddits" at bounding box center [191, 61] width 55 height 15
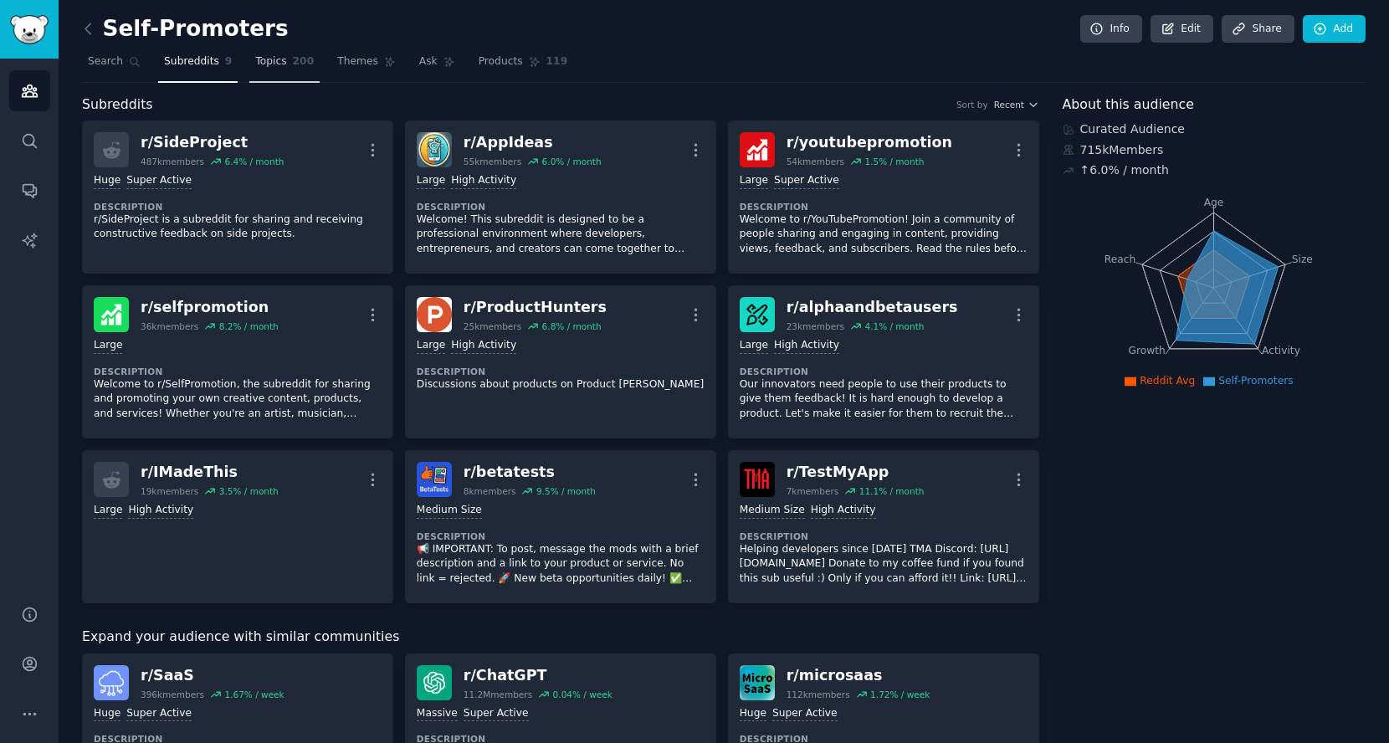
click at [293, 54] on span "200" at bounding box center [304, 61] width 22 height 15
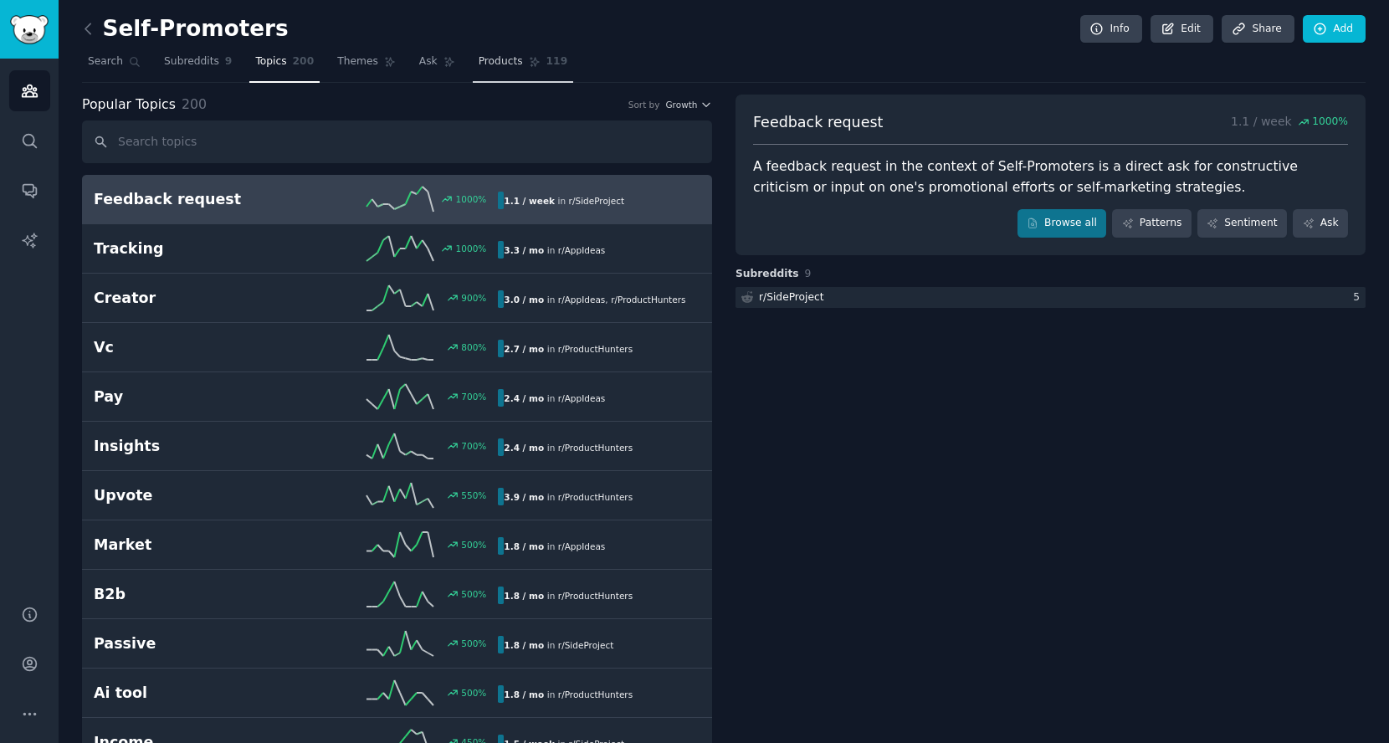
click at [479, 63] on span "Products" at bounding box center [501, 61] width 44 height 15
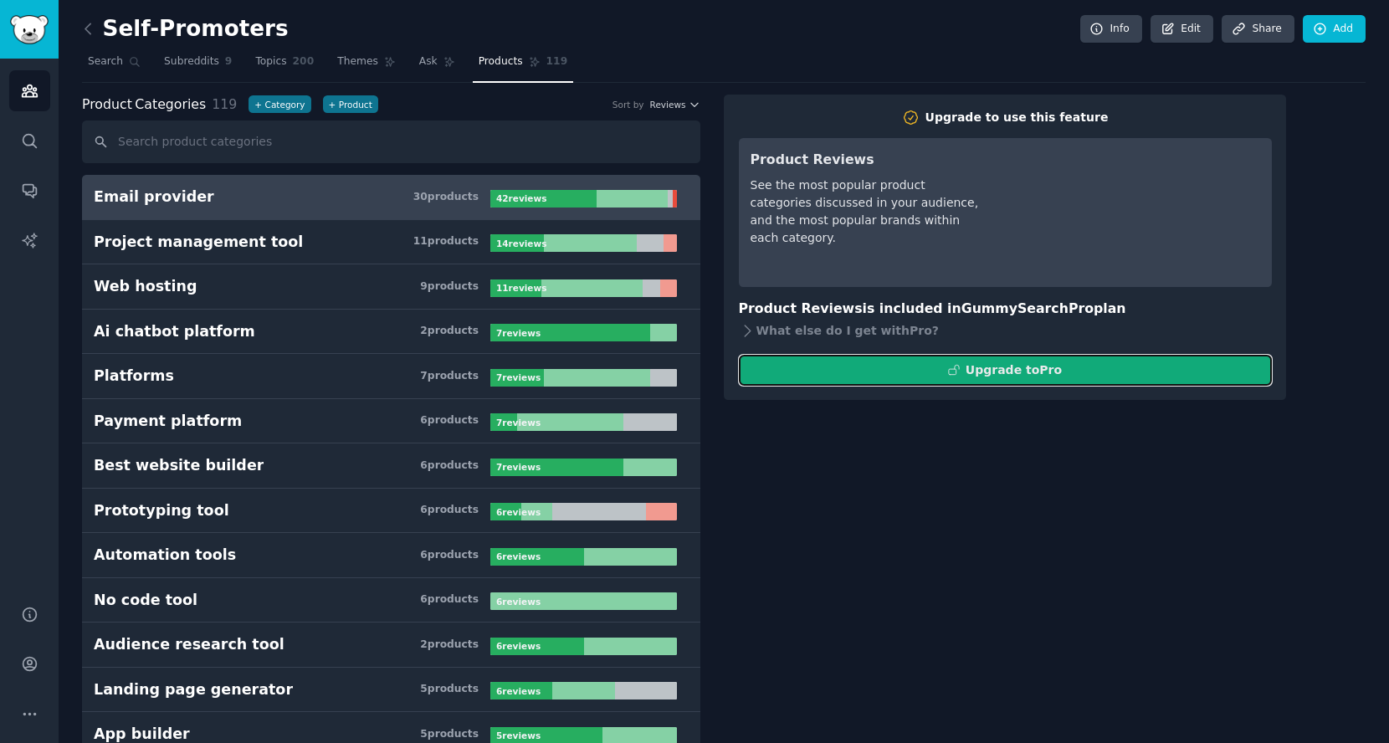
click at [838, 372] on button "Upgrade to Pro" at bounding box center [1005, 370] width 533 height 31
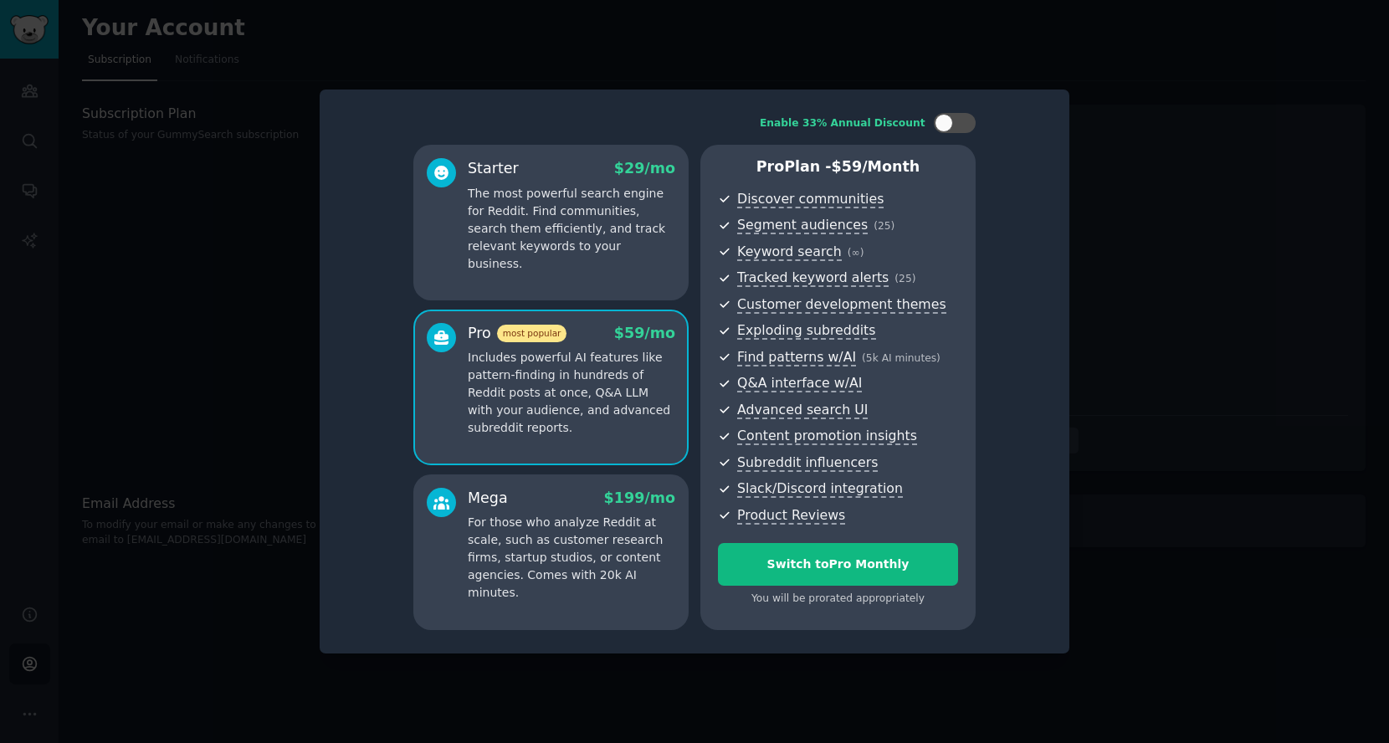
click at [934, 45] on div at bounding box center [694, 371] width 1389 height 743
click at [296, 335] on div at bounding box center [694, 371] width 1389 height 743
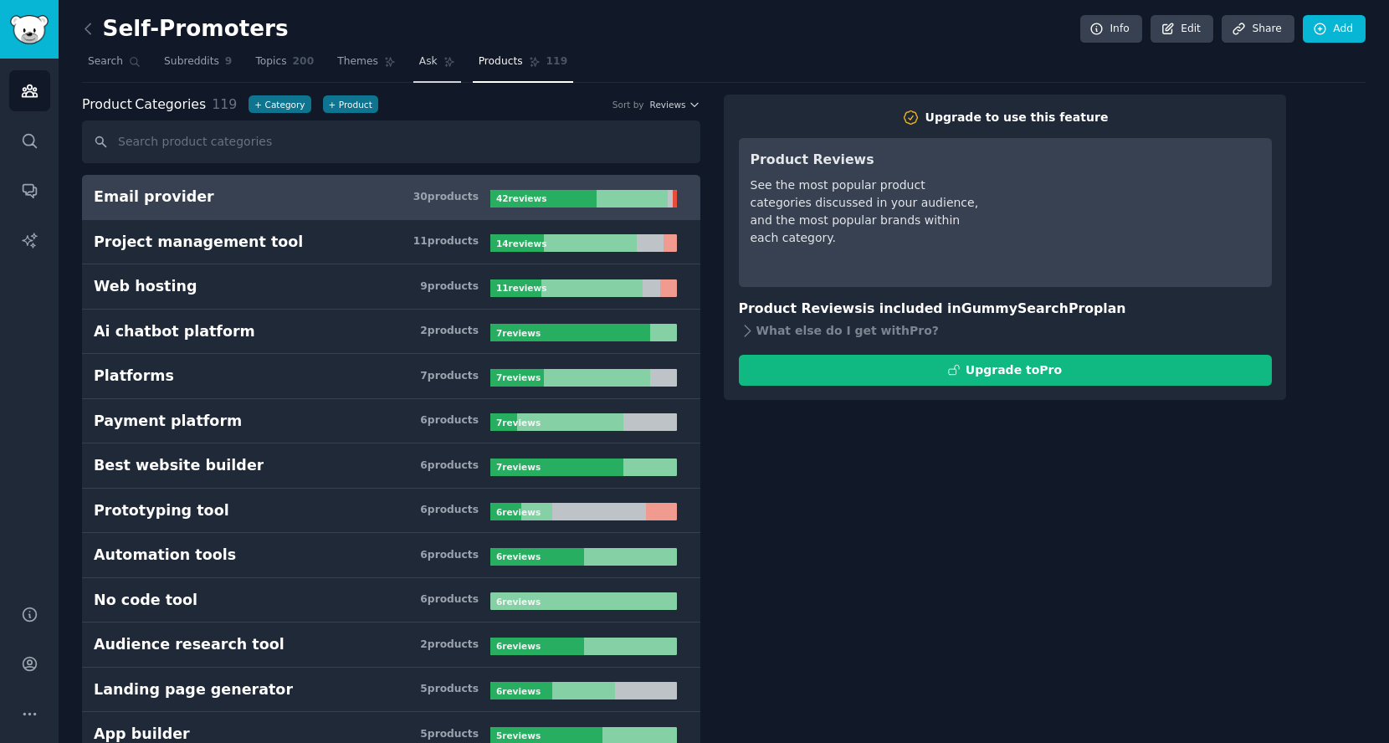
click at [413, 52] on link "Ask" at bounding box center [437, 66] width 48 height 34
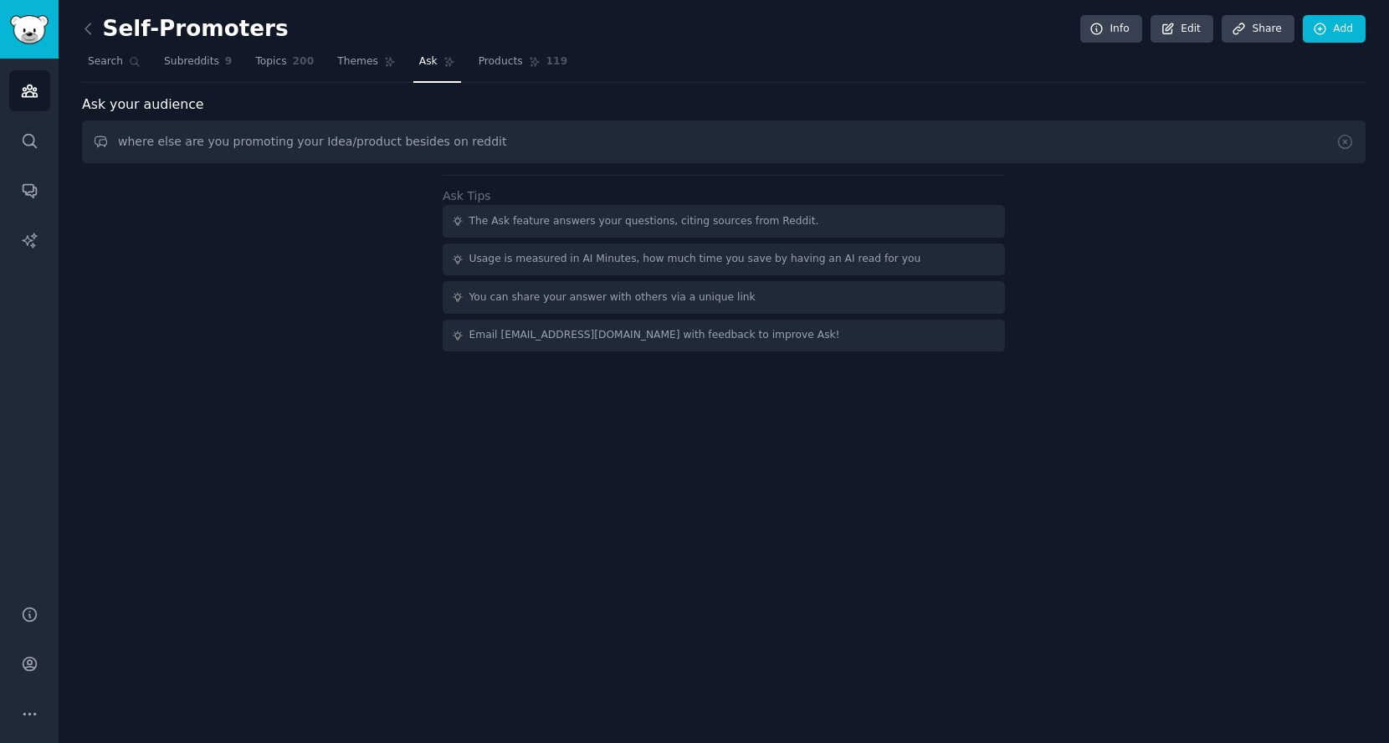
type input "where else are you promoting your Idea/product besides on reddit"
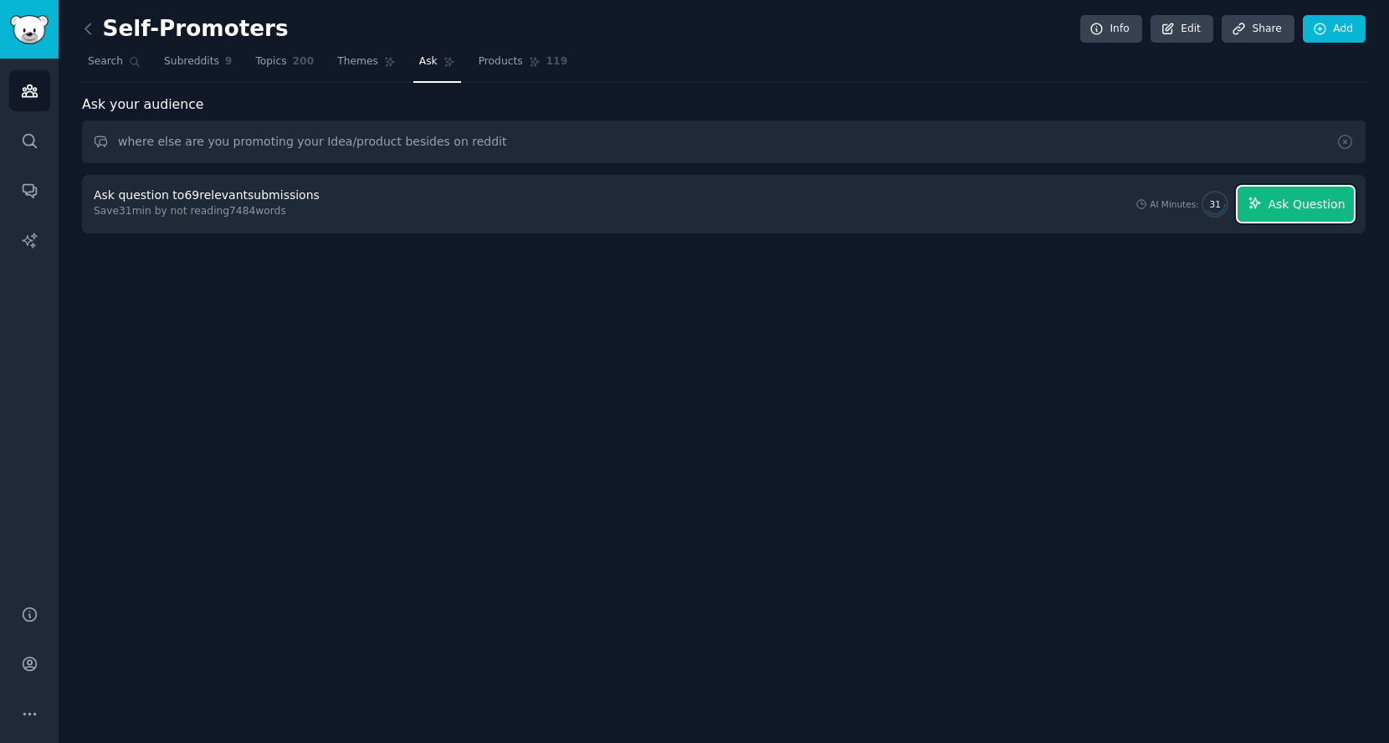
click at [1298, 201] on span "Ask Question" at bounding box center [1306, 205] width 77 height 18
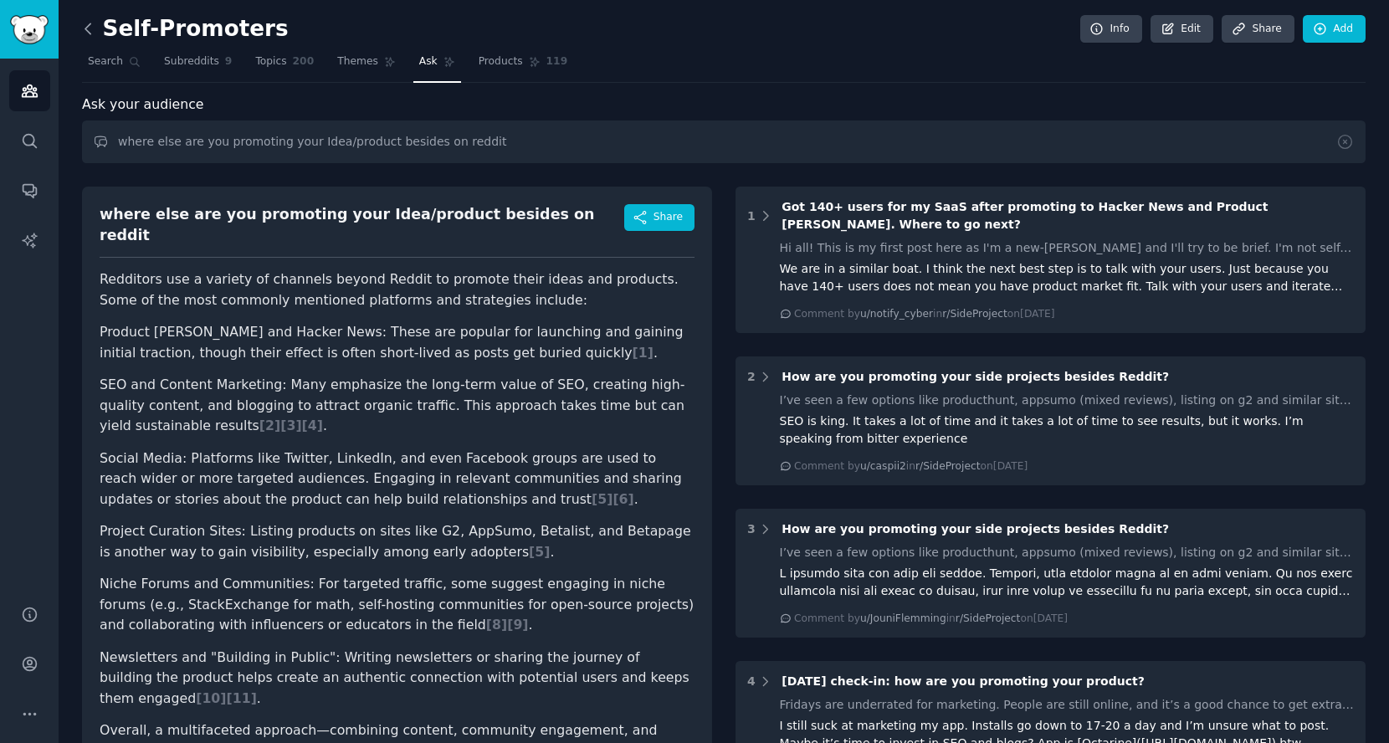
click at [83, 36] on icon at bounding box center [88, 29] width 18 height 18
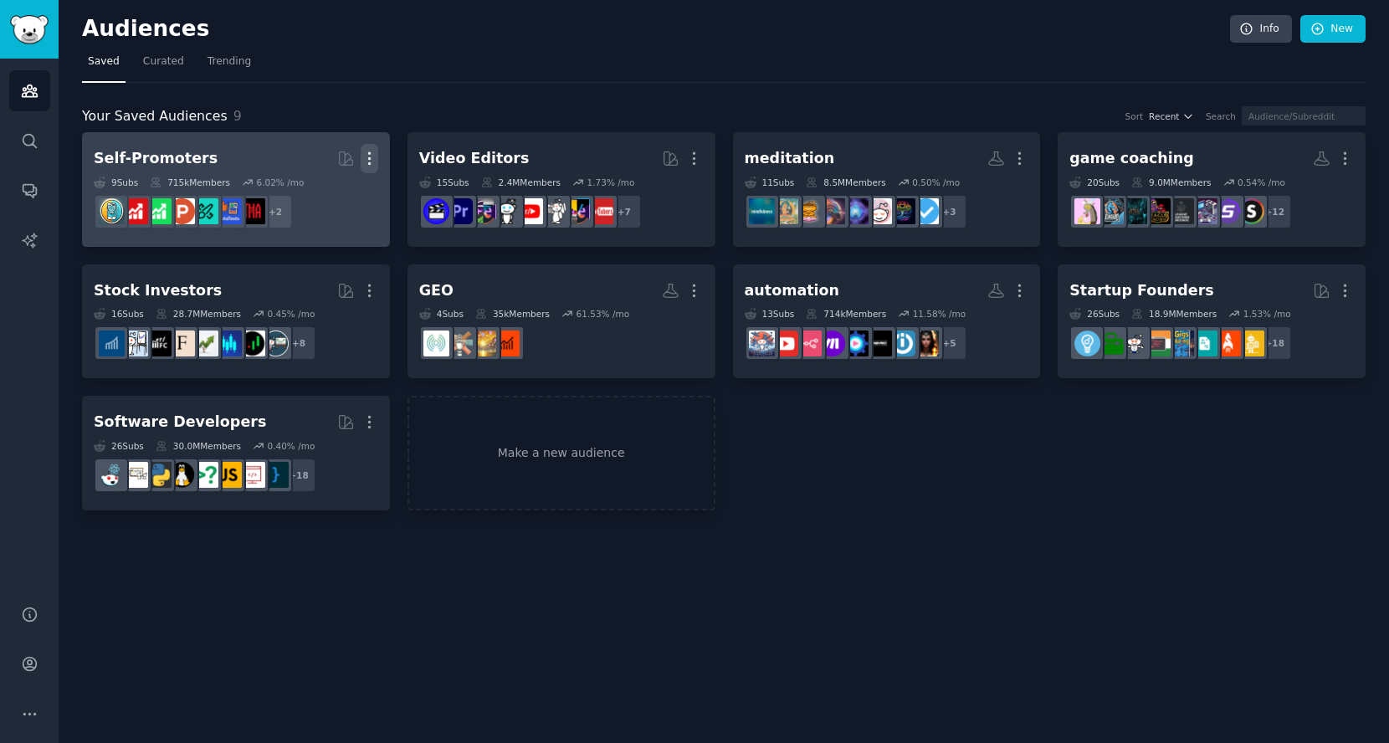
click at [367, 152] on icon "button" at bounding box center [370, 159] width 18 height 18
click at [341, 190] on p "Delete" at bounding box center [324, 194] width 38 height 18
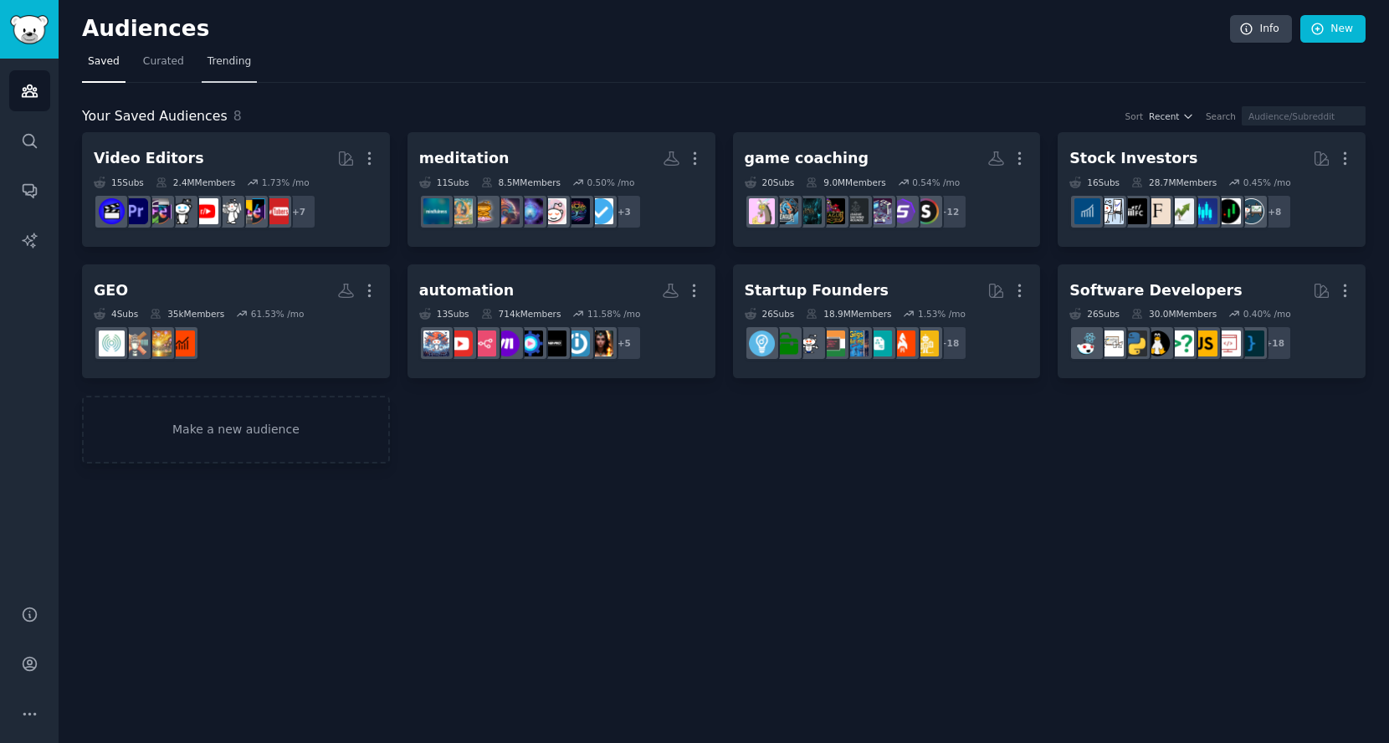
click at [229, 63] on span "Trending" at bounding box center [230, 61] width 44 height 15
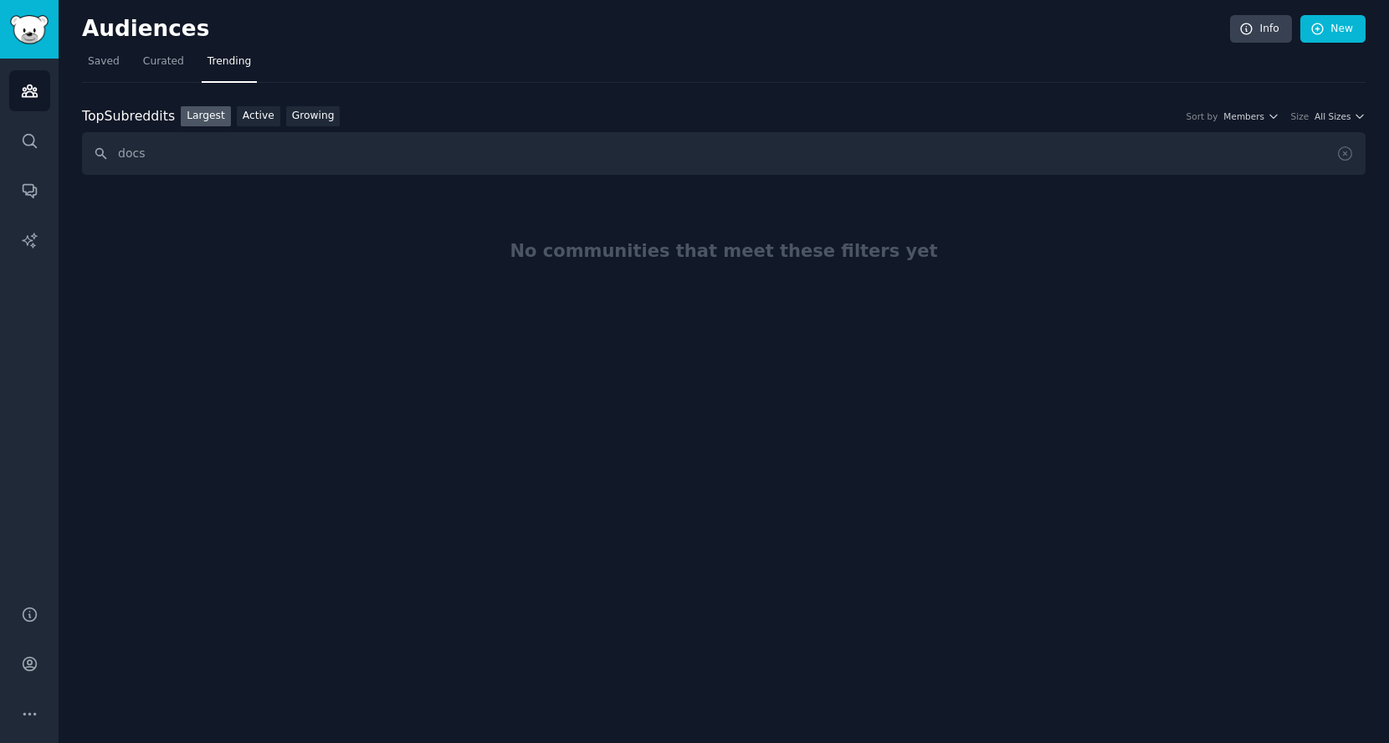
type input "docs"
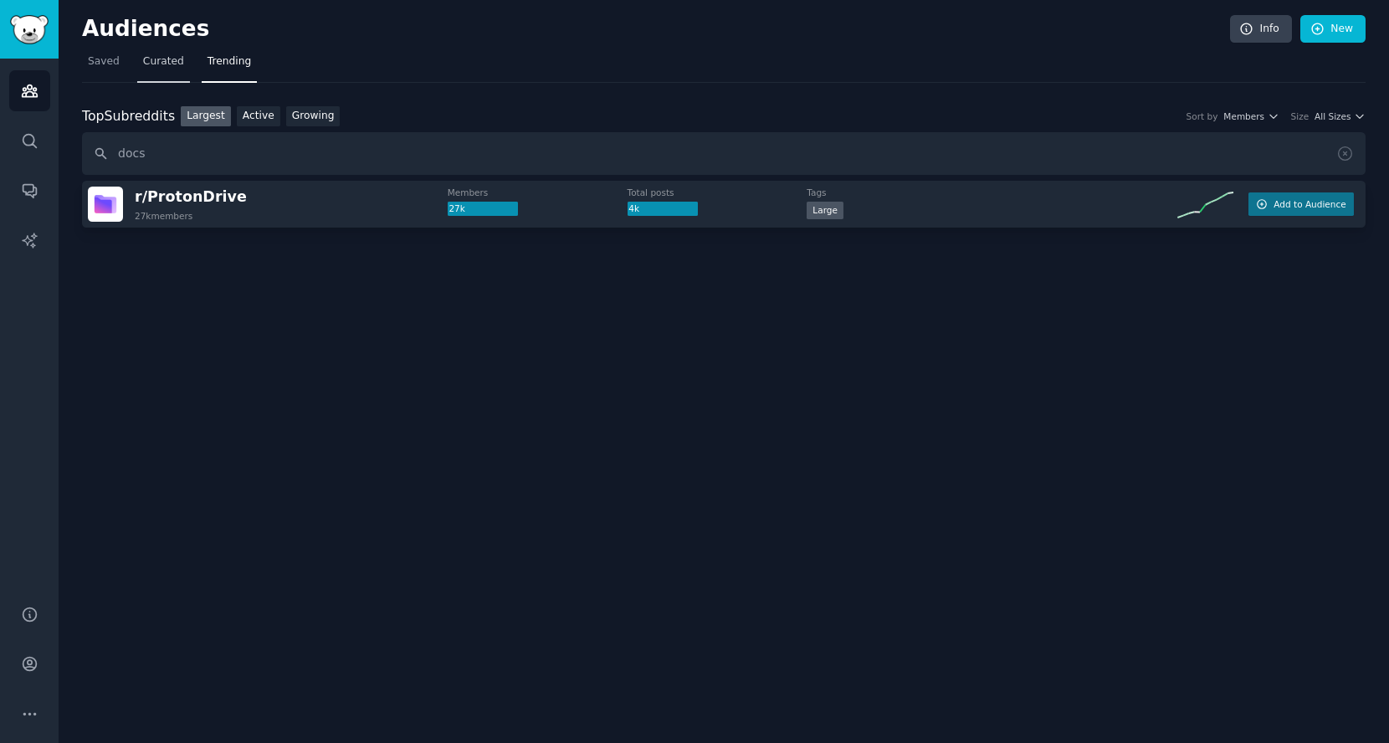
click at [143, 62] on span "Curated" at bounding box center [163, 61] width 41 height 15
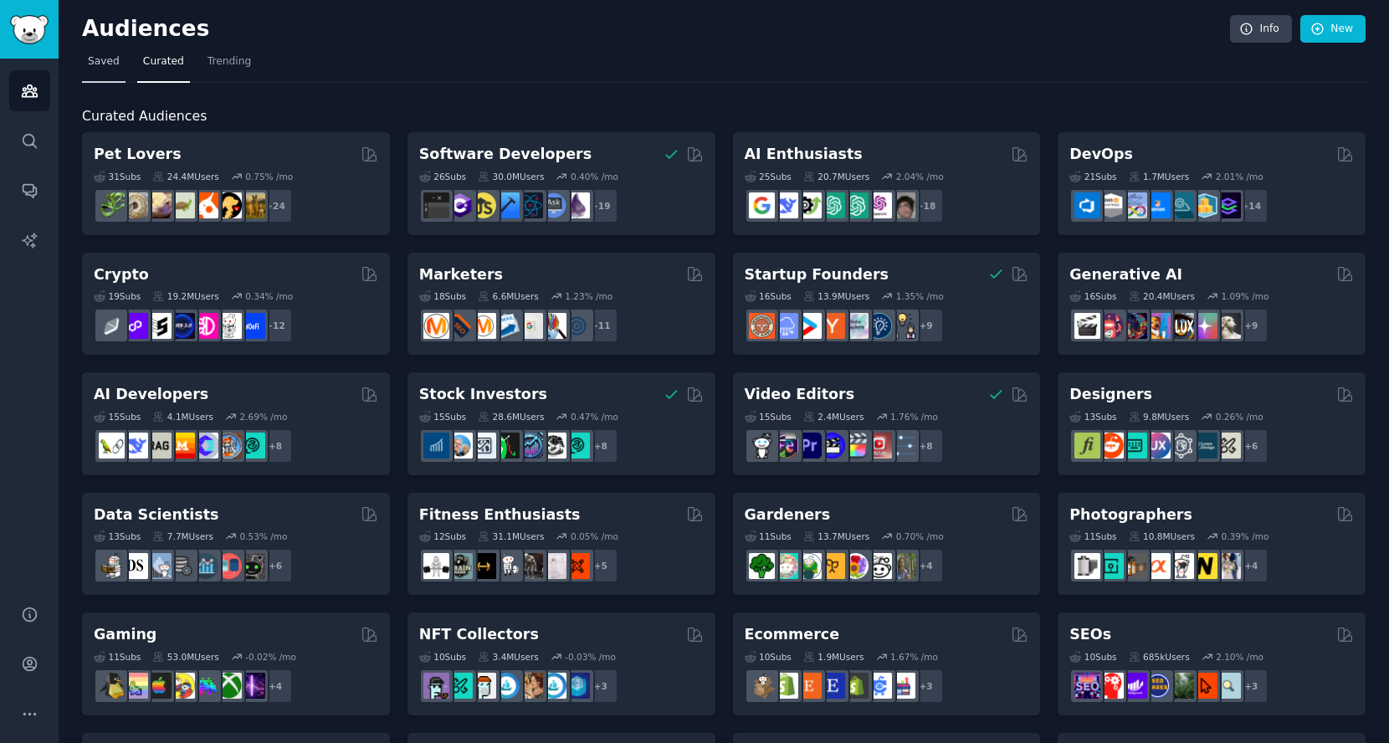
click at [107, 66] on span "Saved" at bounding box center [104, 61] width 32 height 15
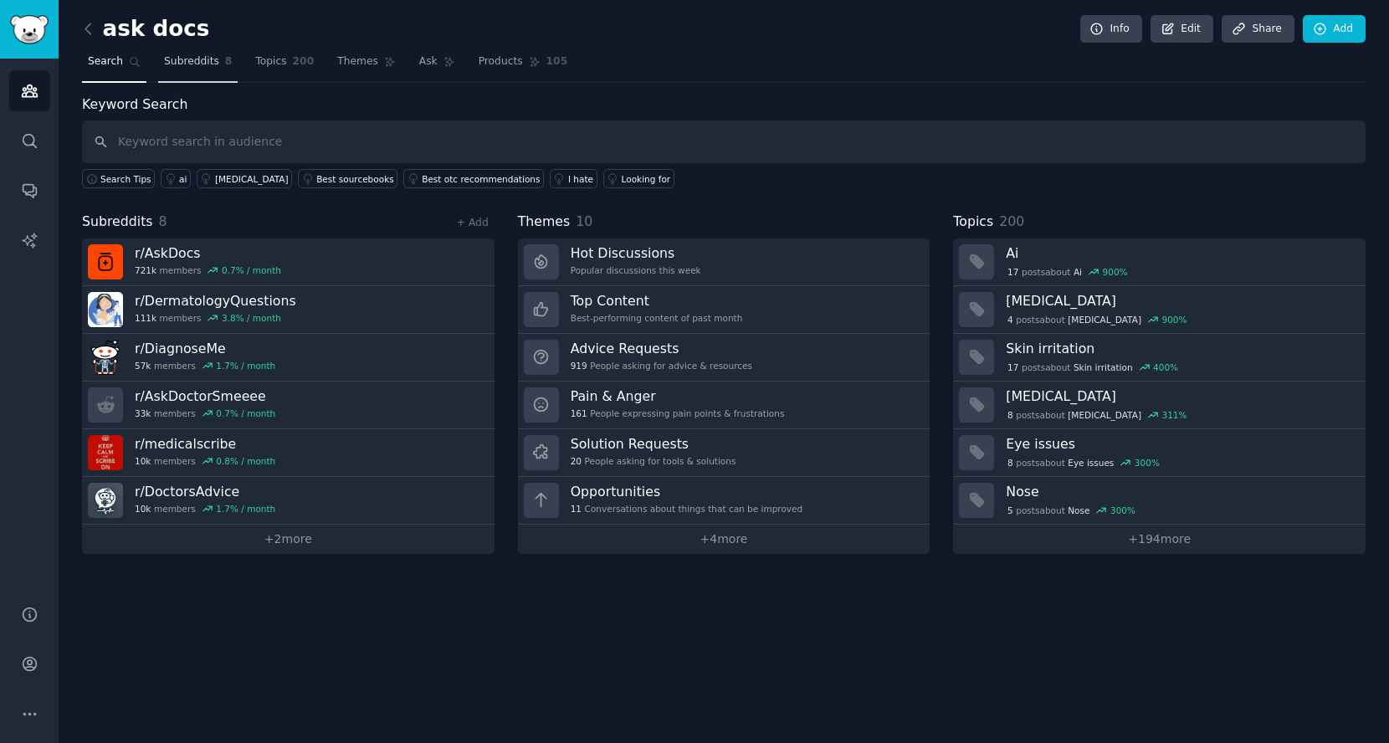
click at [187, 63] on span "Subreddits" at bounding box center [191, 61] width 55 height 15
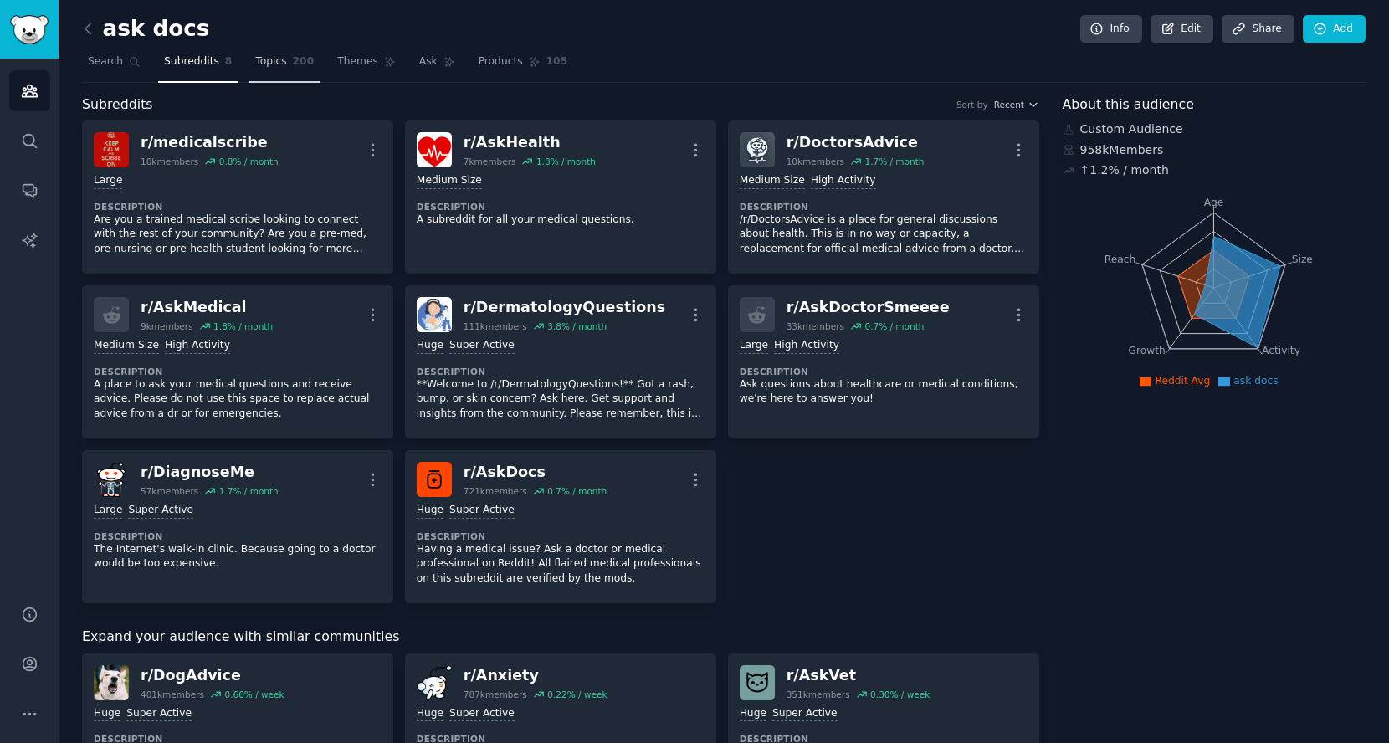
click at [293, 54] on span "200" at bounding box center [304, 61] width 22 height 15
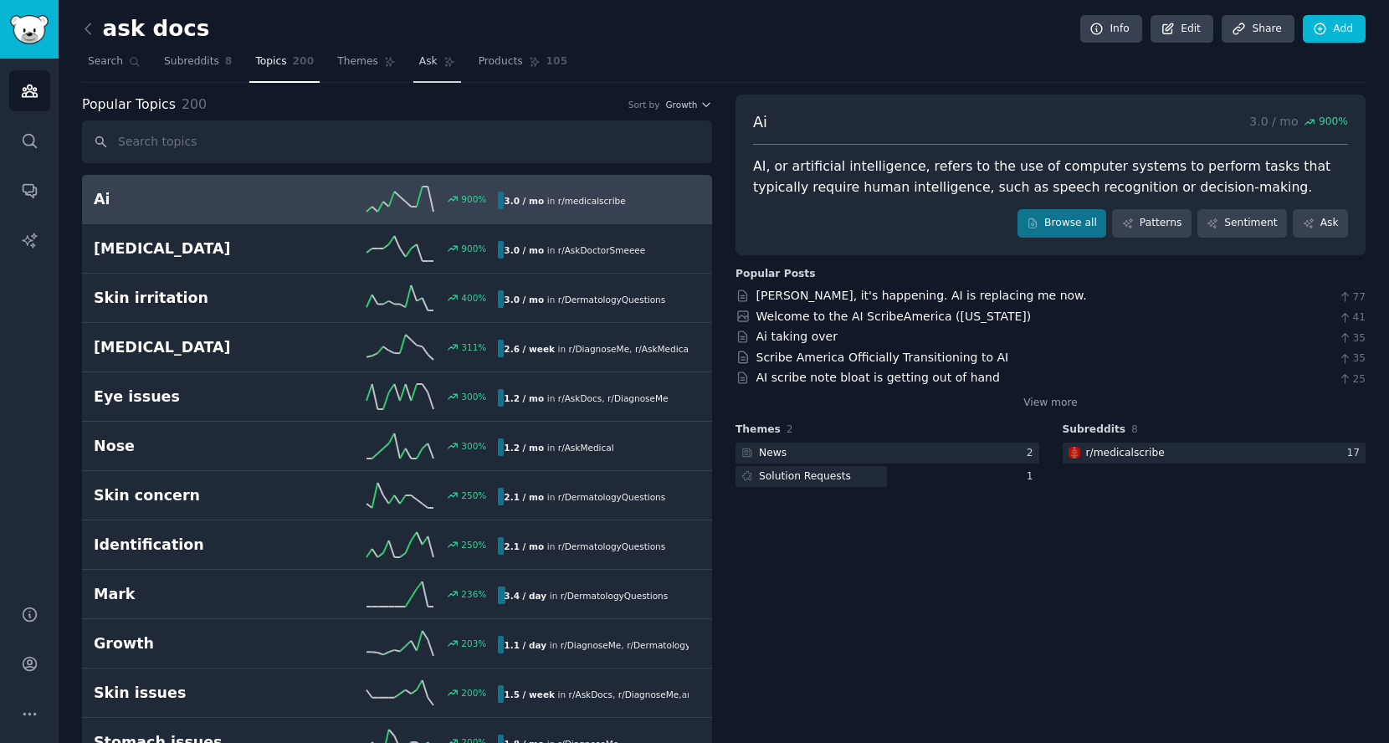
click at [420, 50] on link "Ask" at bounding box center [437, 66] width 48 height 34
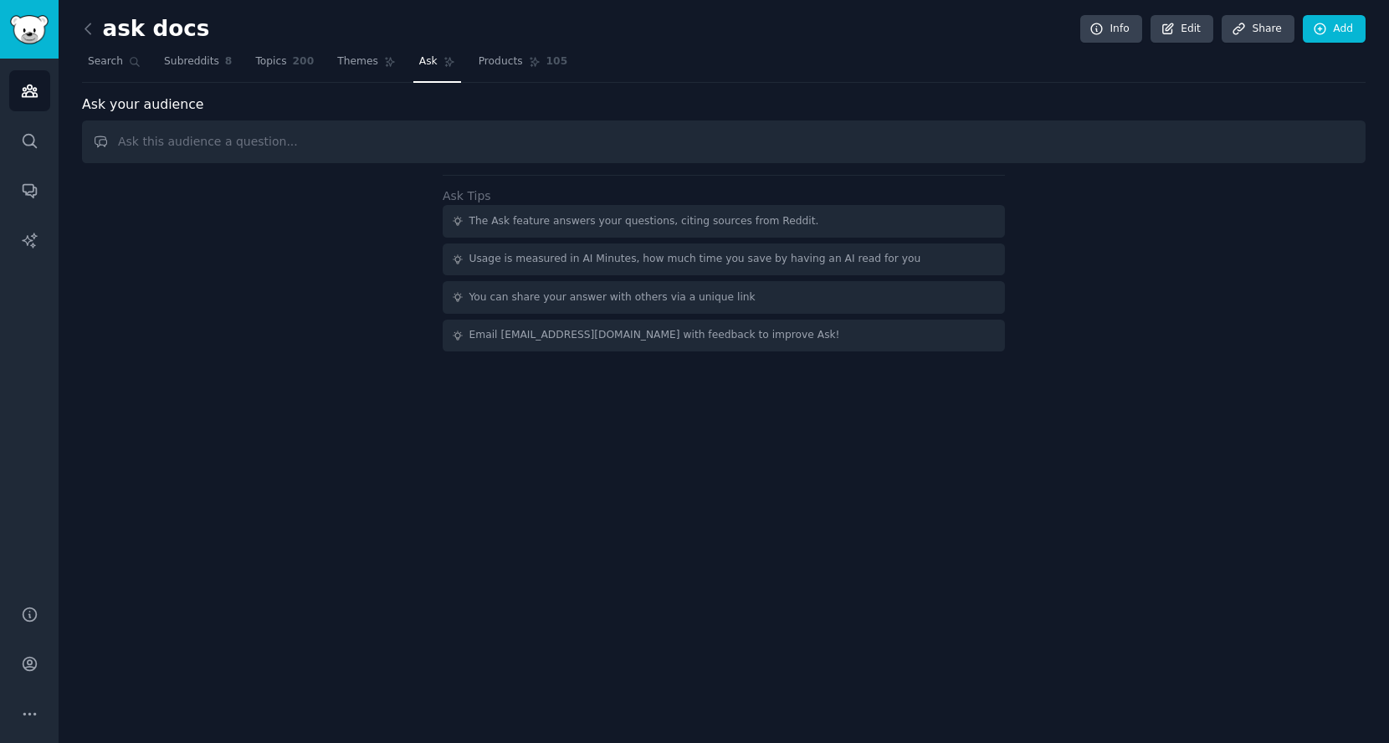
click at [346, 157] on input "text" at bounding box center [724, 141] width 1284 height 43
type input "what ai tools"
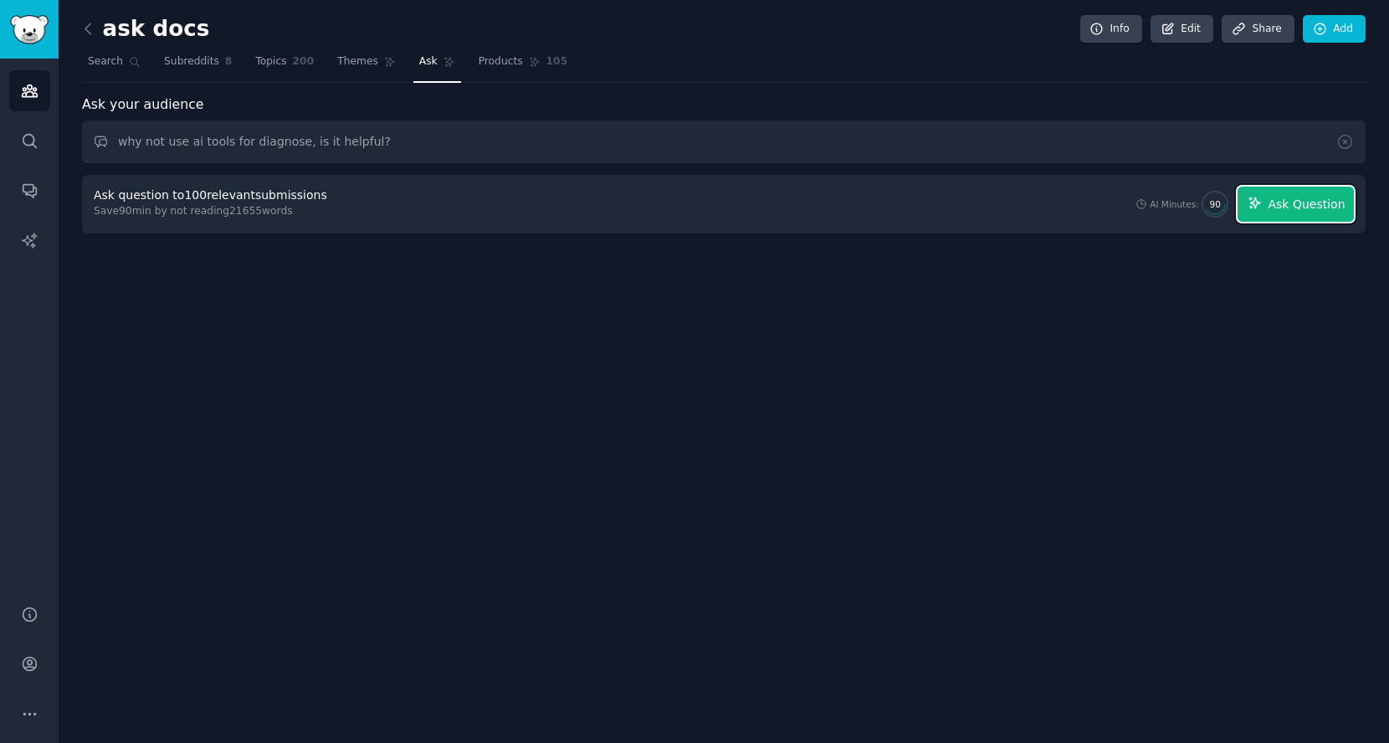
click at [1288, 209] on span "Ask Question" at bounding box center [1306, 205] width 77 height 18
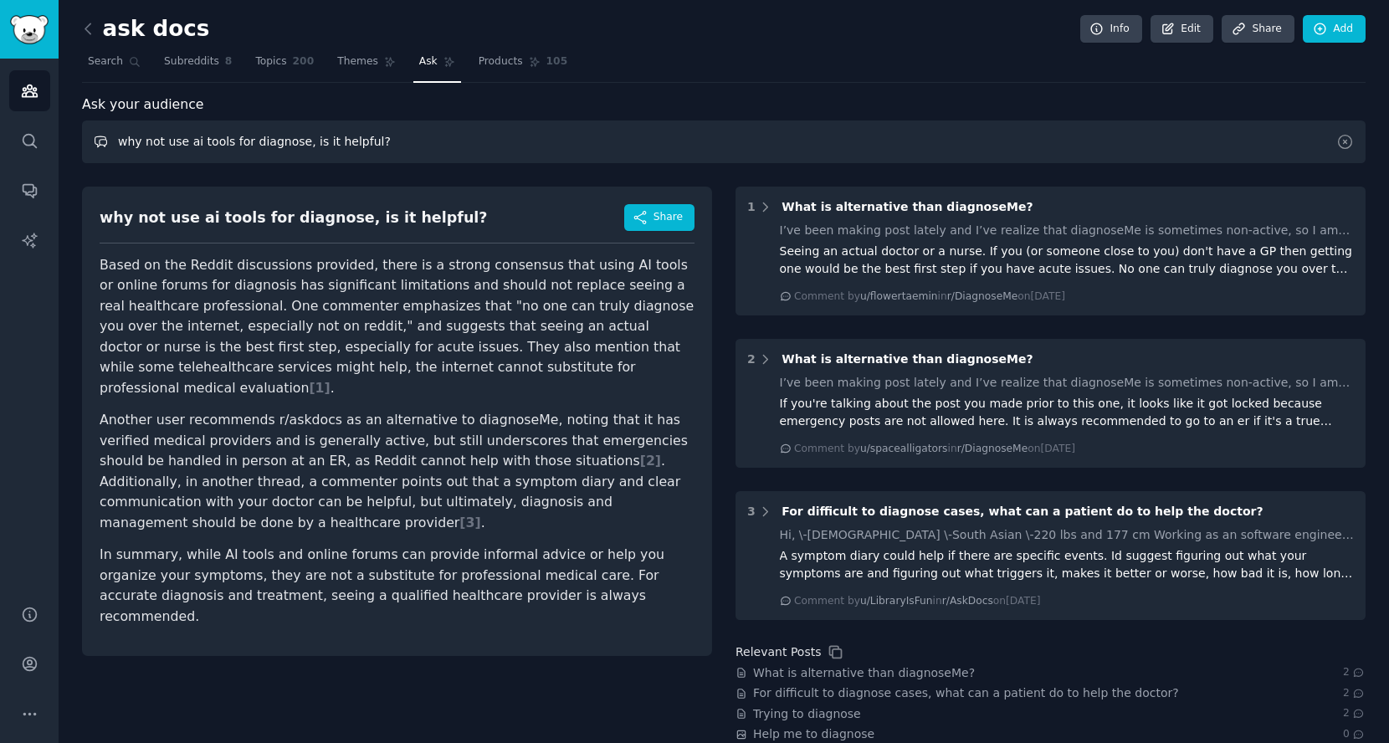
drag, startPoint x: 466, startPoint y: 134, endPoint x: 64, endPoint y: 193, distance: 406.0
click at [64, 193] on div "ask docs Info Edit Share Add Search Subreddits 8 Topics 200 Themes Ask Products…" at bounding box center [724, 444] width 1330 height 889
type input "W"
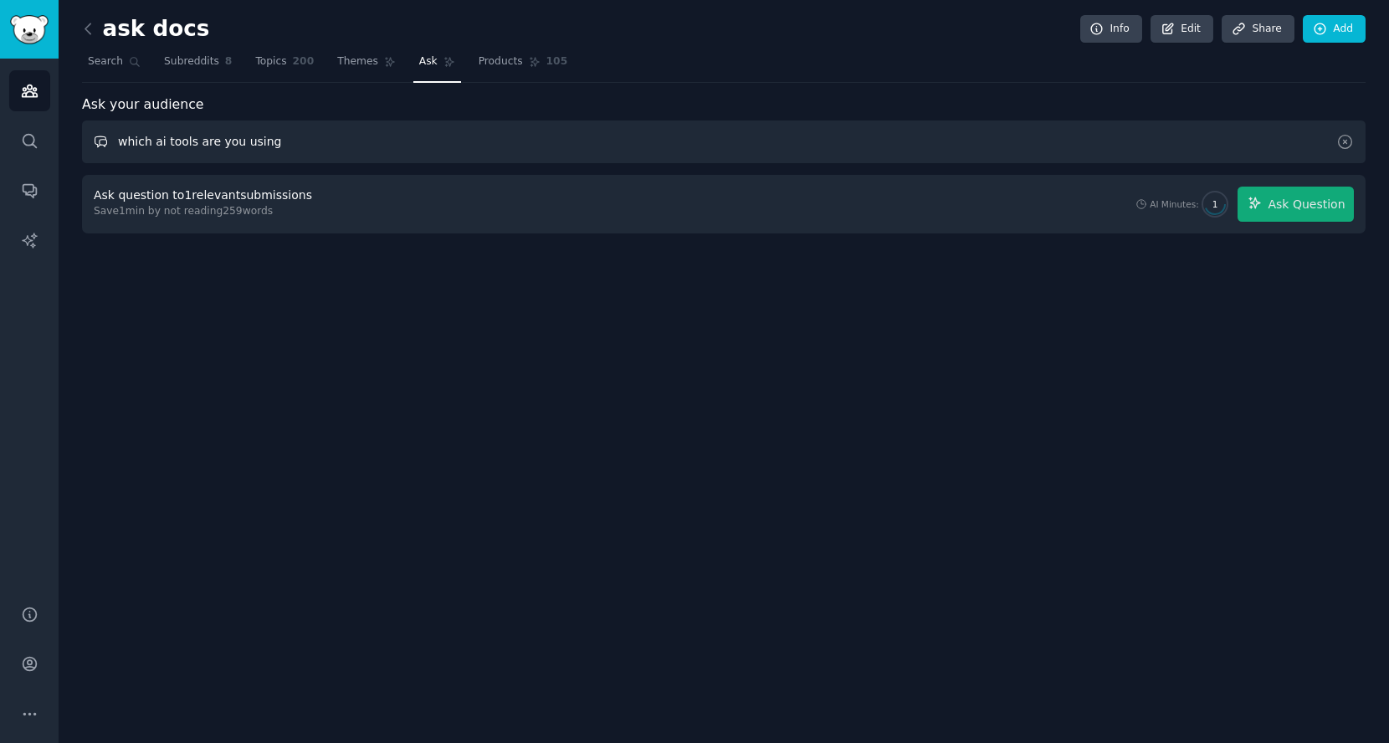
type input "which ai tools are you using"
click at [528, 140] on input "which ai tools are you using" at bounding box center [724, 141] width 1284 height 43
click at [92, 23] on icon at bounding box center [88, 29] width 18 height 18
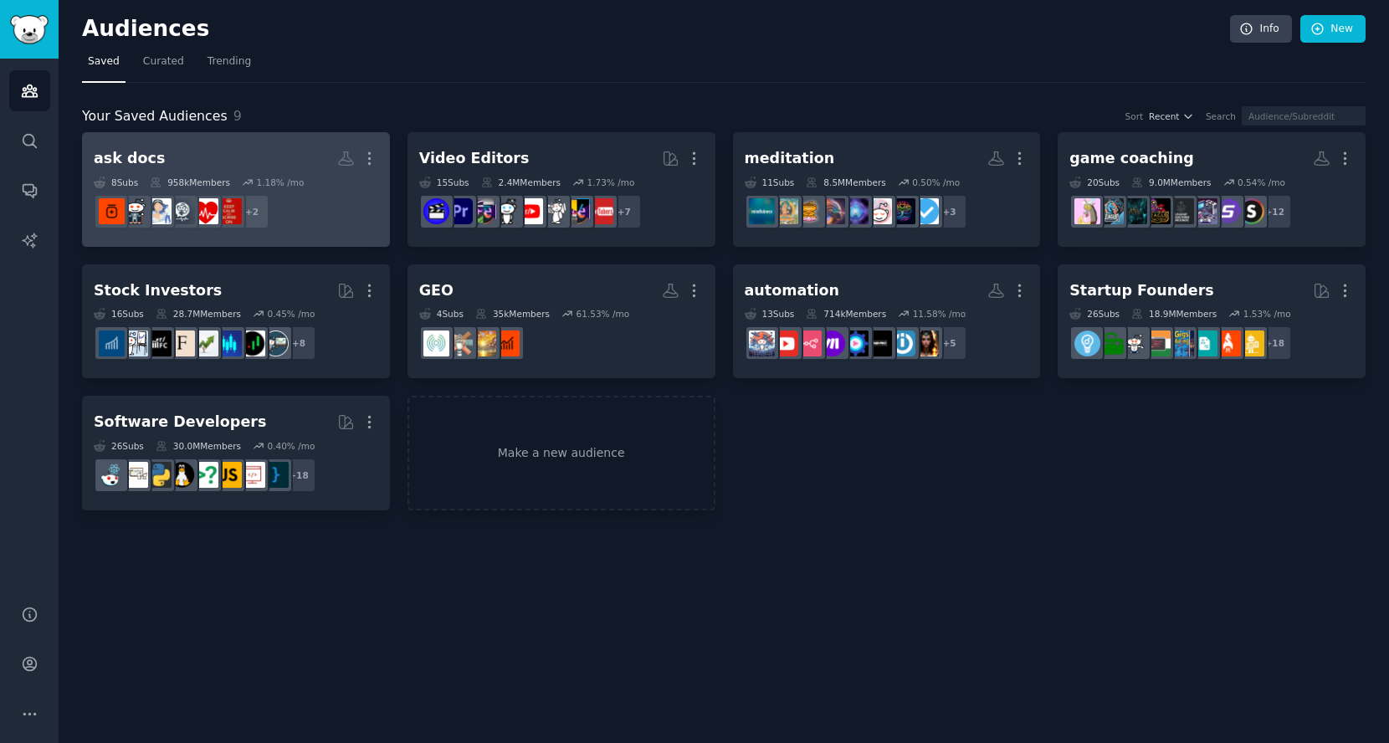
click at [266, 166] on h2 "ask docs More" at bounding box center [236, 158] width 284 height 29
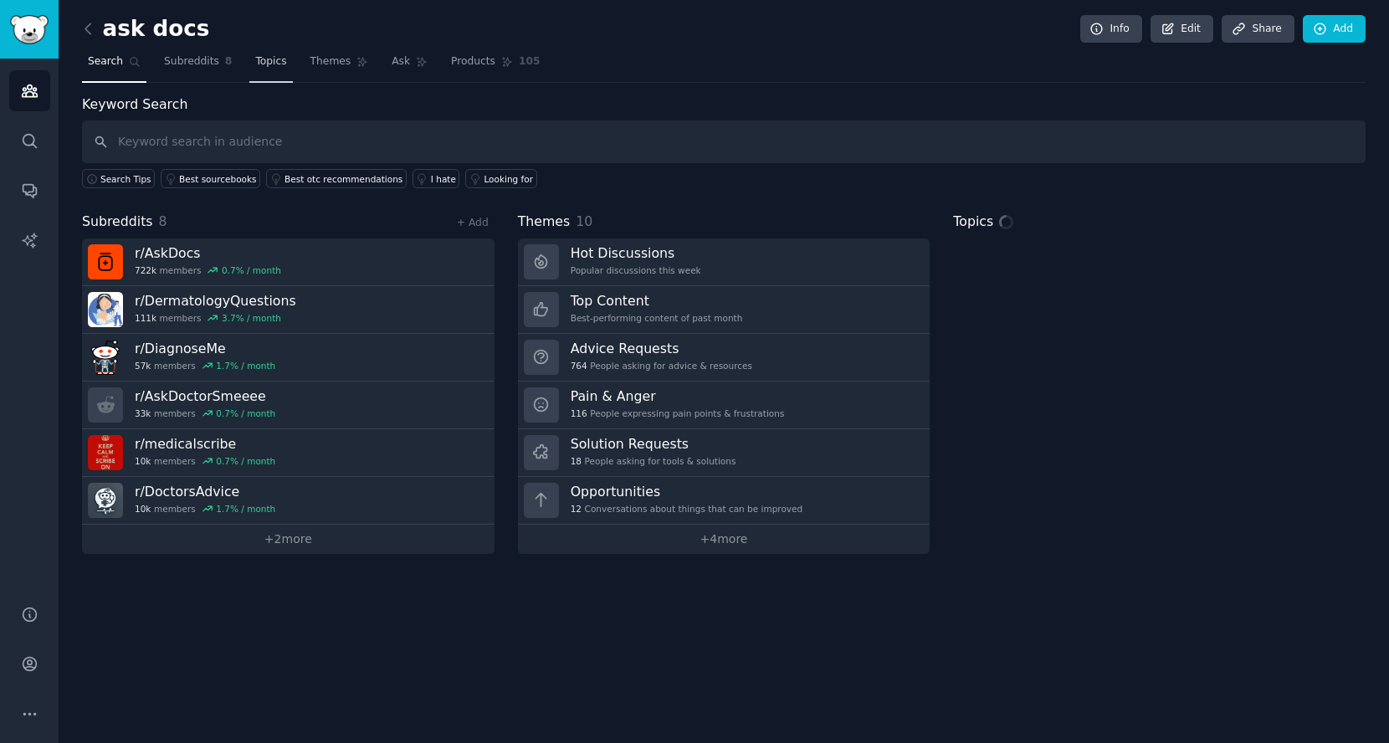
click at [269, 59] on span "Topics" at bounding box center [270, 61] width 31 height 15
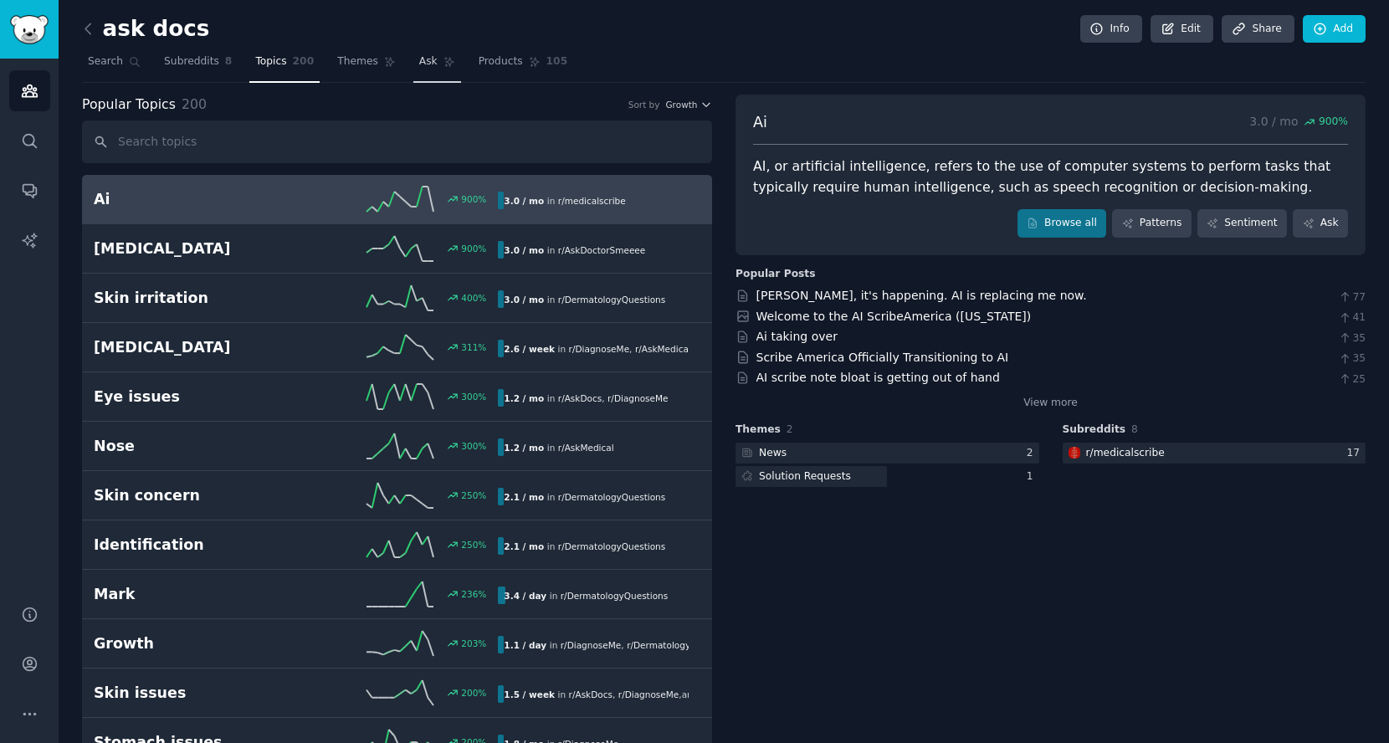
click at [443, 62] on icon at bounding box center [449, 62] width 12 height 12
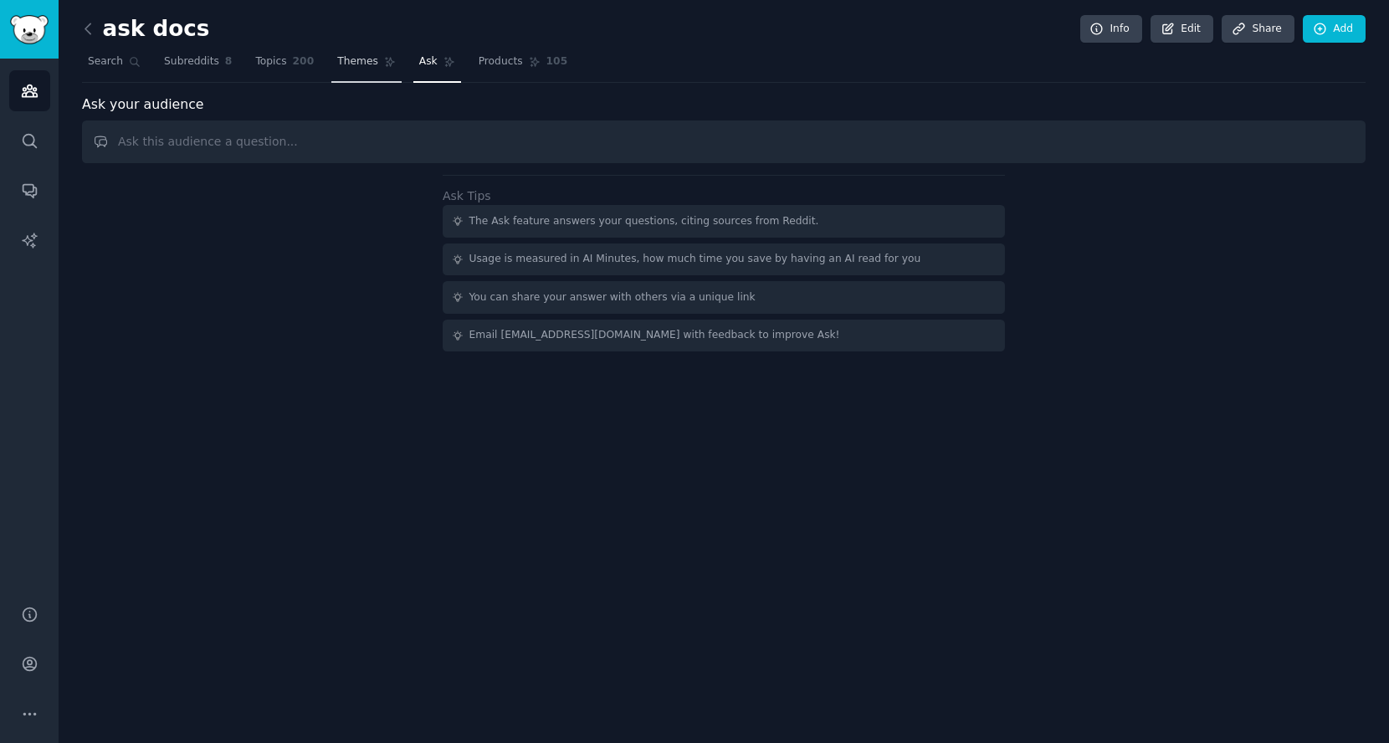
click at [344, 62] on span "Themes" at bounding box center [357, 61] width 41 height 15
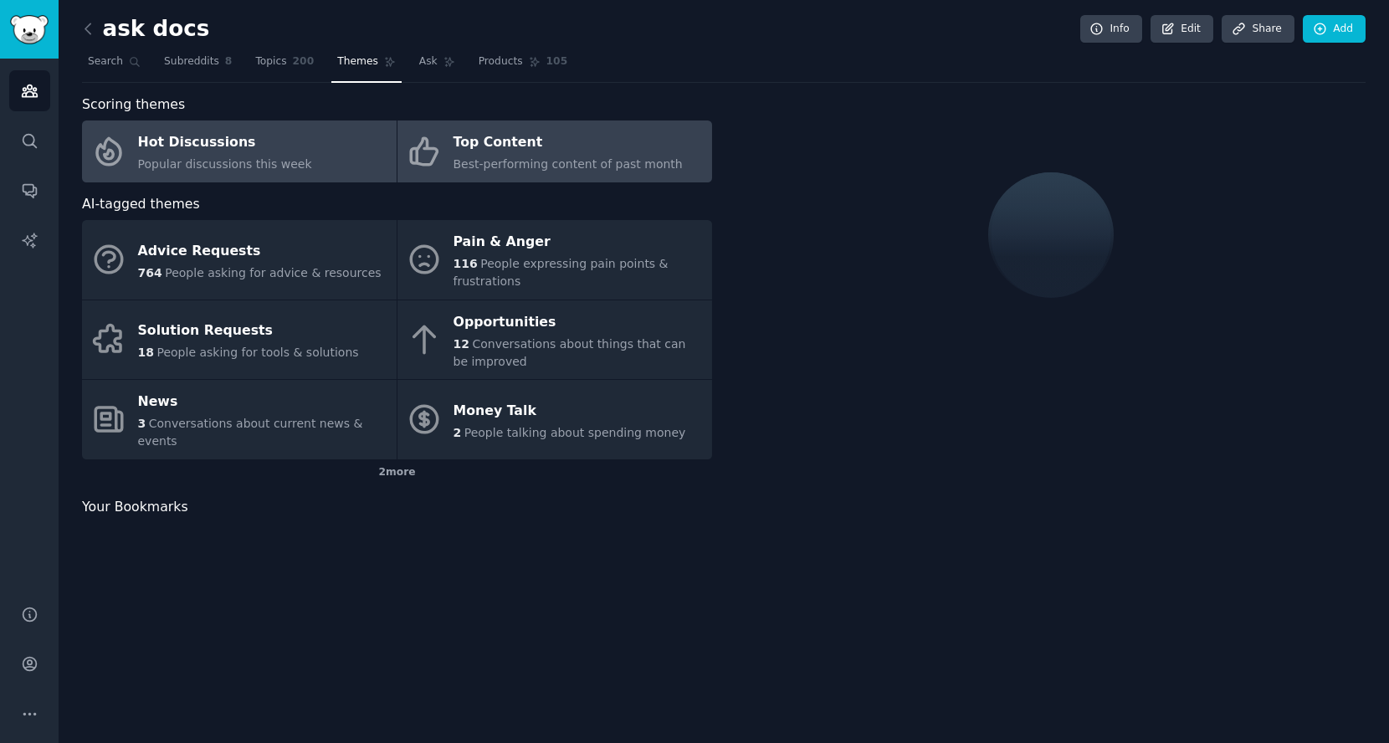
click at [622, 126] on link "Top Content Best-performing content of past month" at bounding box center [554, 151] width 315 height 62
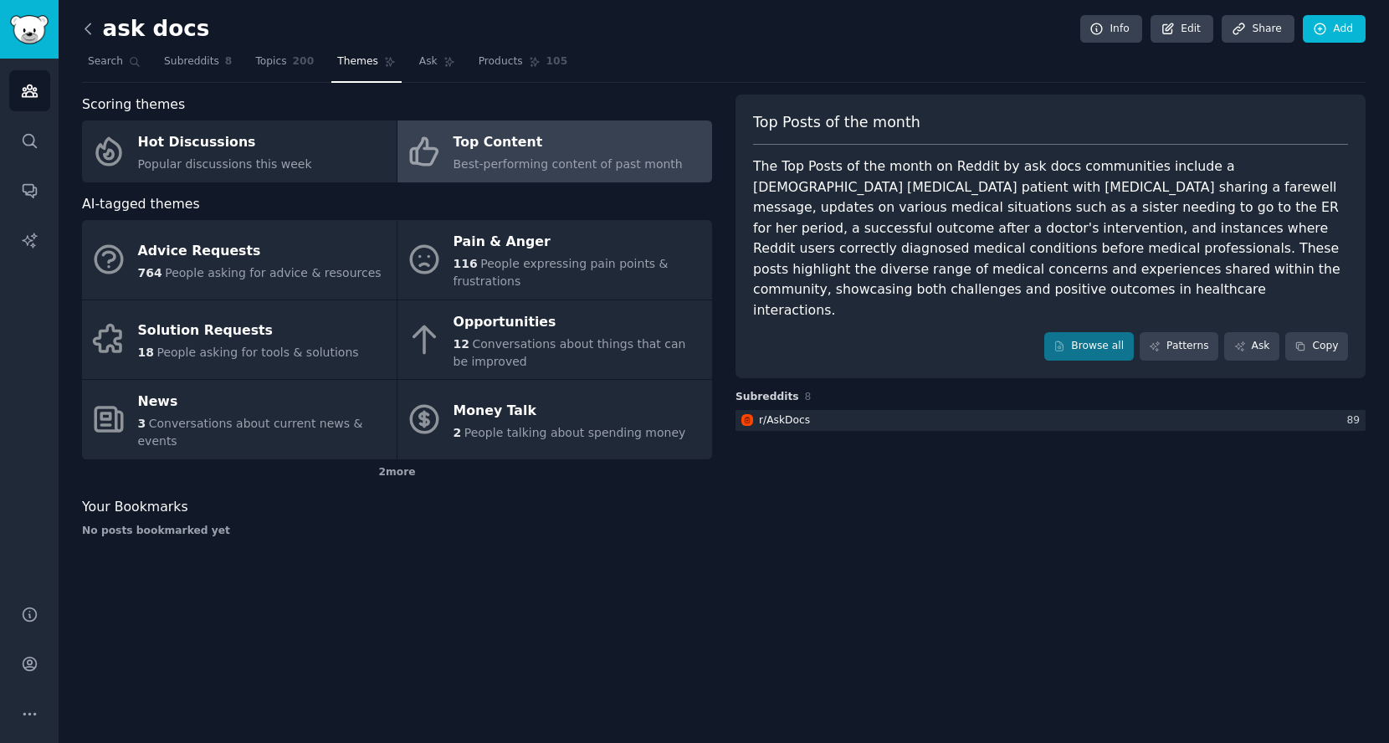
click at [90, 31] on icon at bounding box center [88, 29] width 18 height 18
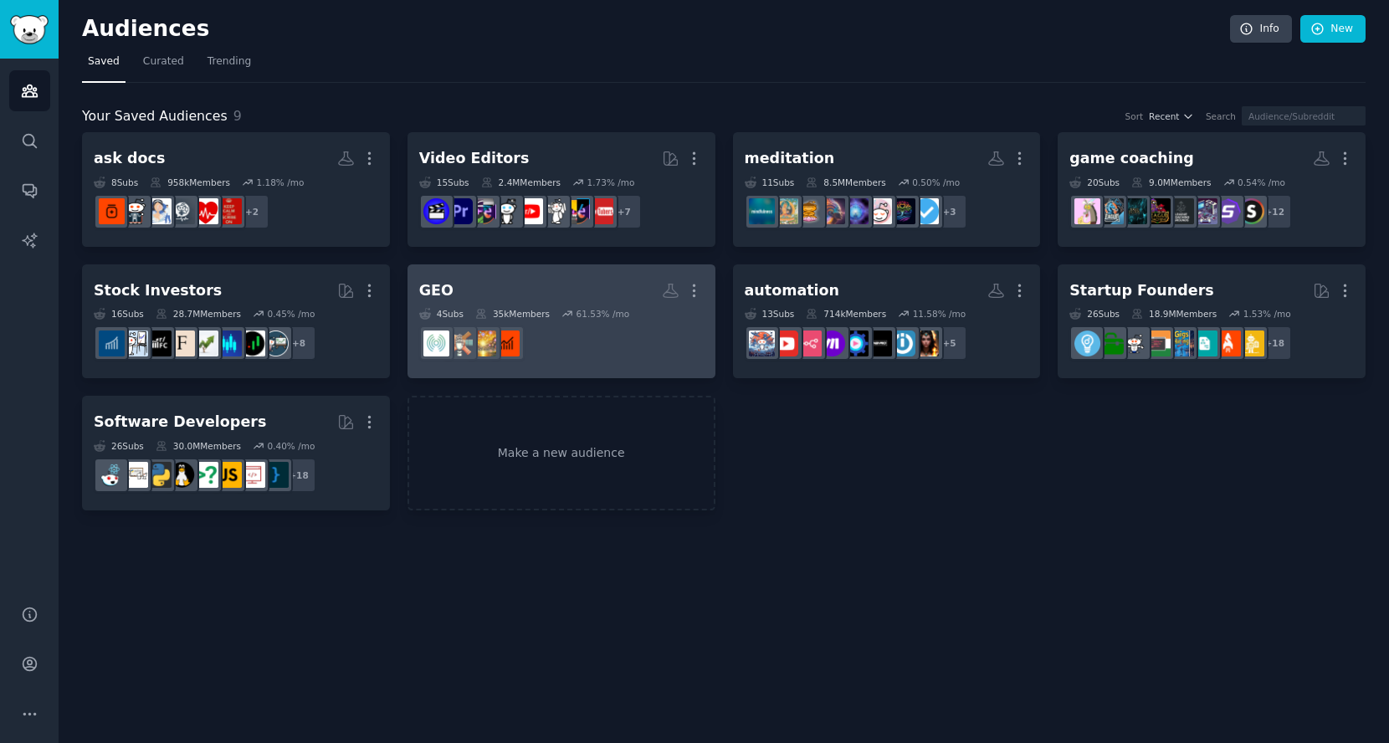
click at [703, 288] on icon "button" at bounding box center [694, 291] width 18 height 18
click at [641, 321] on p "Delete" at bounding box center [648, 326] width 38 height 18
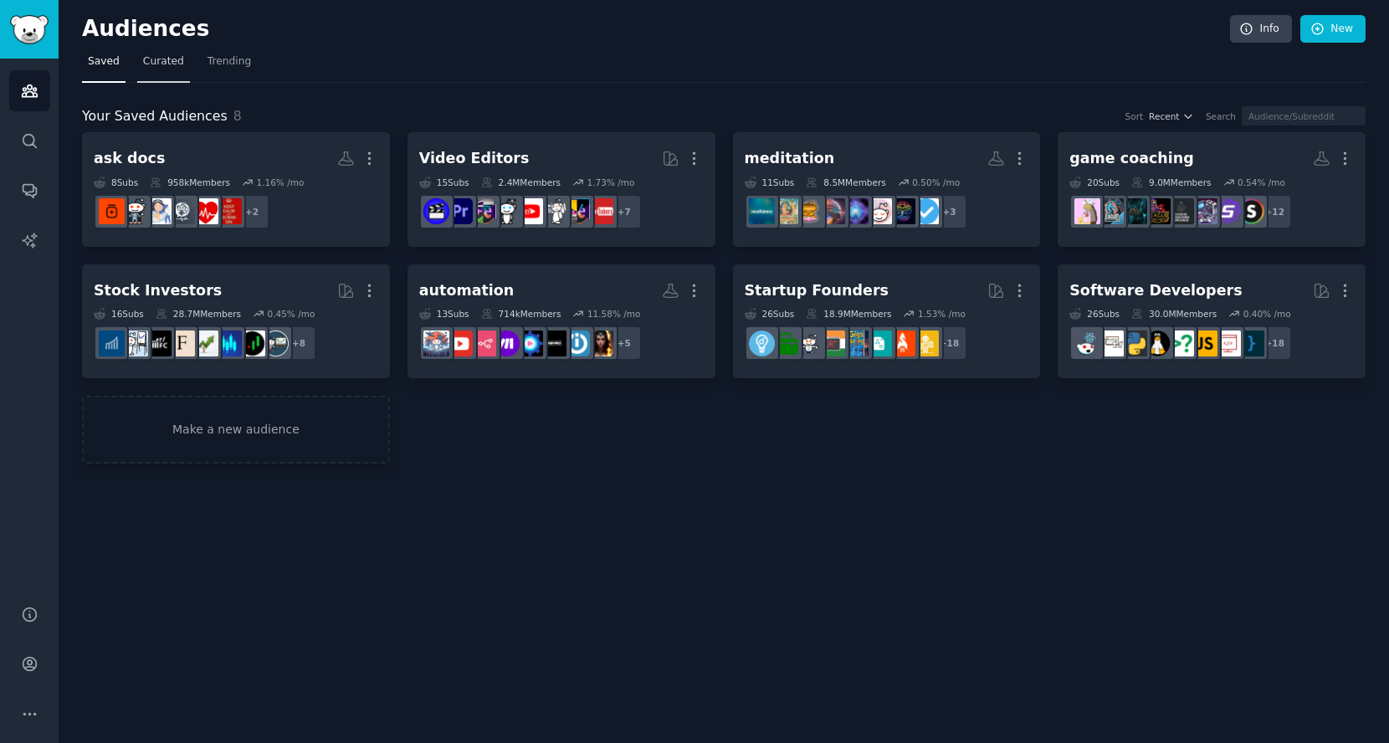
click at [172, 59] on span "Curated" at bounding box center [163, 61] width 41 height 15
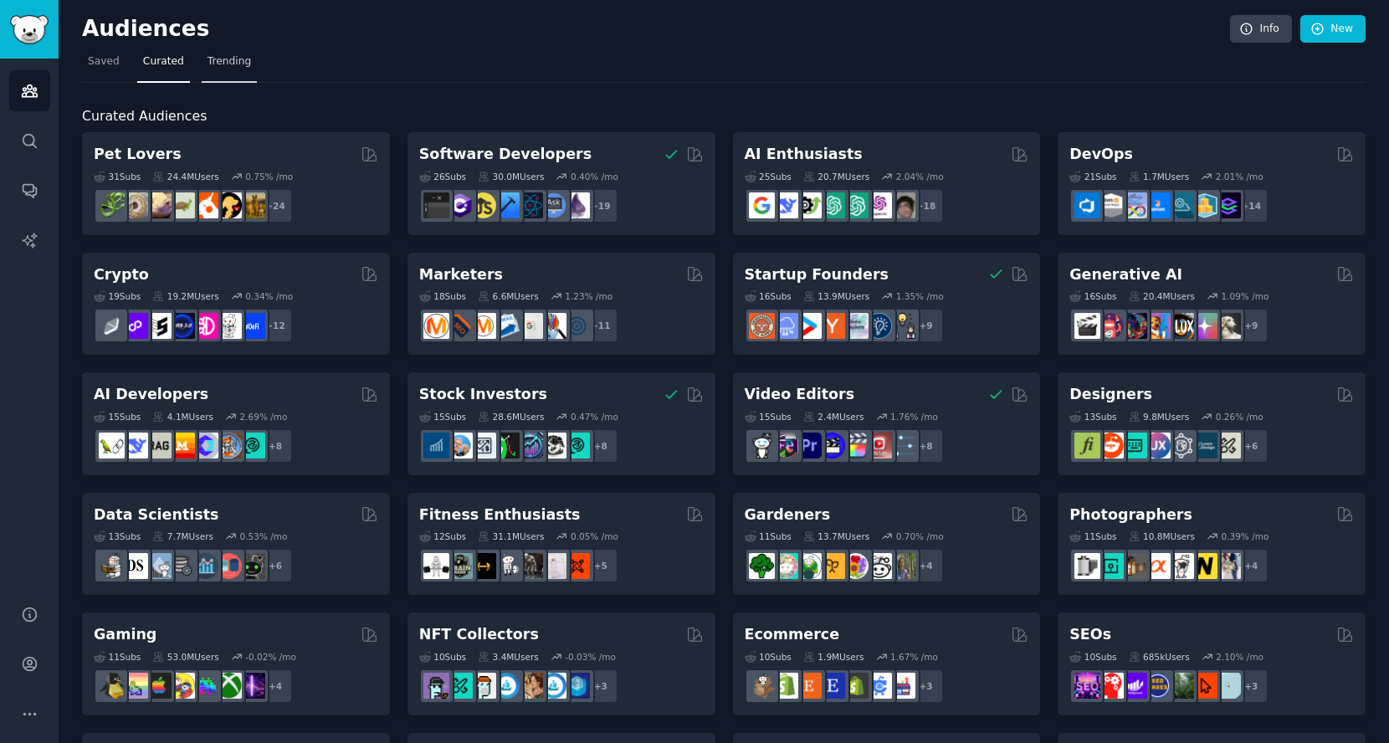
click at [213, 58] on span "Trending" at bounding box center [230, 61] width 44 height 15
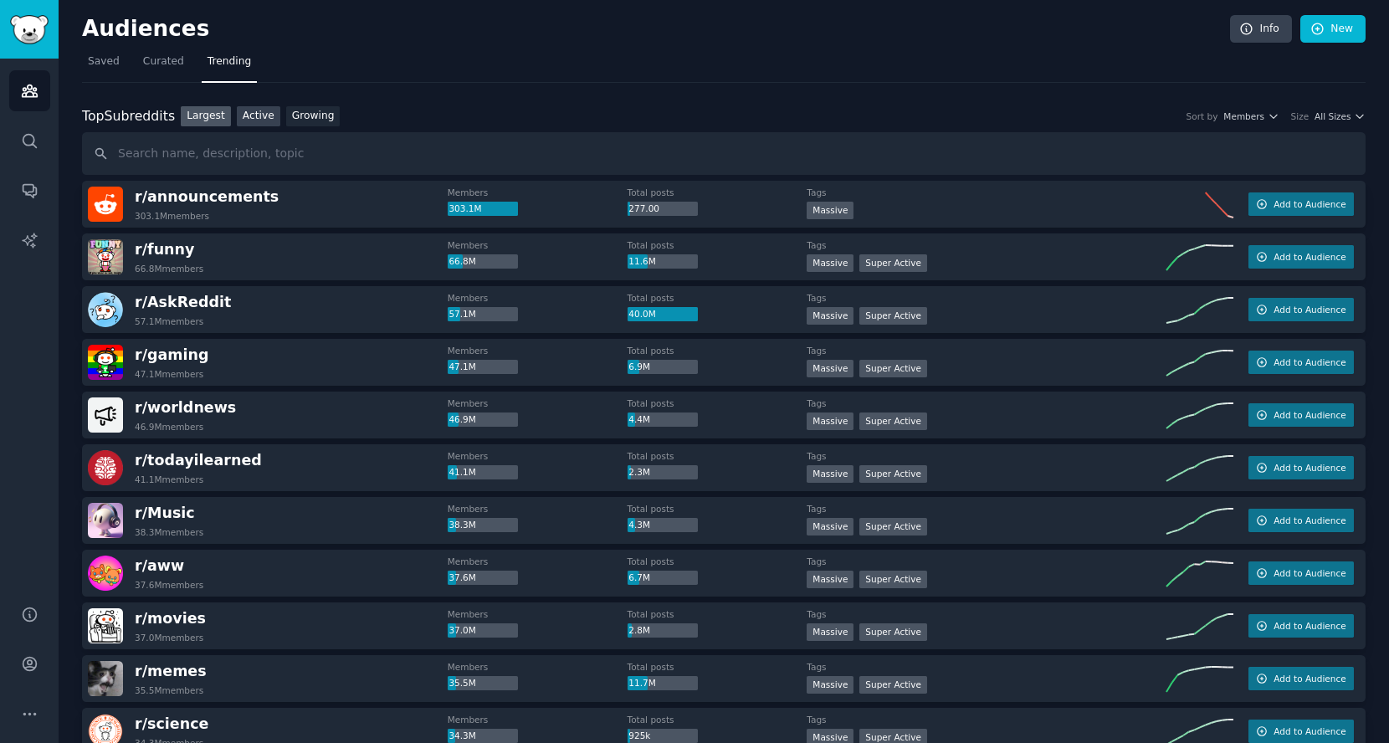
click at [268, 109] on link "Active" at bounding box center [259, 116] width 44 height 21
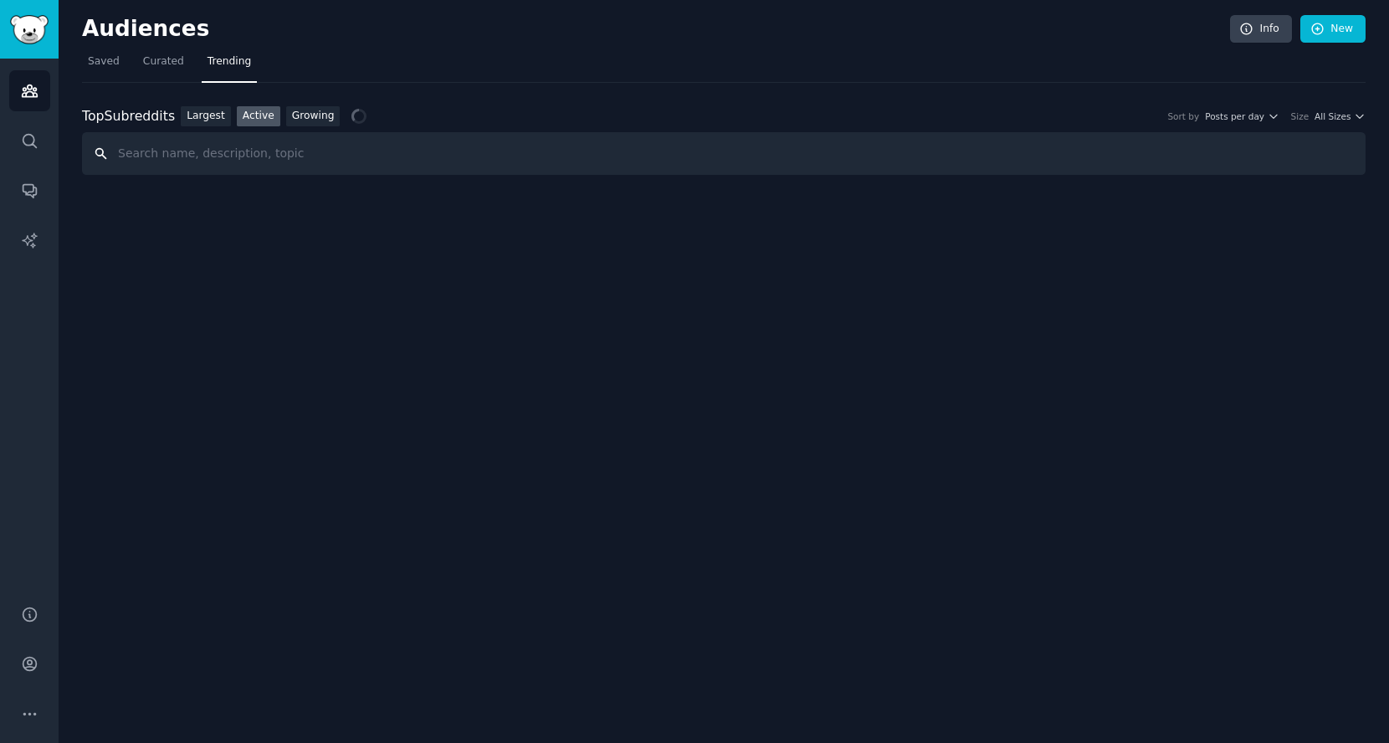
click at [321, 154] on input "text" at bounding box center [724, 153] width 1284 height 43
click at [406, 163] on input "text" at bounding box center [724, 153] width 1284 height 43
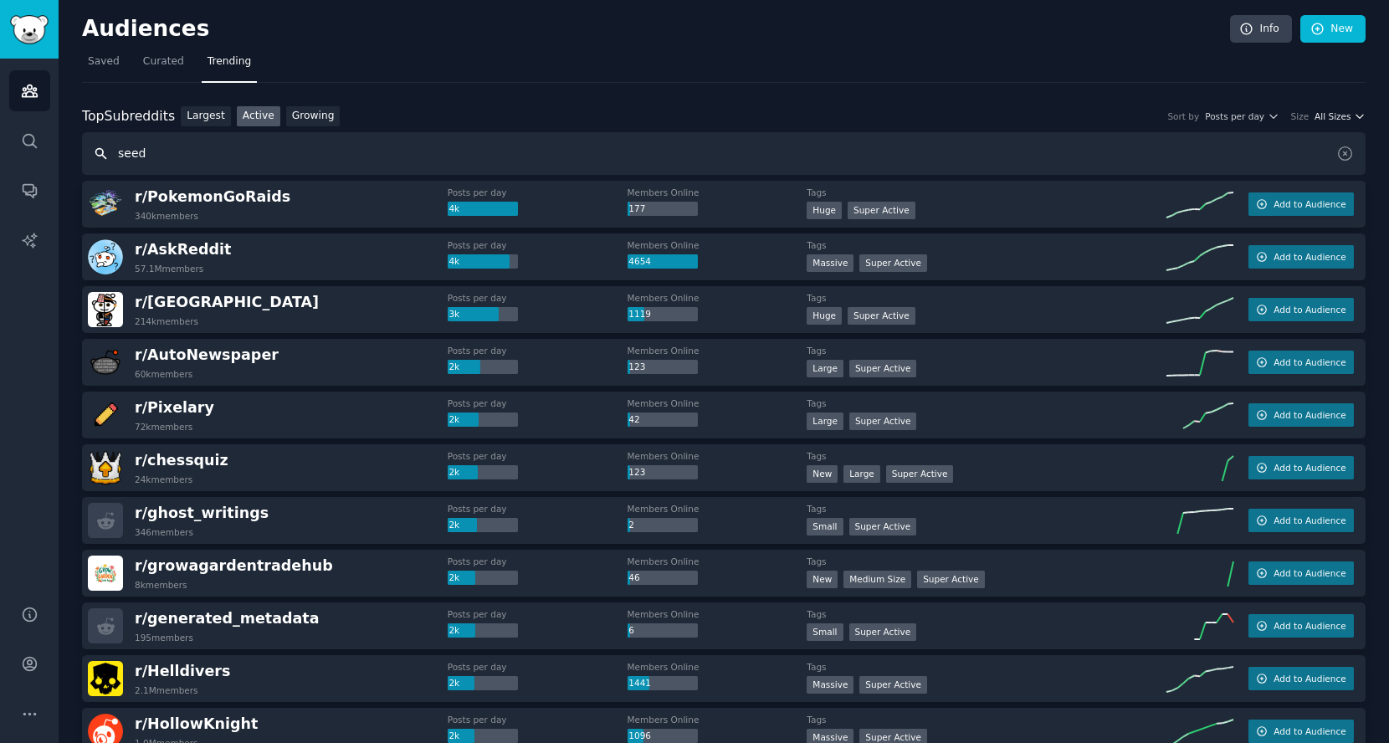
click at [1315, 113] on span "All Sizes" at bounding box center [1333, 116] width 36 height 12
click at [1086, 156] on input "seed" at bounding box center [724, 153] width 1284 height 43
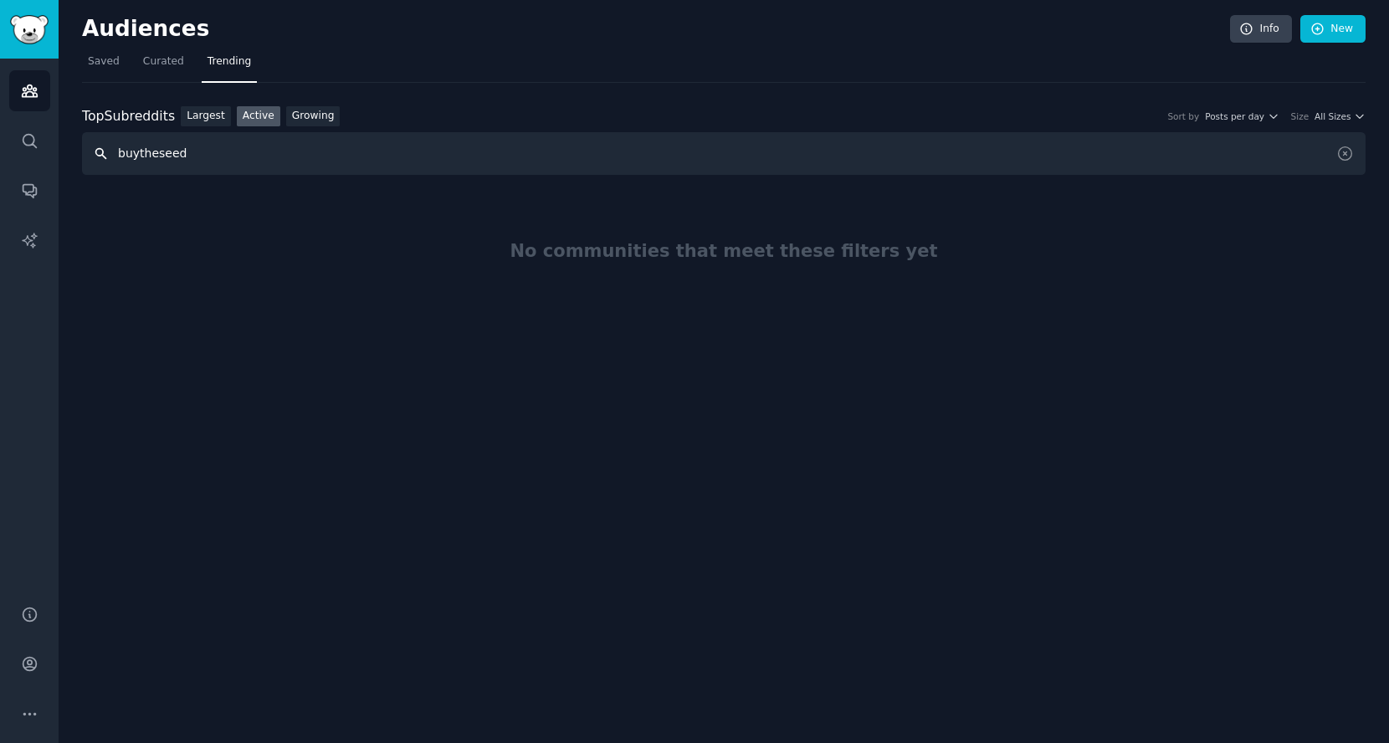
type input "buytheseed"
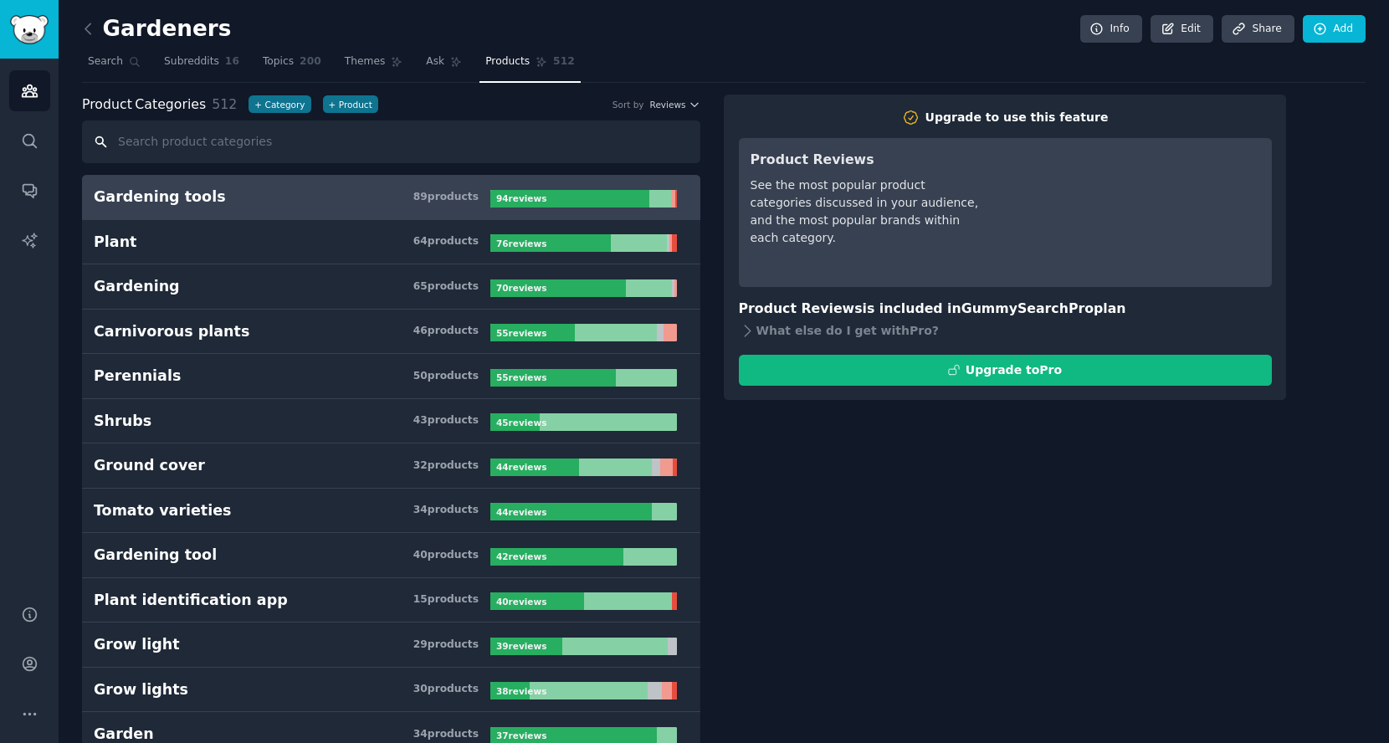
scroll to position [119, 0]
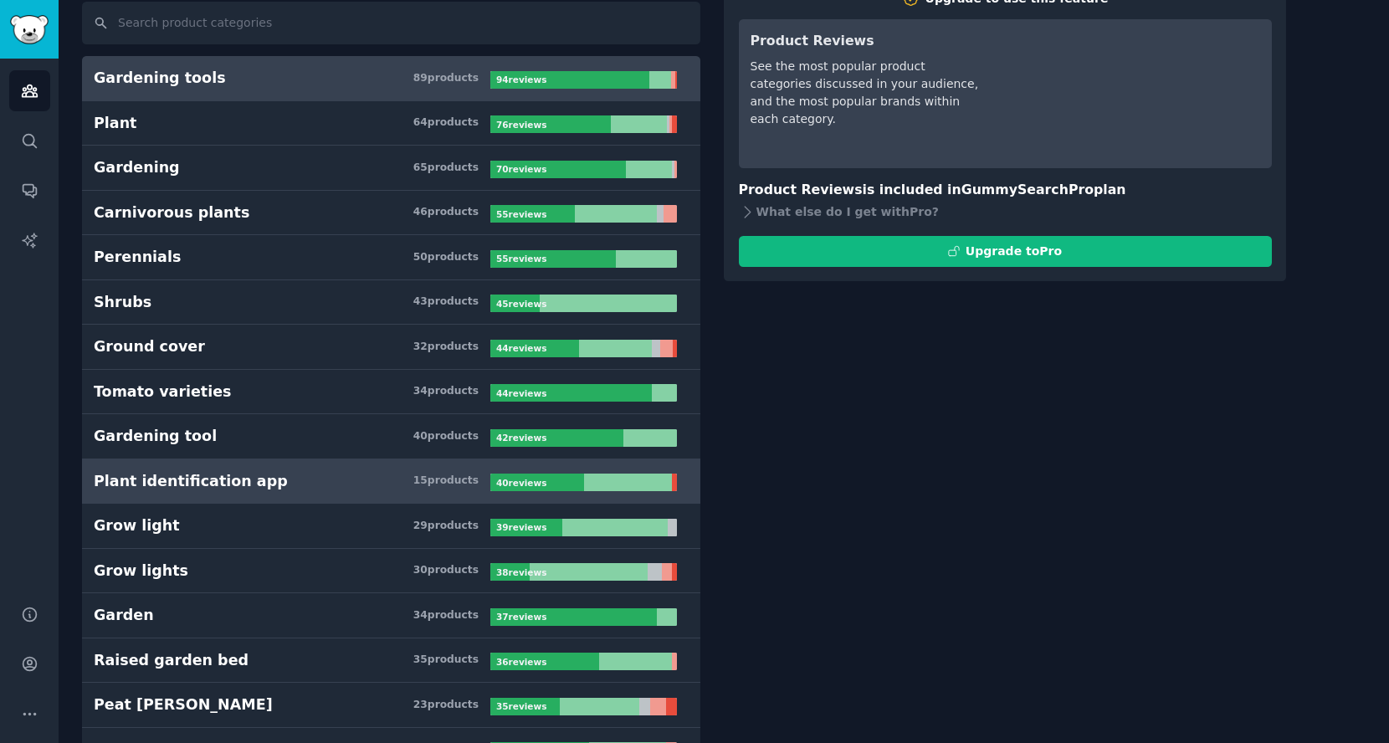
click at [208, 477] on div "Plant identification app" at bounding box center [191, 481] width 194 height 21
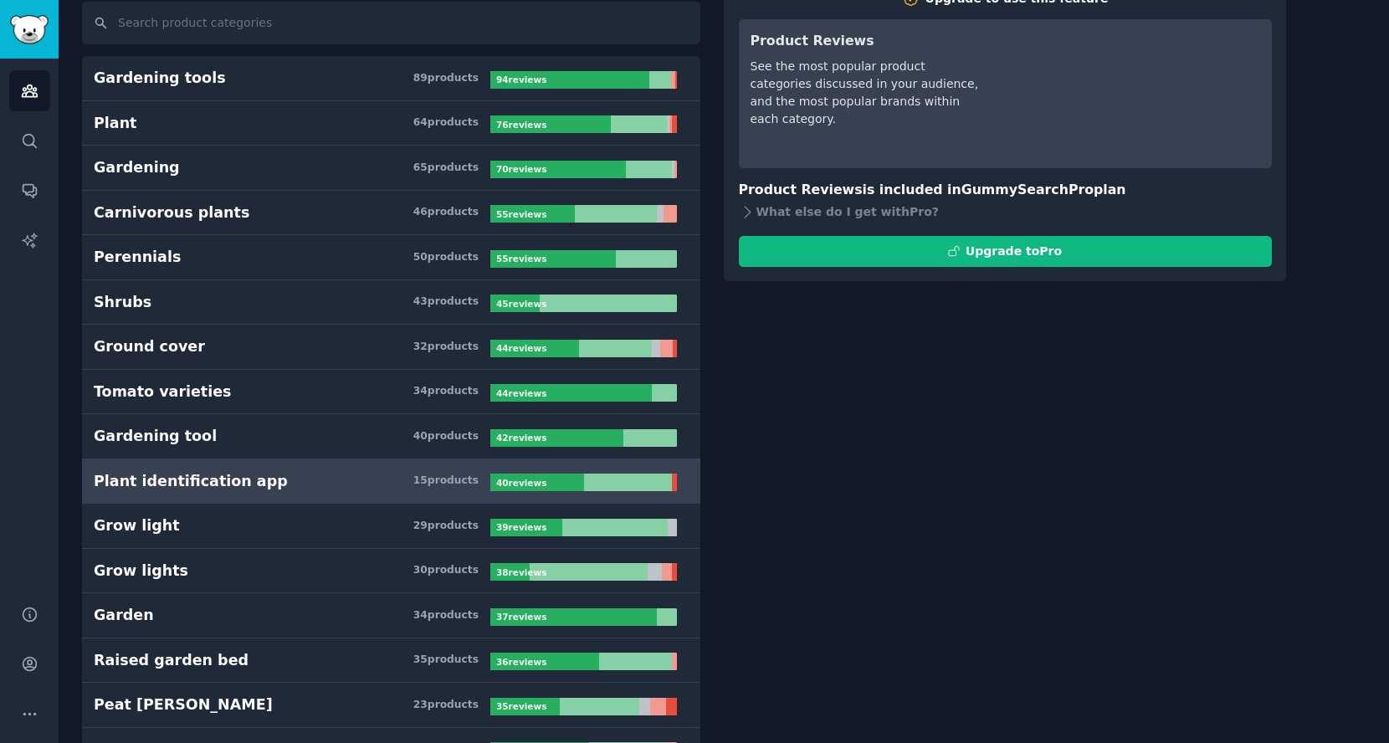
click at [208, 477] on div "Plant identification app" at bounding box center [191, 481] width 194 height 21
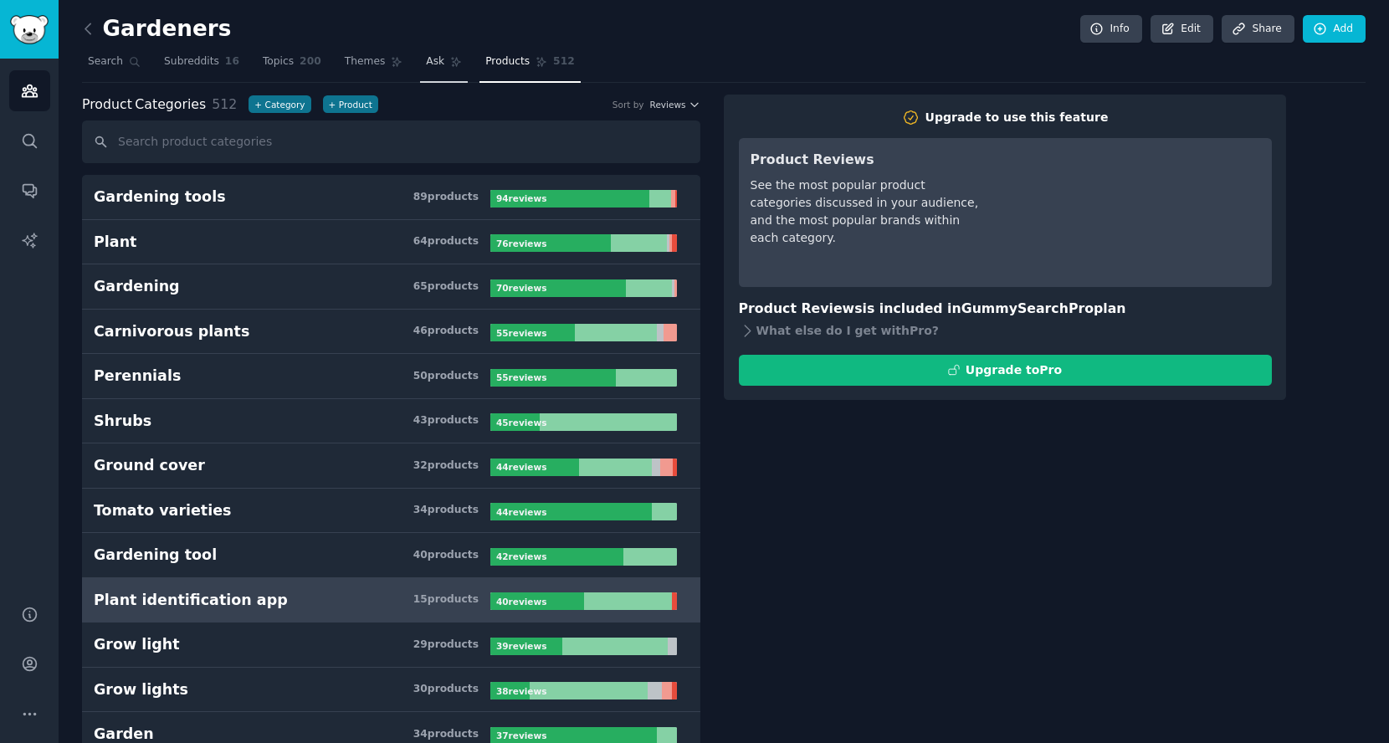
click at [426, 60] on span "Ask" at bounding box center [435, 61] width 18 height 15
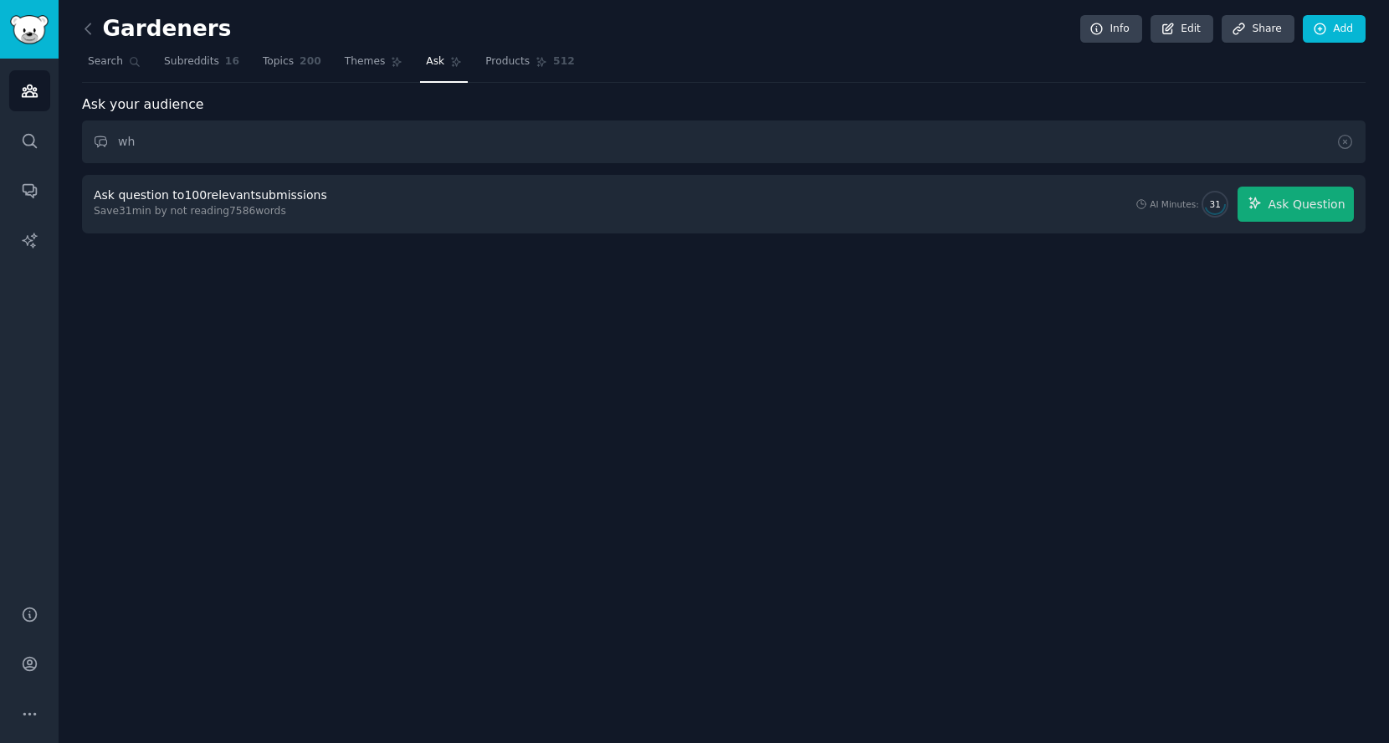
type input "w"
click at [480, 51] on link "Products 512" at bounding box center [529, 66] width 100 height 34
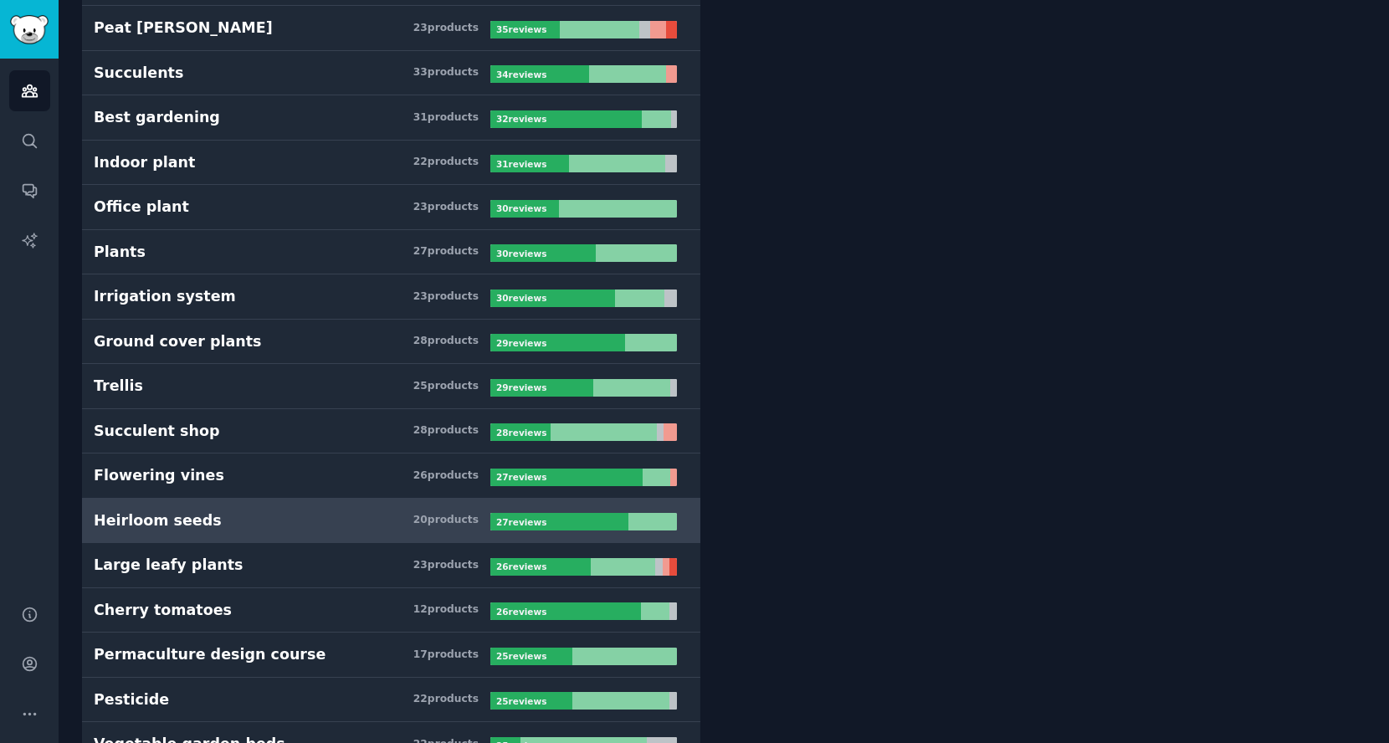
scroll to position [795, 0]
